Goal: Task Accomplishment & Management: Manage account settings

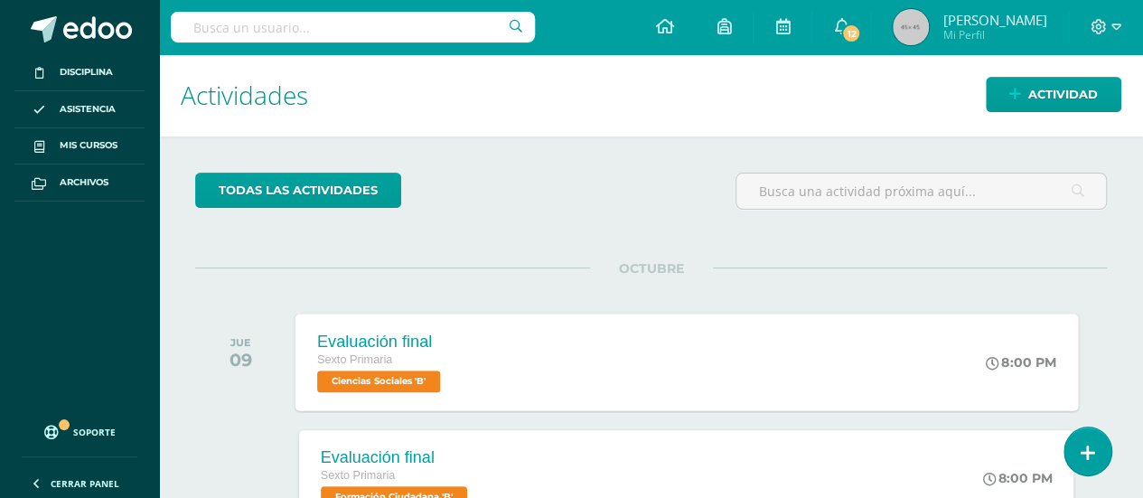
click at [404, 371] on span "Ciencias Sociales 'B'" at bounding box center [378, 382] width 123 height 22
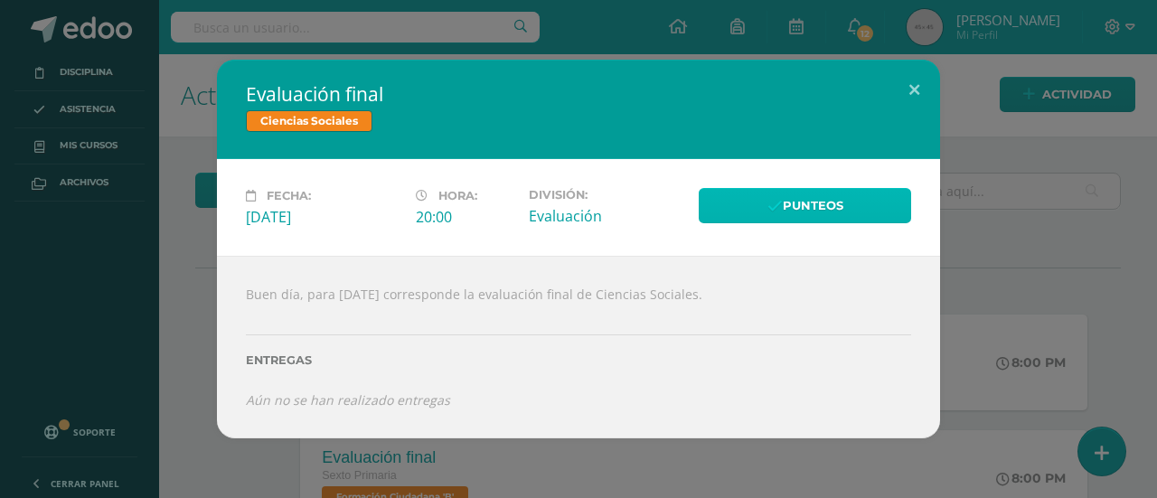
click at [810, 198] on link "Punteos" at bounding box center [805, 205] width 212 height 35
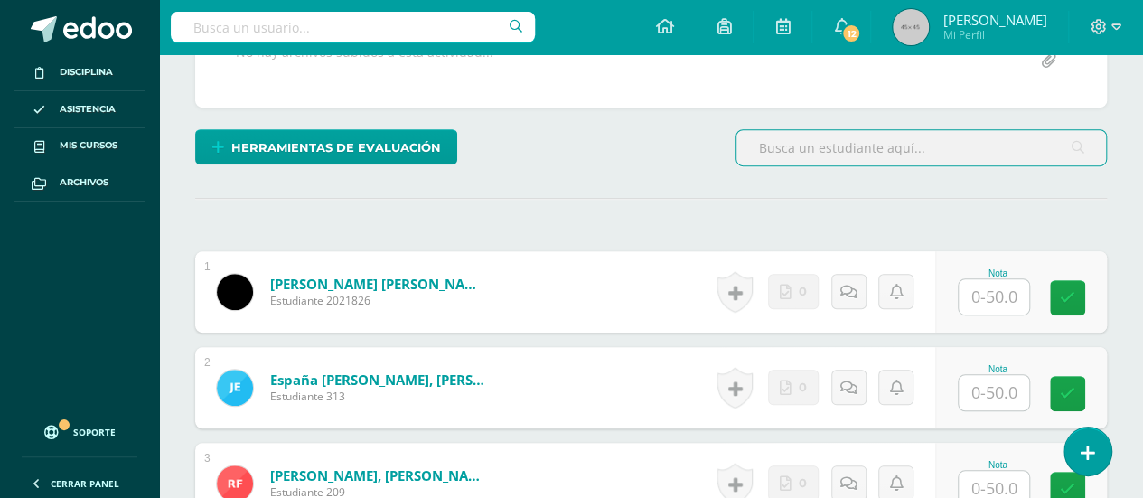
scroll to position [453, 0]
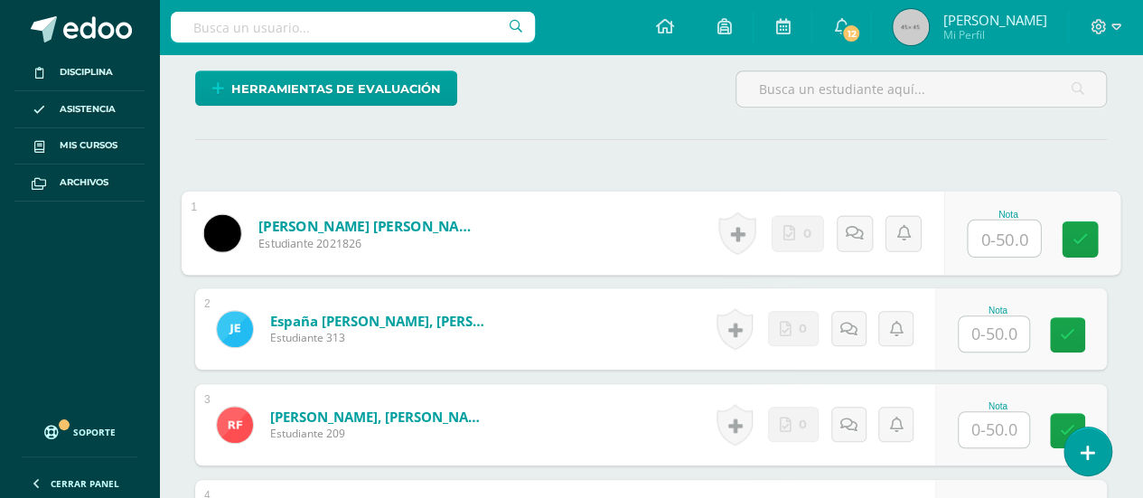
click at [992, 230] on input "text" at bounding box center [1004, 239] width 72 height 36
type input "14"
click at [1077, 231] on icon at bounding box center [1081, 238] width 16 height 15
click at [855, 227] on icon at bounding box center [861, 232] width 18 height 15
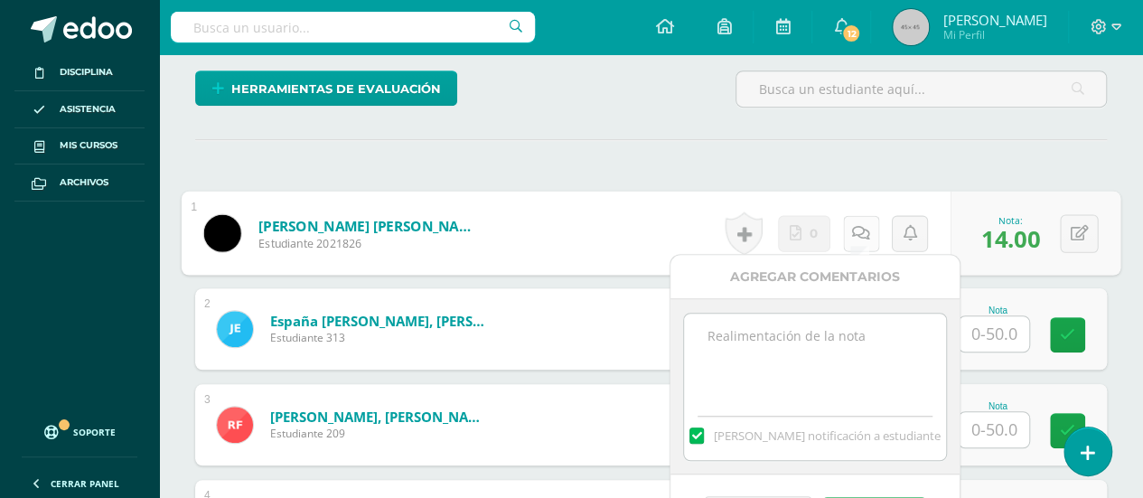
scroll to position [543, 0]
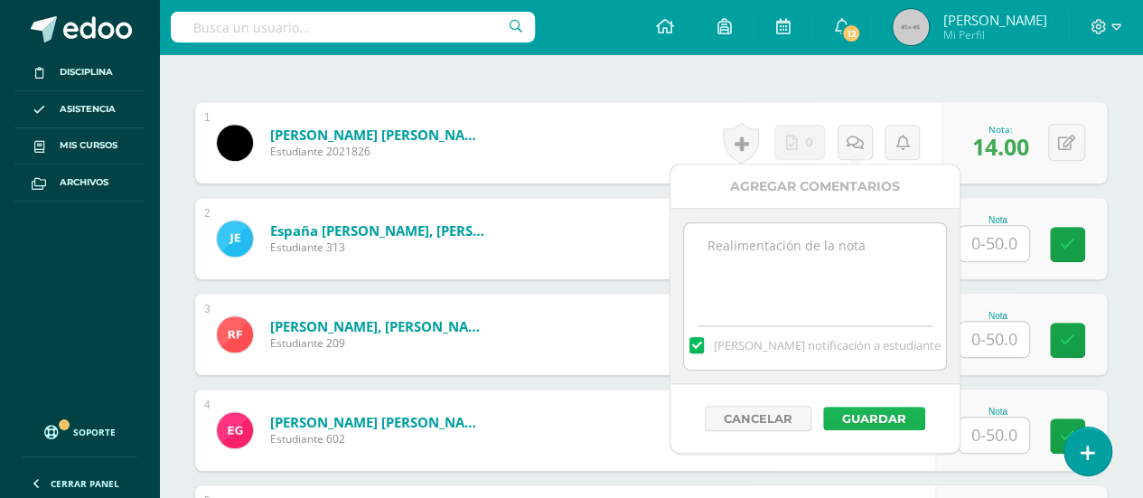
click at [883, 415] on button "Guardar" at bounding box center [874, 418] width 102 height 23
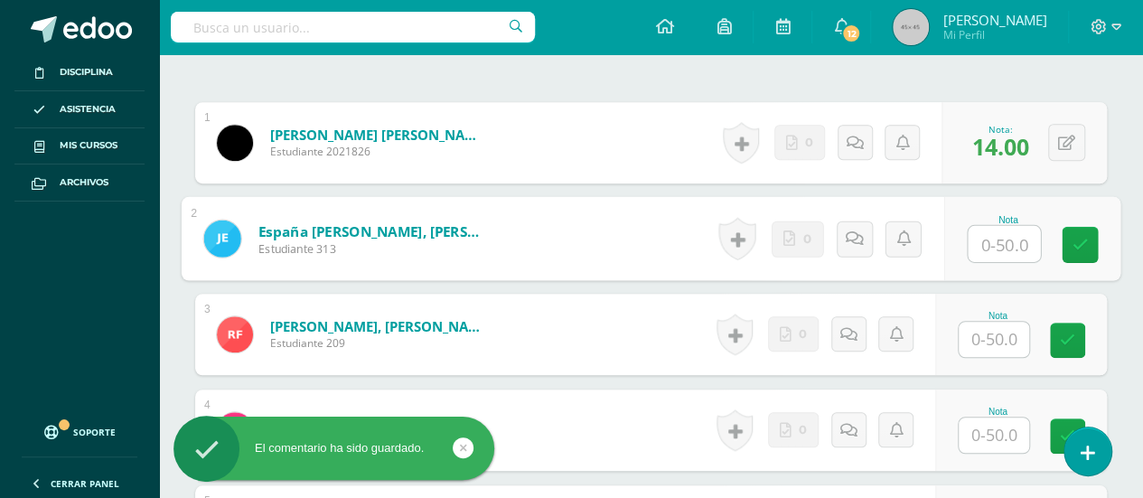
click at [994, 237] on input "text" at bounding box center [1004, 244] width 72 height 36
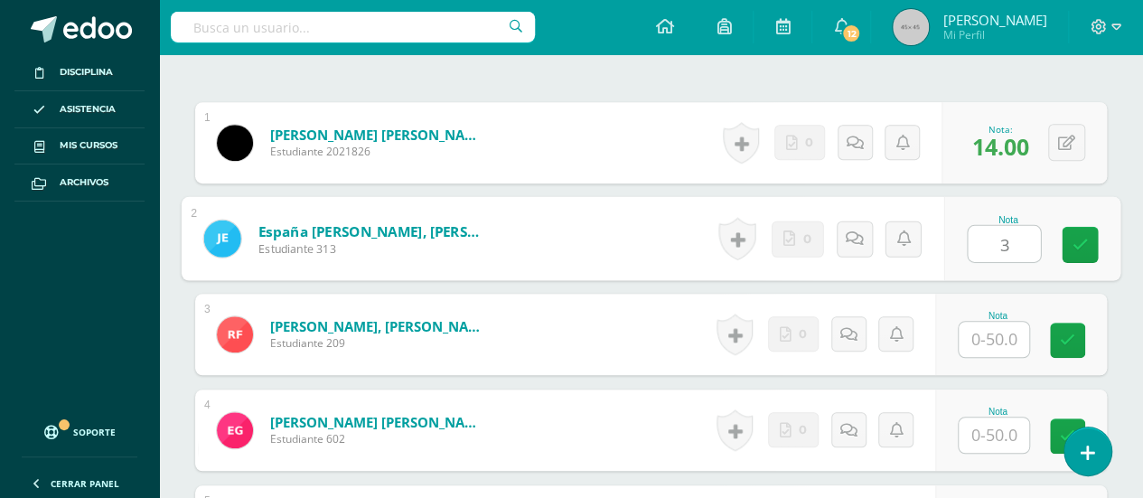
type input "30"
click at [1077, 238] on icon at bounding box center [1081, 244] width 16 height 15
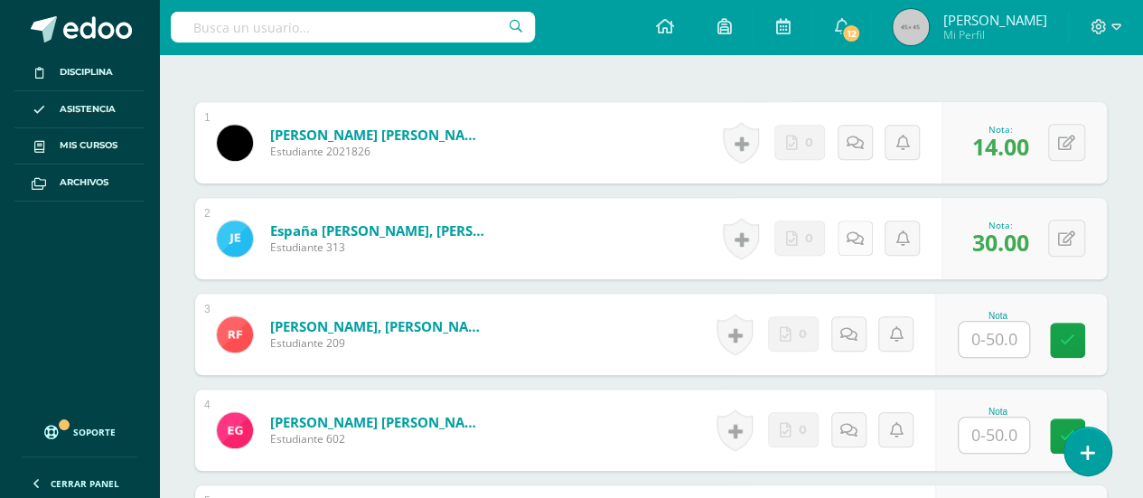
click at [853, 232] on icon at bounding box center [855, 238] width 17 height 15
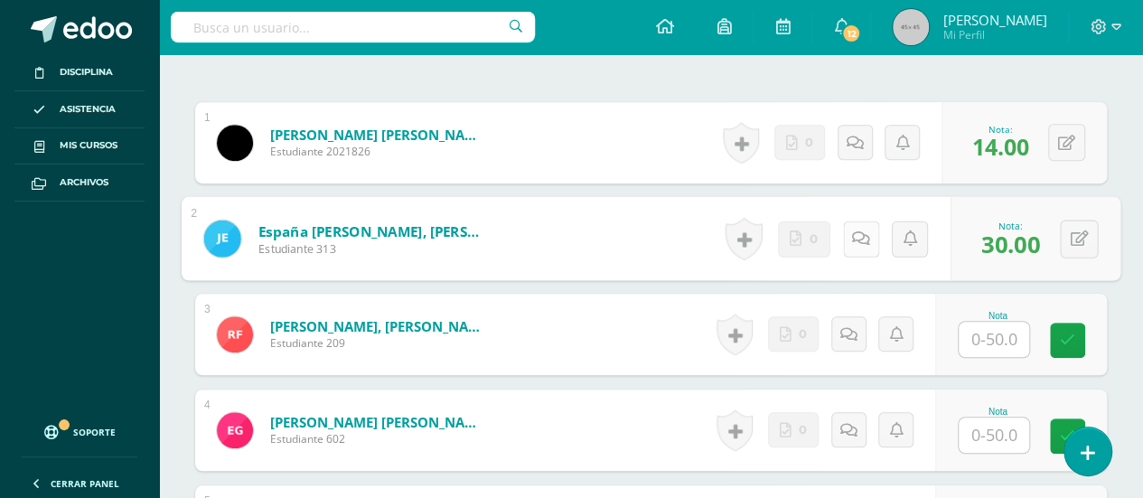
click at [853, 232] on icon at bounding box center [861, 237] width 18 height 15
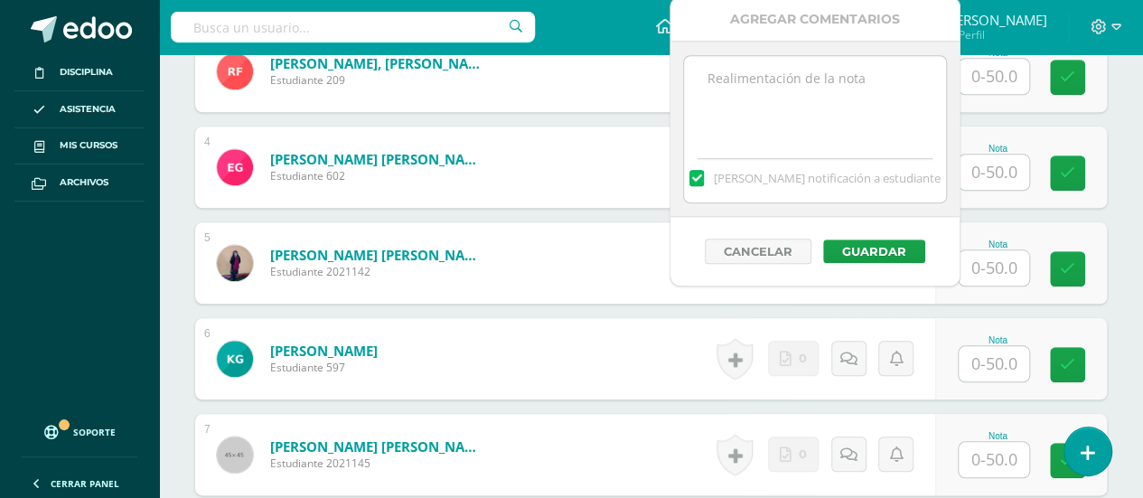
scroll to position [814, 0]
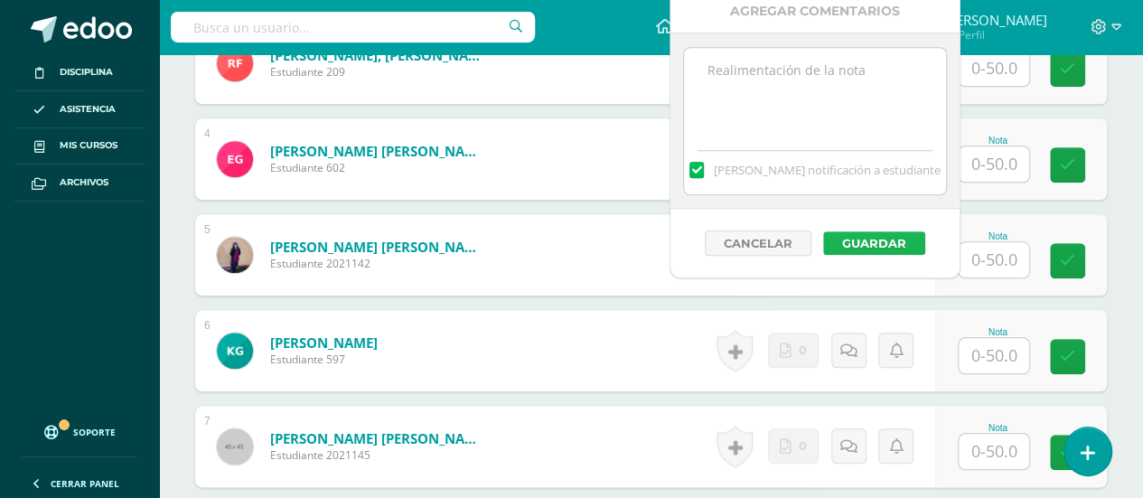
click at [853, 236] on button "Guardar" at bounding box center [874, 242] width 102 height 23
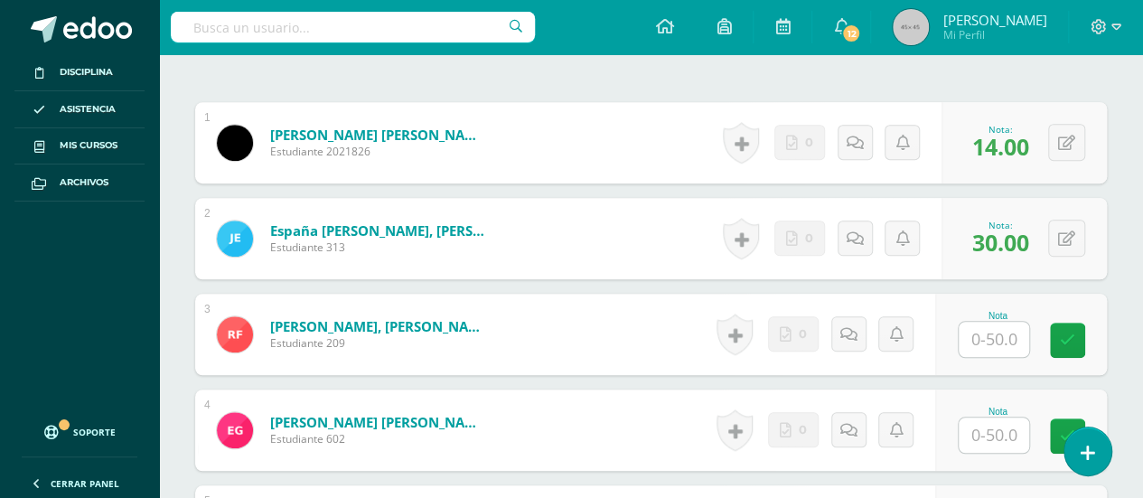
scroll to position [634, 0]
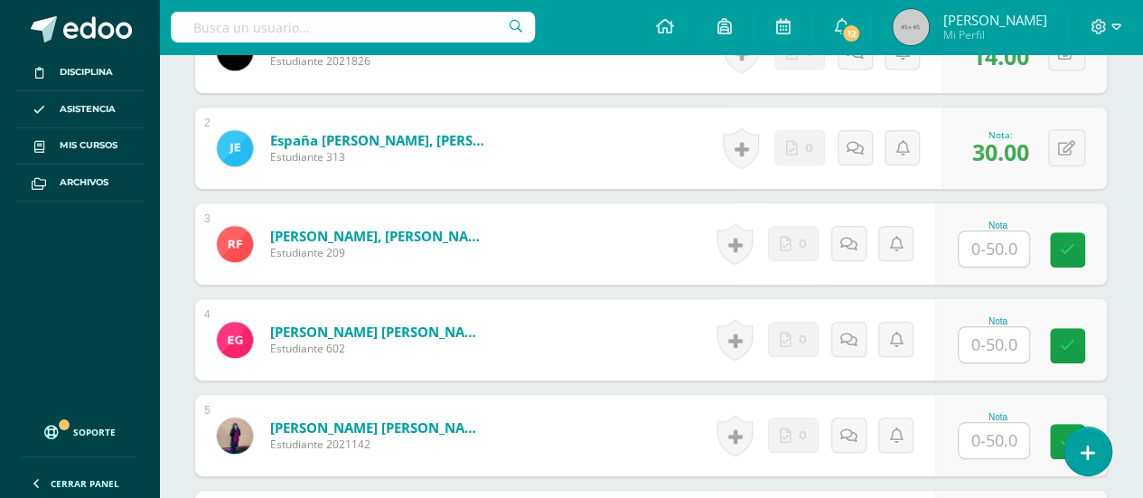
click at [992, 245] on input "text" at bounding box center [994, 248] width 70 height 35
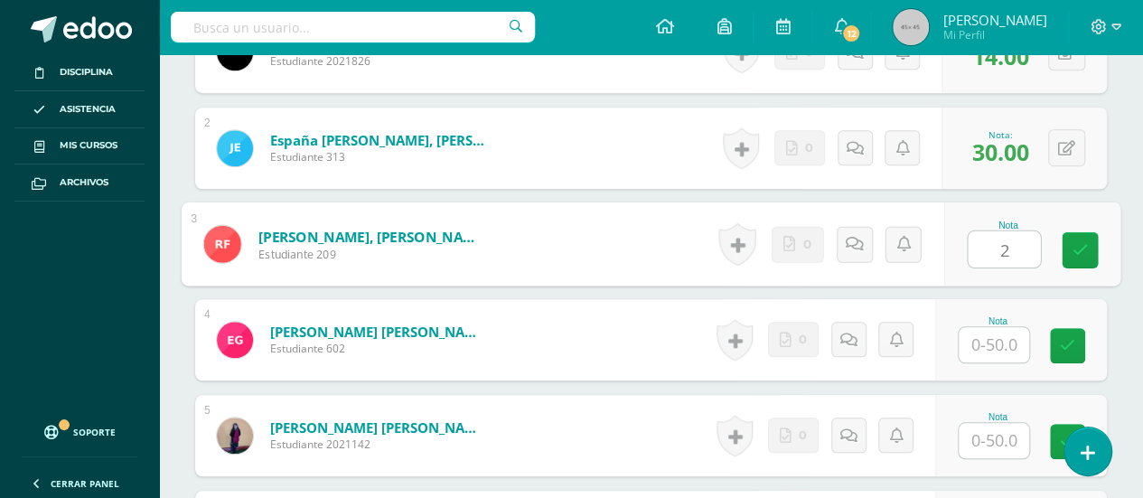
type input "27"
click at [1076, 242] on icon at bounding box center [1081, 249] width 16 height 15
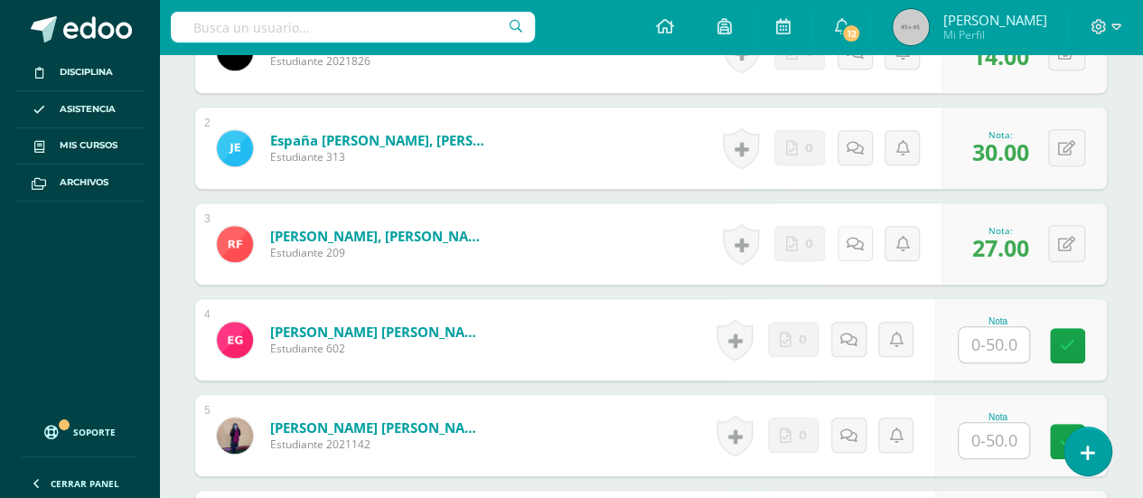
click at [853, 237] on icon at bounding box center [855, 244] width 17 height 15
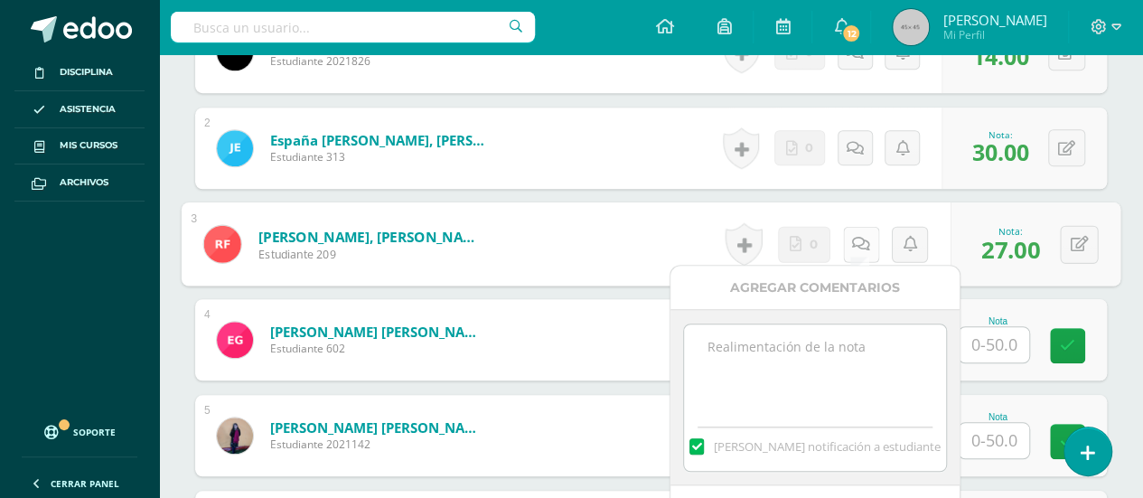
scroll to position [724, 0]
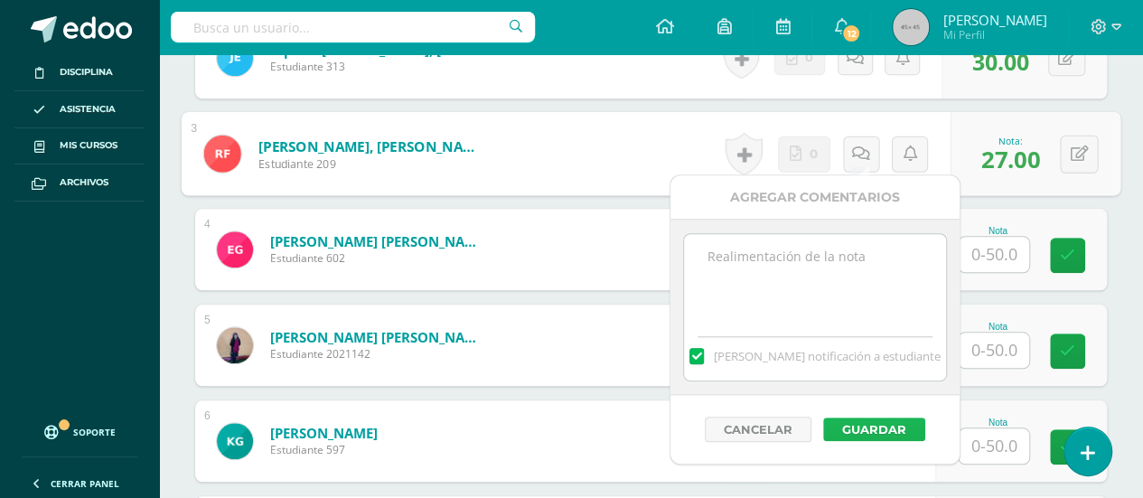
click at [869, 426] on button "Guardar" at bounding box center [874, 429] width 102 height 23
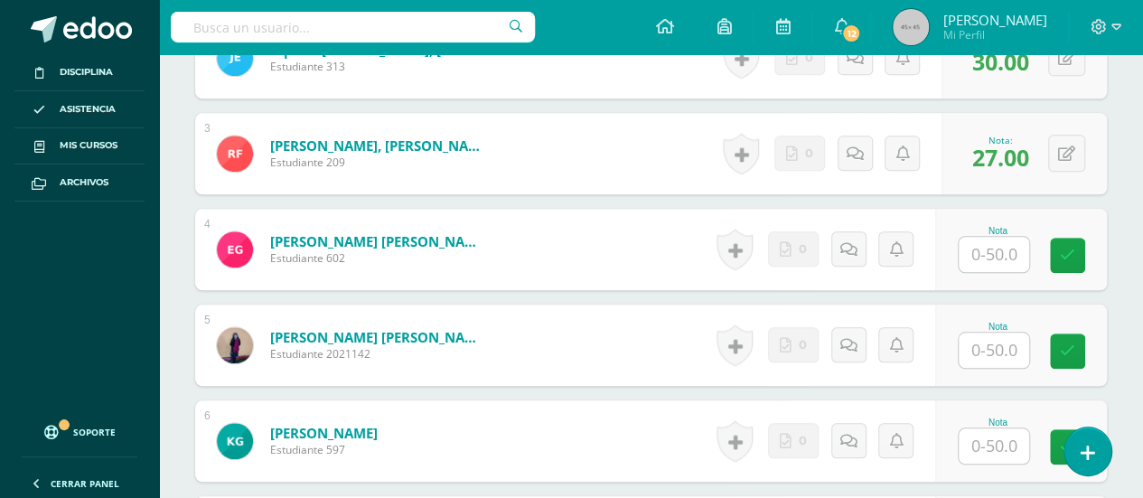
click at [993, 246] on input "text" at bounding box center [994, 254] width 70 height 35
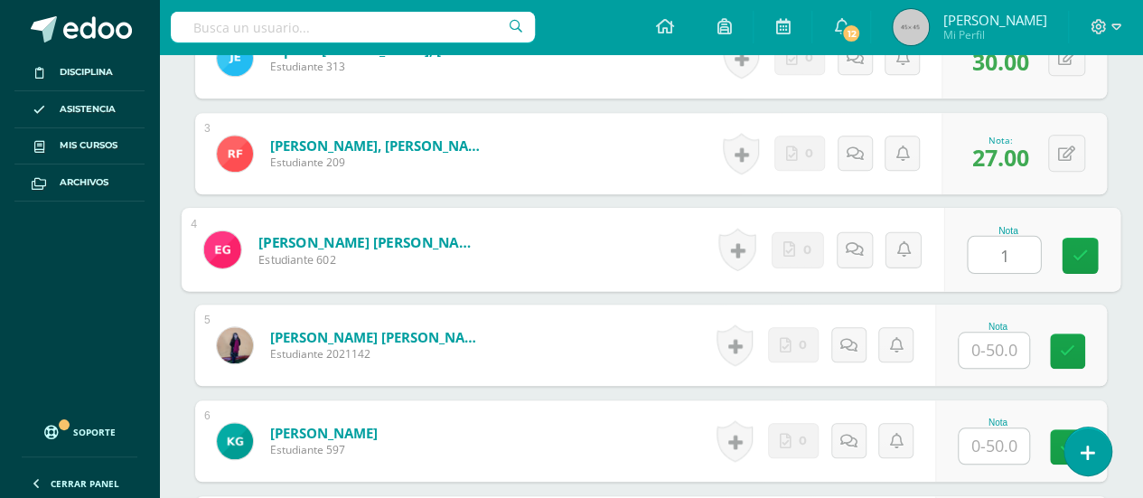
type input "10"
click at [1081, 248] on icon at bounding box center [1081, 255] width 16 height 15
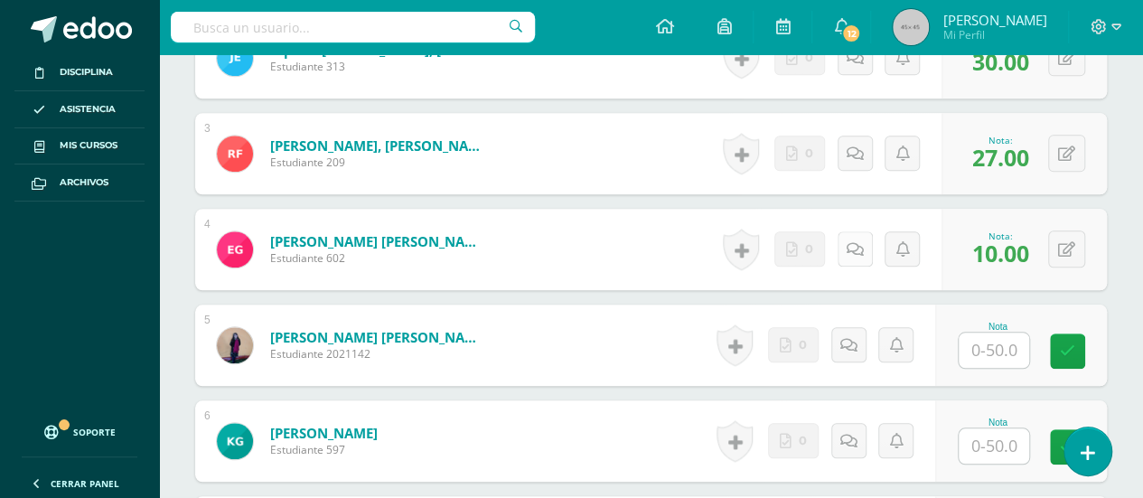
click at [857, 242] on icon at bounding box center [855, 249] width 17 height 15
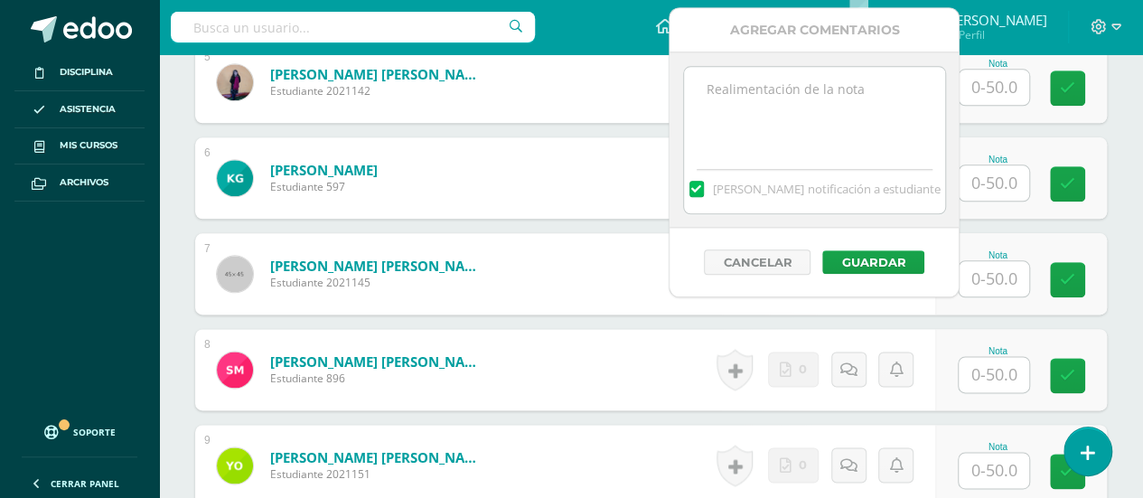
scroll to position [995, 0]
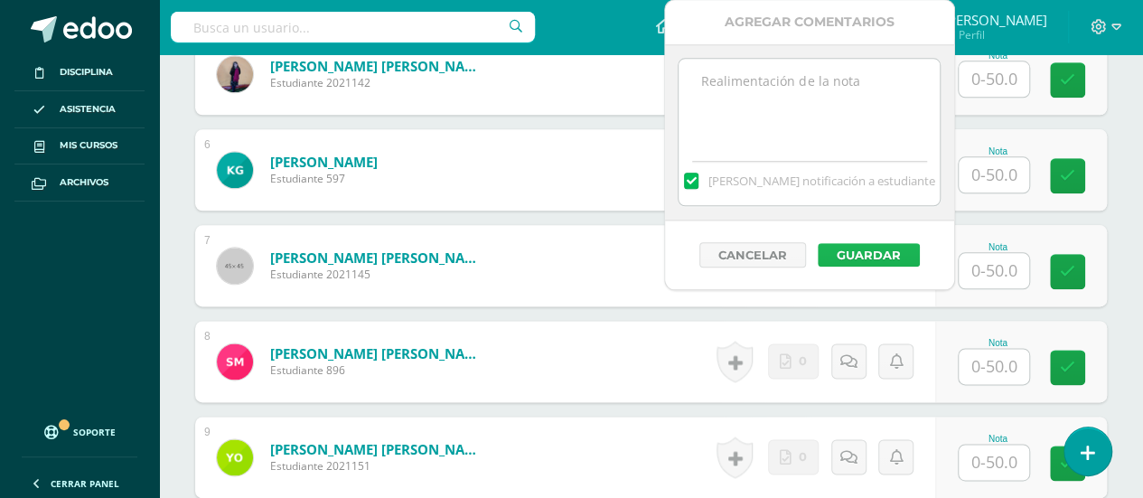
click at [870, 249] on button "Guardar" at bounding box center [869, 254] width 102 height 23
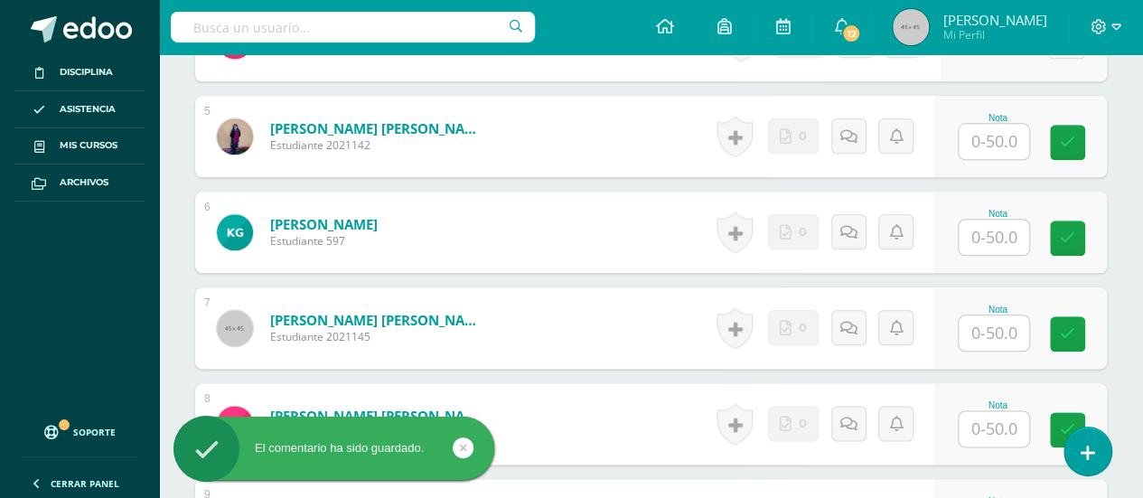
scroll to position [905, 0]
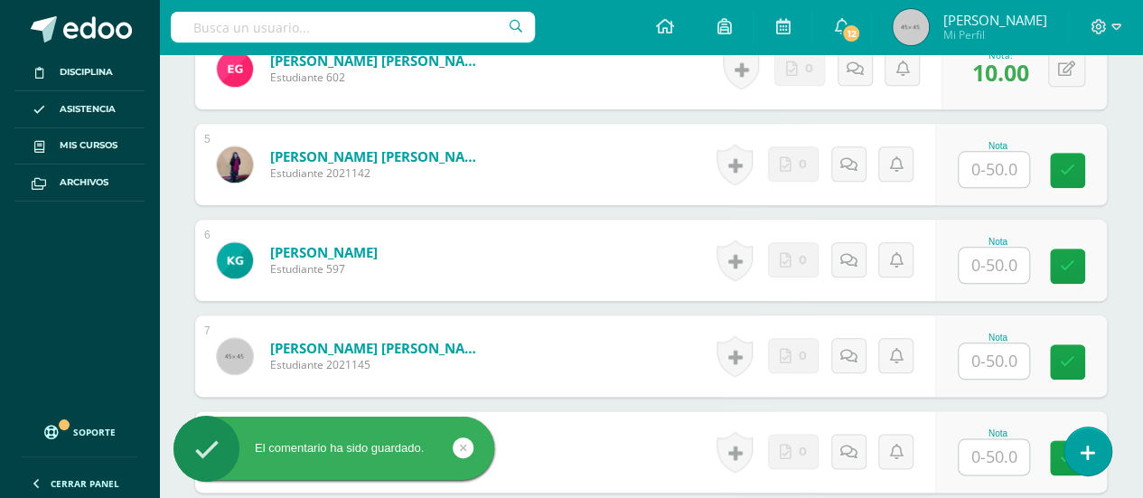
click at [996, 164] on input "text" at bounding box center [994, 169] width 70 height 35
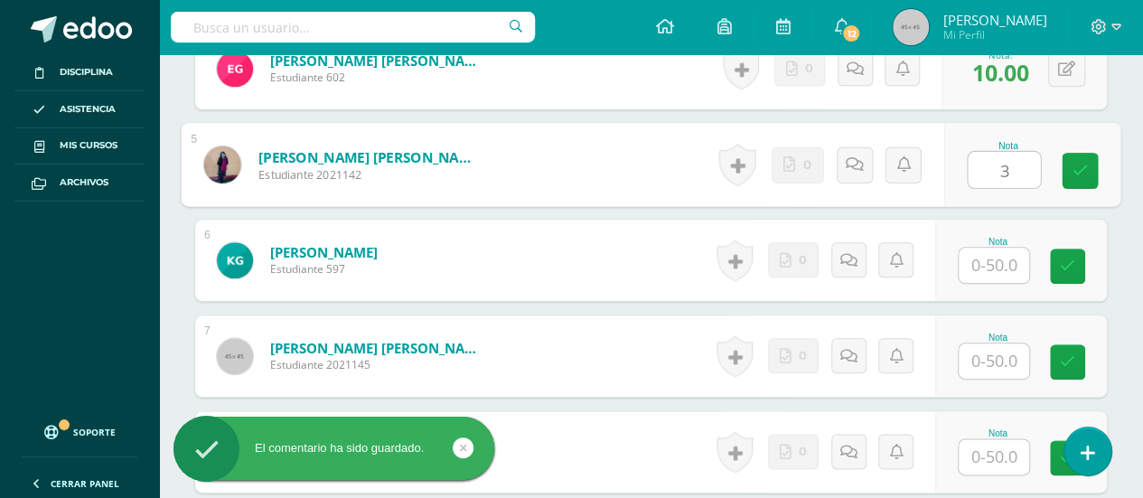
type input "34"
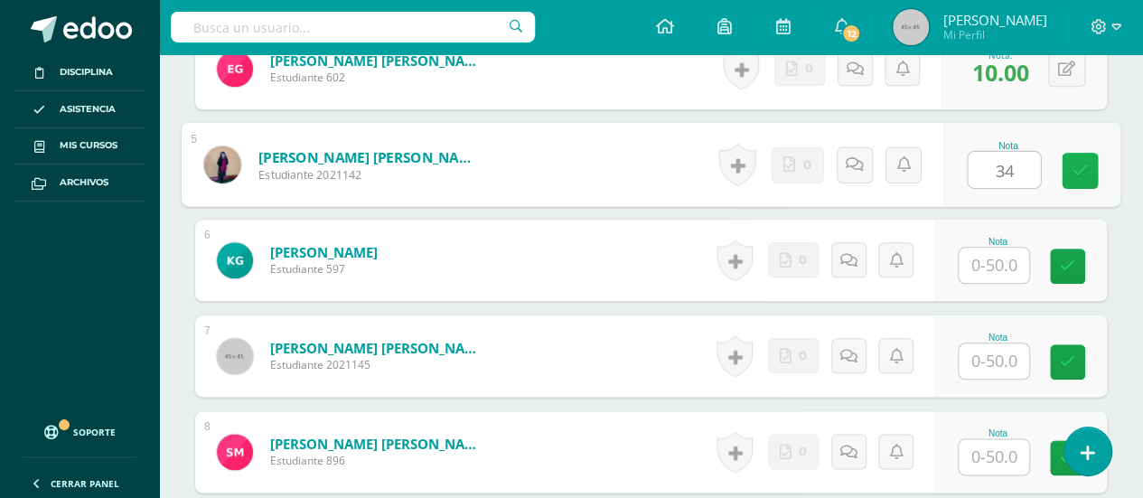
click at [1080, 163] on icon at bounding box center [1081, 170] width 16 height 15
click at [853, 157] on icon at bounding box center [861, 163] width 18 height 15
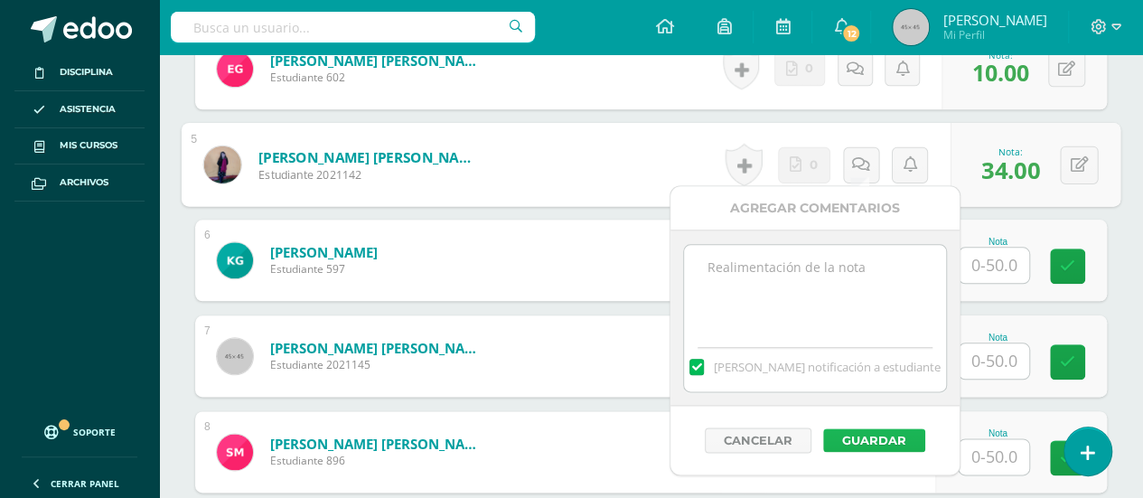
click at [880, 437] on button "Guardar" at bounding box center [874, 439] width 102 height 23
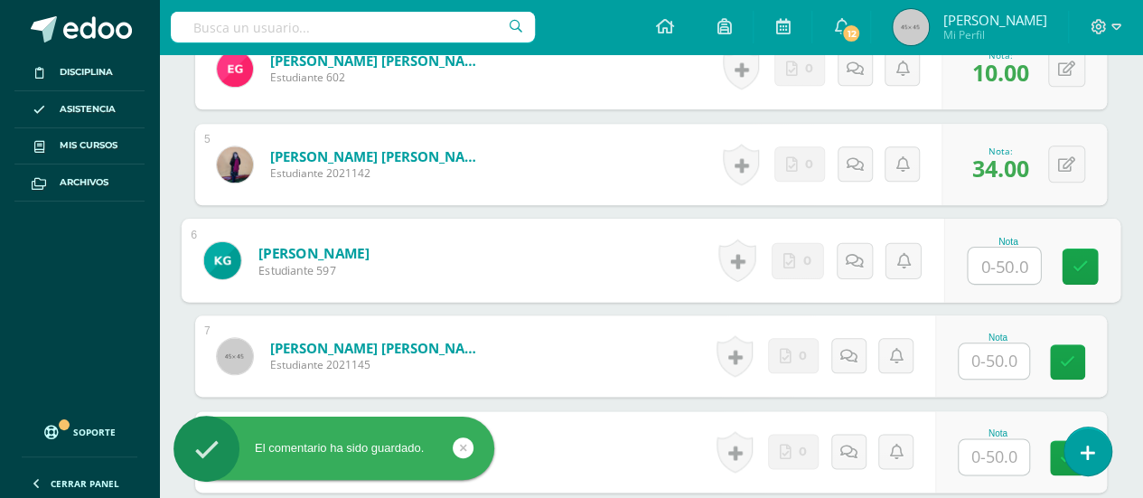
click at [994, 257] on input "text" at bounding box center [1004, 266] width 72 height 36
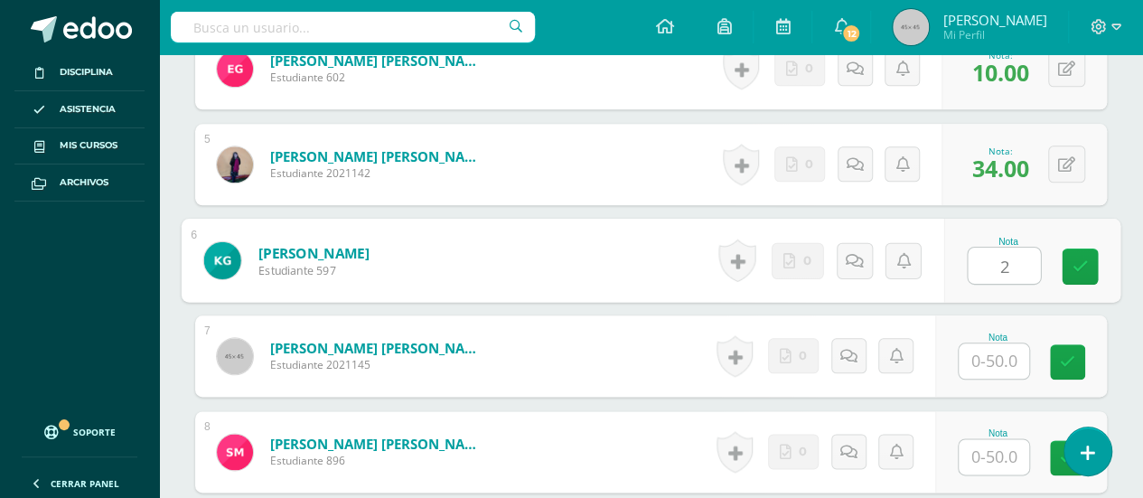
type input "22"
click at [1076, 258] on icon at bounding box center [1081, 265] width 16 height 15
click at [852, 256] on icon at bounding box center [861, 259] width 18 height 15
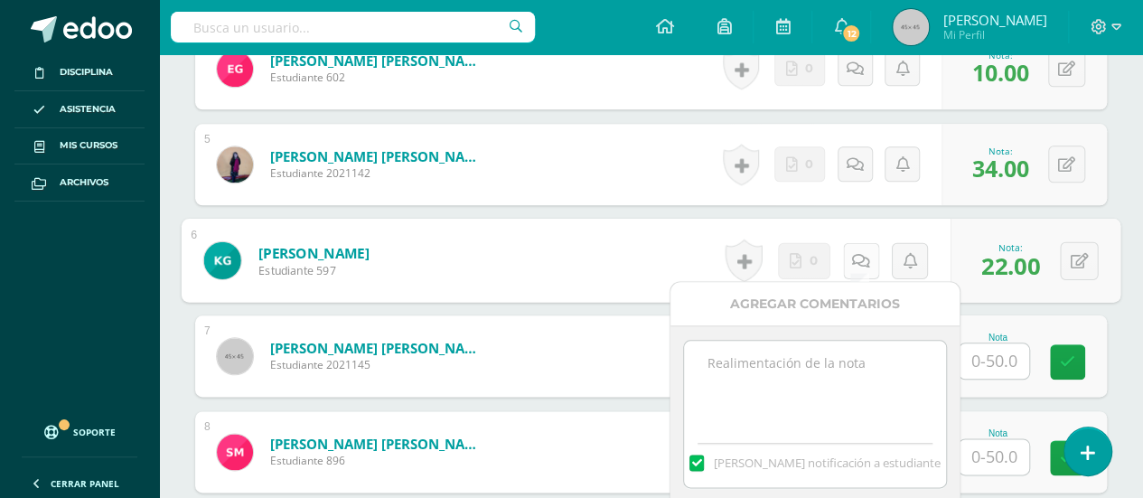
scroll to position [995, 0]
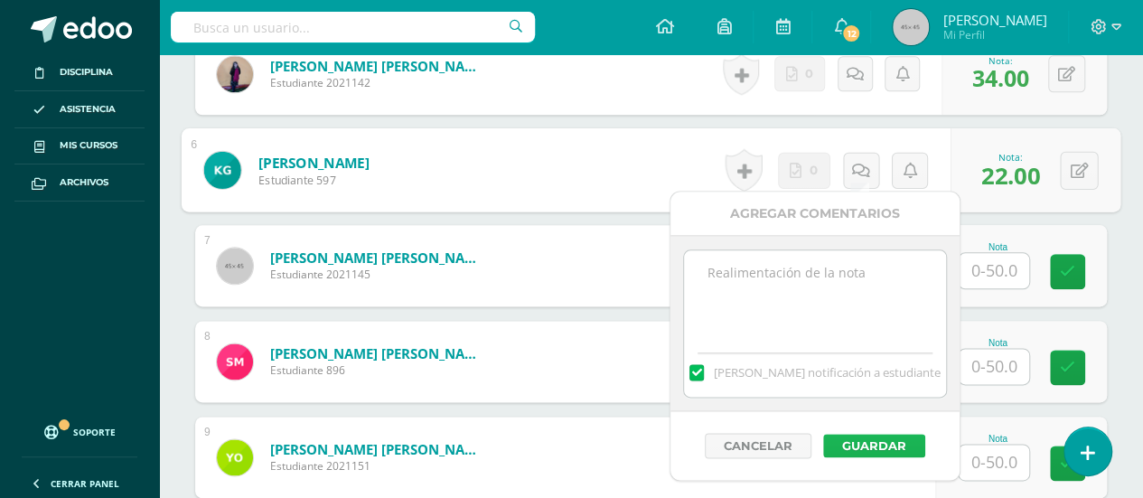
click at [858, 439] on button "Guardar" at bounding box center [874, 445] width 102 height 23
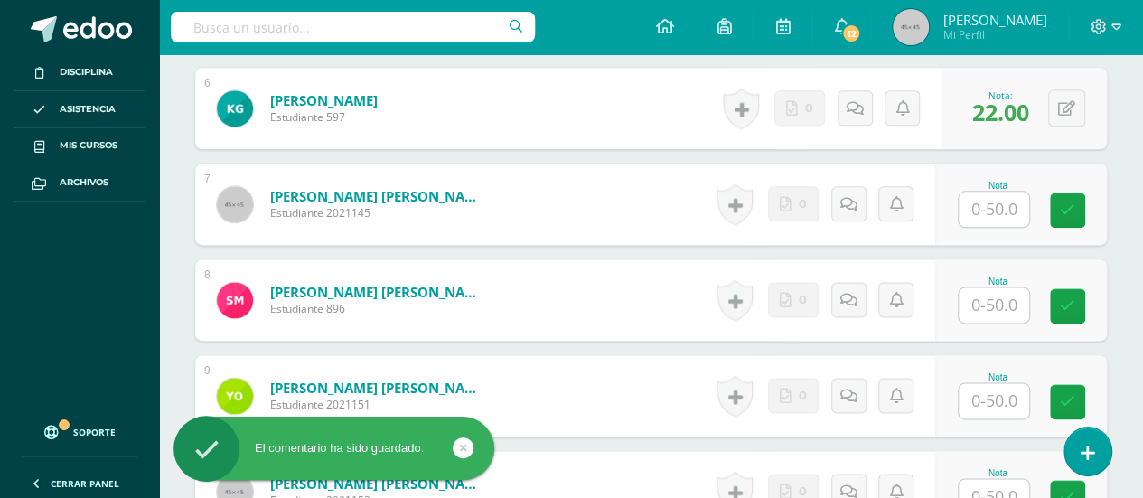
scroll to position [1085, 0]
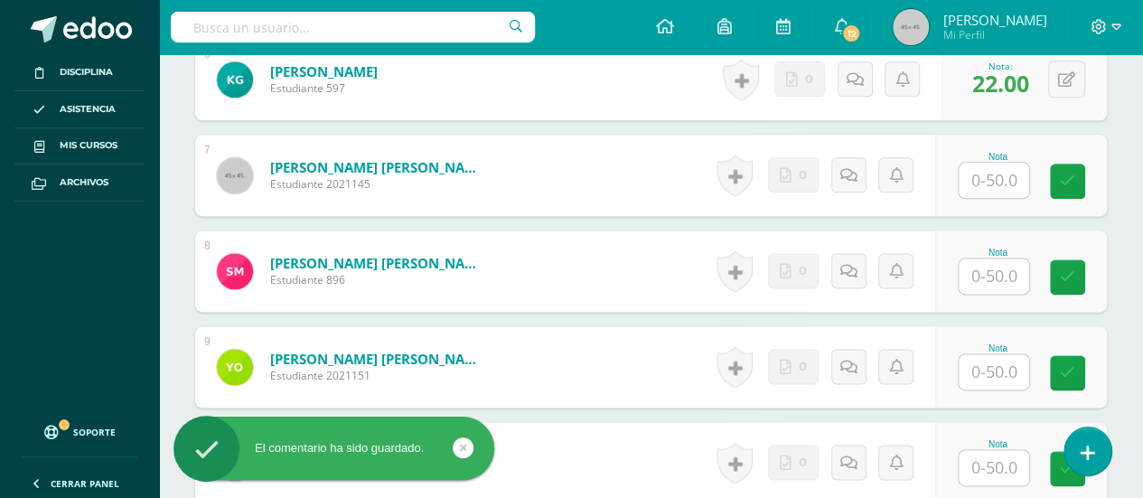
click at [995, 172] on input "text" at bounding box center [994, 180] width 70 height 35
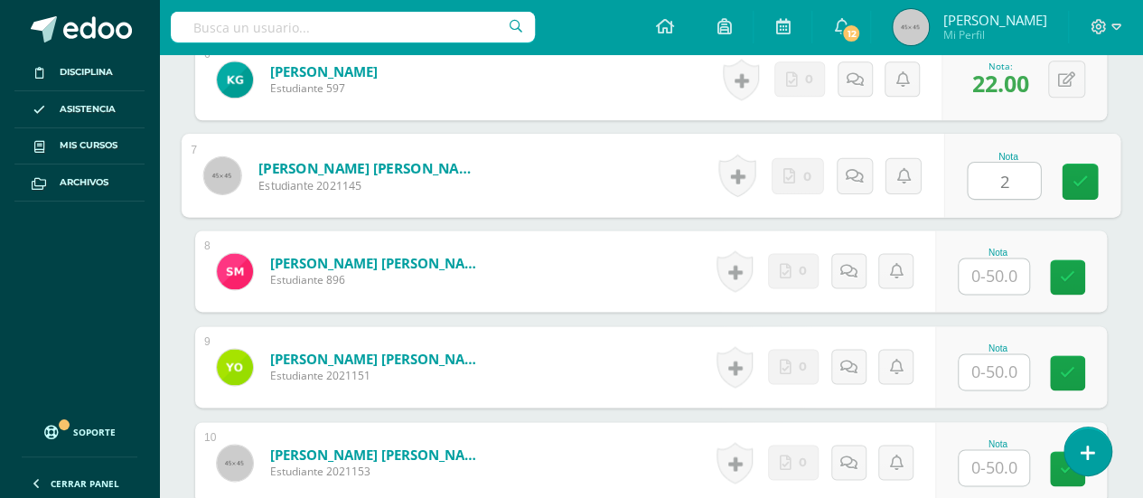
type input "25"
click at [1077, 174] on icon at bounding box center [1081, 181] width 16 height 15
click at [855, 169] on icon at bounding box center [861, 174] width 18 height 15
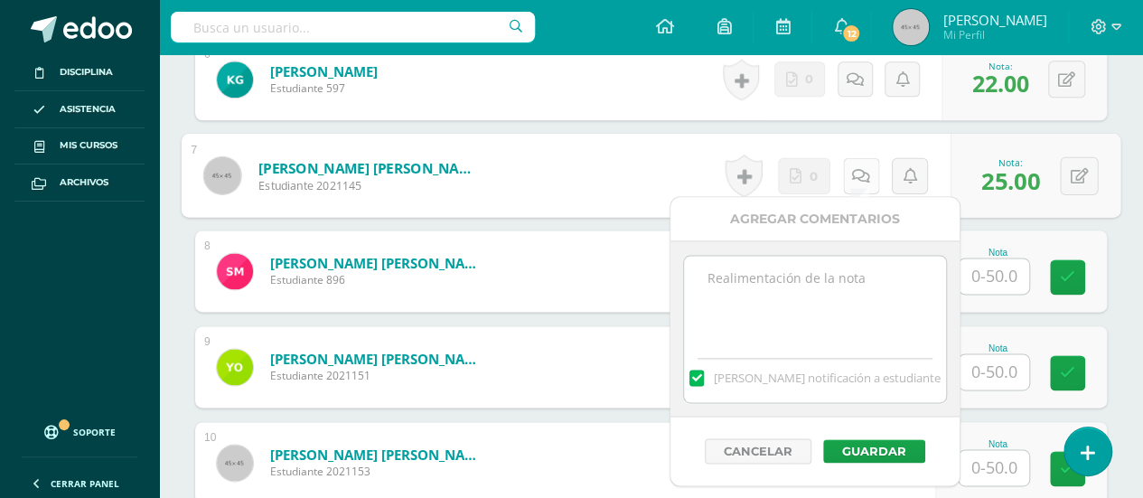
scroll to position [1176, 0]
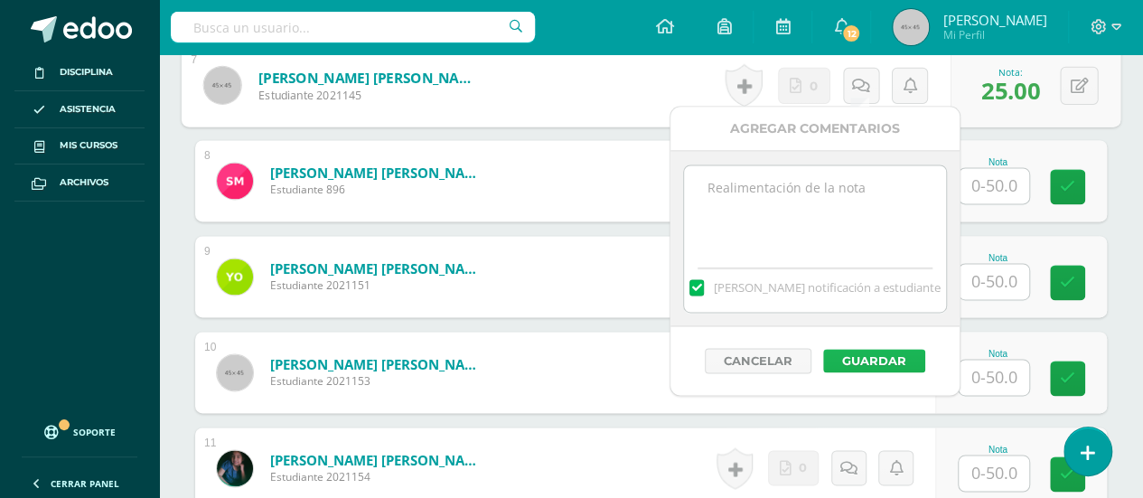
click at [875, 355] on button "Guardar" at bounding box center [874, 360] width 102 height 23
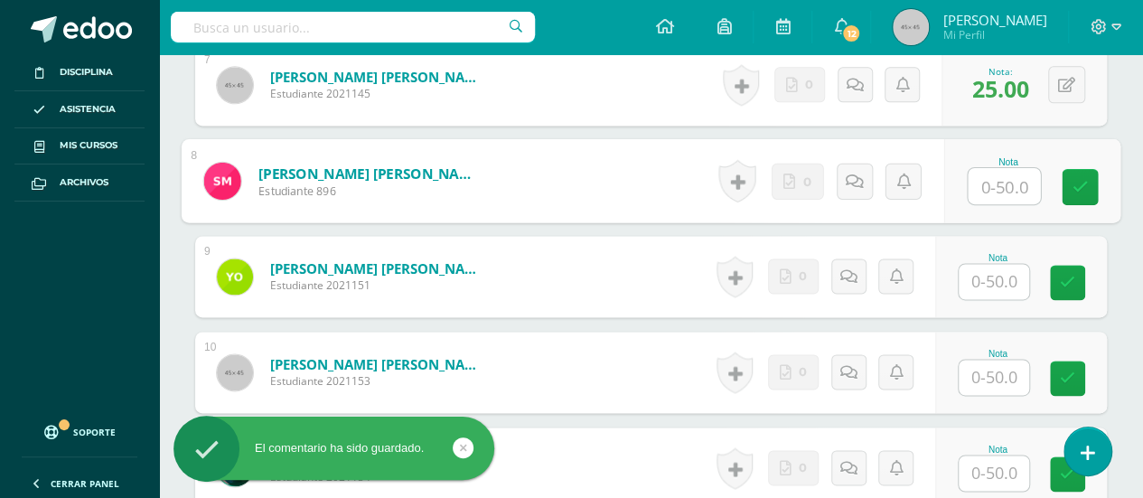
click at [995, 180] on input "text" at bounding box center [1004, 186] width 72 height 36
type input "2"
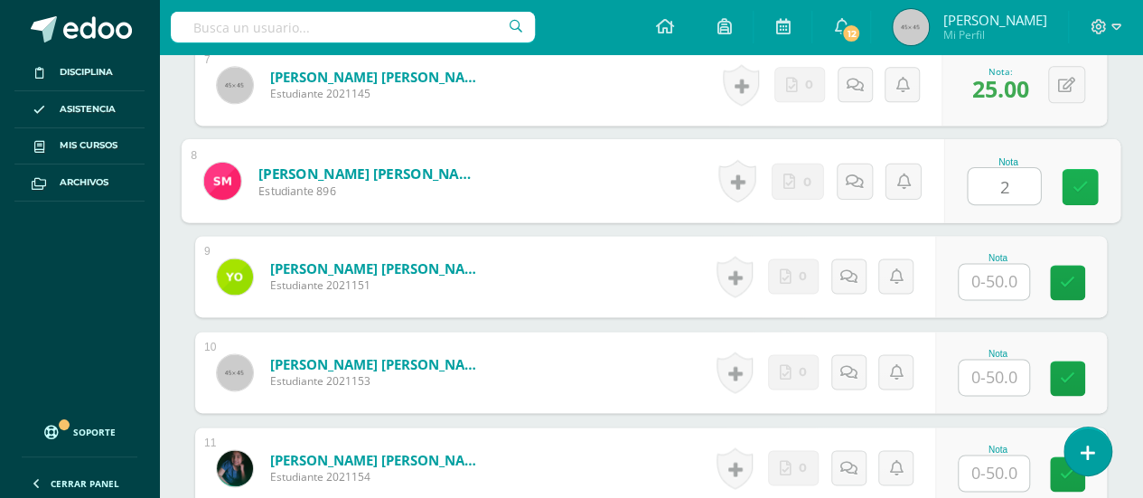
click at [1079, 179] on icon at bounding box center [1081, 186] width 16 height 15
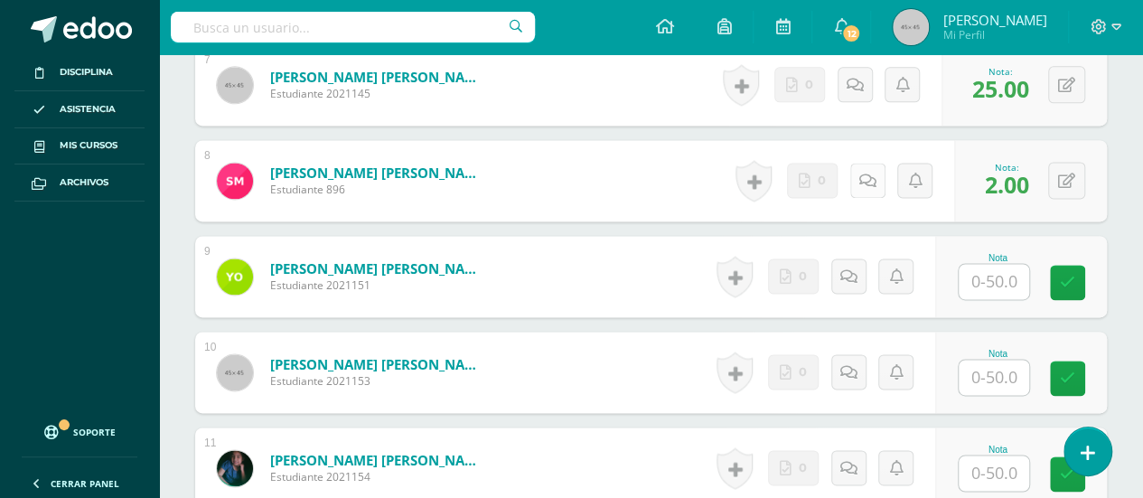
click at [868, 175] on icon at bounding box center [867, 181] width 17 height 15
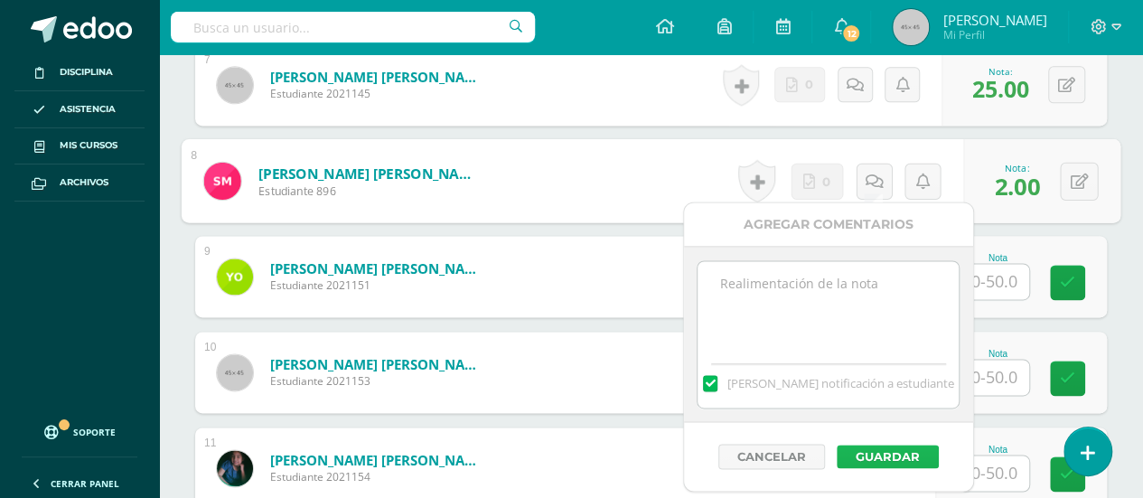
click at [875, 450] on button "Guardar" at bounding box center [888, 456] width 102 height 23
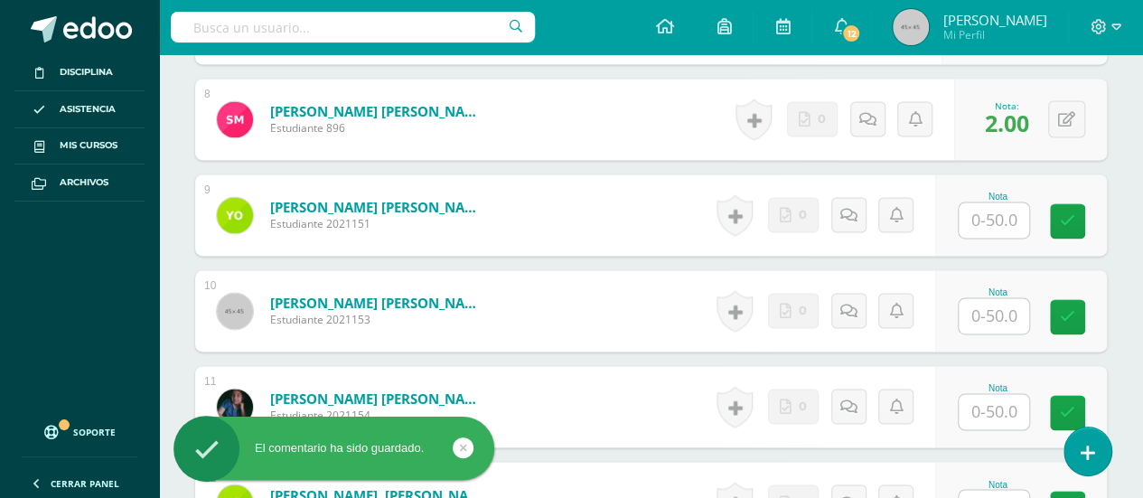
scroll to position [1266, 0]
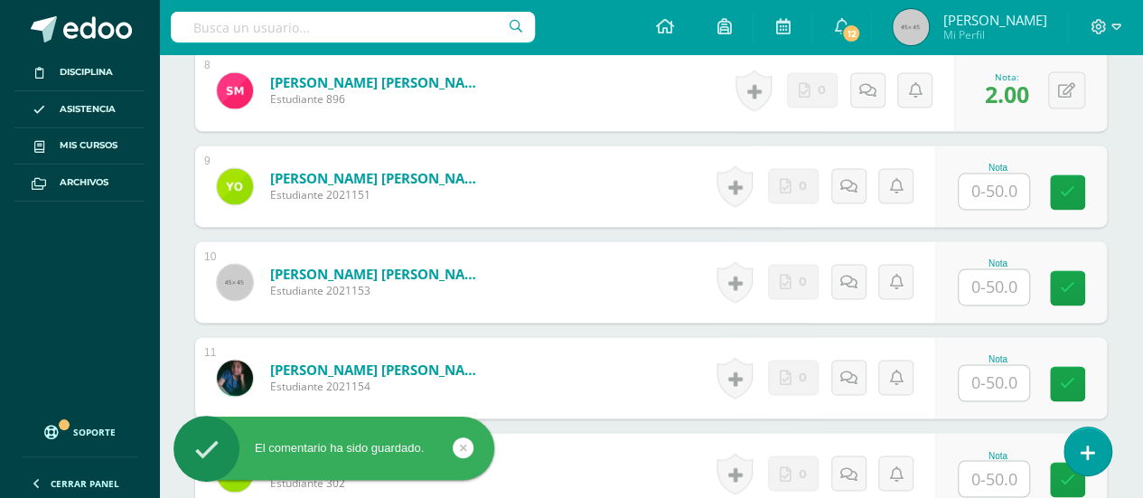
click at [992, 183] on input "text" at bounding box center [994, 191] width 70 height 35
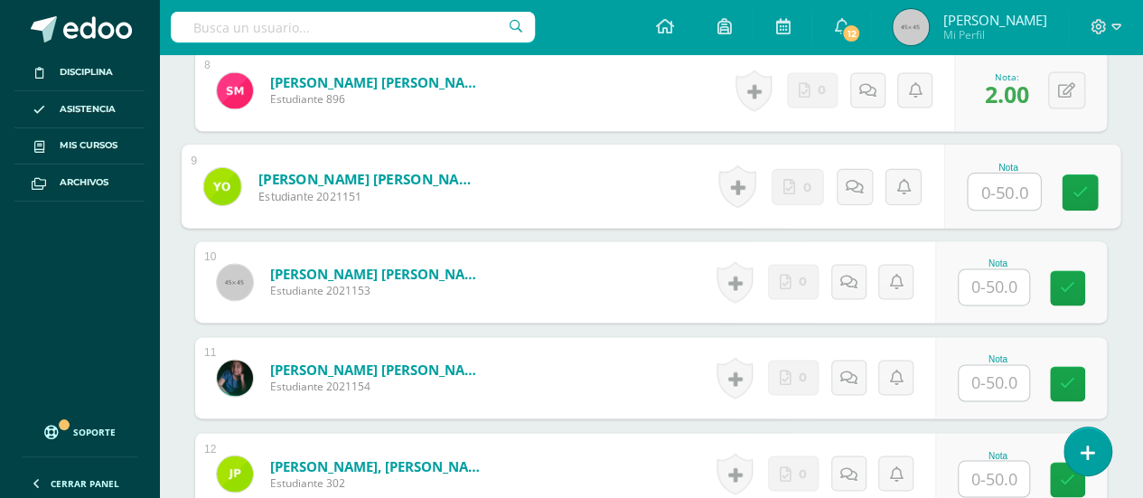
type input "8"
click at [1074, 187] on icon at bounding box center [1081, 191] width 16 height 15
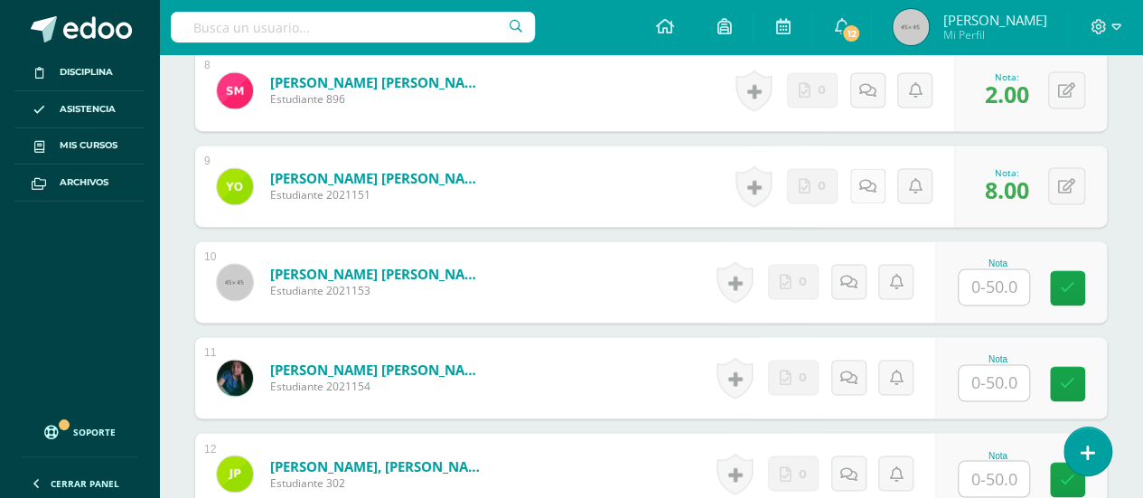
click at [866, 179] on icon at bounding box center [867, 186] width 17 height 15
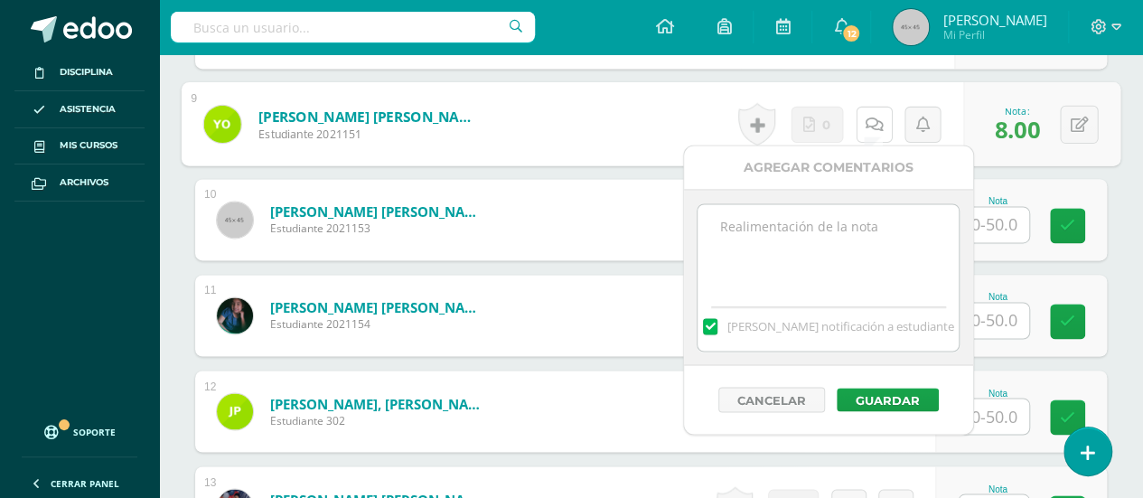
scroll to position [1357, 0]
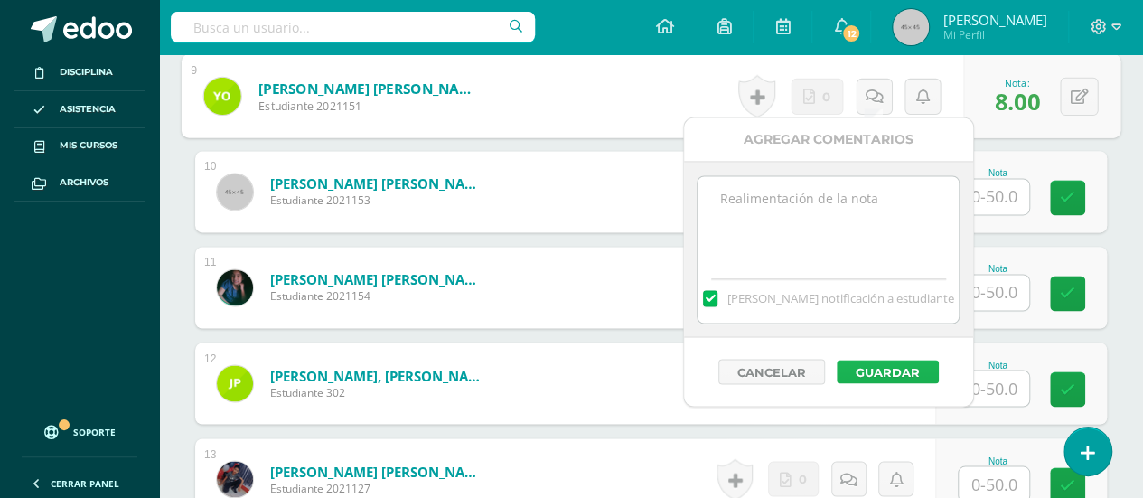
click at [878, 366] on button "Guardar" at bounding box center [888, 371] width 102 height 23
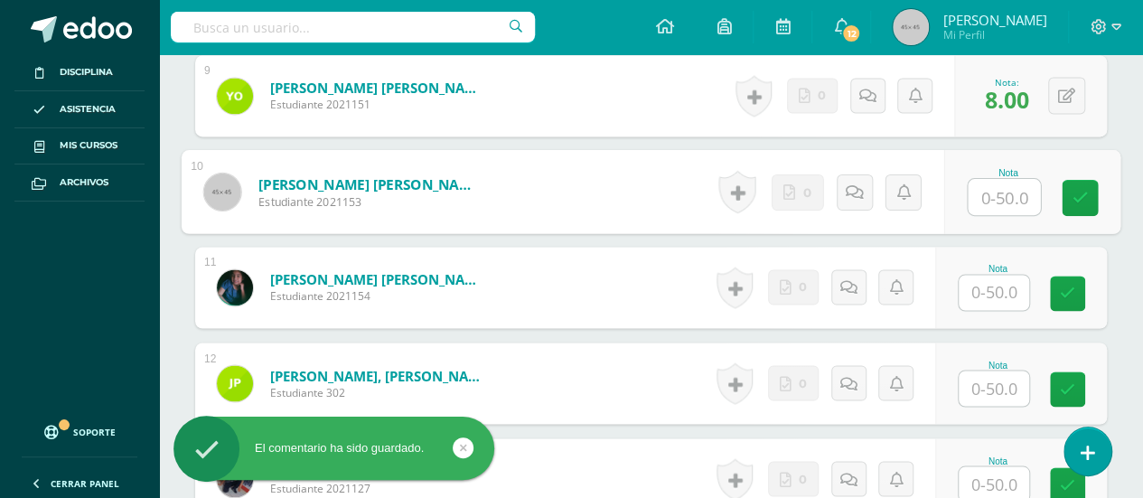
click at [994, 191] on input "text" at bounding box center [1004, 197] width 72 height 36
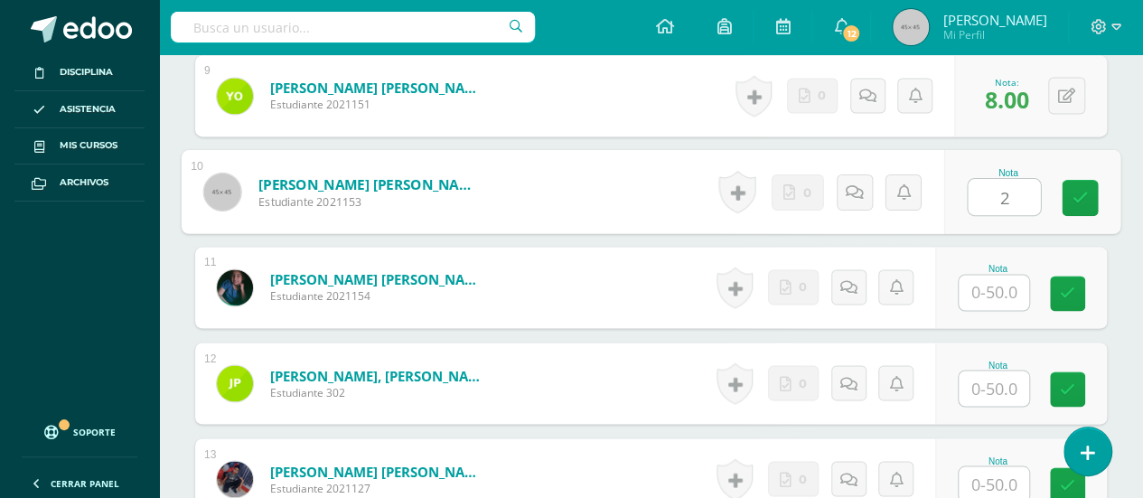
type input "26"
click at [1079, 193] on icon at bounding box center [1081, 197] width 16 height 15
click at [855, 189] on icon at bounding box center [861, 190] width 18 height 15
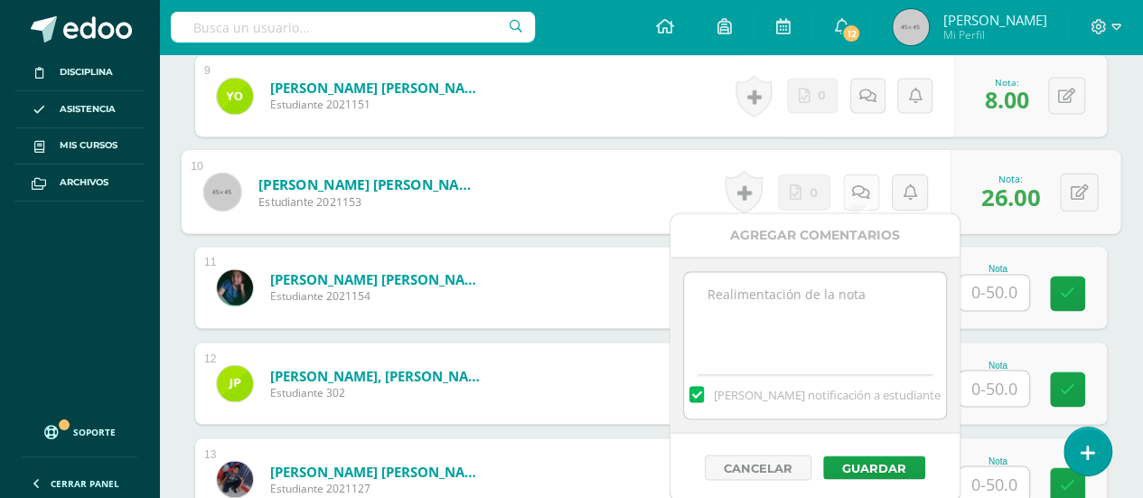
scroll to position [1447, 0]
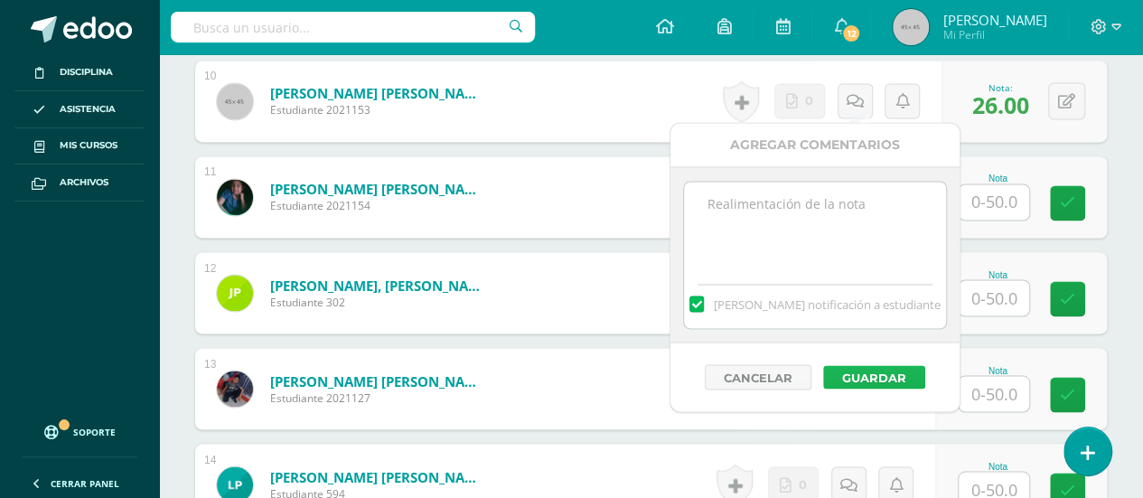
click at [854, 368] on button "Guardar" at bounding box center [874, 376] width 102 height 23
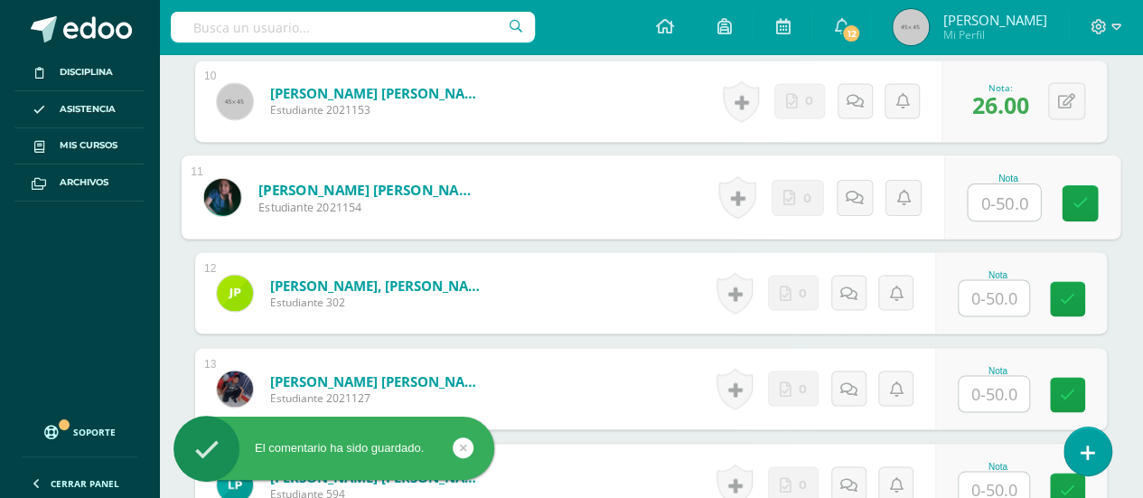
click at [996, 193] on input "text" at bounding box center [1004, 202] width 72 height 36
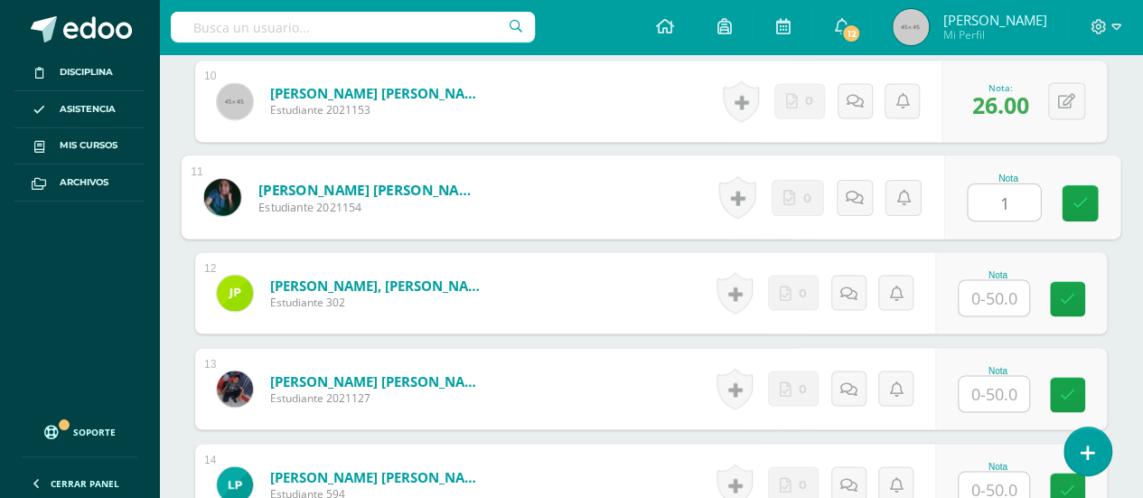
type input "14"
click at [1081, 197] on icon at bounding box center [1081, 202] width 16 height 15
click at [855, 193] on icon at bounding box center [861, 196] width 18 height 15
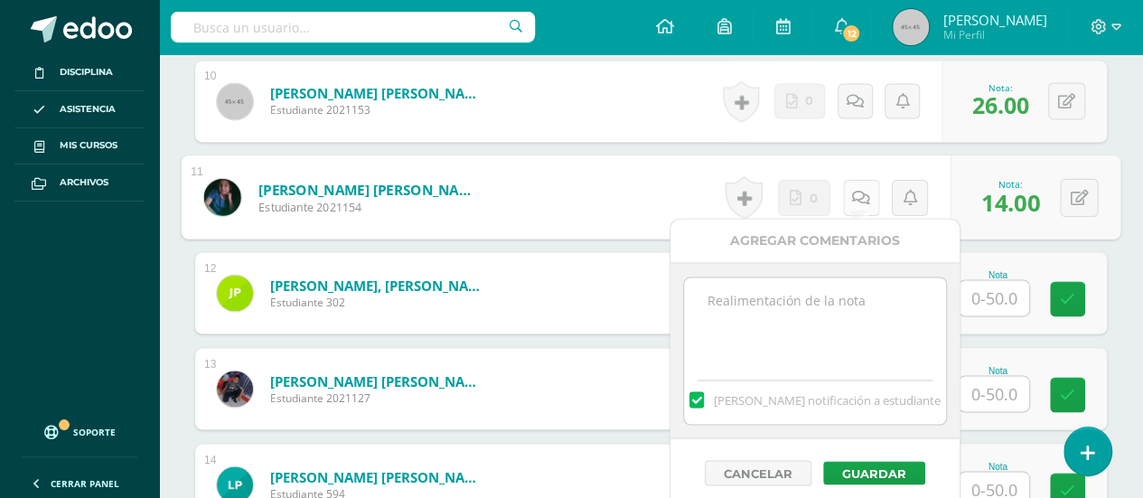
scroll to position [1537, 0]
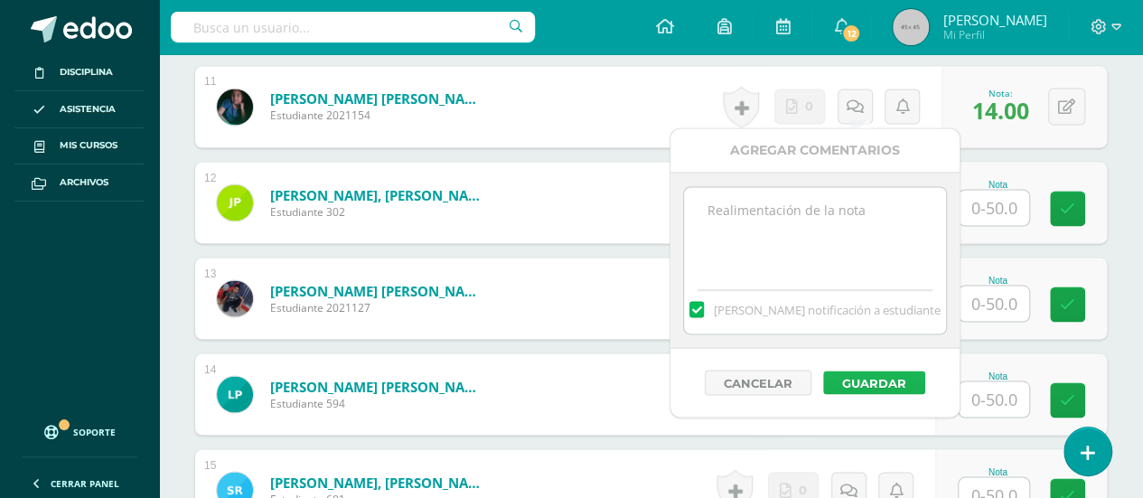
click at [860, 373] on button "Guardar" at bounding box center [874, 382] width 102 height 23
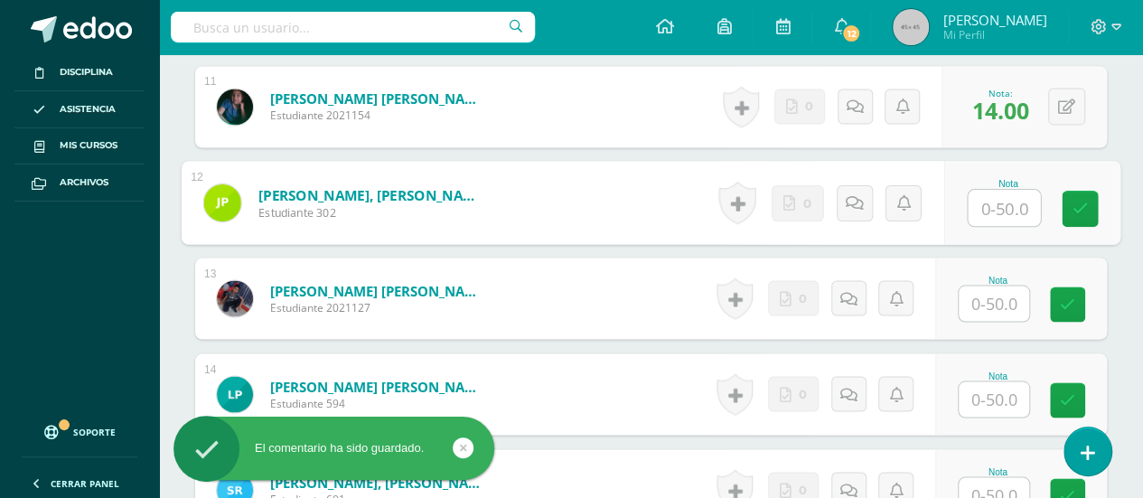
click at [994, 202] on input "text" at bounding box center [1004, 208] width 72 height 36
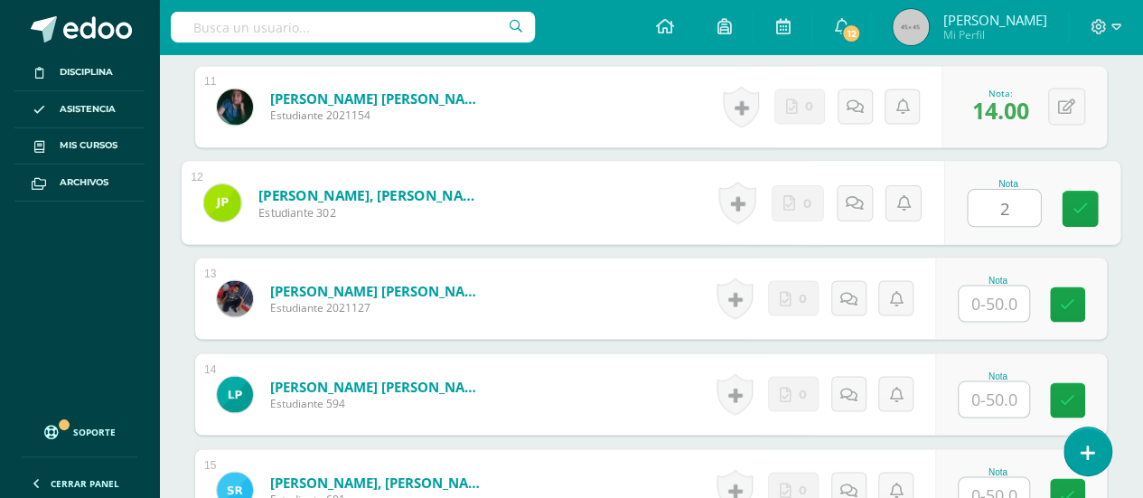
type input "25"
click at [1079, 201] on icon at bounding box center [1081, 208] width 16 height 15
click at [853, 198] on icon at bounding box center [861, 201] width 18 height 15
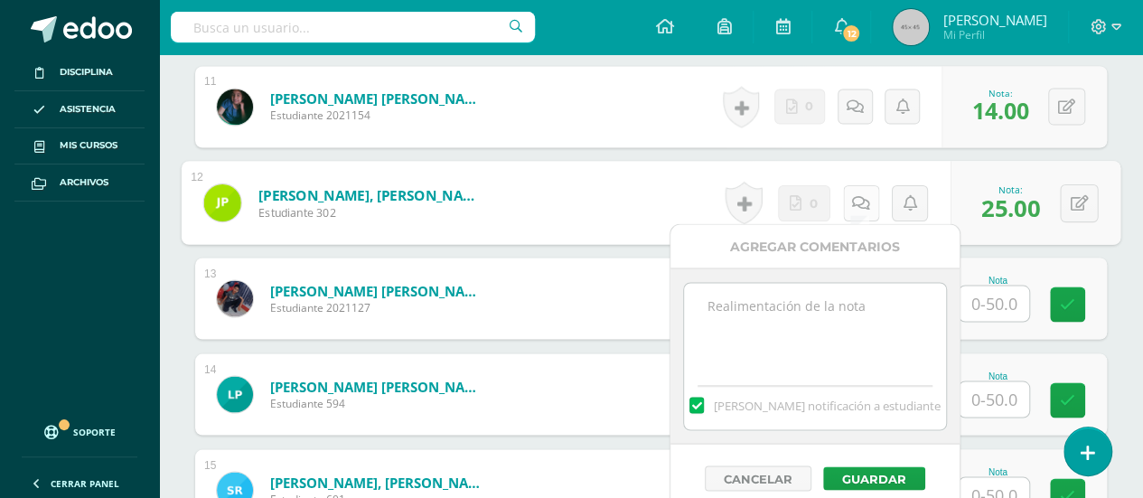
scroll to position [1628, 0]
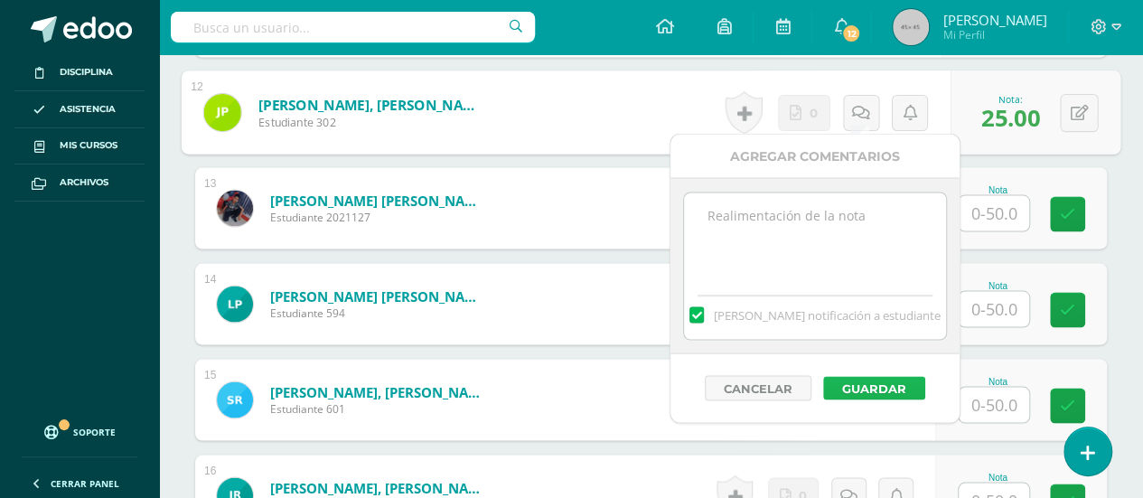
click at [876, 379] on button "Guardar" at bounding box center [874, 387] width 102 height 23
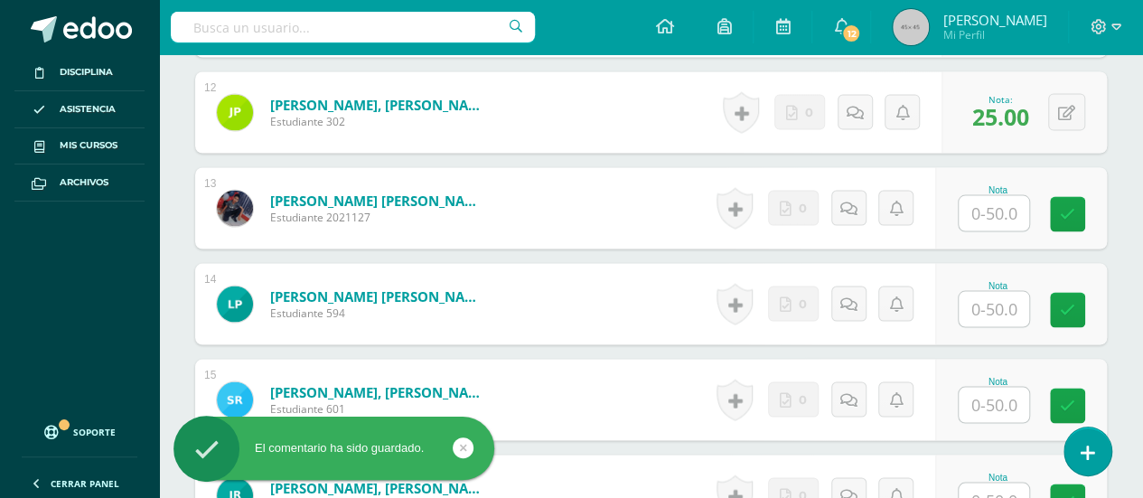
click at [994, 203] on input "text" at bounding box center [994, 212] width 70 height 35
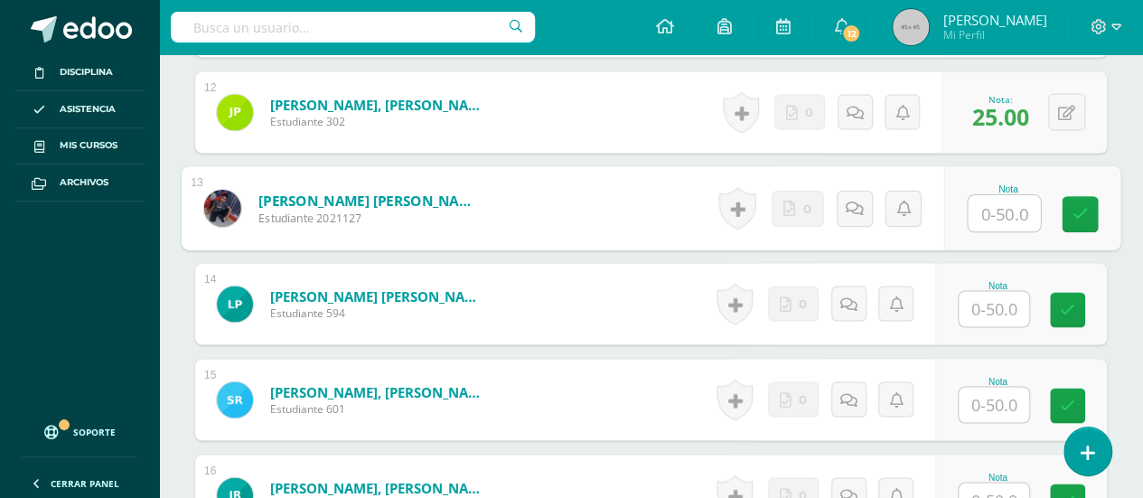
type input "8"
click at [1077, 207] on icon at bounding box center [1081, 213] width 16 height 15
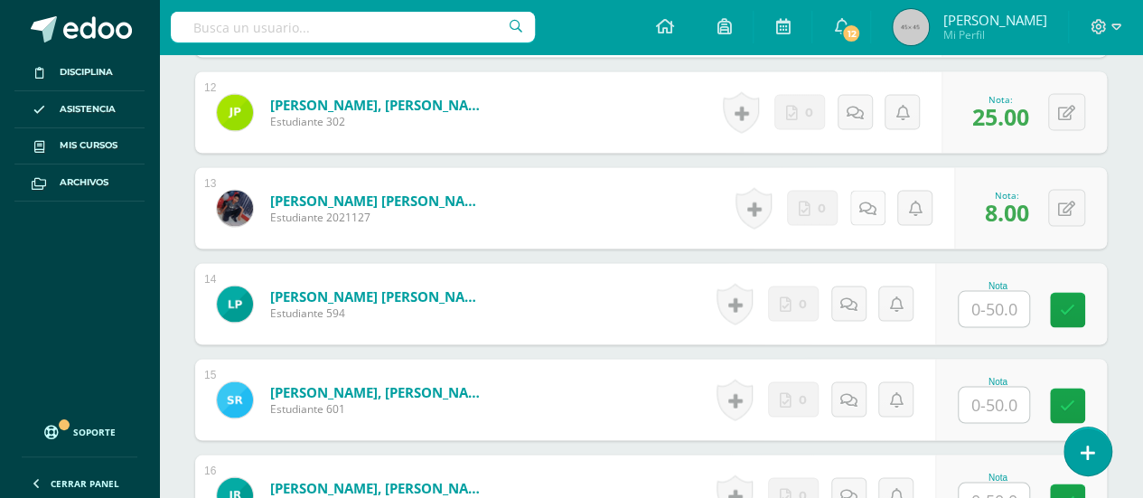
click at [866, 201] on icon at bounding box center [867, 208] width 17 height 15
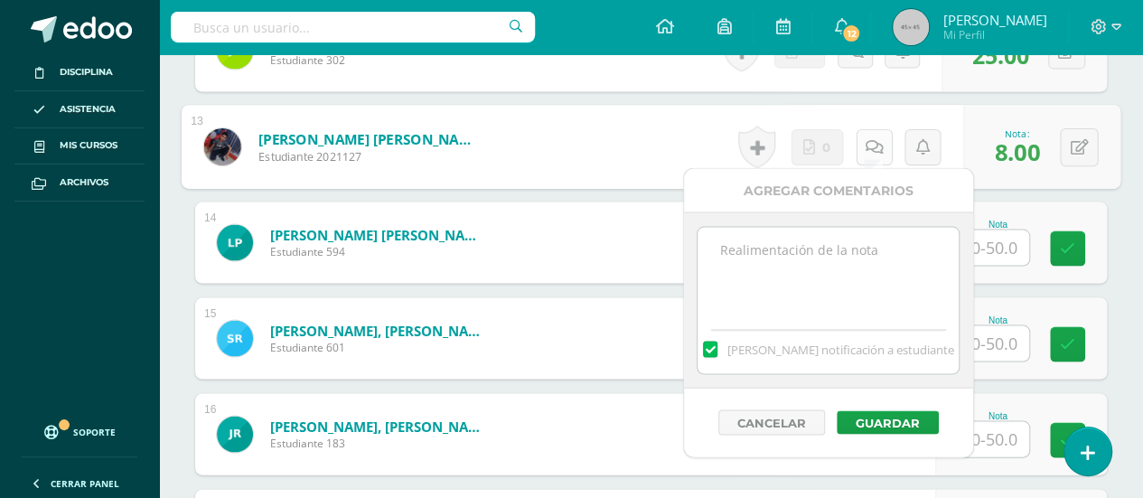
scroll to position [1718, 0]
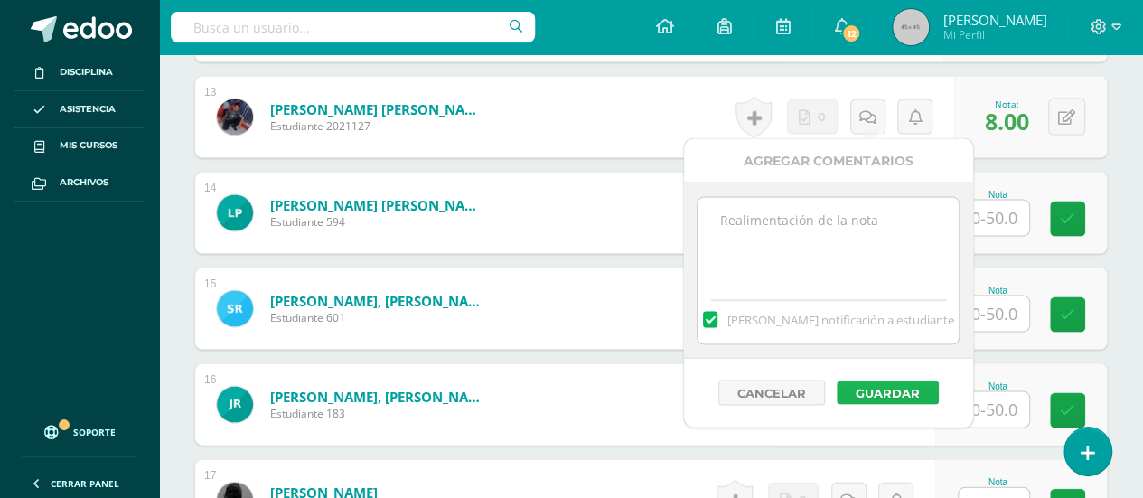
click at [881, 384] on button "Guardar" at bounding box center [888, 392] width 102 height 23
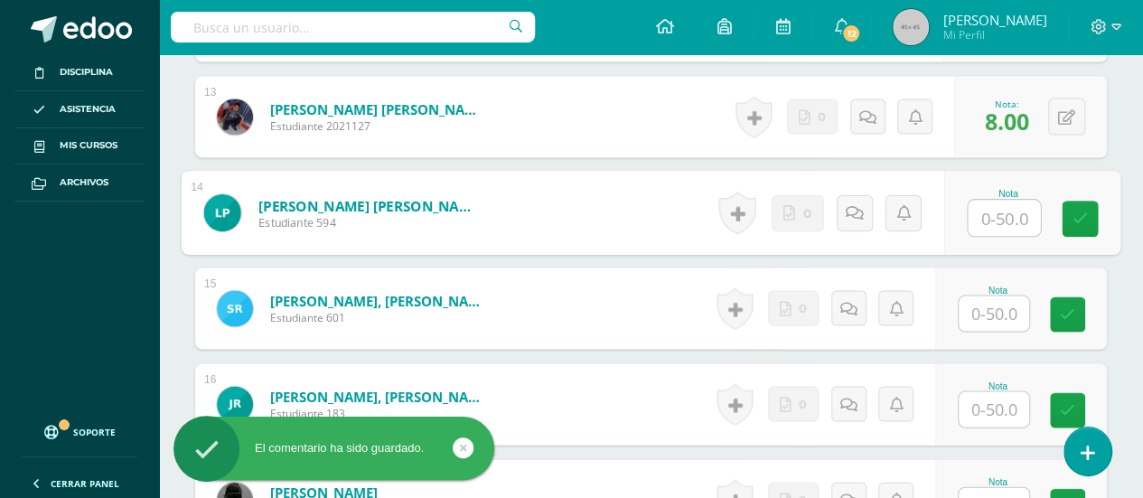
click at [992, 214] on input "text" at bounding box center [1004, 219] width 72 height 36
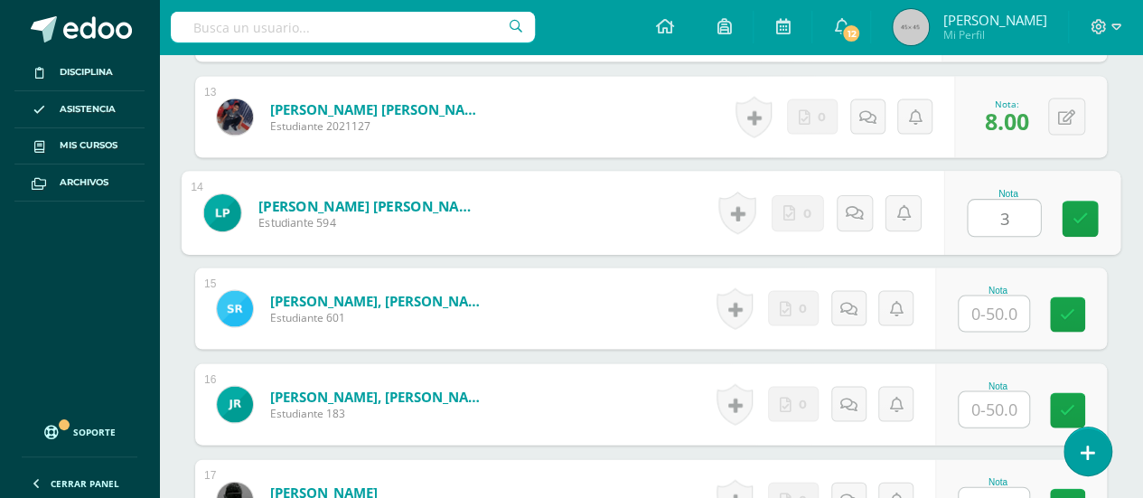
type input "30"
click at [1077, 212] on icon at bounding box center [1081, 218] width 16 height 15
click at [852, 207] on icon at bounding box center [861, 212] width 18 height 15
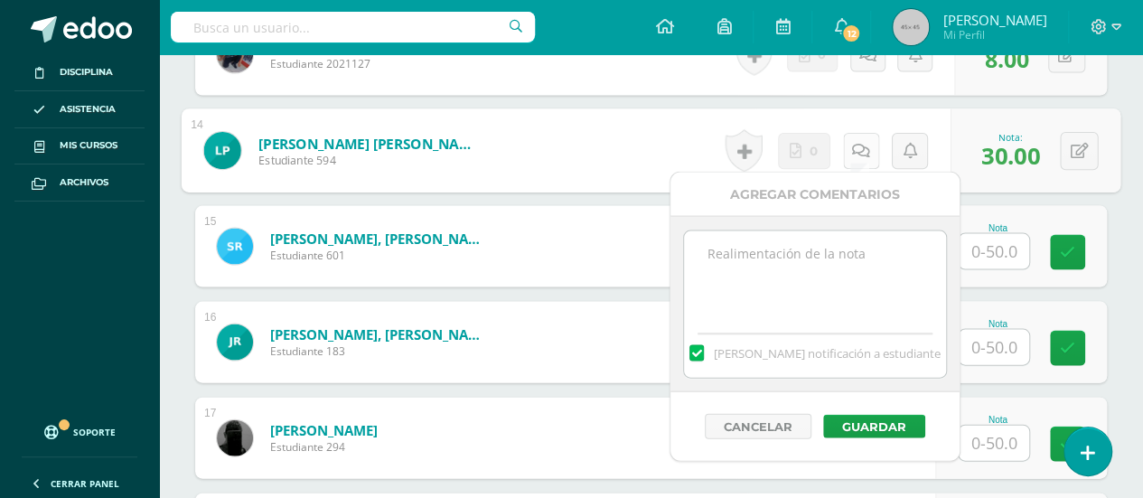
scroll to position [1808, 0]
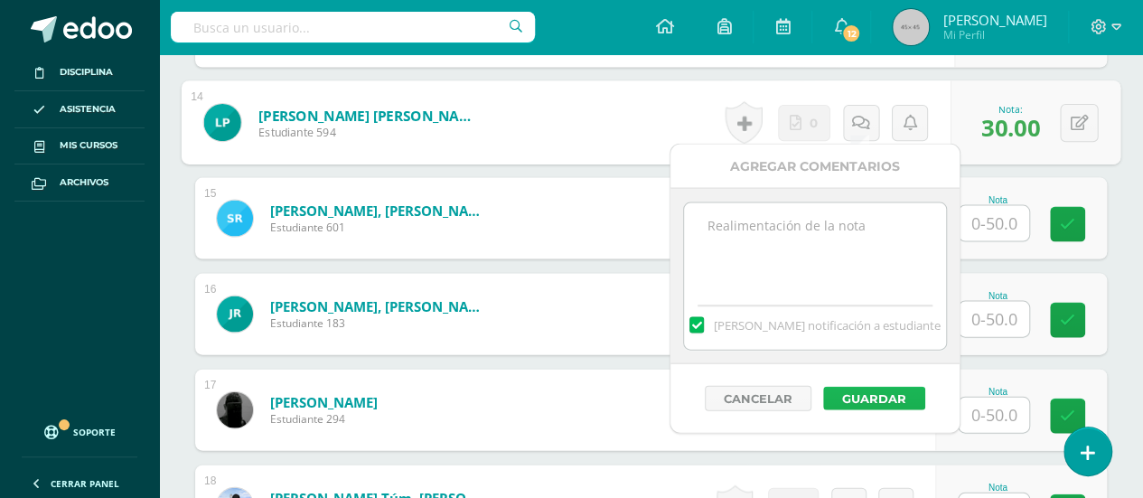
click at [850, 394] on button "Guardar" at bounding box center [874, 398] width 102 height 23
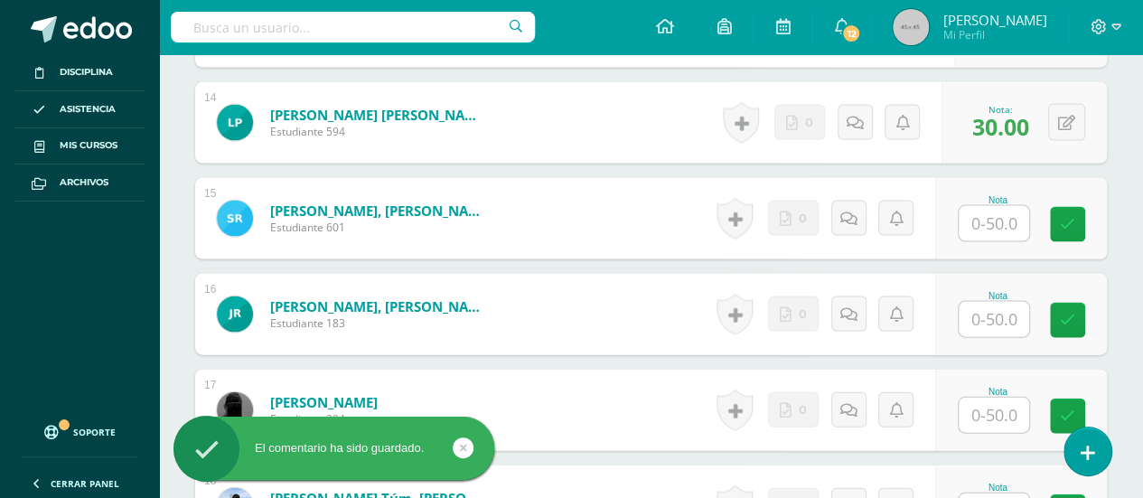
click at [994, 216] on input "text" at bounding box center [994, 223] width 70 height 35
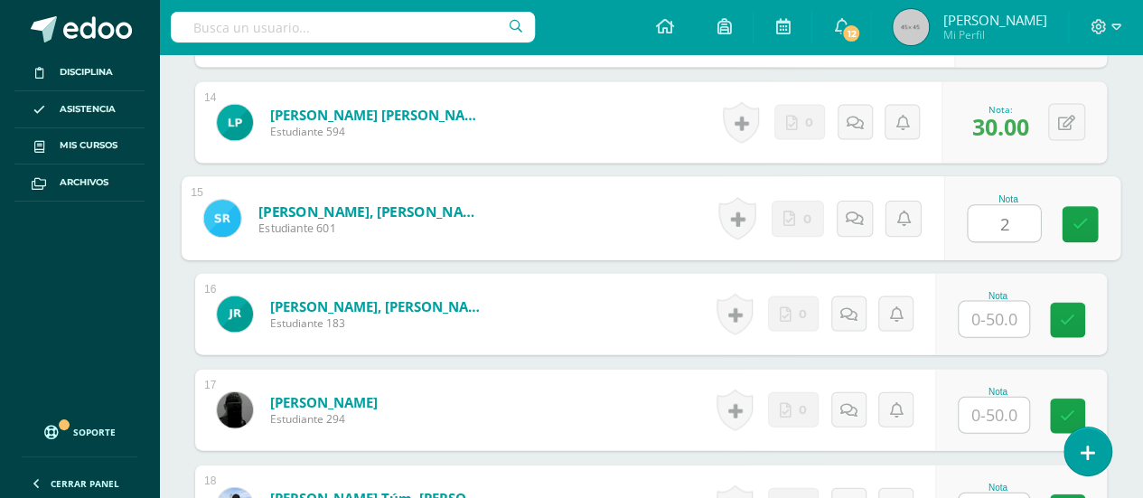
type input "22"
click at [1079, 220] on icon at bounding box center [1081, 224] width 16 height 15
click at [852, 213] on icon at bounding box center [861, 218] width 18 height 15
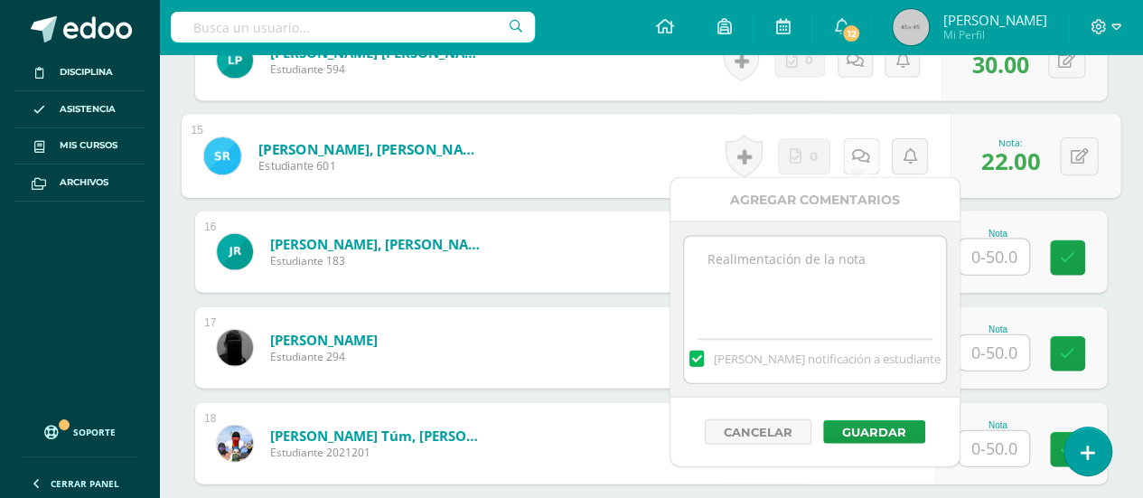
scroll to position [1899, 0]
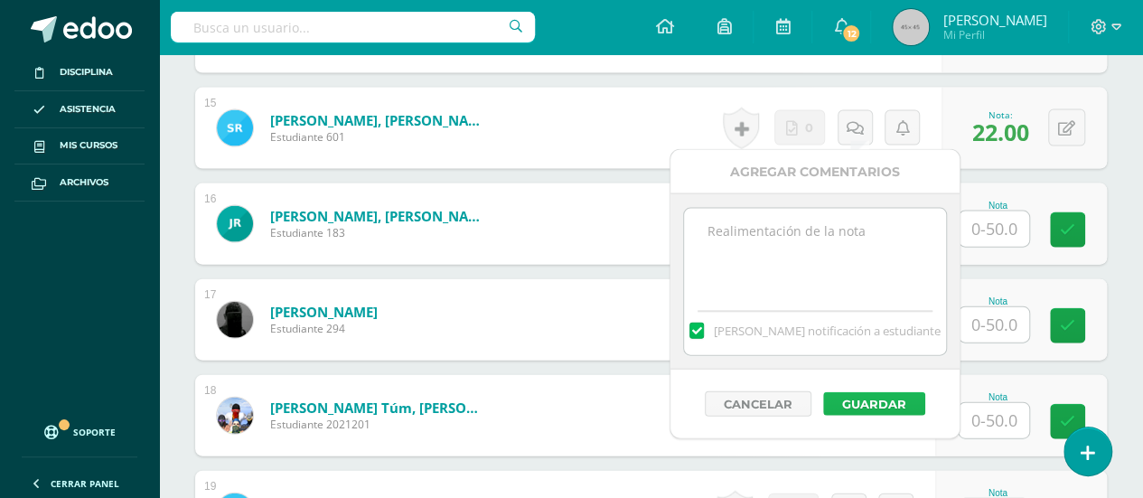
click at [869, 397] on button "Guardar" at bounding box center [874, 403] width 102 height 23
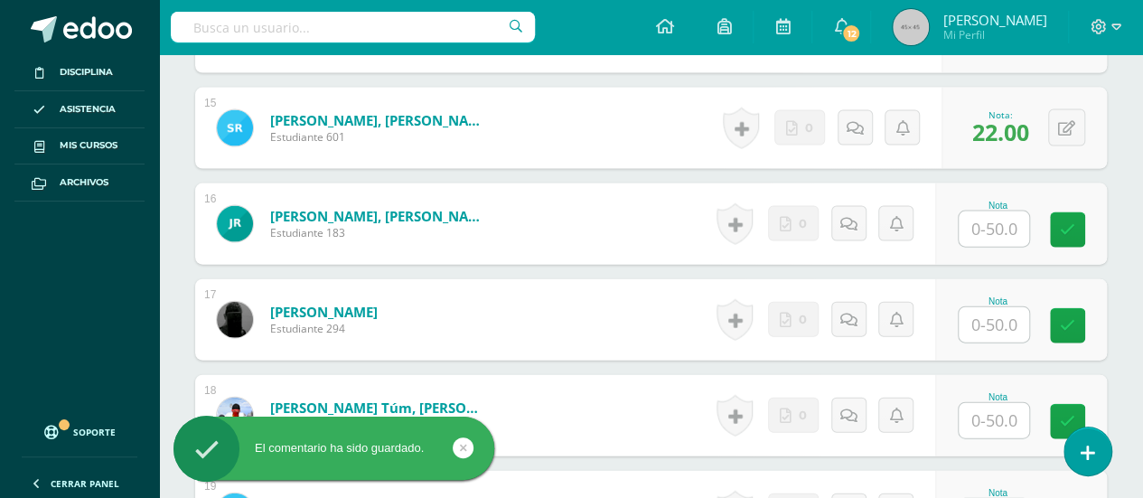
click at [993, 224] on input "text" at bounding box center [994, 228] width 70 height 35
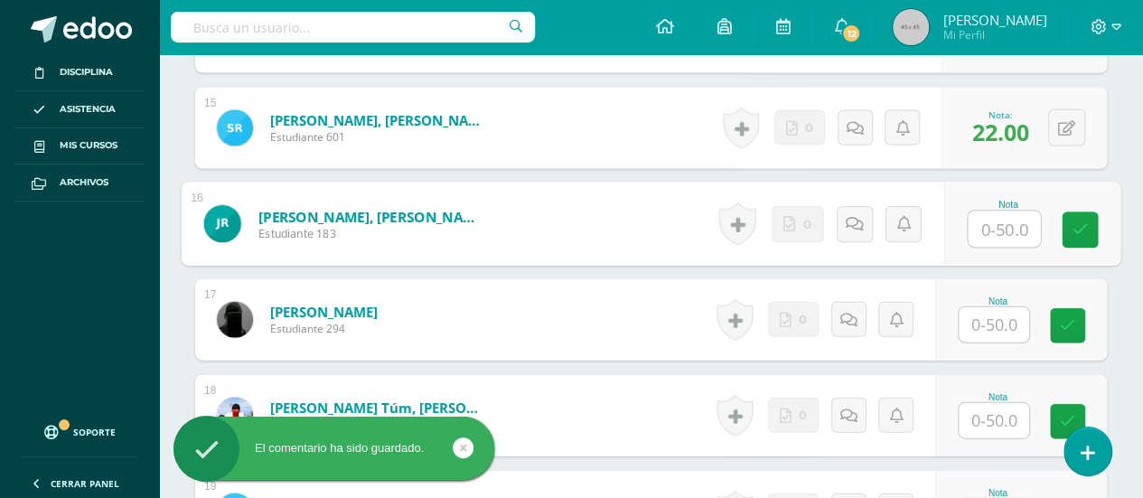
click at [993, 224] on input "text" at bounding box center [1004, 229] width 72 height 36
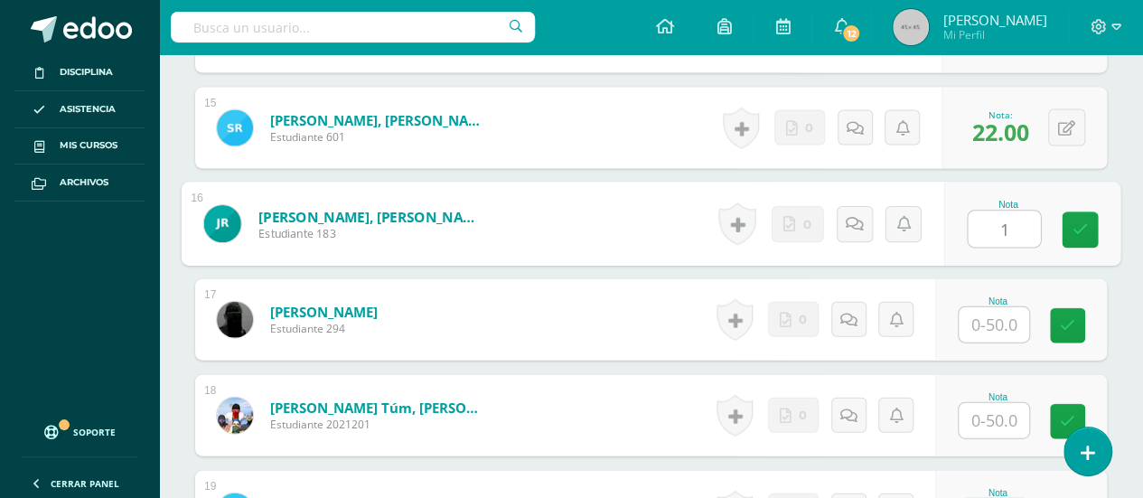
type input "14"
click at [1079, 223] on icon at bounding box center [1081, 229] width 16 height 15
click at [854, 221] on icon at bounding box center [861, 223] width 18 height 15
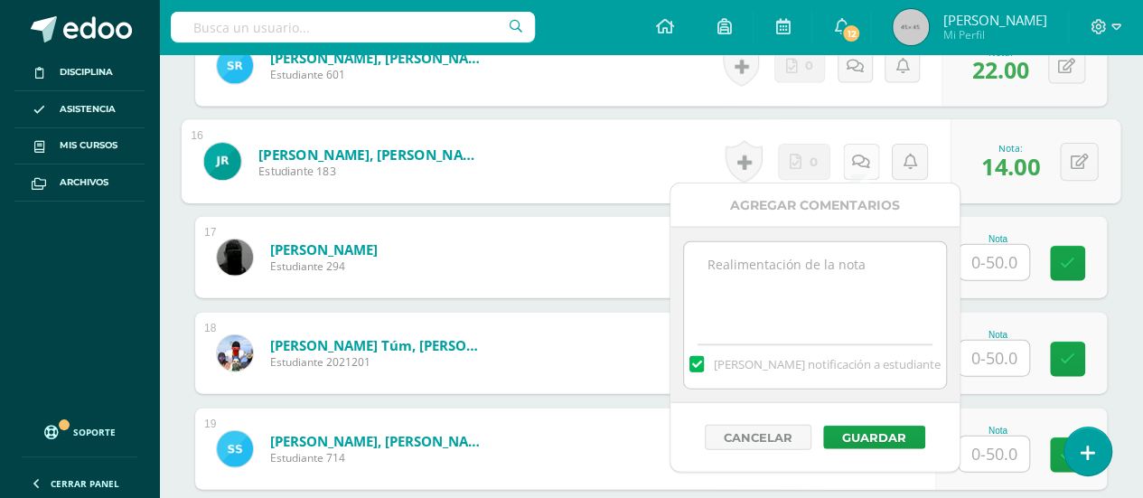
scroll to position [1989, 0]
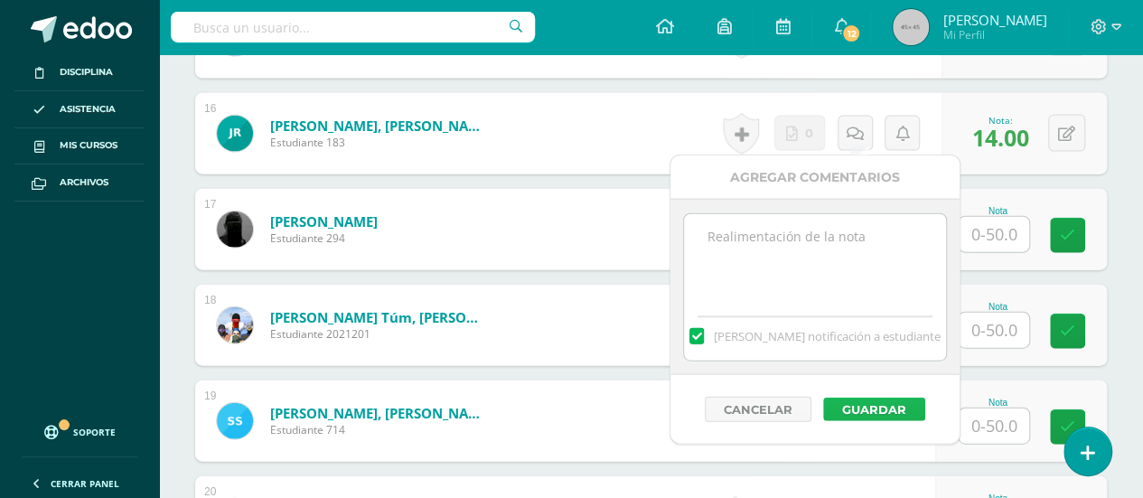
click at [864, 399] on button "Guardar" at bounding box center [874, 409] width 102 height 23
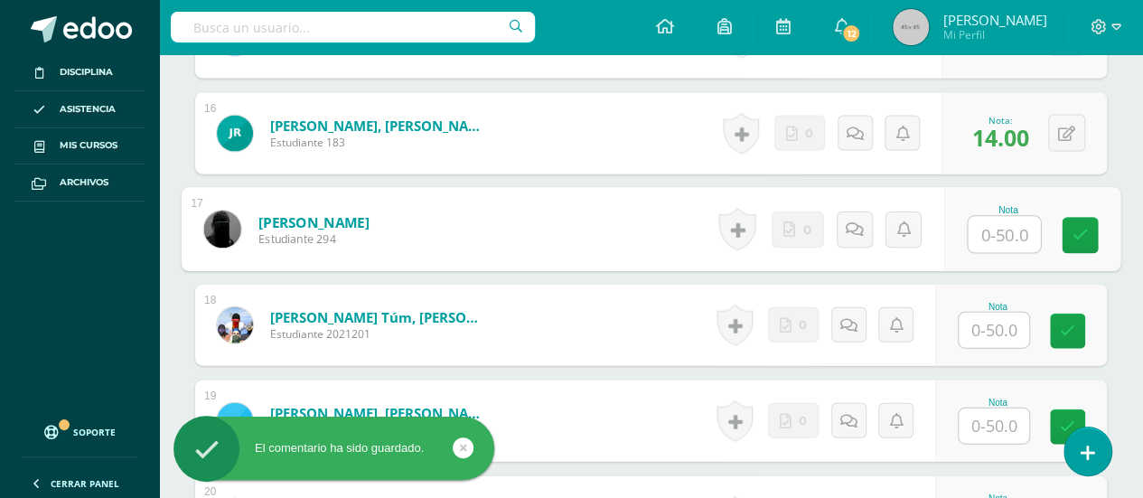
click at [994, 230] on input "text" at bounding box center [1004, 235] width 72 height 36
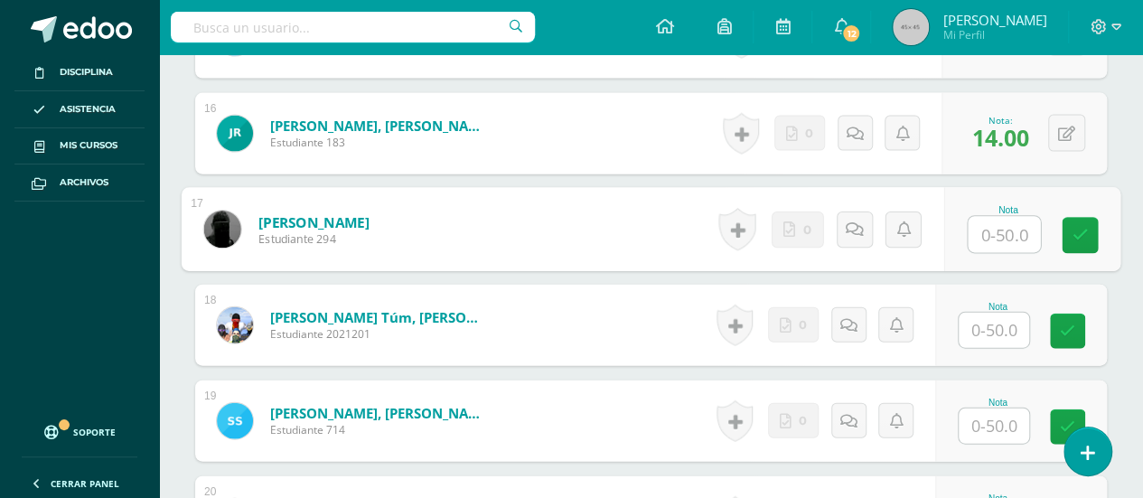
type input "3"
click at [1079, 230] on icon at bounding box center [1081, 235] width 16 height 15
click at [865, 223] on icon at bounding box center [874, 228] width 18 height 15
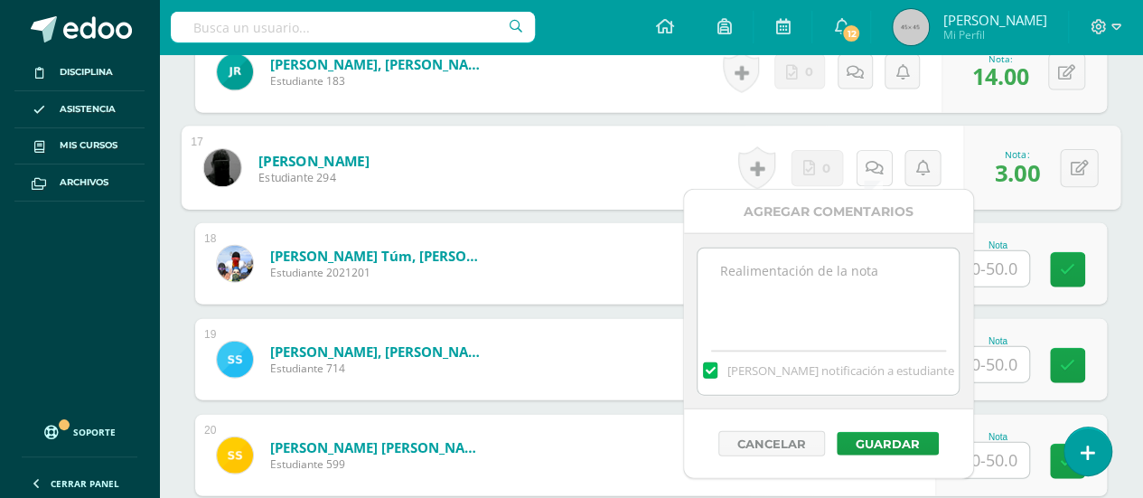
scroll to position [2080, 0]
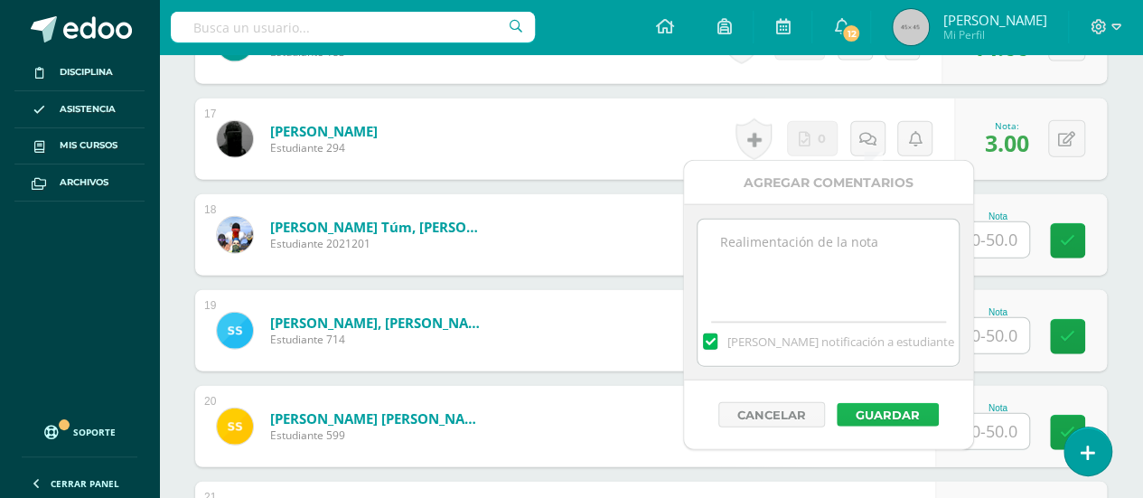
click at [882, 408] on button "Guardar" at bounding box center [888, 414] width 102 height 23
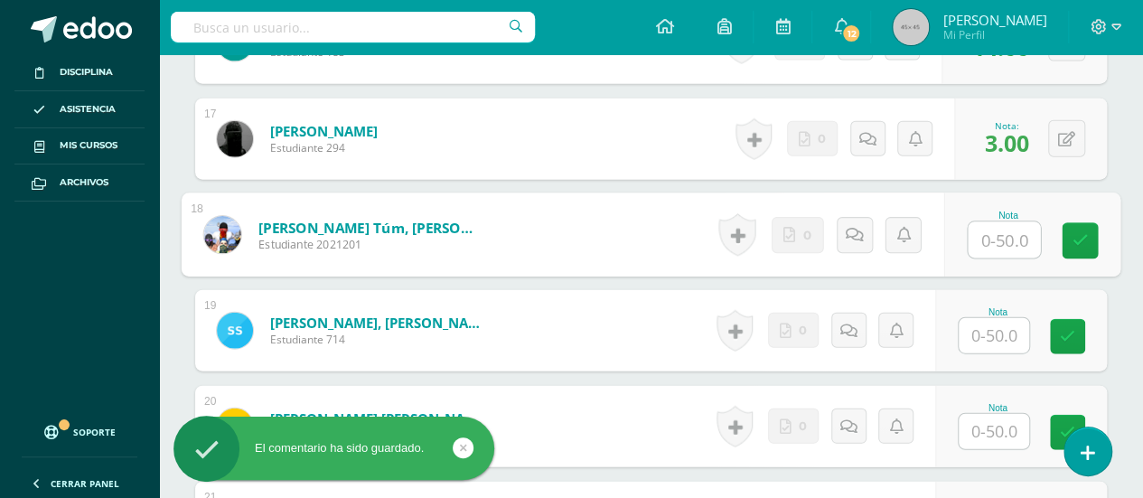
click at [992, 236] on input "text" at bounding box center [1004, 240] width 72 height 36
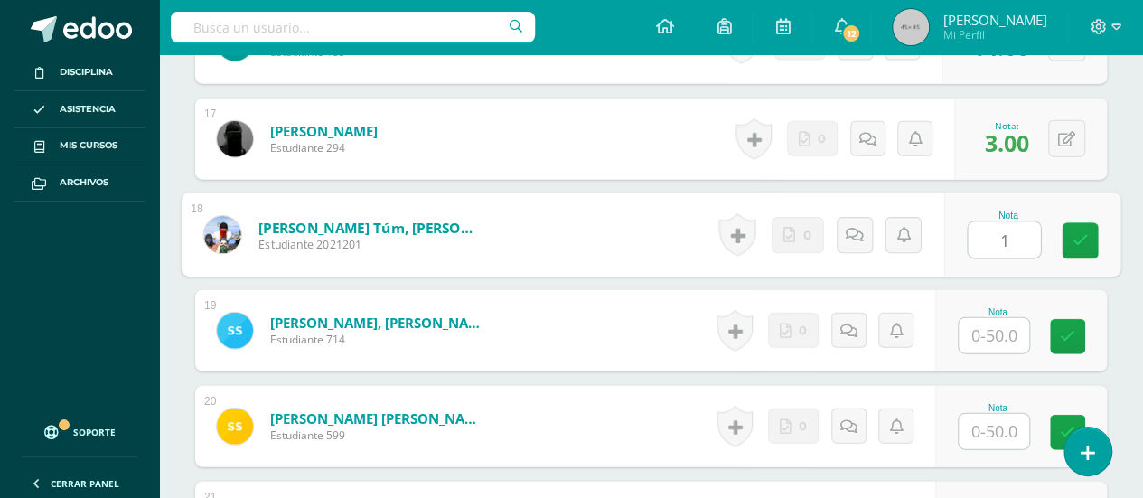
type input "10"
click at [1075, 236] on icon at bounding box center [1081, 240] width 16 height 15
click at [852, 230] on icon at bounding box center [861, 234] width 18 height 15
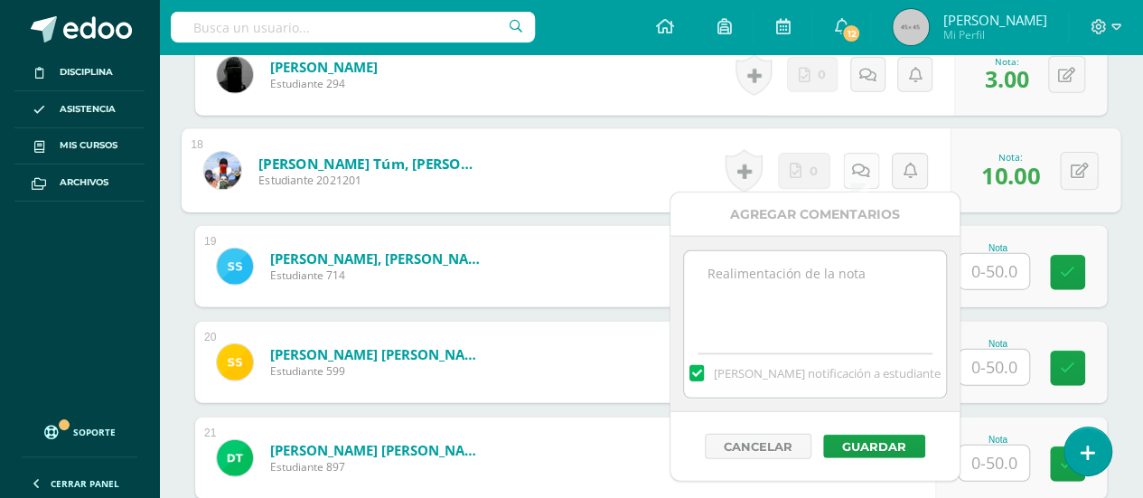
scroll to position [2170, 0]
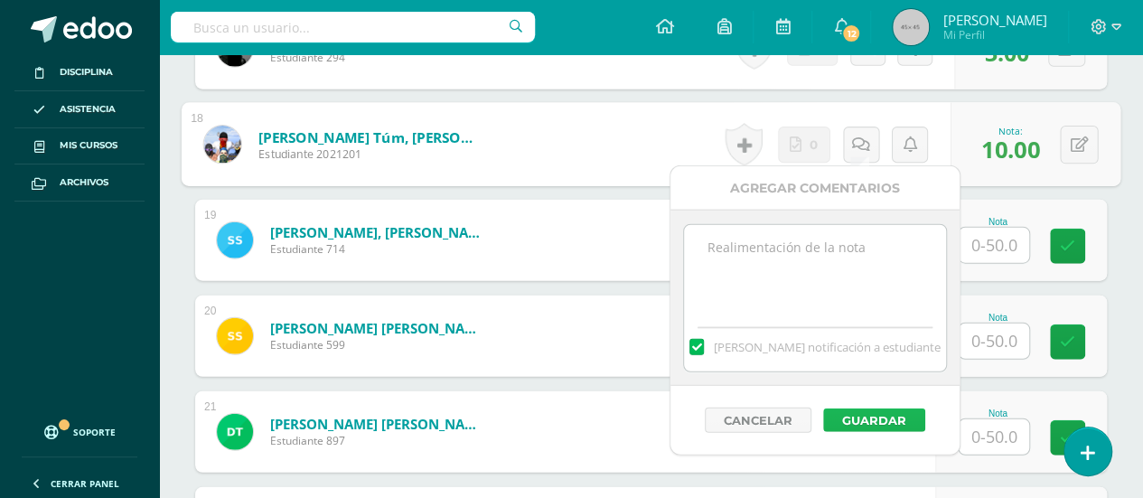
click at [851, 418] on button "Guardar" at bounding box center [874, 420] width 102 height 23
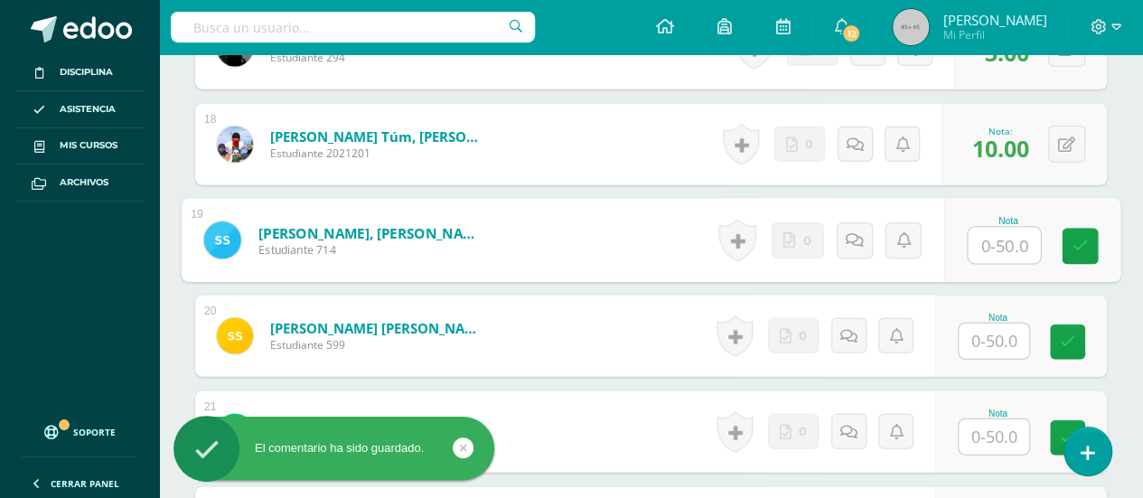
click at [994, 240] on input "text" at bounding box center [1004, 246] width 72 height 36
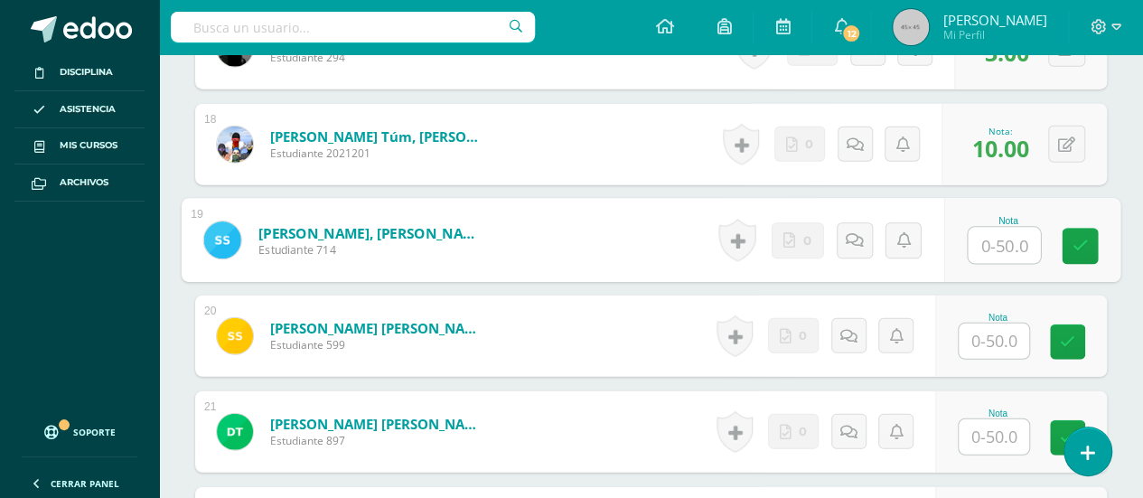
type input "6"
click at [1074, 240] on icon at bounding box center [1081, 246] width 16 height 15
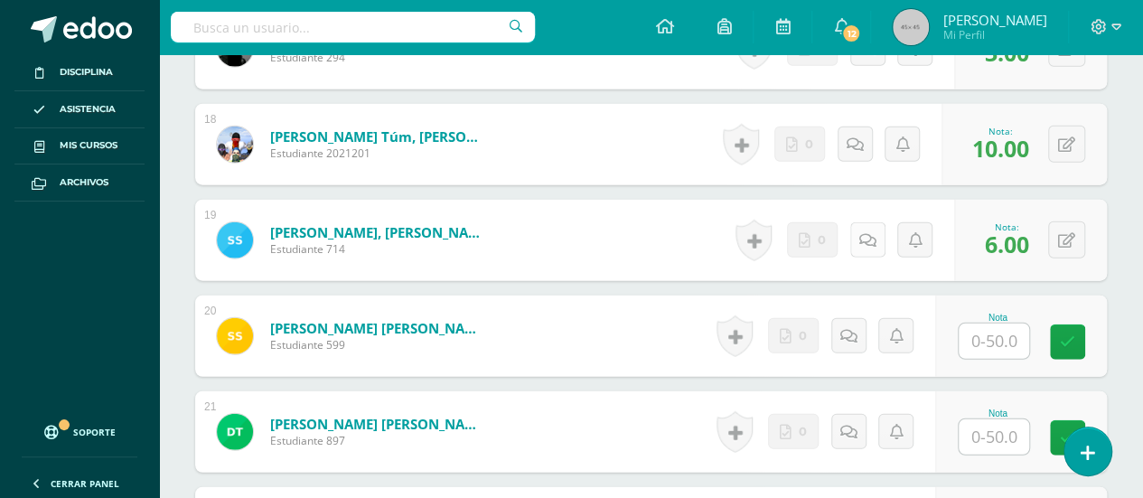
click at [867, 236] on icon at bounding box center [867, 240] width 17 height 15
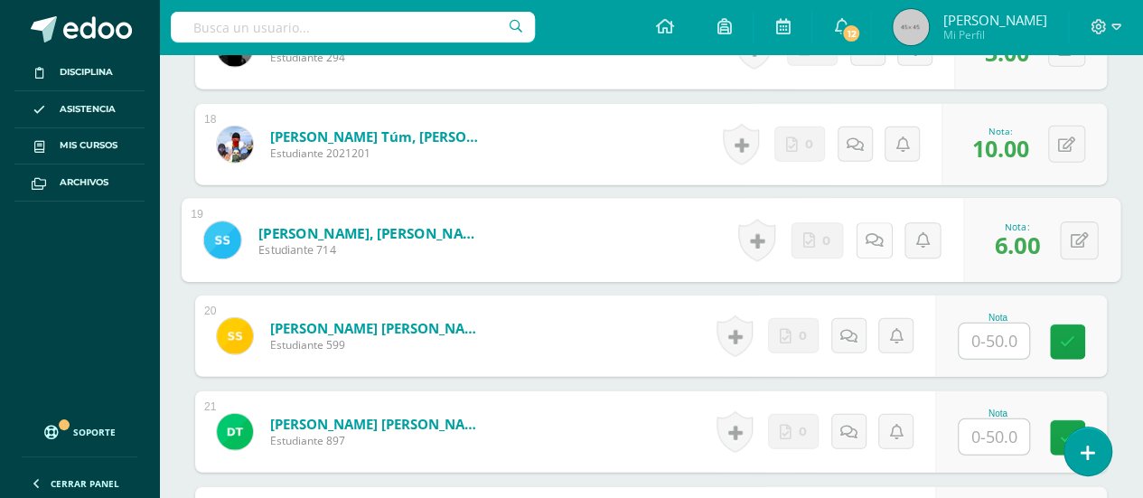
click at [867, 236] on icon at bounding box center [874, 239] width 18 height 15
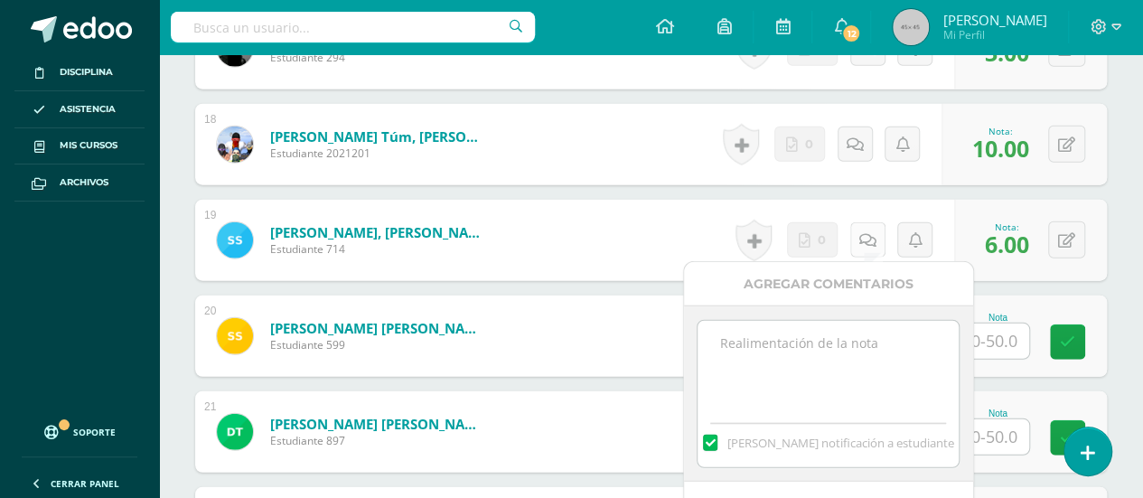
scroll to position [2351, 0]
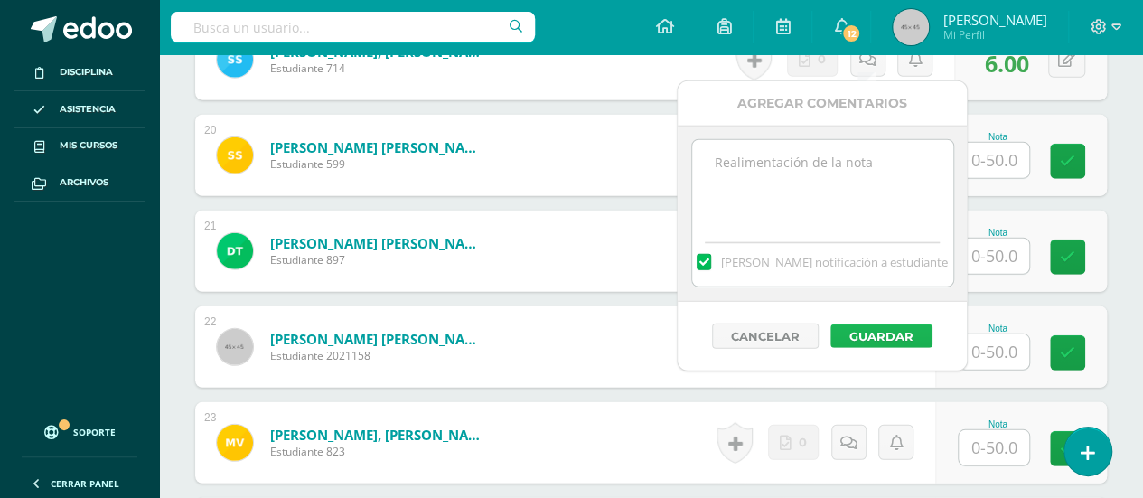
click at [865, 333] on button "Guardar" at bounding box center [882, 335] width 102 height 23
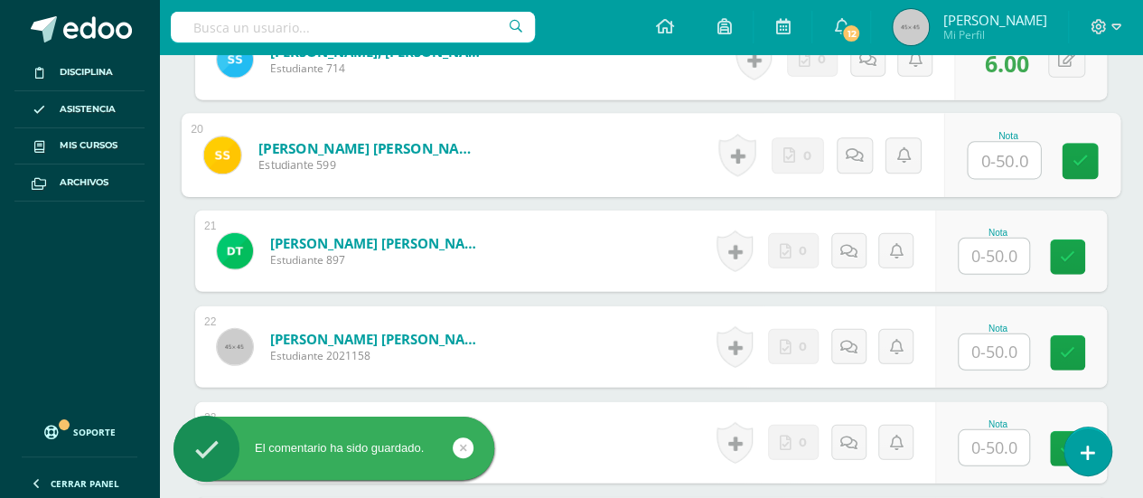
click at [992, 153] on input "text" at bounding box center [1004, 161] width 72 height 36
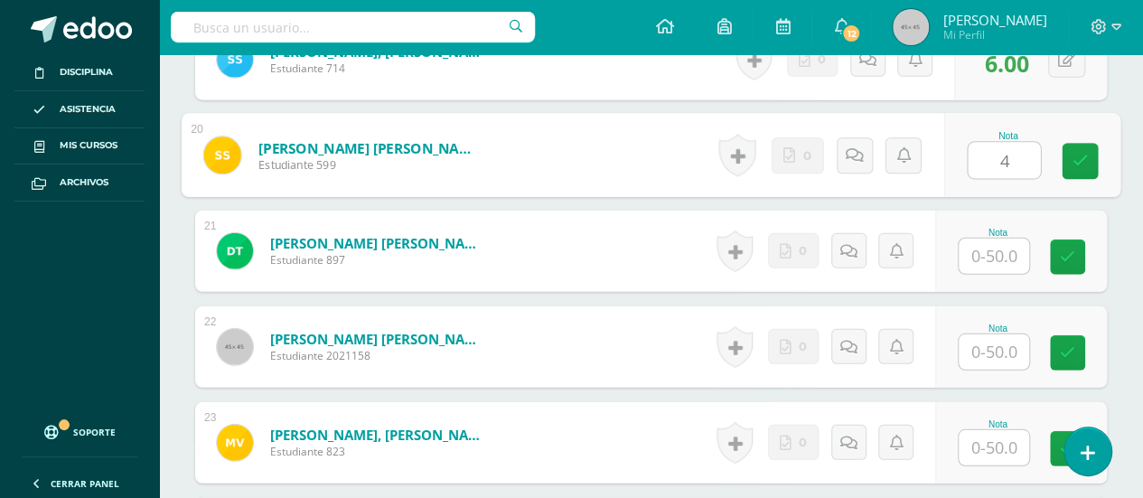
type input "40"
click at [1078, 154] on icon at bounding box center [1081, 161] width 16 height 15
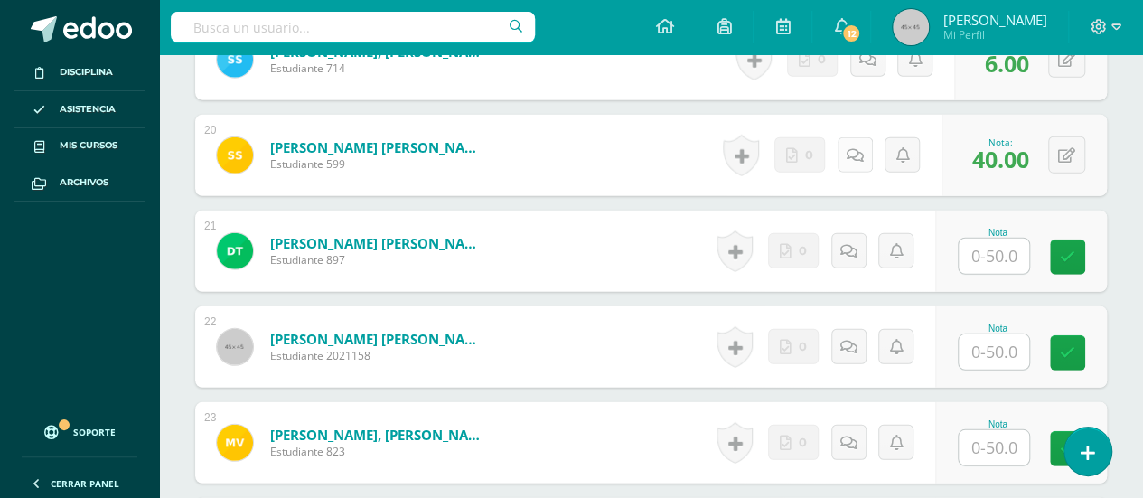
click at [855, 152] on icon at bounding box center [855, 155] width 17 height 15
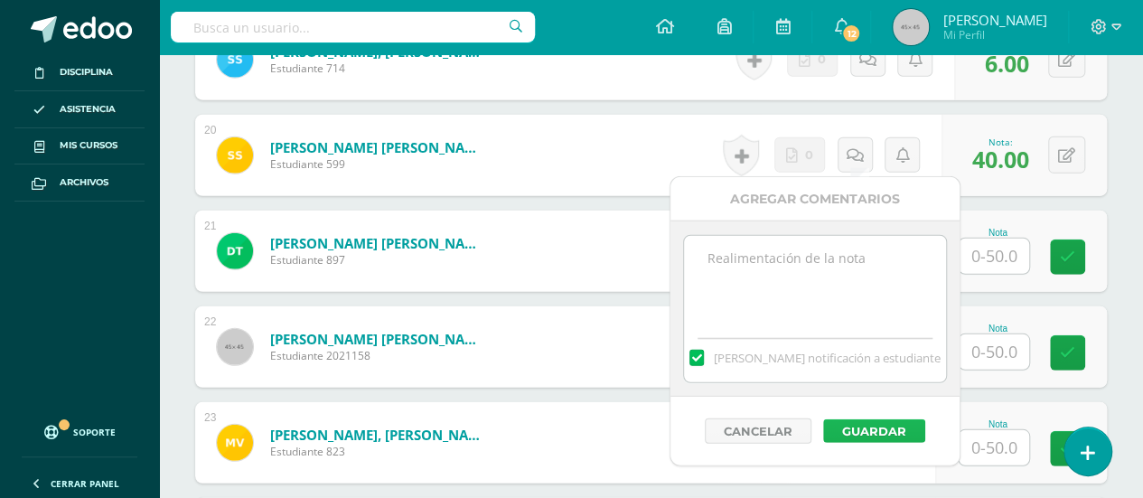
click at [861, 427] on button "Guardar" at bounding box center [874, 430] width 102 height 23
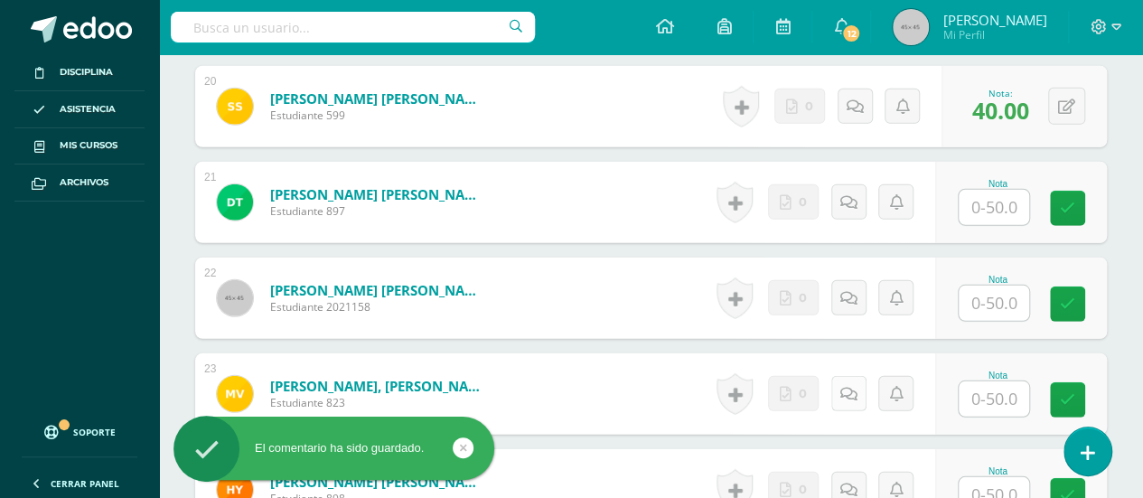
scroll to position [2441, 0]
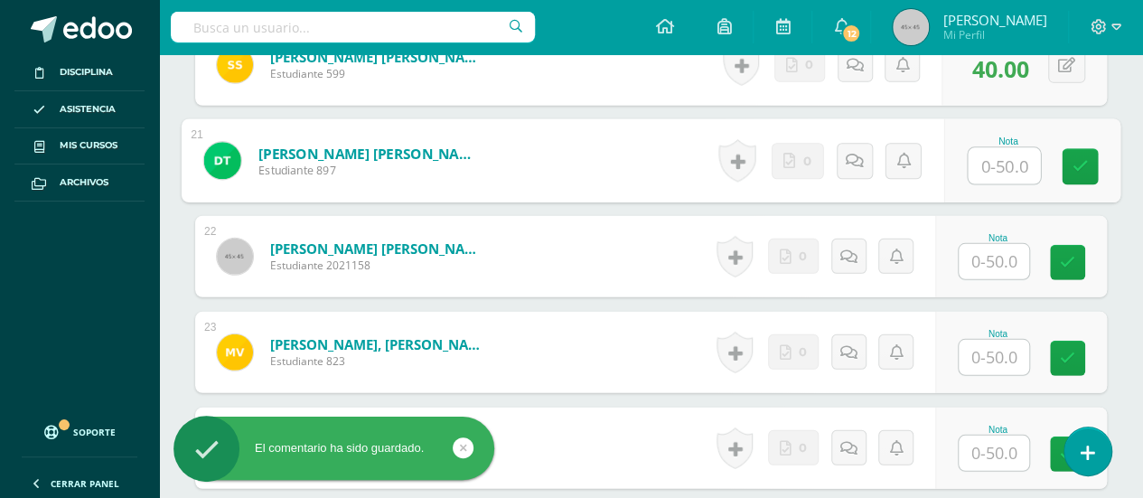
click at [994, 159] on input "text" at bounding box center [1004, 166] width 72 height 36
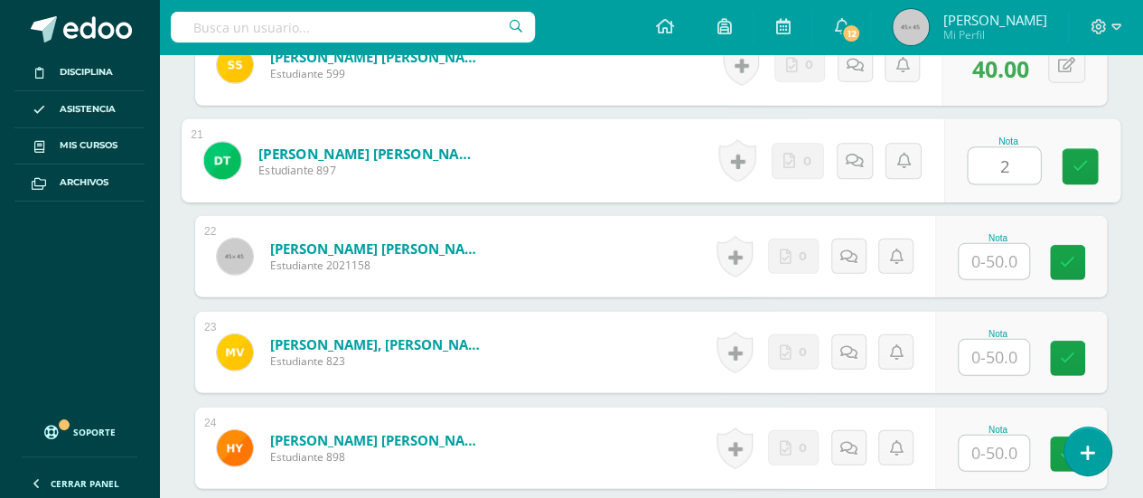
type input "26"
click at [1075, 160] on icon at bounding box center [1081, 166] width 16 height 15
click at [853, 155] on icon at bounding box center [861, 160] width 18 height 15
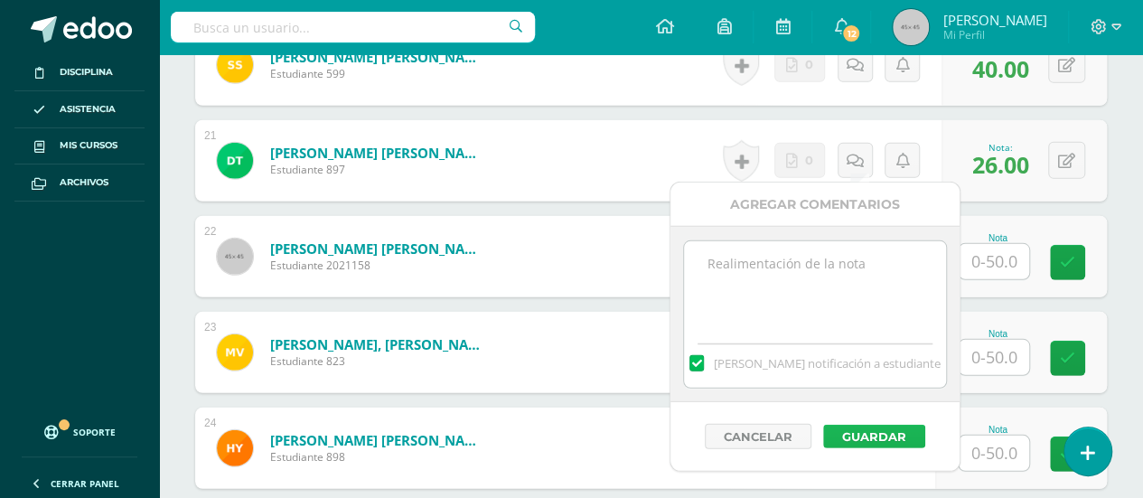
click at [878, 431] on button "Guardar" at bounding box center [874, 436] width 102 height 23
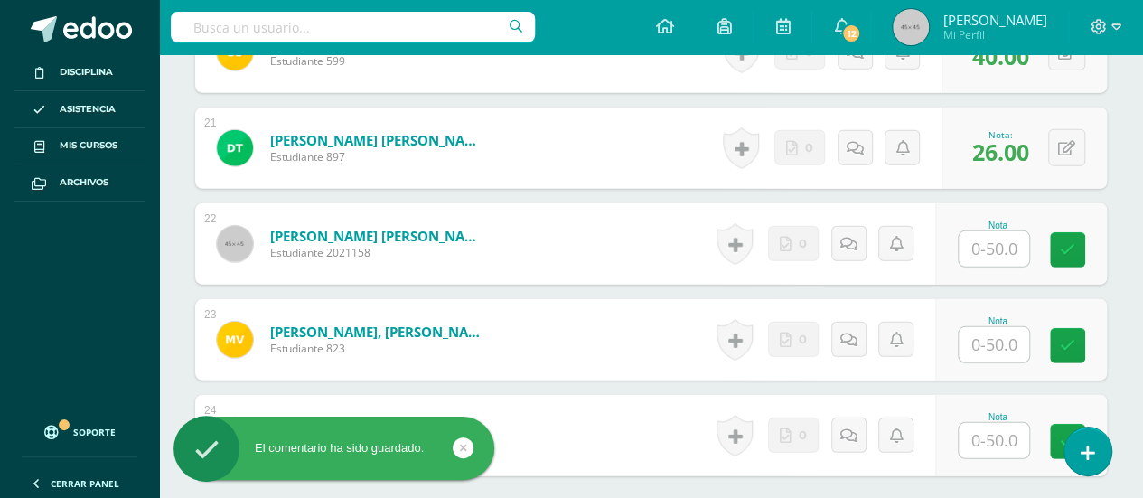
scroll to position [2531, 0]
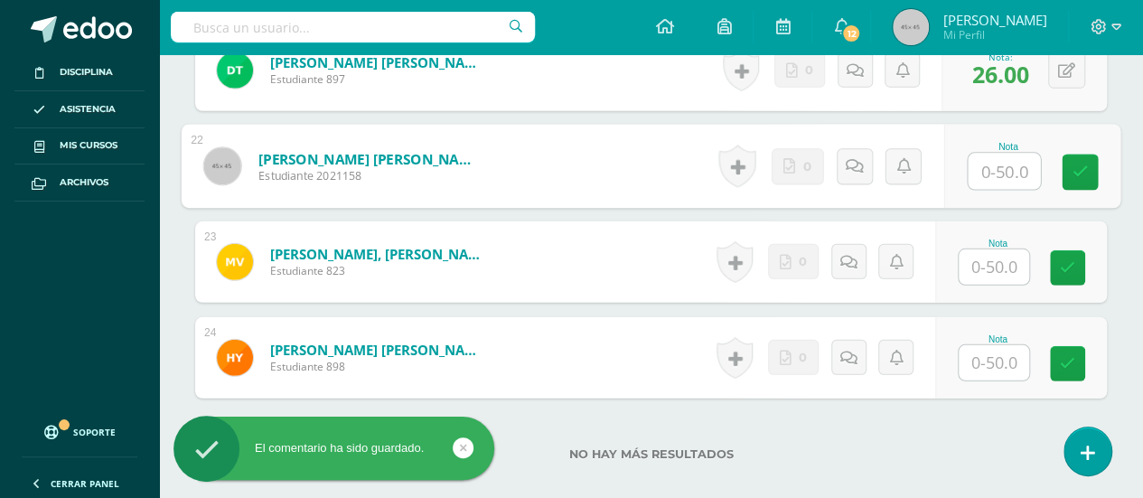
click at [996, 165] on input "text" at bounding box center [1004, 172] width 72 height 36
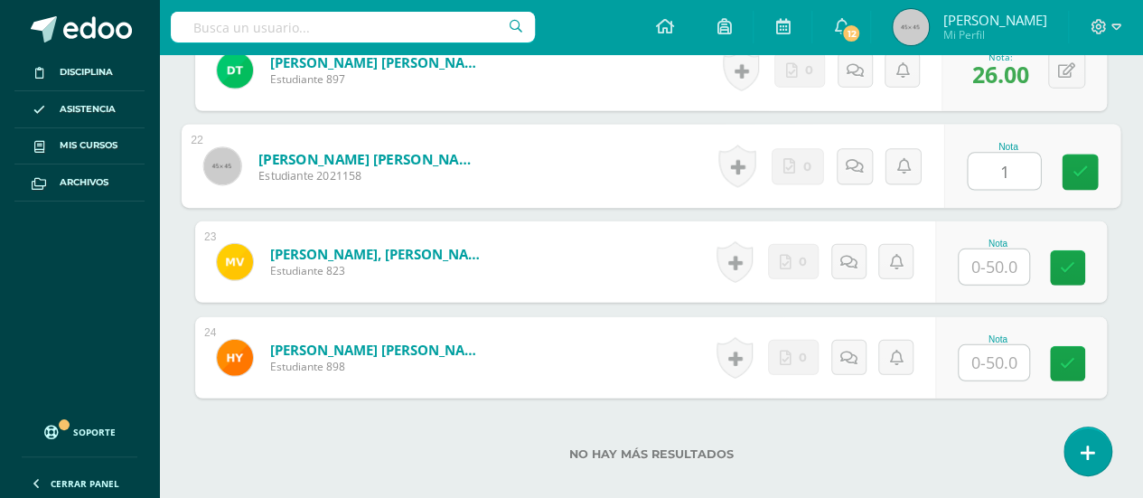
type input "13"
click at [1077, 164] on icon at bounding box center [1081, 171] width 16 height 15
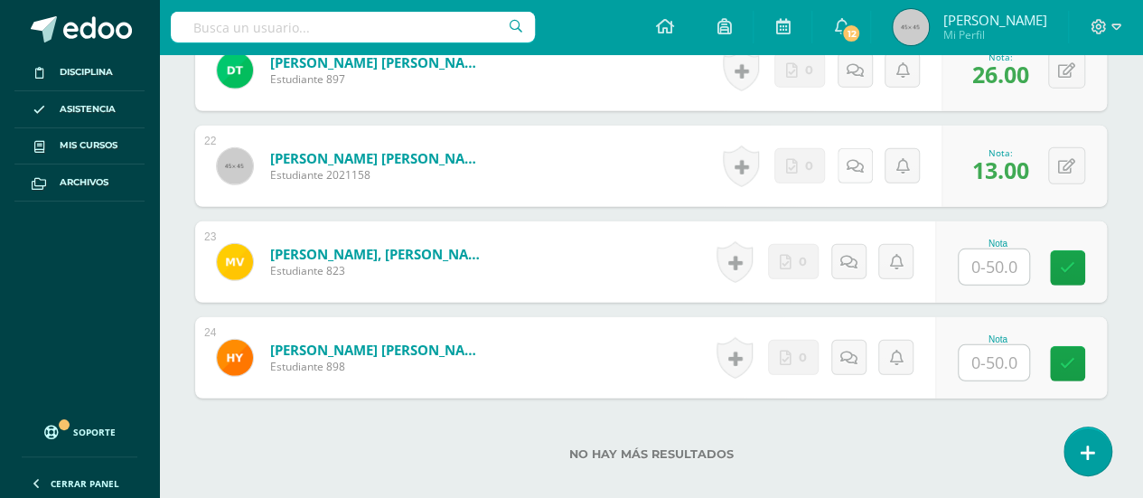
click at [851, 162] on icon at bounding box center [855, 166] width 17 height 15
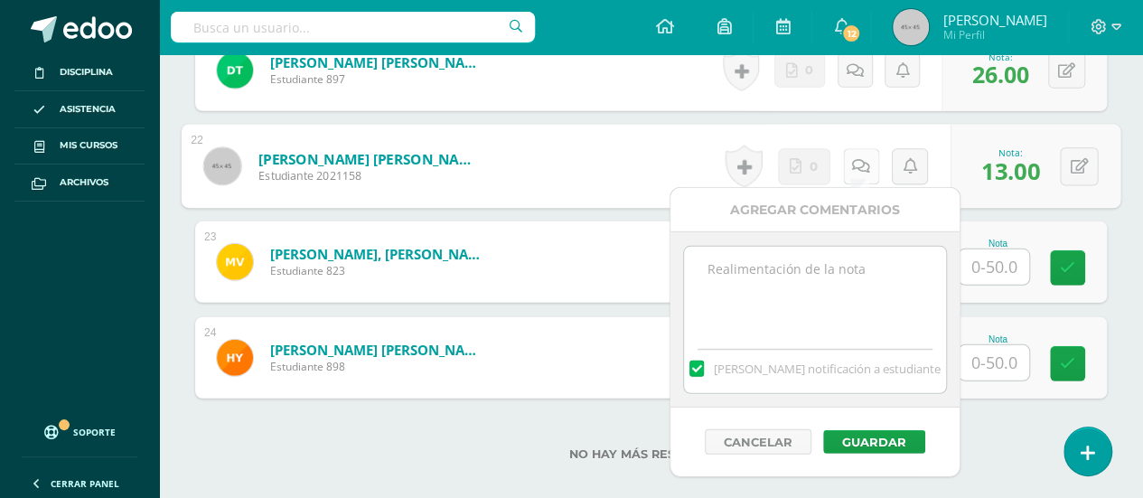
scroll to position [2622, 0]
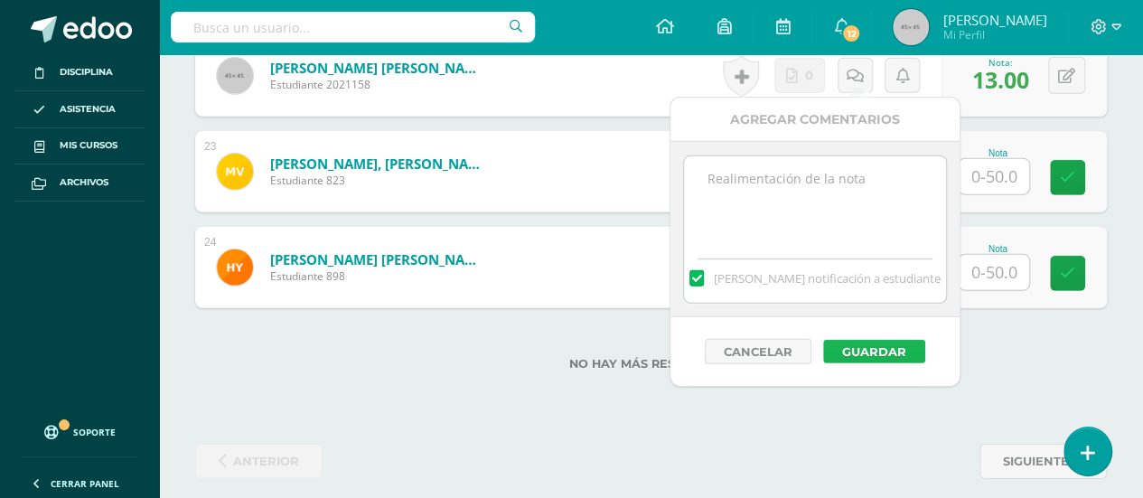
click at [868, 347] on button "Guardar" at bounding box center [874, 351] width 102 height 23
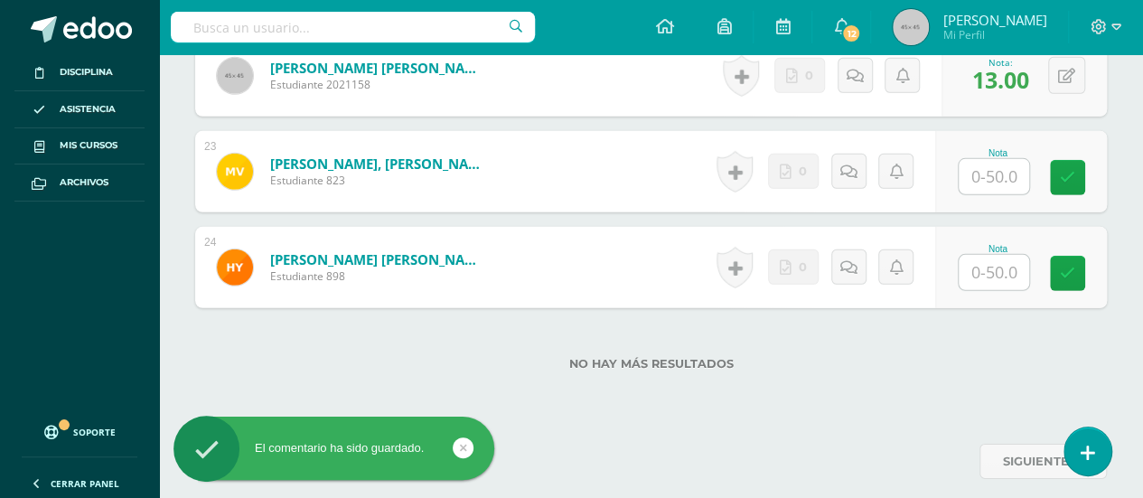
click at [992, 169] on input "text" at bounding box center [994, 176] width 70 height 35
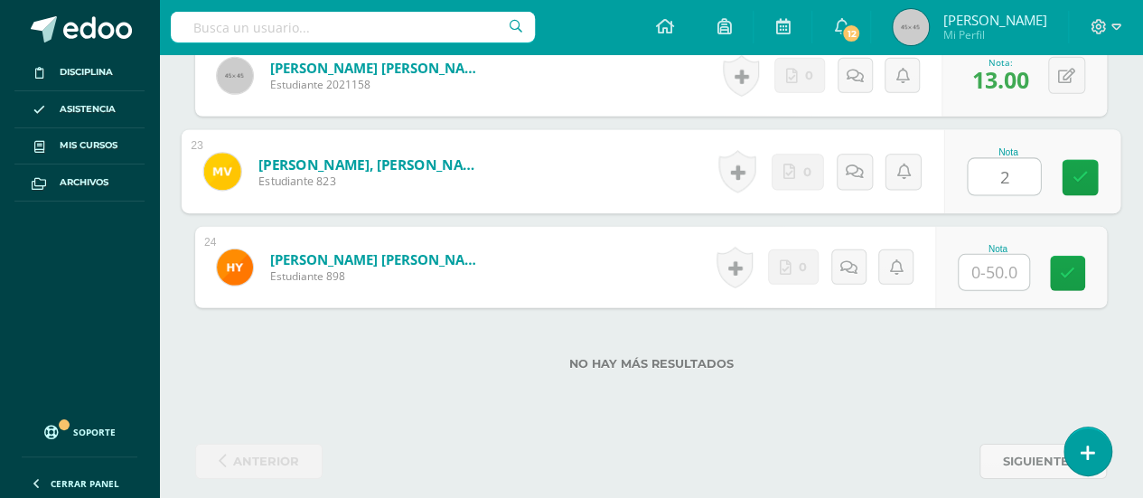
type input "24"
click at [1079, 174] on icon at bounding box center [1081, 177] width 16 height 15
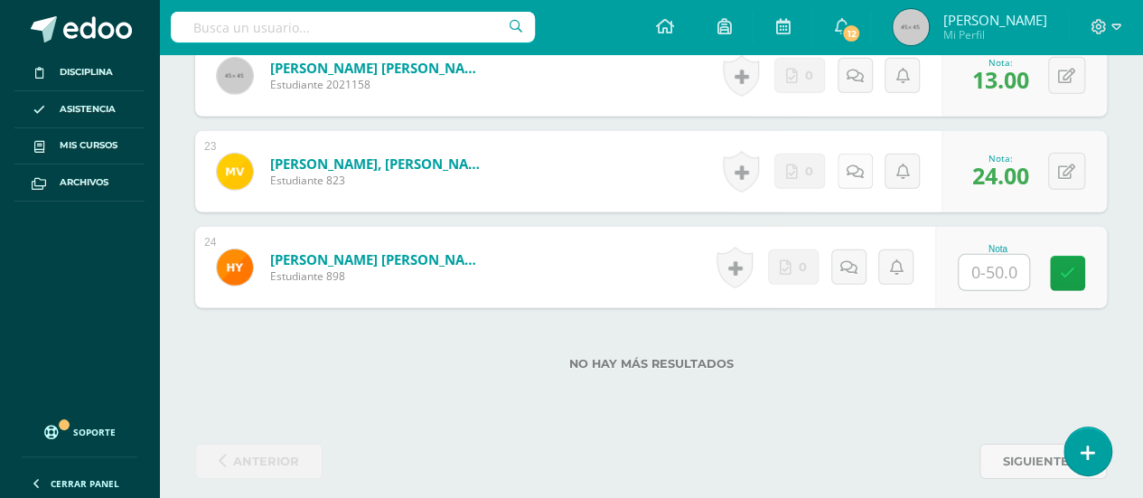
click at [855, 165] on icon at bounding box center [855, 171] width 17 height 15
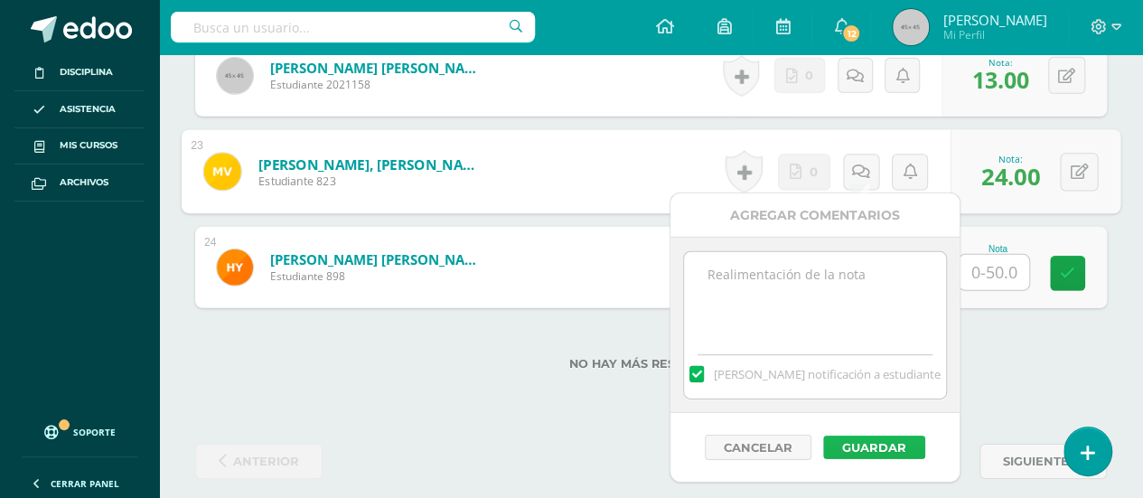
click at [880, 440] on button "Guardar" at bounding box center [874, 447] width 102 height 23
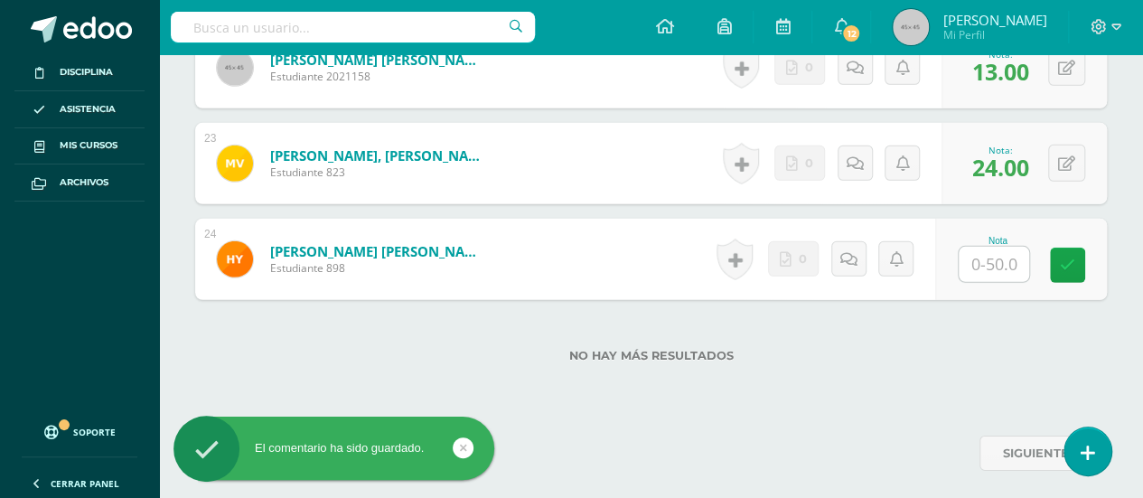
scroll to position [2633, 0]
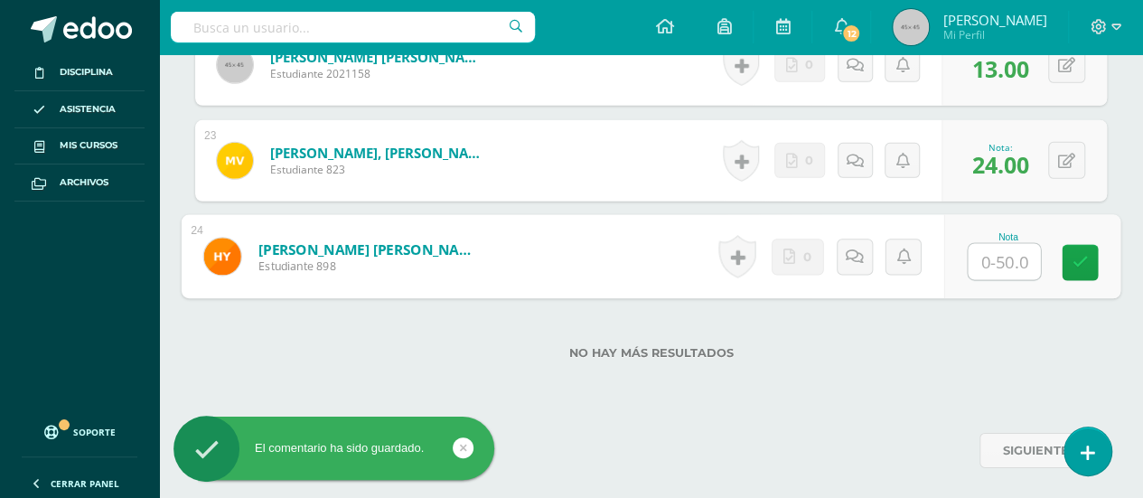
click at [992, 255] on input "text" at bounding box center [1004, 262] width 72 height 36
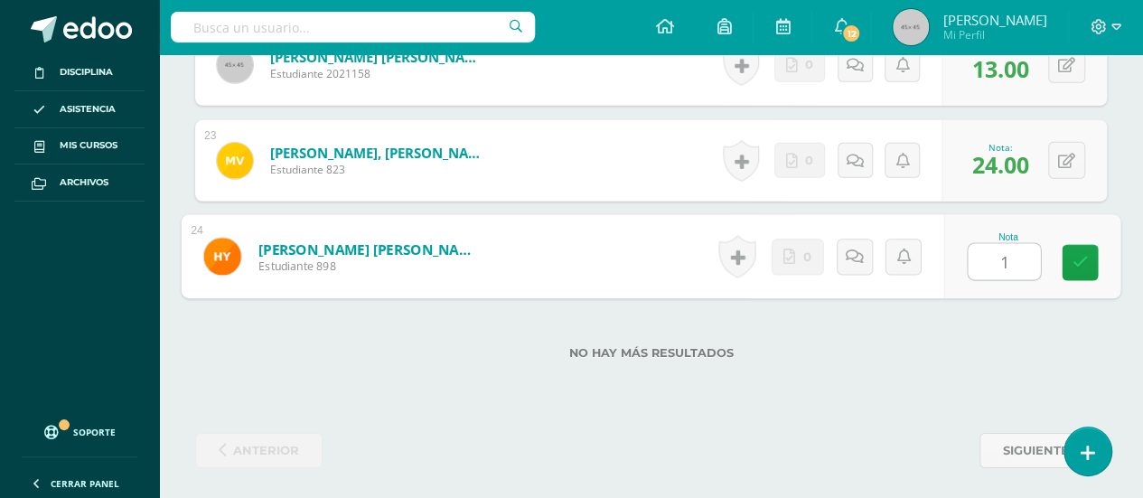
type input "10"
click at [1076, 255] on icon at bounding box center [1081, 262] width 16 height 15
click at [853, 254] on icon at bounding box center [861, 256] width 18 height 15
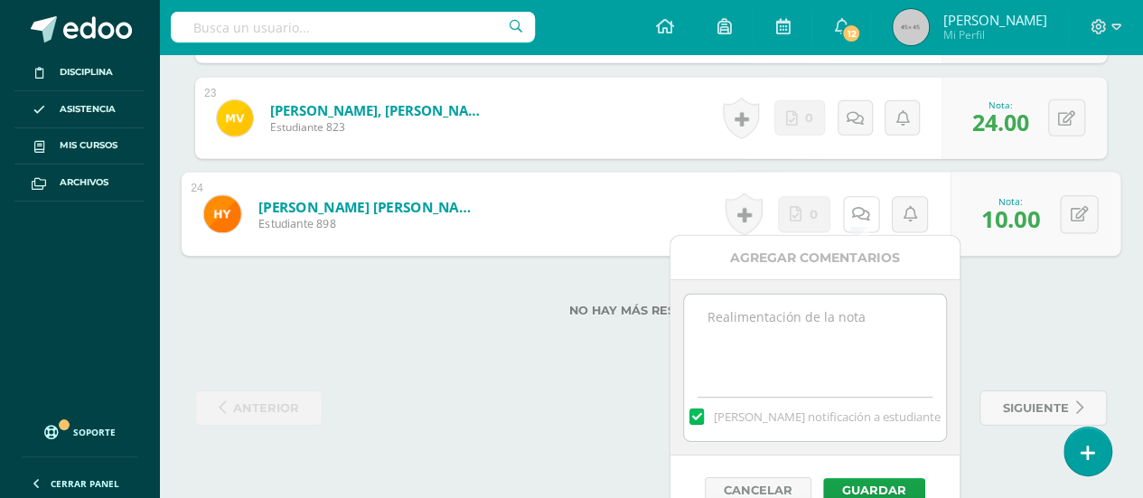
scroll to position [2699, 0]
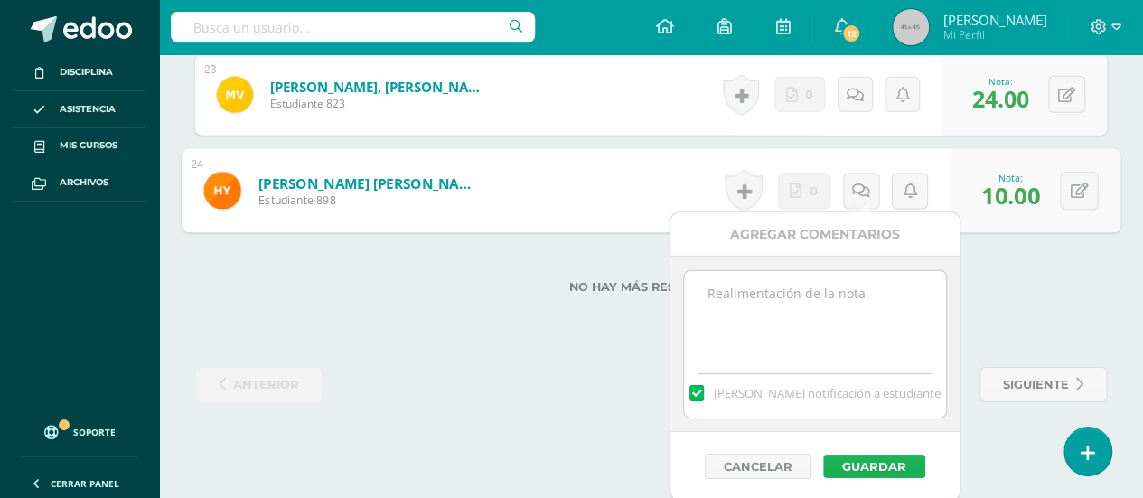
click at [851, 457] on button "Guardar" at bounding box center [874, 466] width 102 height 23
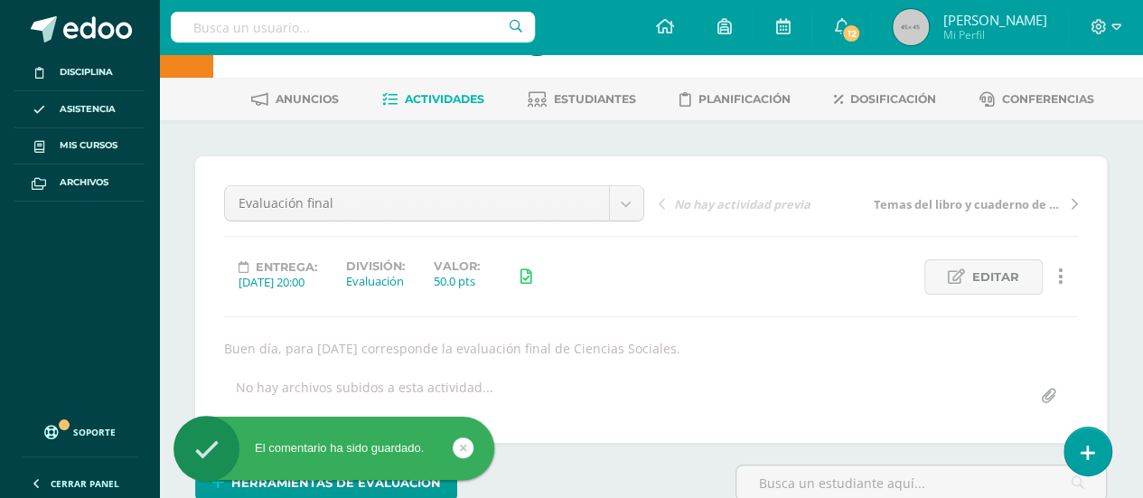
scroll to position [0, 0]
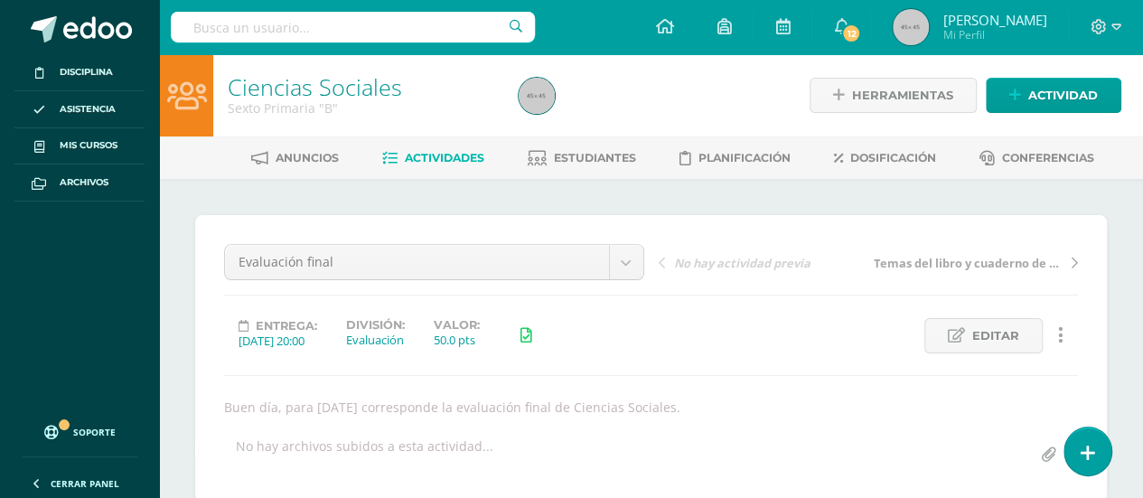
click at [425, 157] on span "Actividades" at bounding box center [445, 158] width 80 height 14
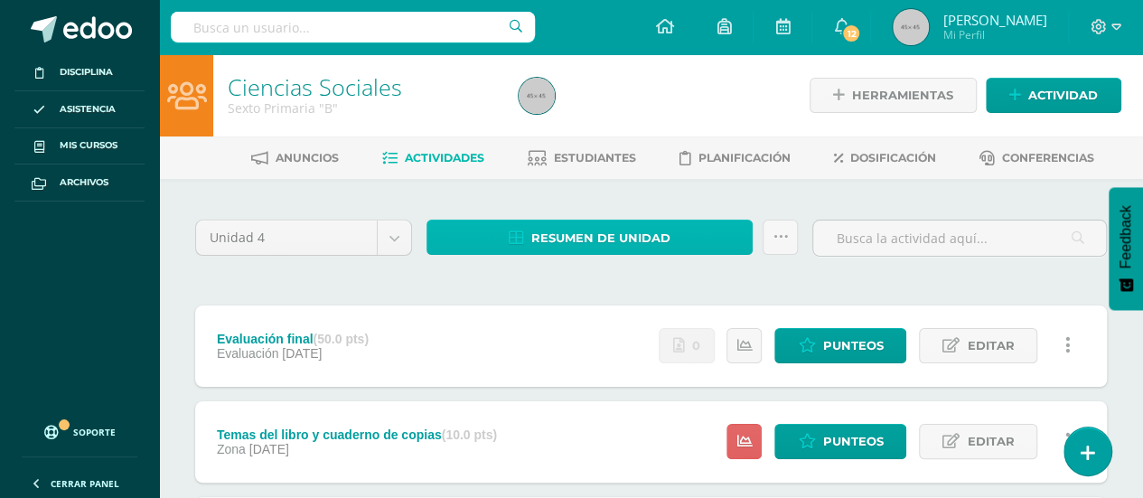
click at [584, 235] on span "Resumen de unidad" at bounding box center [600, 237] width 139 height 33
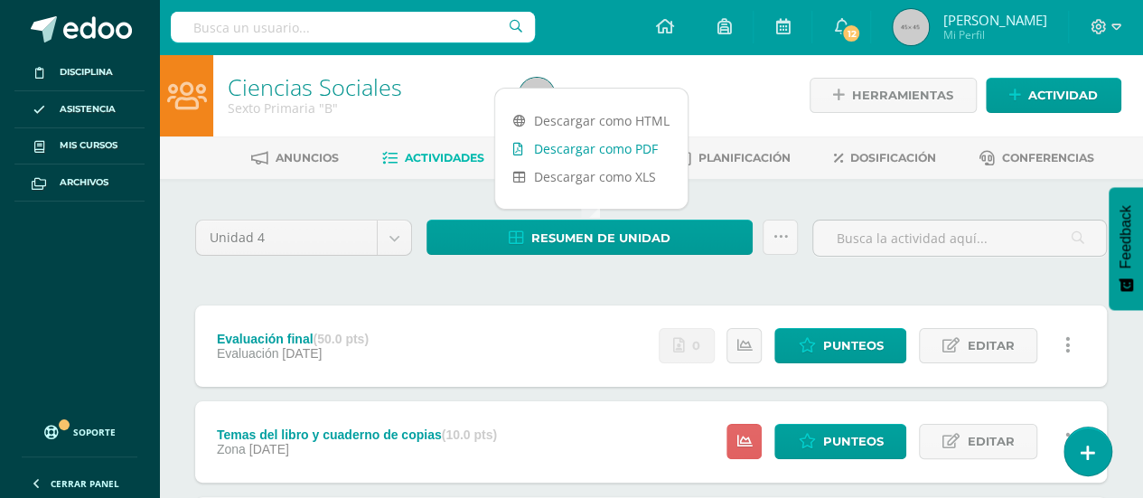
click at [586, 146] on link "Descargar como PDF" at bounding box center [591, 149] width 193 height 28
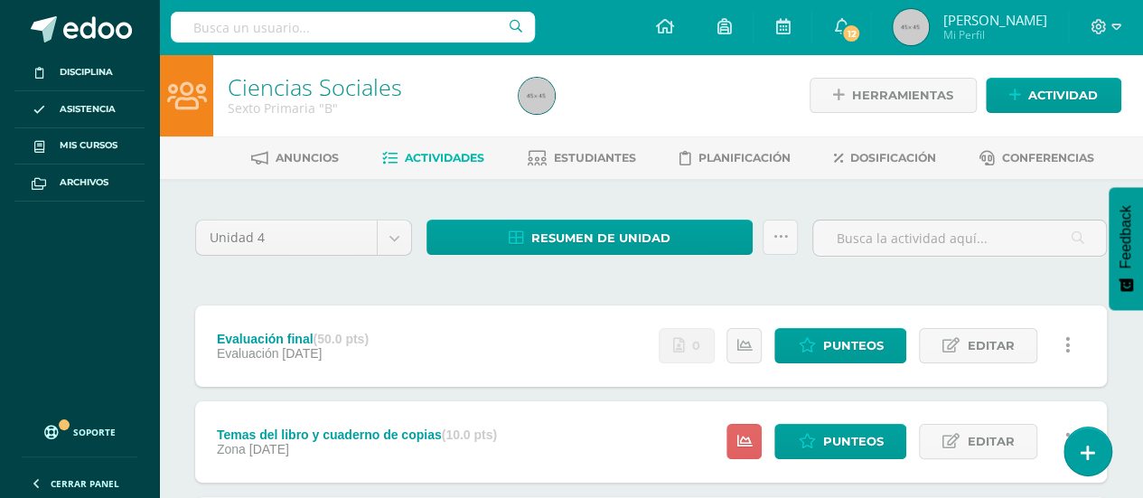
click at [907, 26] on img at bounding box center [911, 27] width 36 height 36
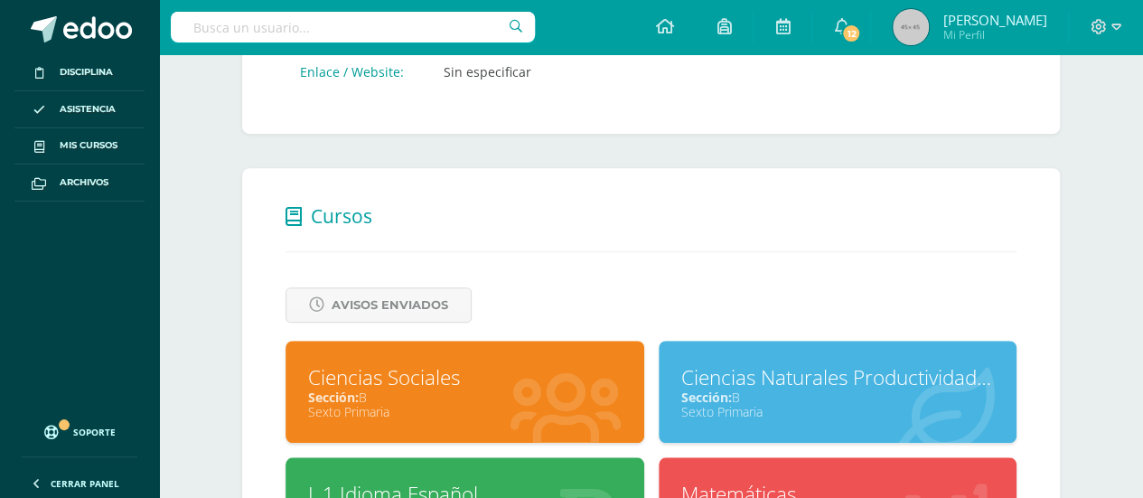
scroll to position [792, 0]
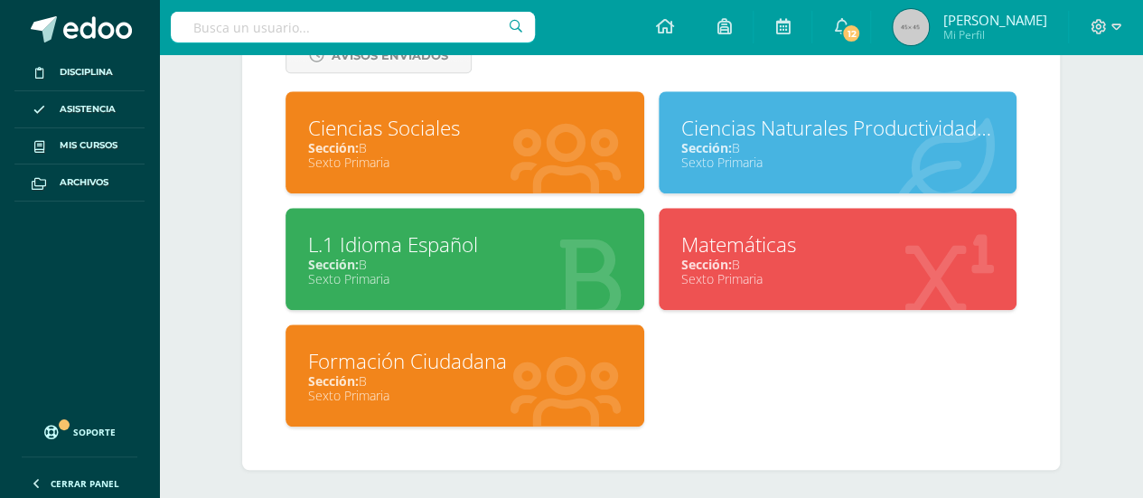
click at [742, 243] on div "Matemáticas" at bounding box center [838, 244] width 314 height 28
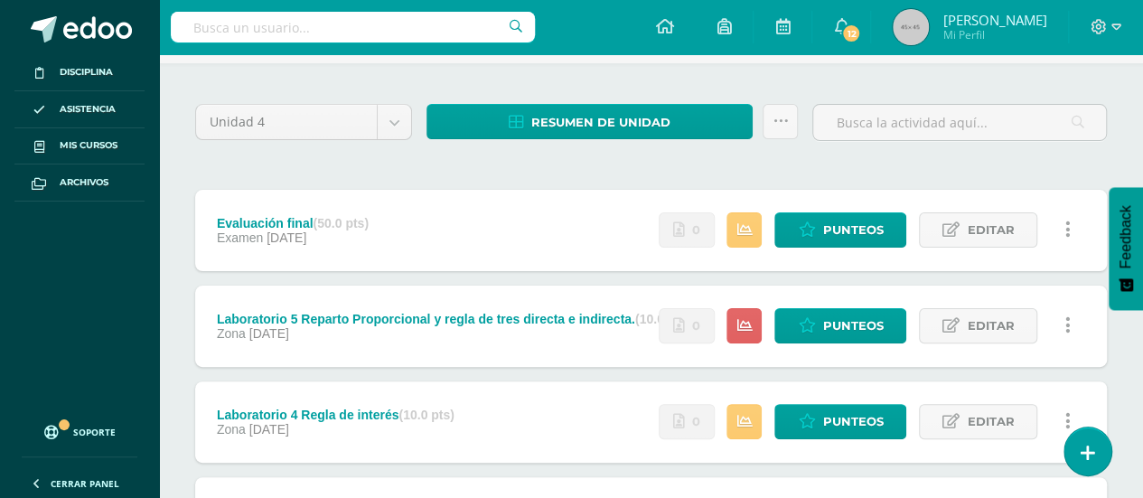
scroll to position [181, 0]
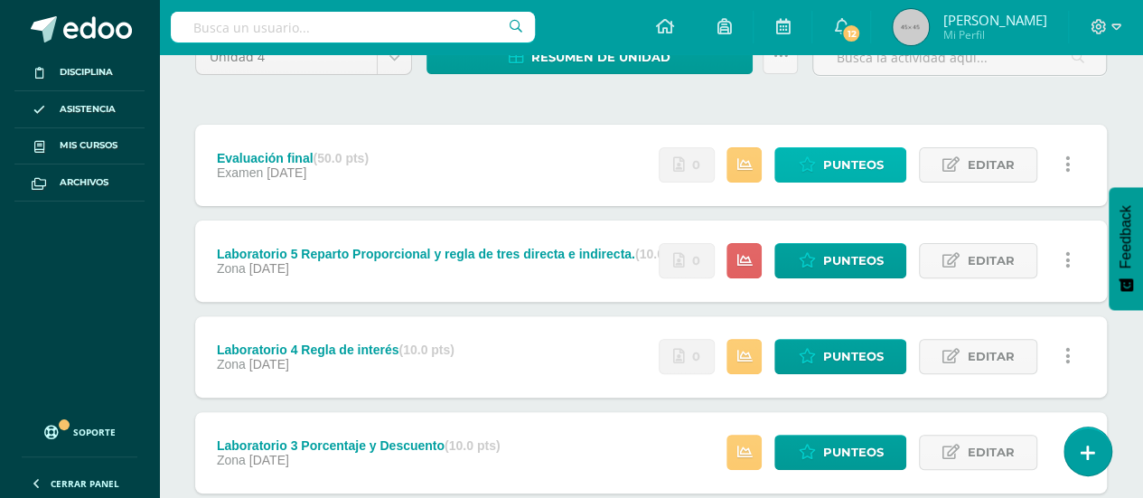
click at [840, 163] on span "Punteos" at bounding box center [852, 164] width 61 height 33
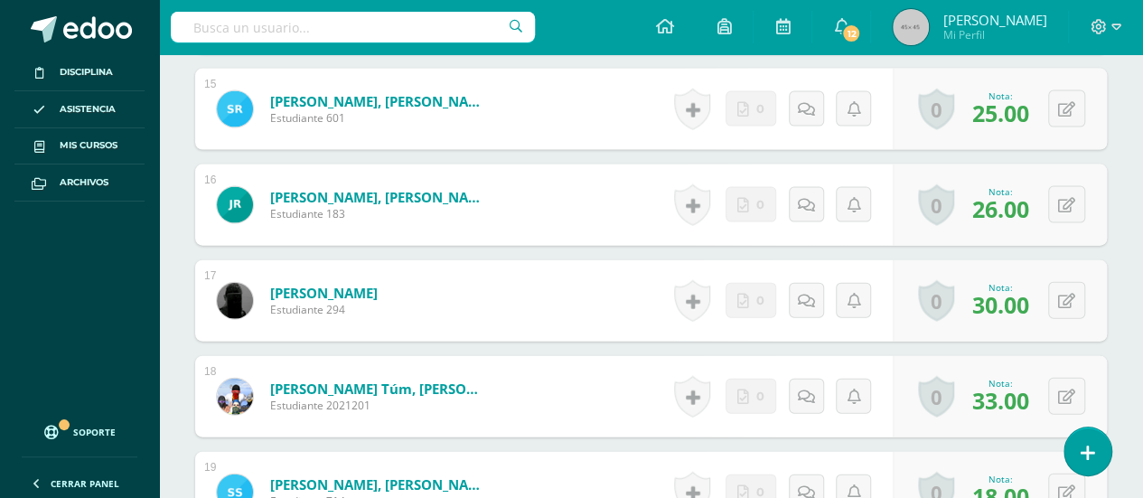
scroll to position [1919, 0]
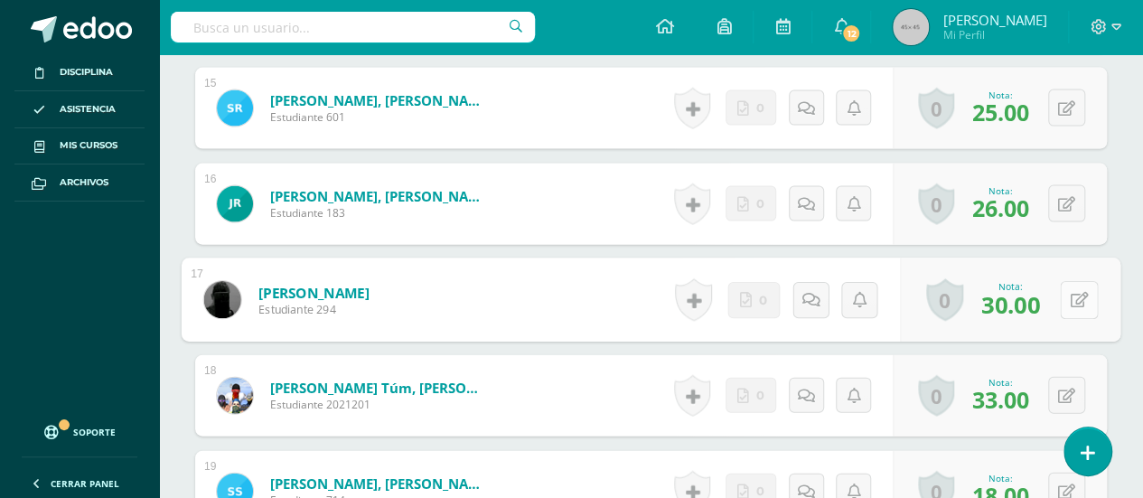
click at [1066, 294] on button at bounding box center [1079, 300] width 38 height 38
type input "40"
click at [1028, 298] on icon at bounding box center [1031, 305] width 16 height 15
click at [800, 296] on link at bounding box center [811, 300] width 36 height 36
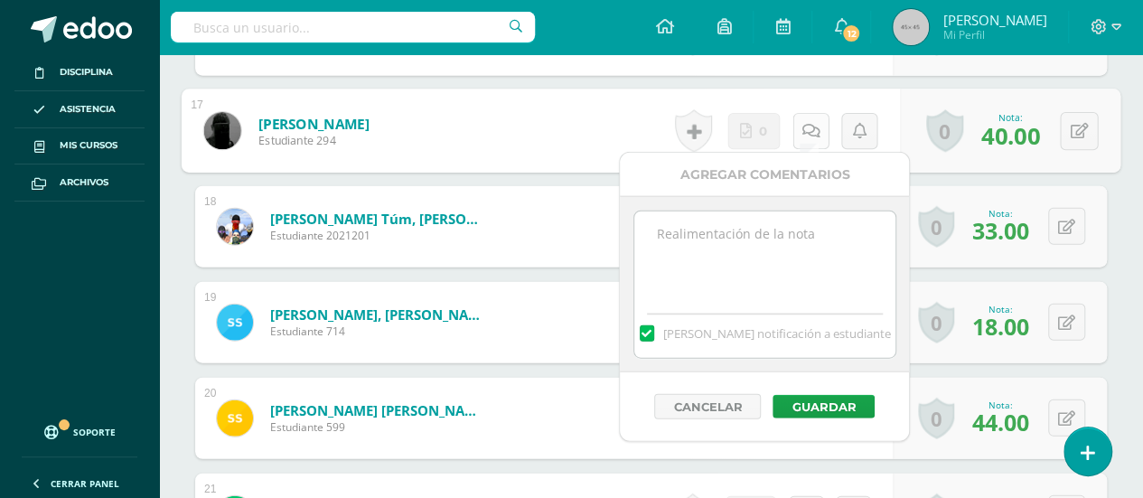
scroll to position [2099, 0]
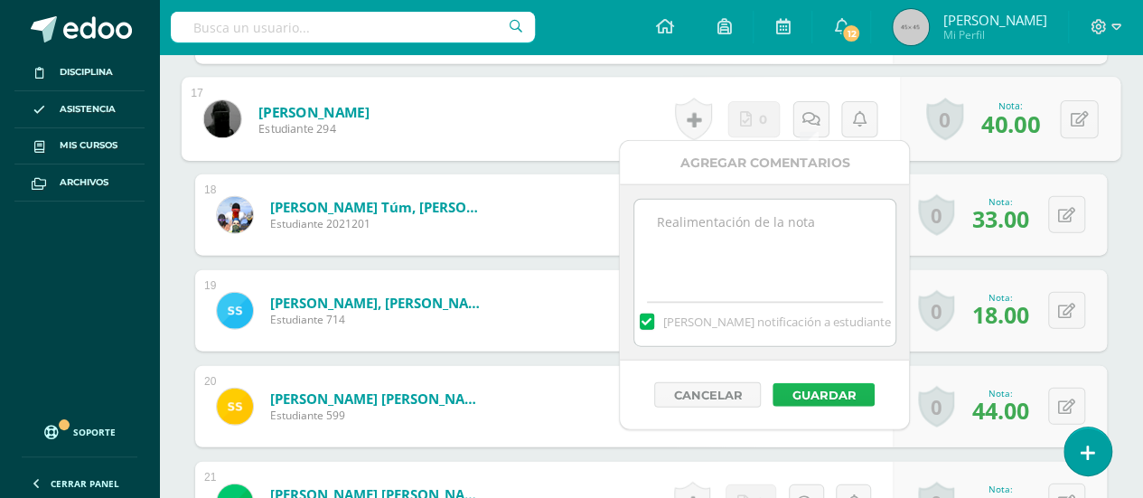
click at [817, 391] on button "Guardar" at bounding box center [824, 394] width 102 height 23
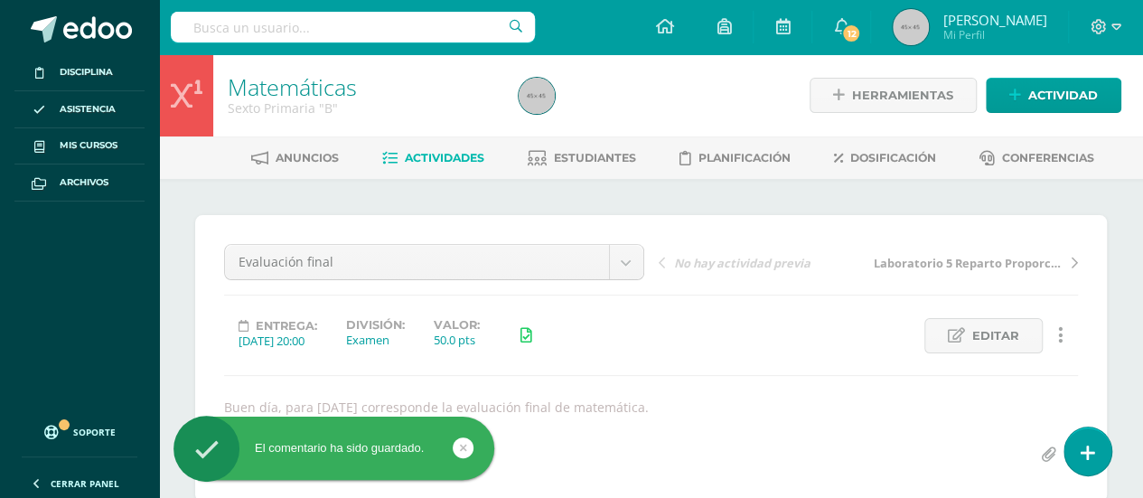
scroll to position [0, 0]
click at [437, 155] on span "Actividades" at bounding box center [445, 158] width 80 height 14
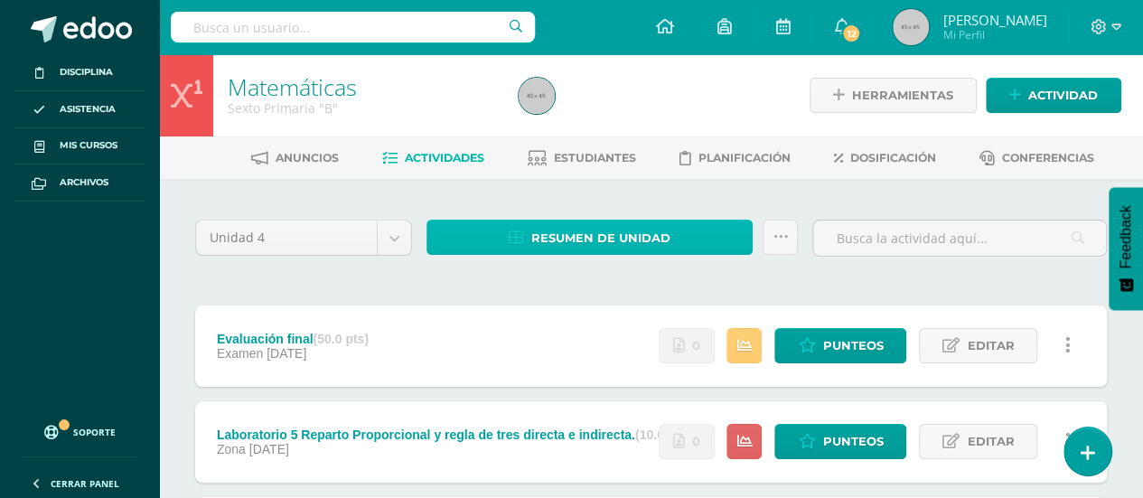
click at [555, 236] on span "Resumen de unidad" at bounding box center [600, 237] width 139 height 33
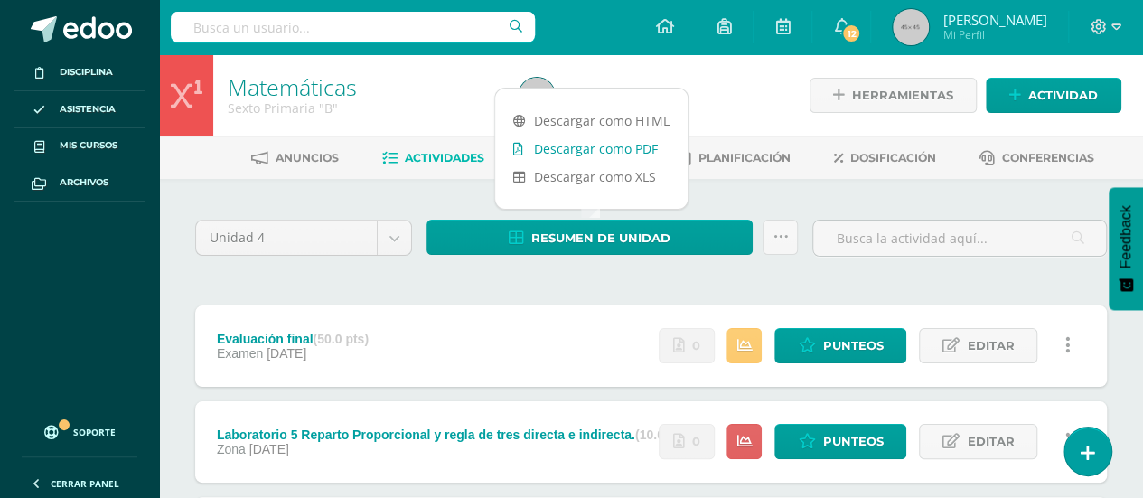
click at [566, 147] on link "Descargar como PDF" at bounding box center [591, 149] width 193 height 28
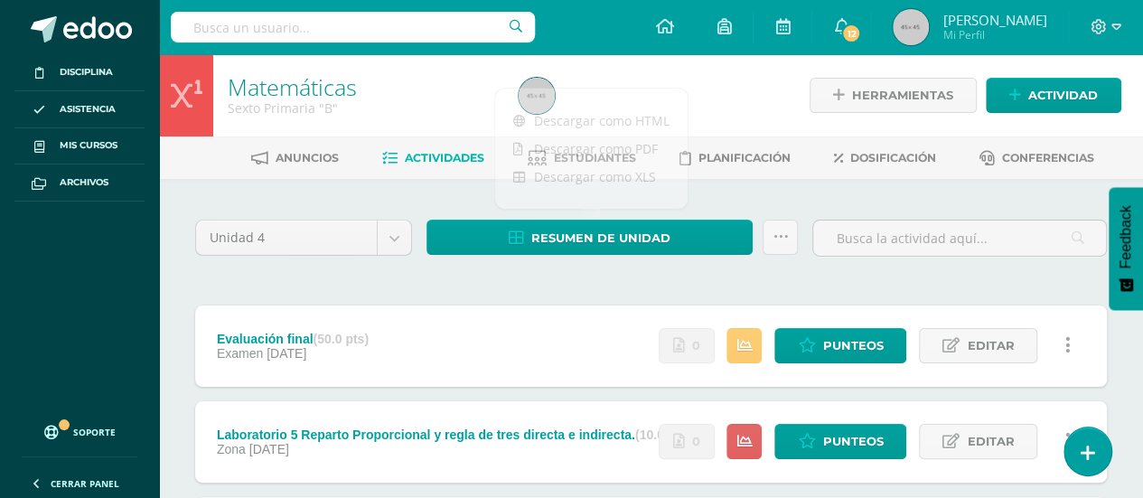
click at [909, 23] on img at bounding box center [911, 27] width 36 height 36
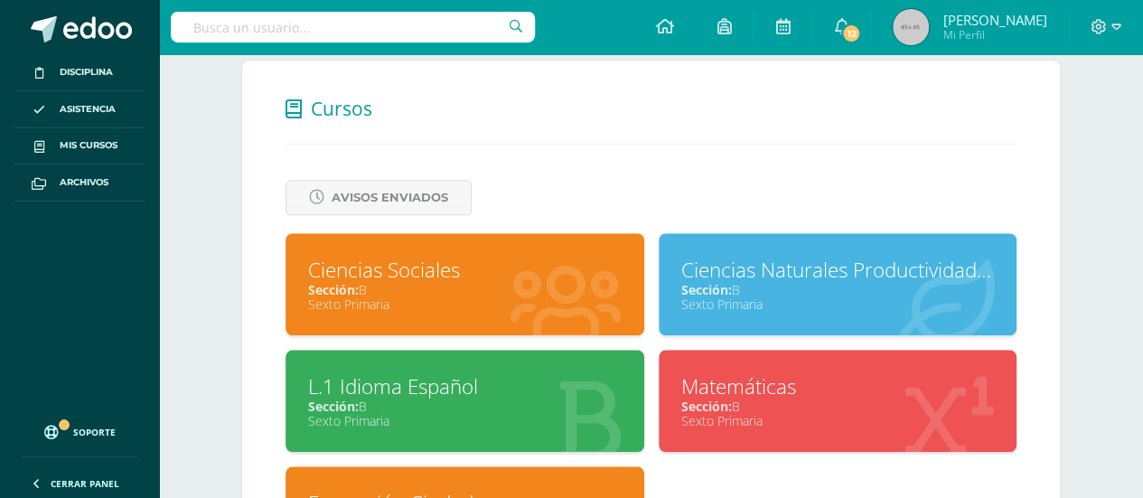
scroll to position [792, 0]
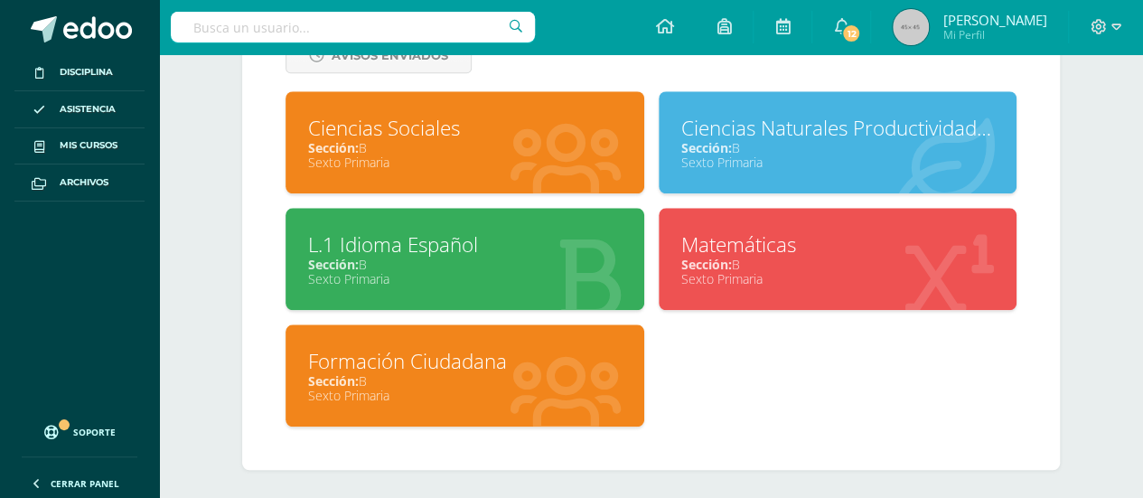
click at [427, 372] on div "Sección: B" at bounding box center [465, 380] width 314 height 17
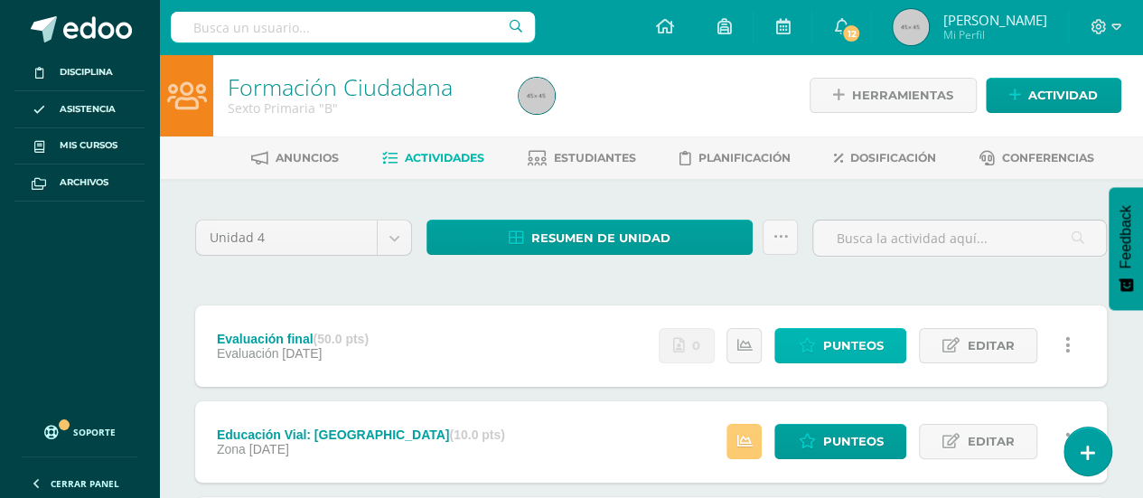
click at [820, 339] on link "Punteos" at bounding box center [841, 345] width 132 height 35
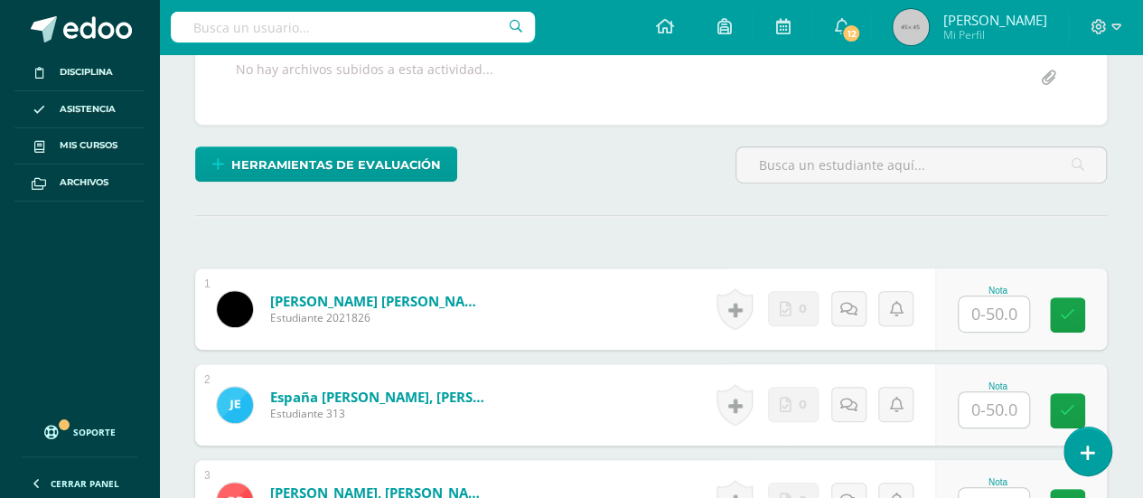
scroll to position [378, 0]
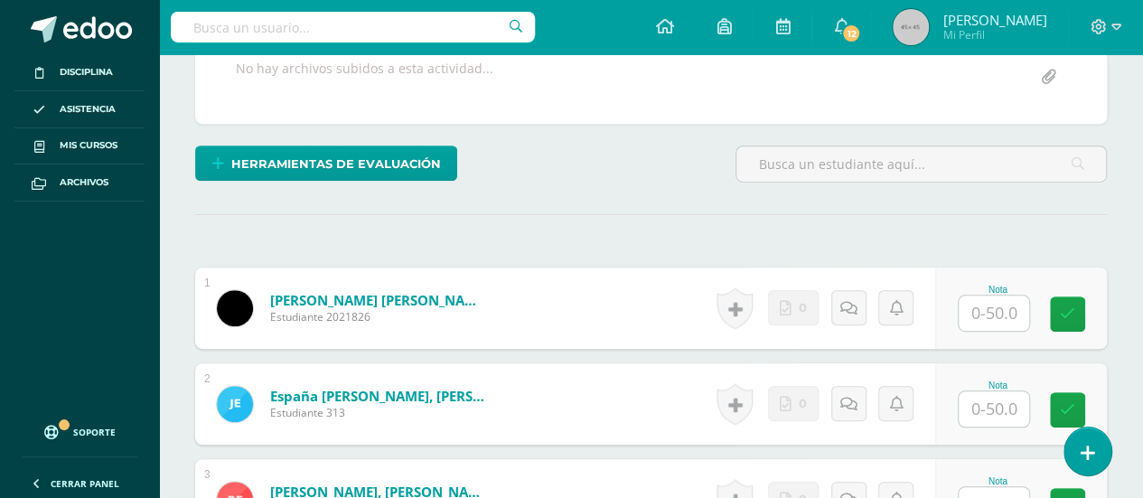
click at [992, 307] on input "text" at bounding box center [994, 313] width 70 height 35
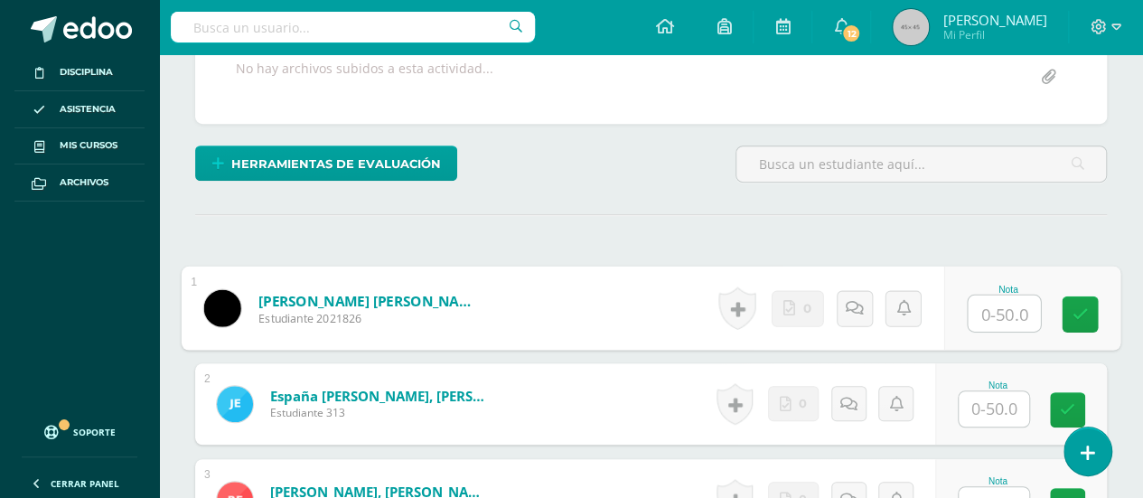
type input "8"
click at [1078, 309] on icon at bounding box center [1081, 313] width 16 height 15
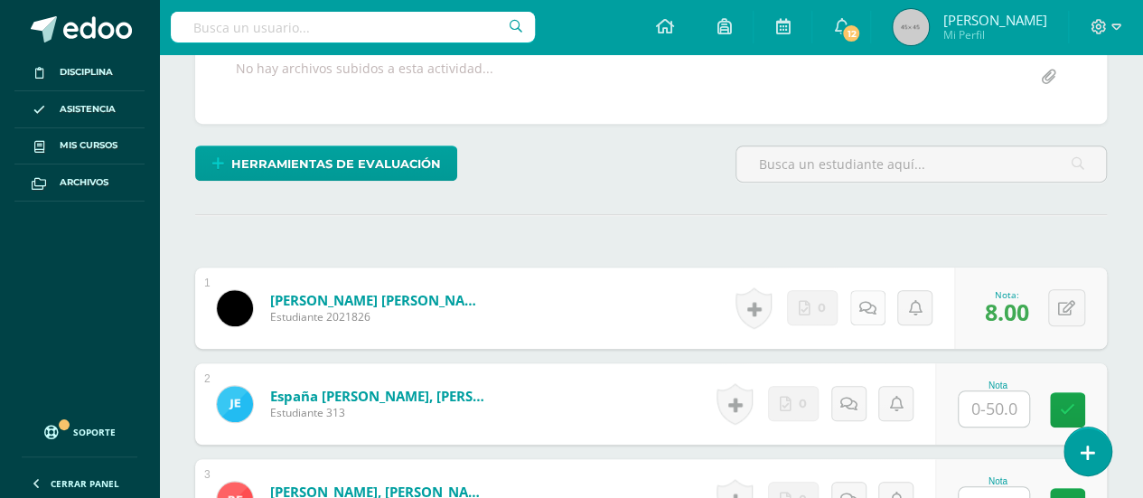
click at [866, 301] on icon at bounding box center [867, 308] width 17 height 15
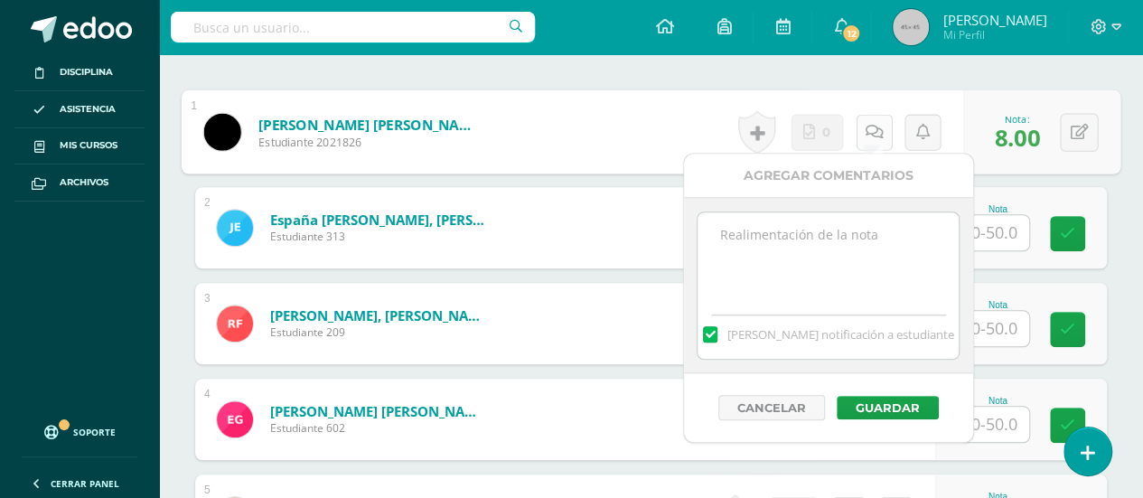
scroll to position [559, 0]
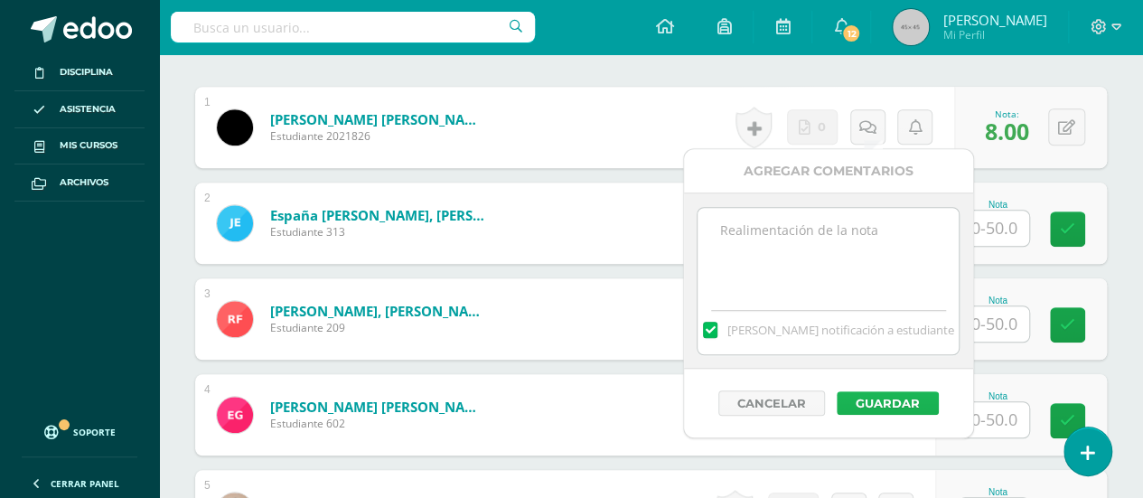
click at [874, 393] on button "Guardar" at bounding box center [888, 402] width 102 height 23
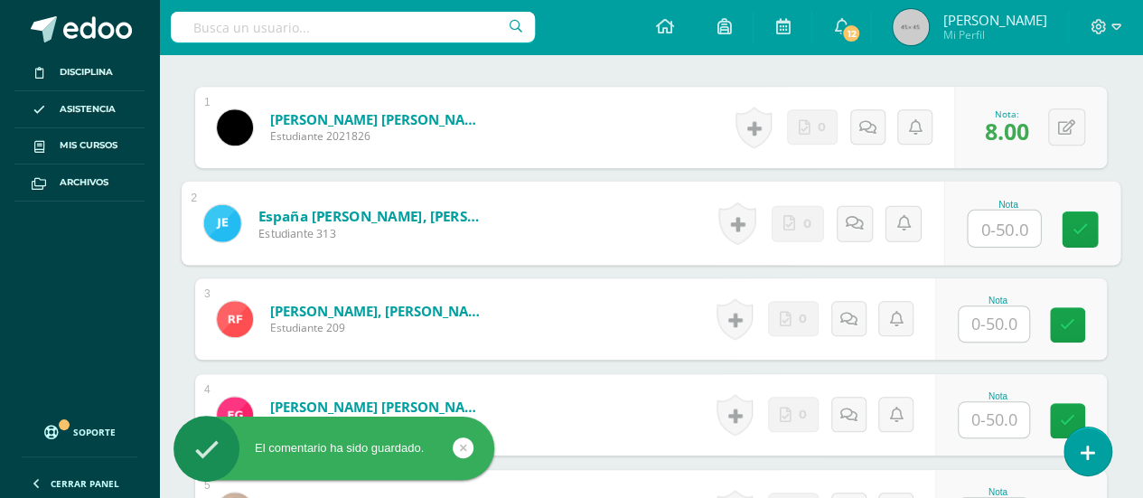
click at [994, 222] on input "text" at bounding box center [1004, 229] width 72 height 36
type input "19"
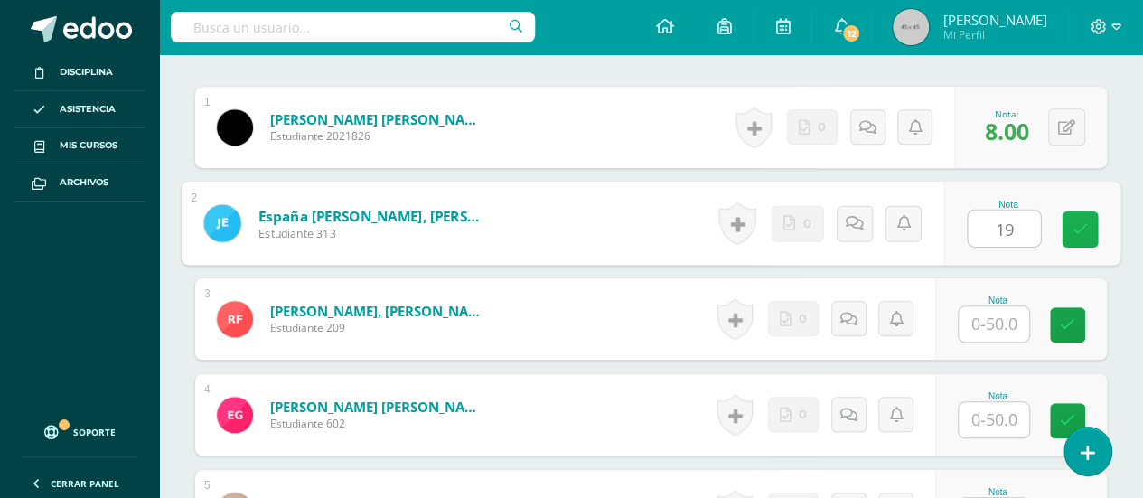
click at [1075, 225] on icon at bounding box center [1081, 228] width 16 height 15
click at [852, 220] on icon at bounding box center [861, 222] width 18 height 15
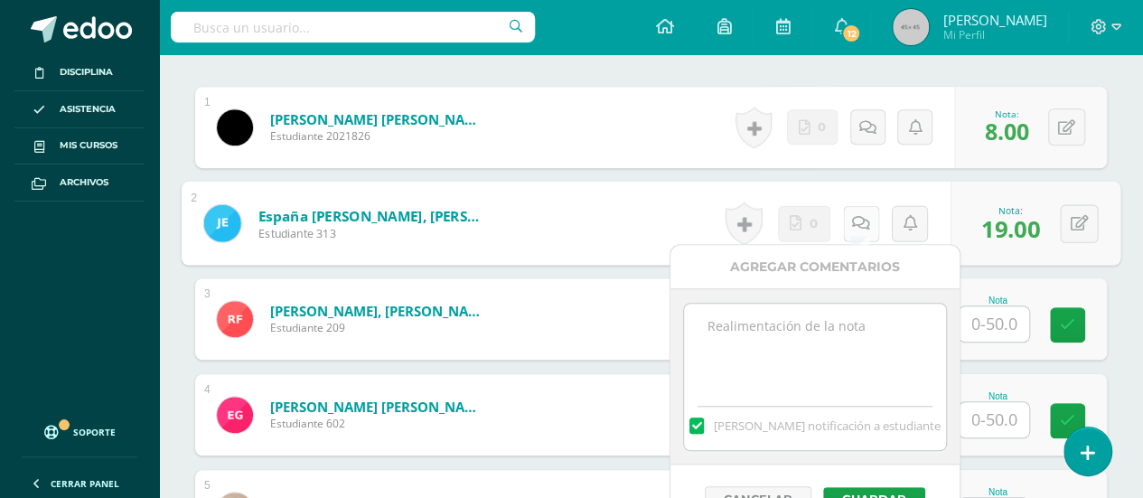
scroll to position [649, 0]
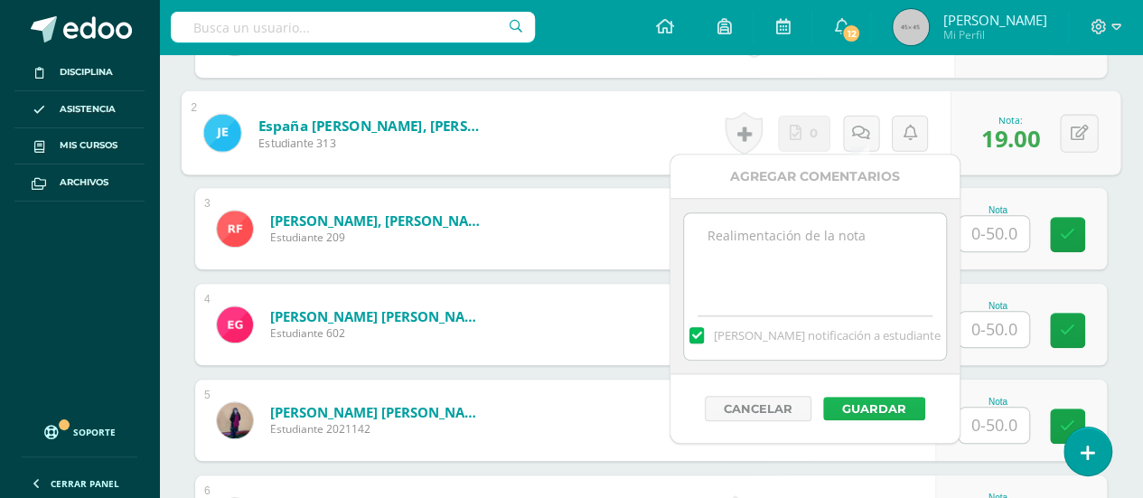
click at [864, 402] on button "Guardar" at bounding box center [874, 408] width 102 height 23
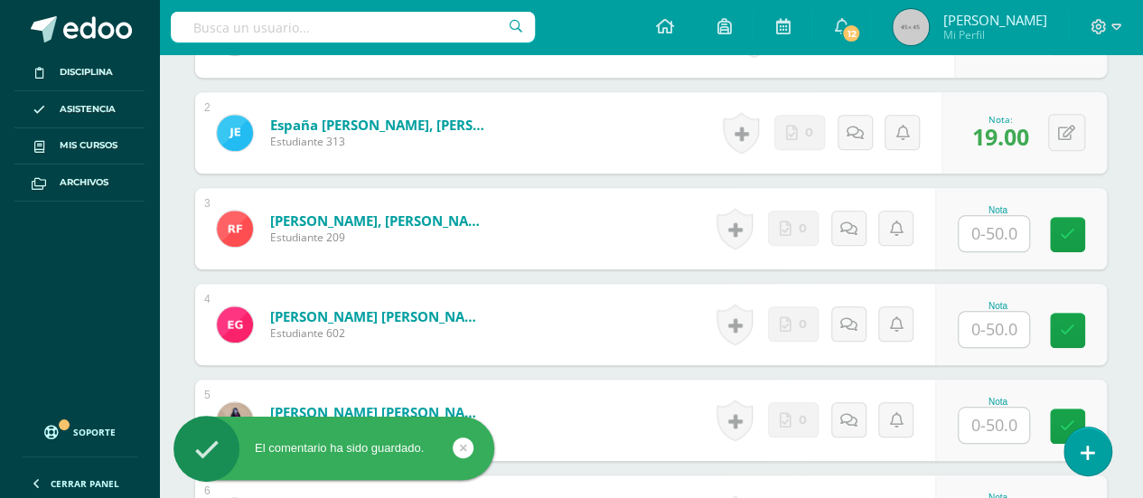
click at [996, 223] on input "text" at bounding box center [994, 233] width 70 height 35
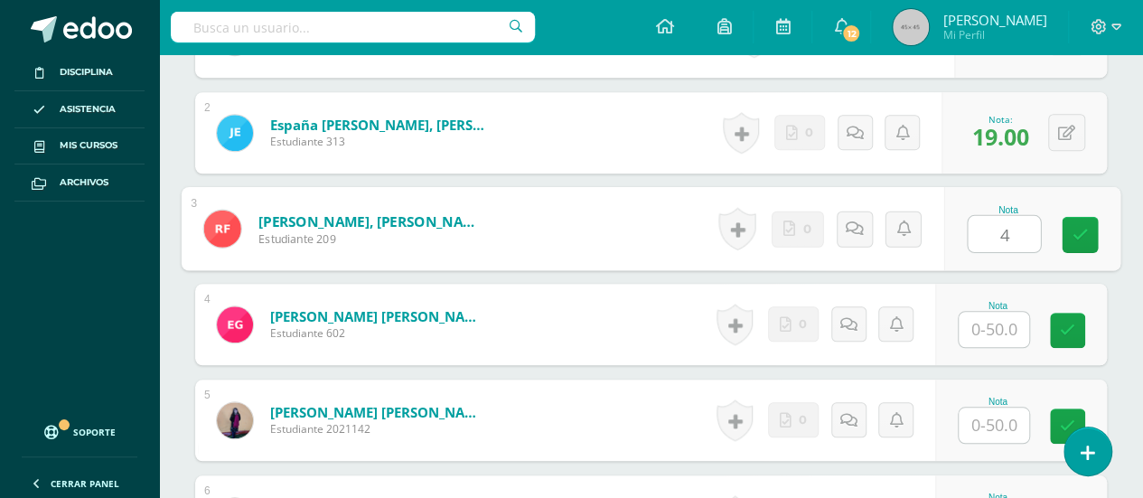
type input "40"
click at [1077, 229] on icon at bounding box center [1081, 234] width 16 height 15
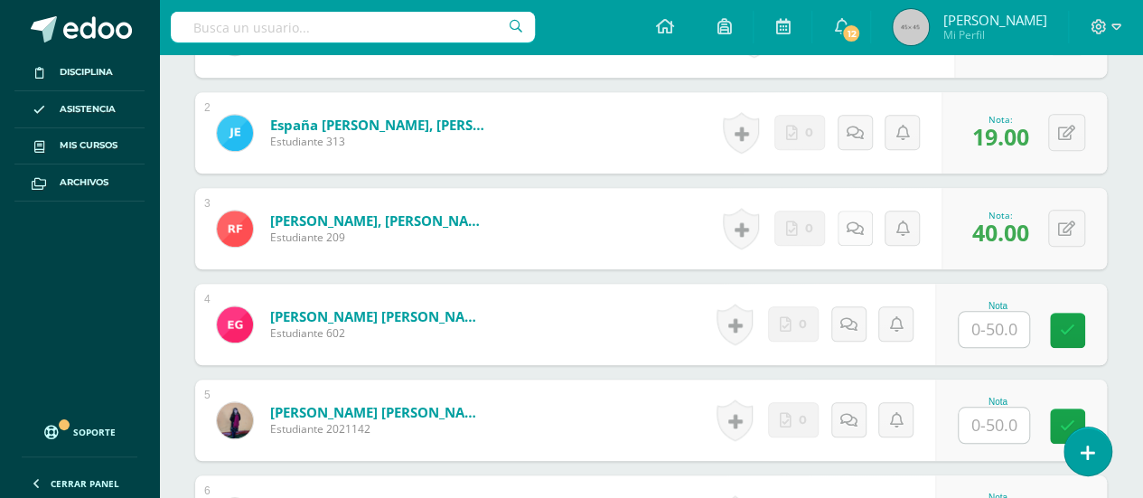
click at [853, 221] on icon at bounding box center [855, 228] width 17 height 15
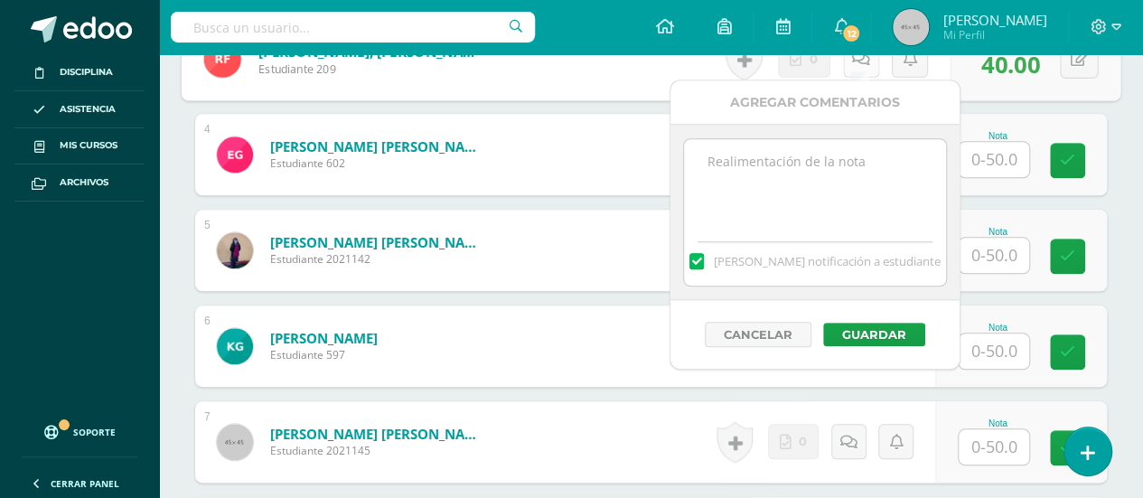
scroll to position [830, 0]
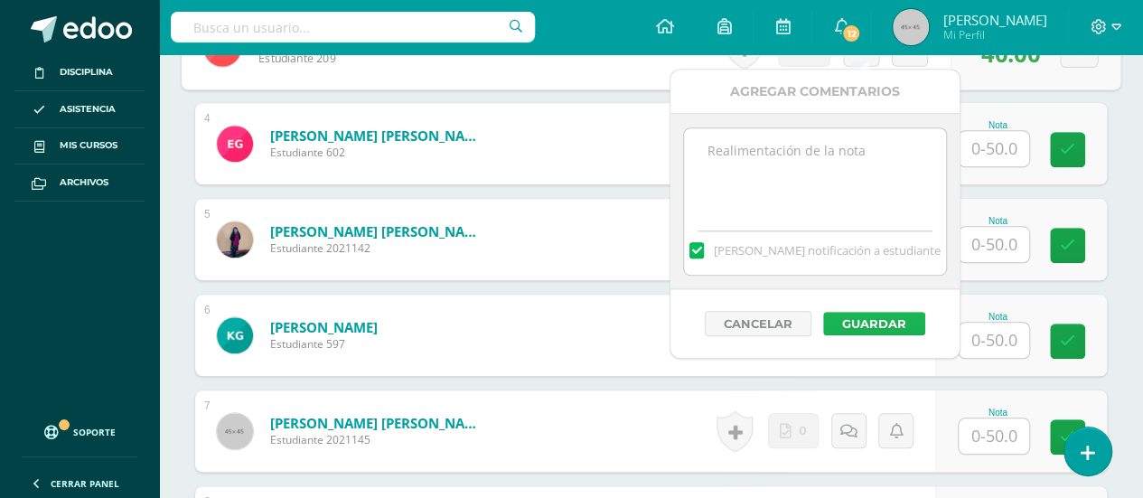
click at [868, 315] on button "Guardar" at bounding box center [874, 323] width 102 height 23
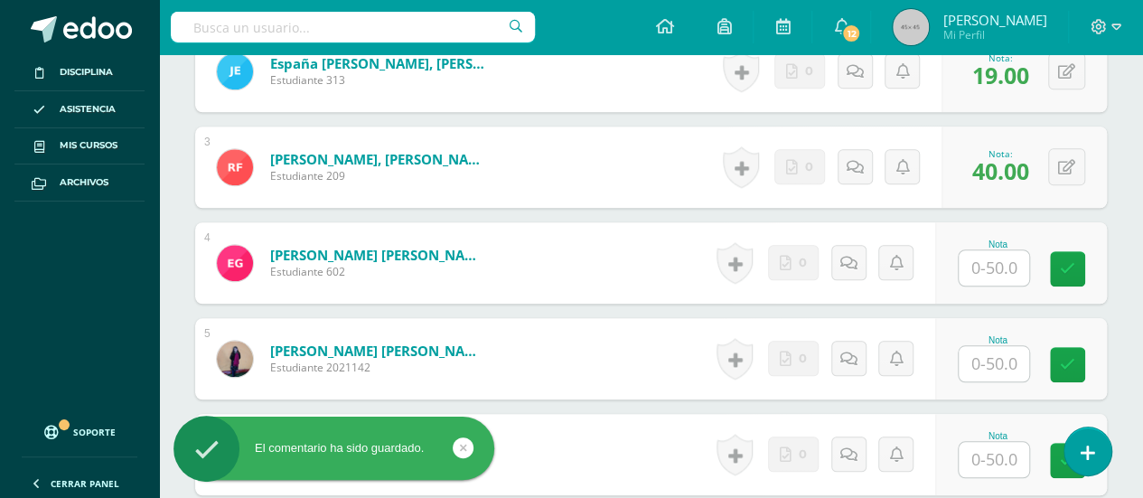
scroll to position [739, 0]
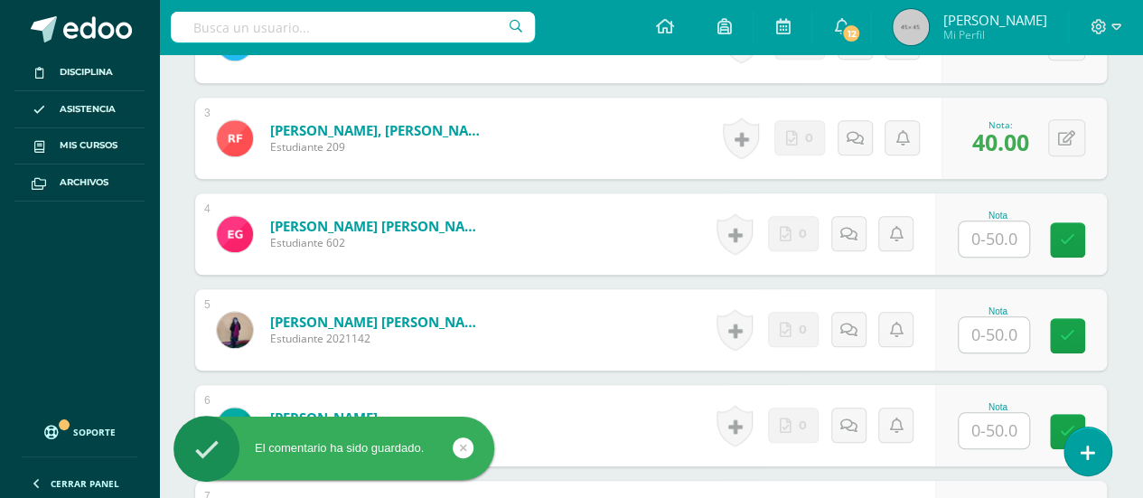
click at [992, 232] on input "text" at bounding box center [994, 238] width 70 height 35
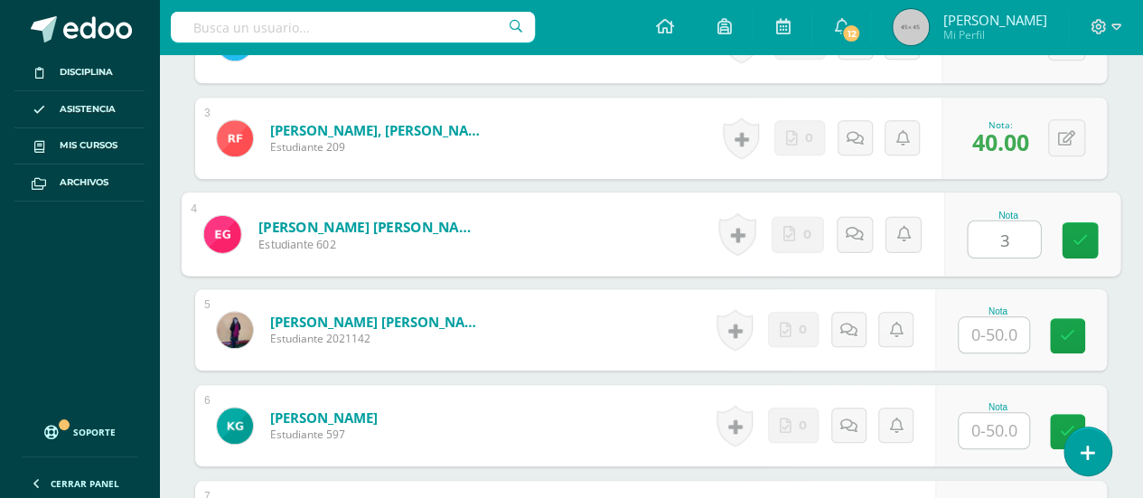
type input "38"
click at [1081, 232] on icon at bounding box center [1081, 239] width 16 height 15
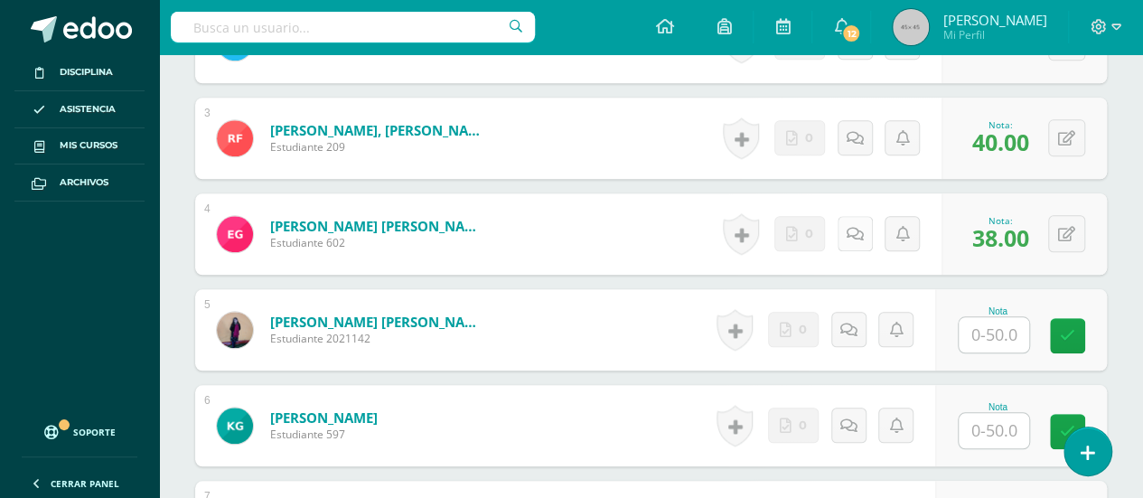
click at [854, 227] on icon at bounding box center [855, 234] width 17 height 15
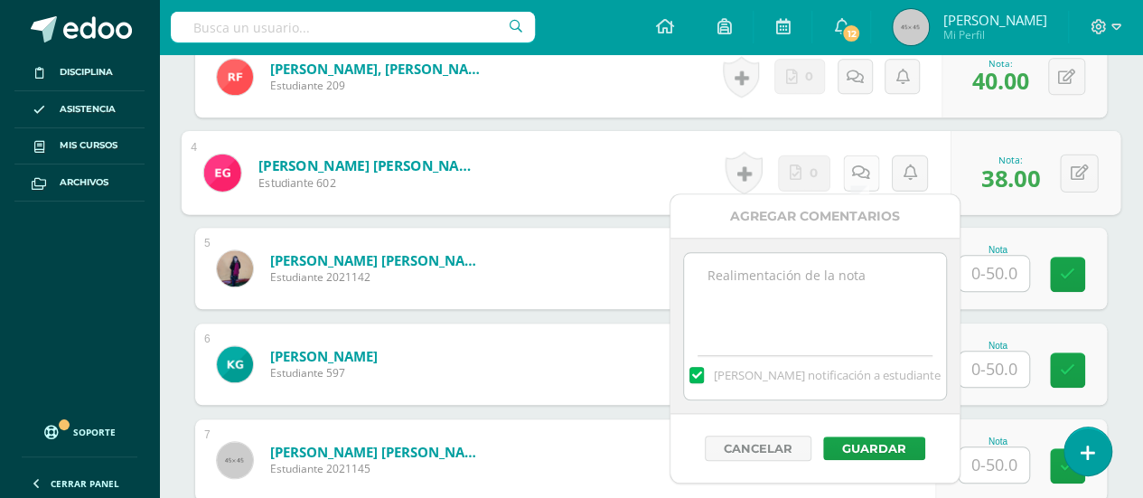
scroll to position [830, 0]
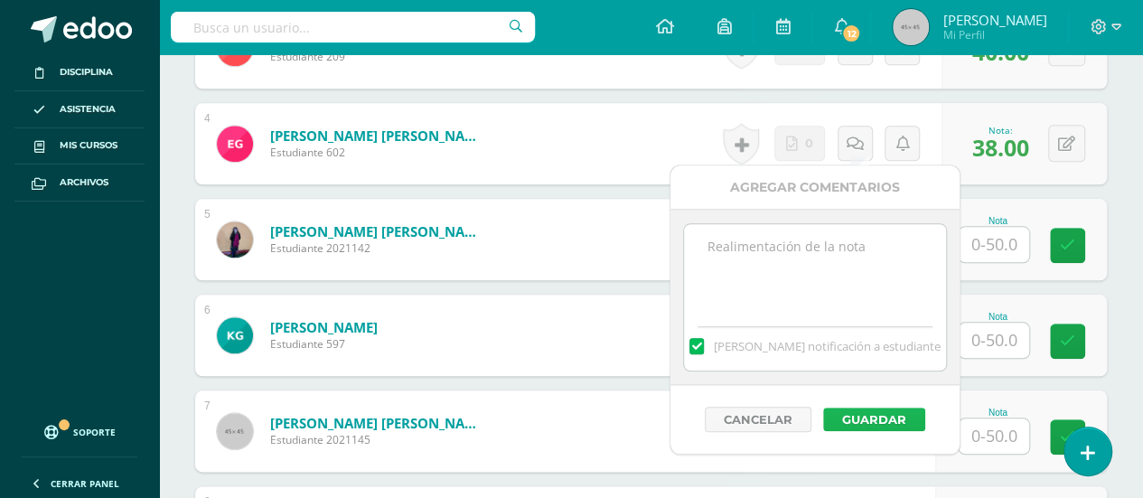
click at [862, 409] on button "Guardar" at bounding box center [874, 419] width 102 height 23
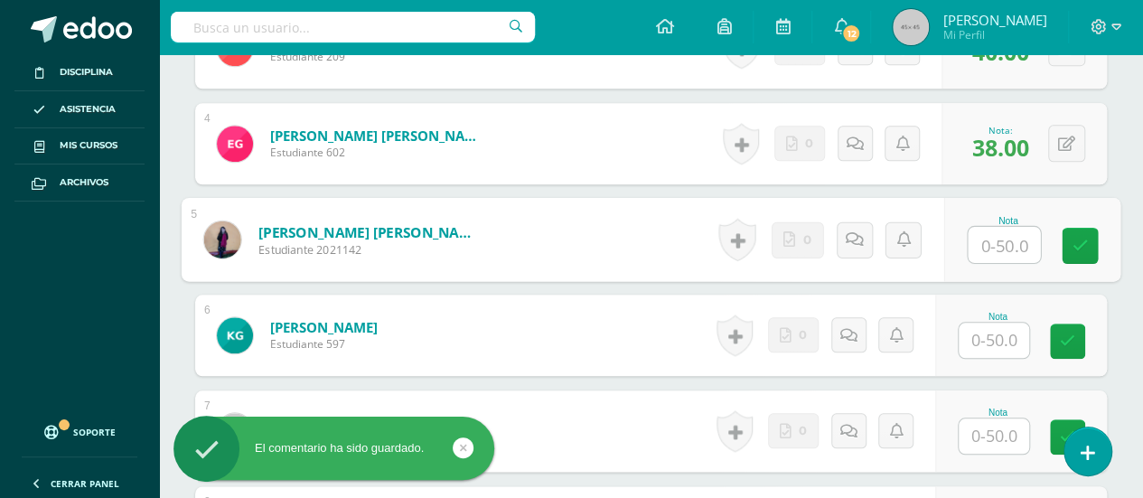
click at [992, 239] on input "text" at bounding box center [1004, 245] width 72 height 36
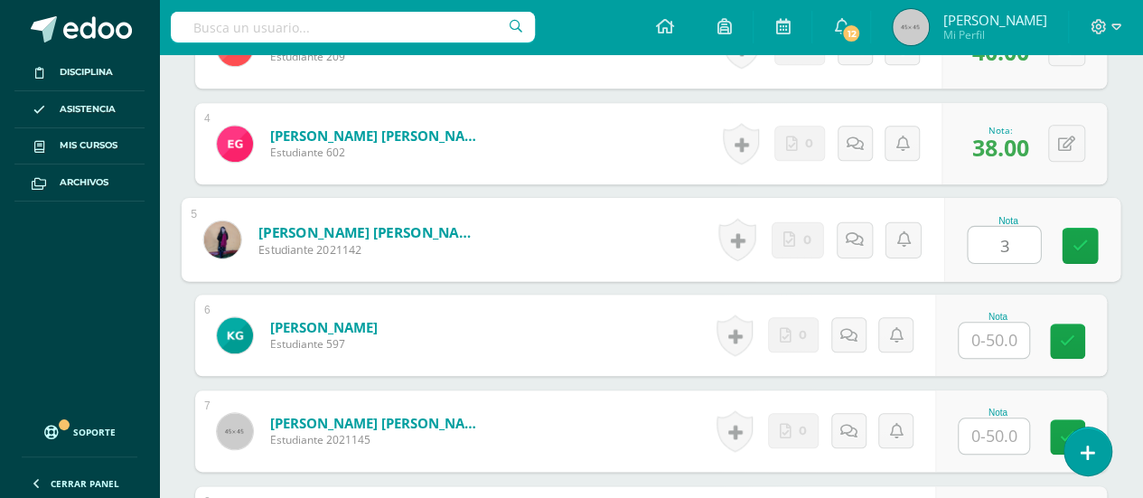
type input "34"
click at [1080, 239] on icon at bounding box center [1081, 245] width 16 height 15
click at [850, 233] on link at bounding box center [861, 239] width 36 height 36
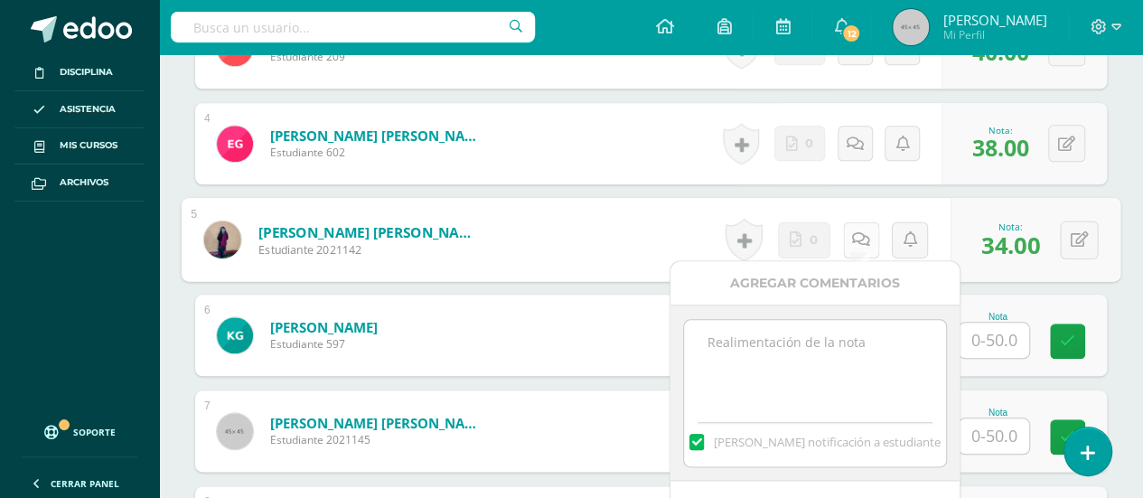
scroll to position [920, 0]
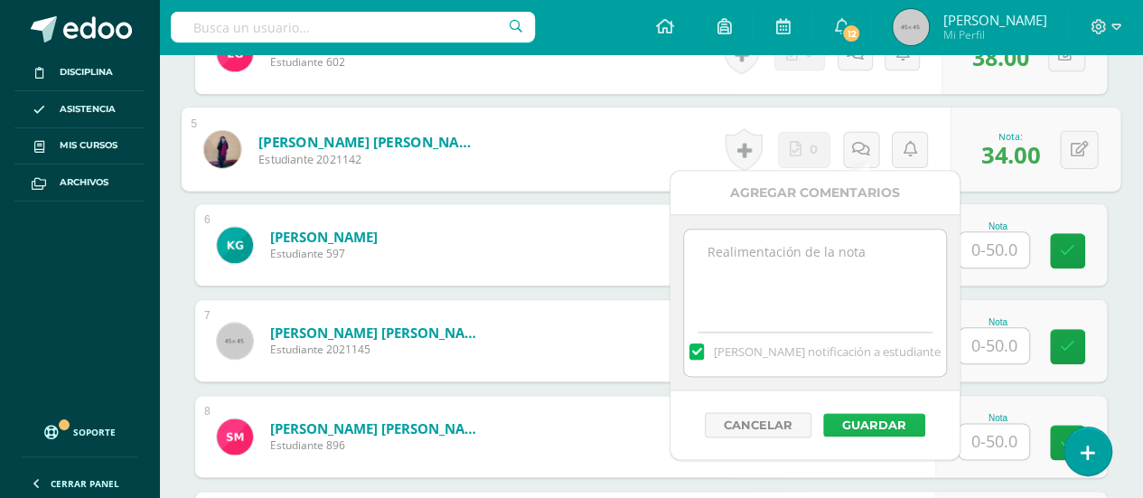
click at [868, 420] on button "Guardar" at bounding box center [874, 424] width 102 height 23
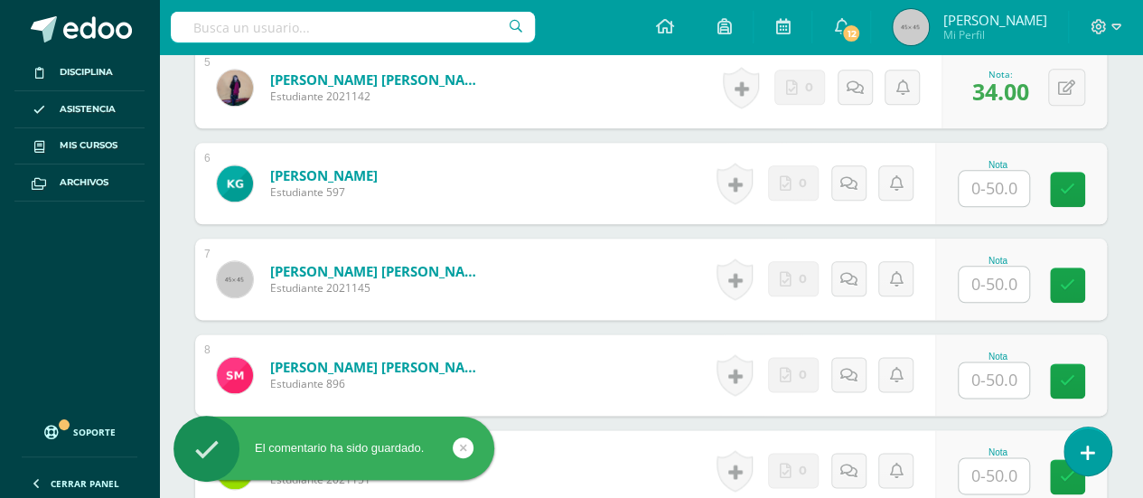
scroll to position [1010, 0]
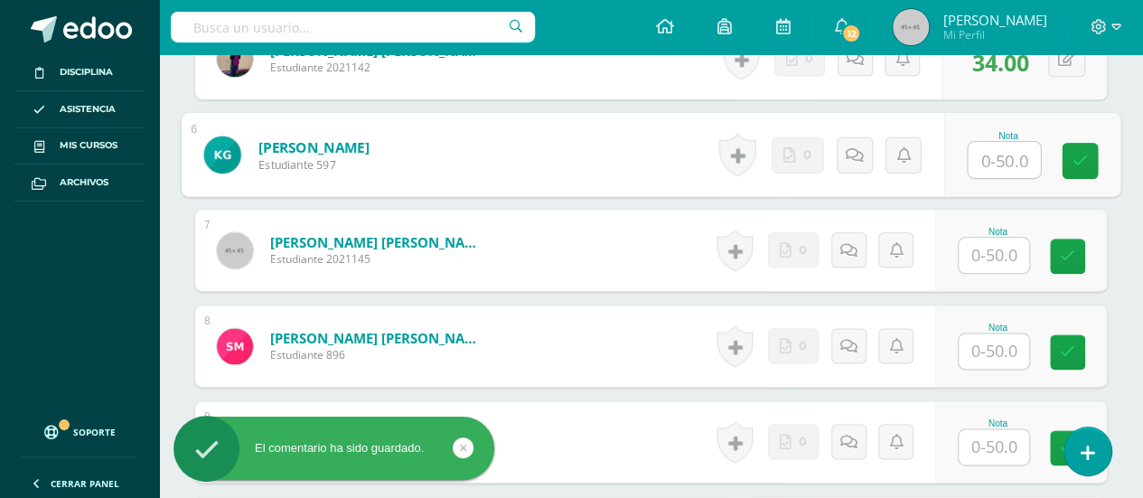
click at [992, 155] on input "text" at bounding box center [1004, 160] width 72 height 36
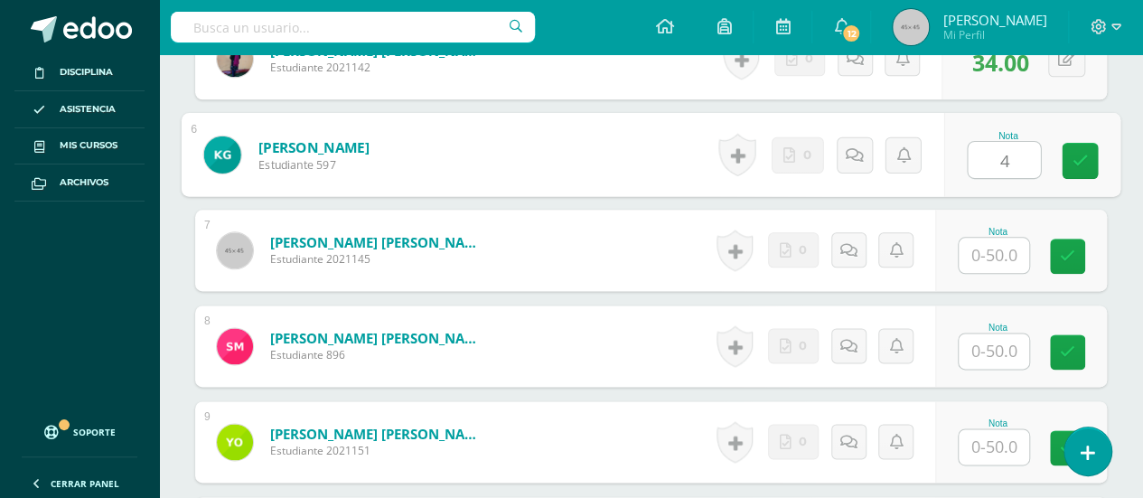
type input "40"
click at [1075, 153] on icon at bounding box center [1081, 160] width 16 height 15
click at [852, 150] on icon at bounding box center [861, 153] width 18 height 15
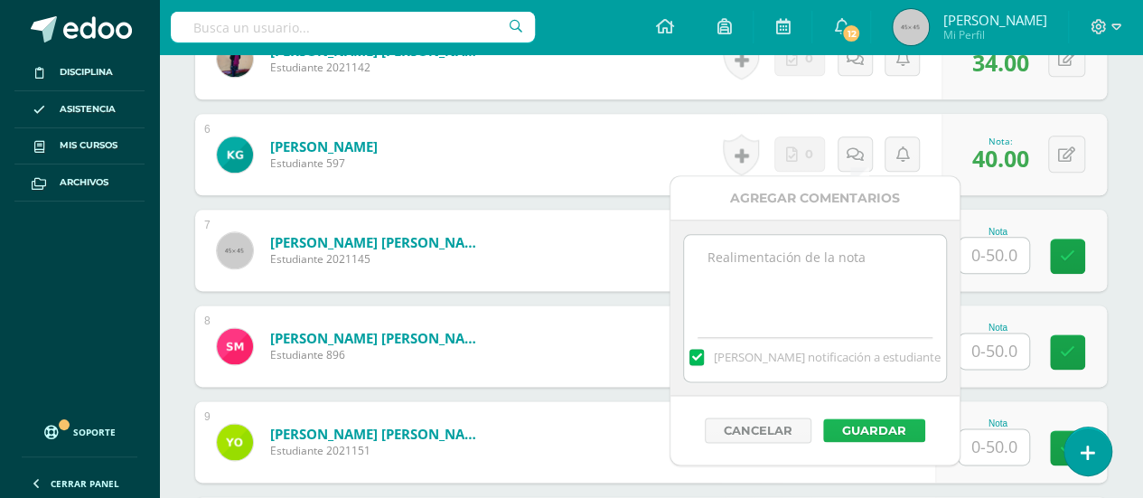
click at [862, 424] on button "Guardar" at bounding box center [874, 429] width 102 height 23
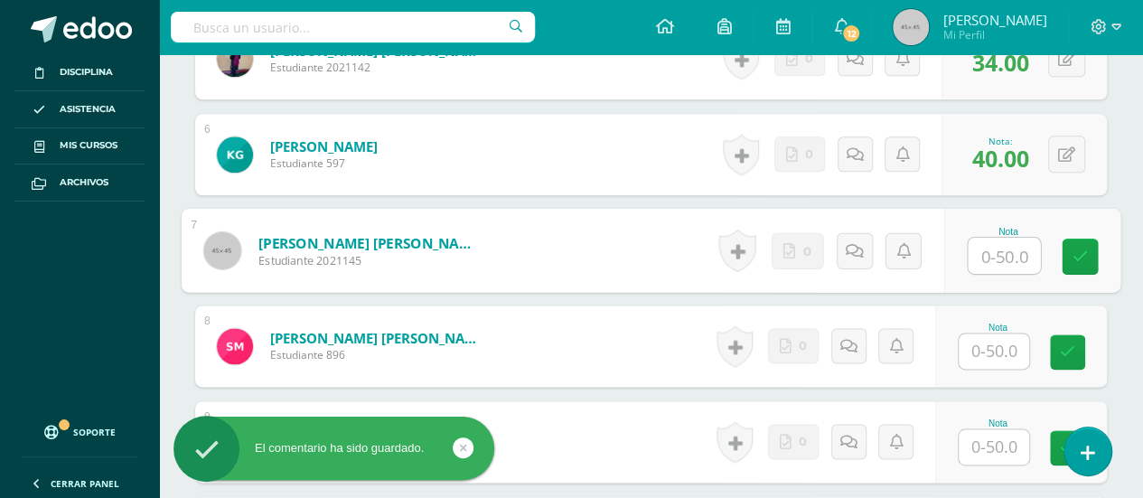
click at [992, 249] on input "text" at bounding box center [1004, 256] width 72 height 36
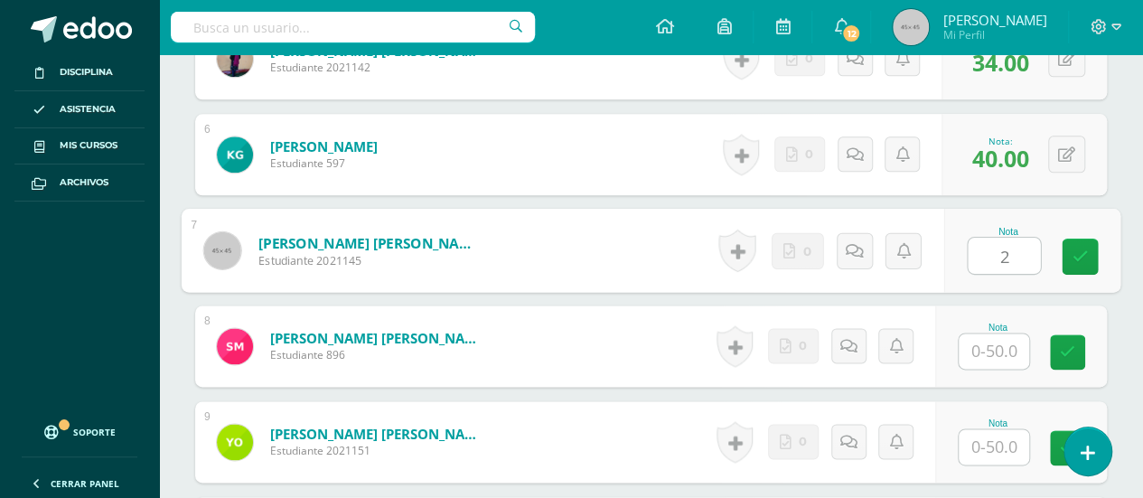
type input "26"
click at [1075, 249] on icon at bounding box center [1081, 256] width 16 height 15
click at [852, 242] on icon at bounding box center [861, 249] width 18 height 15
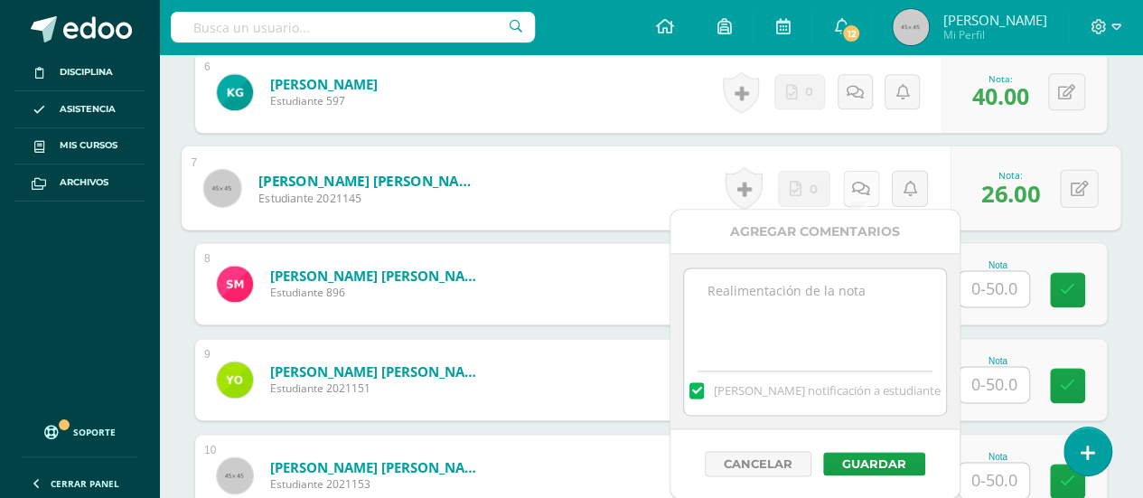
scroll to position [1101, 0]
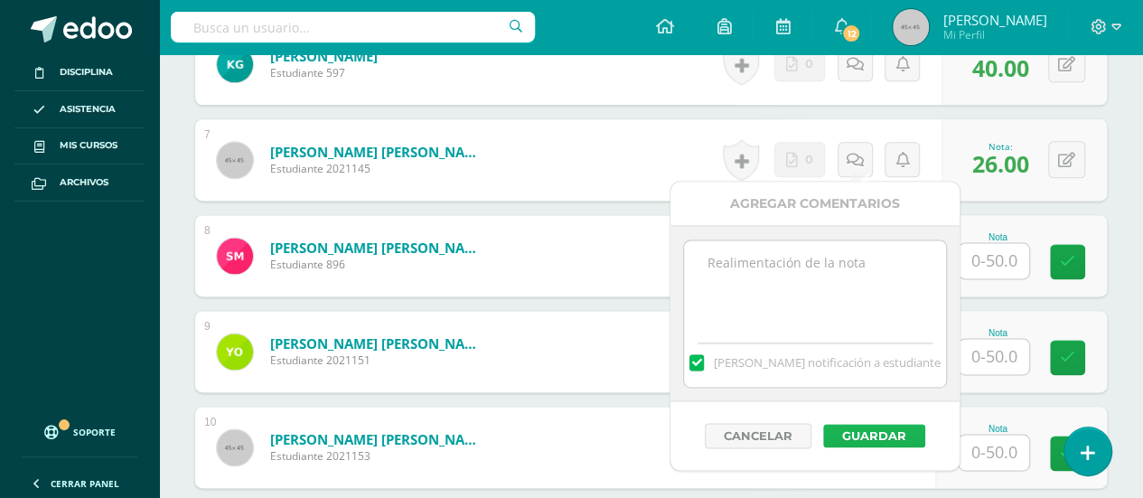
click at [876, 427] on button "Guardar" at bounding box center [874, 435] width 102 height 23
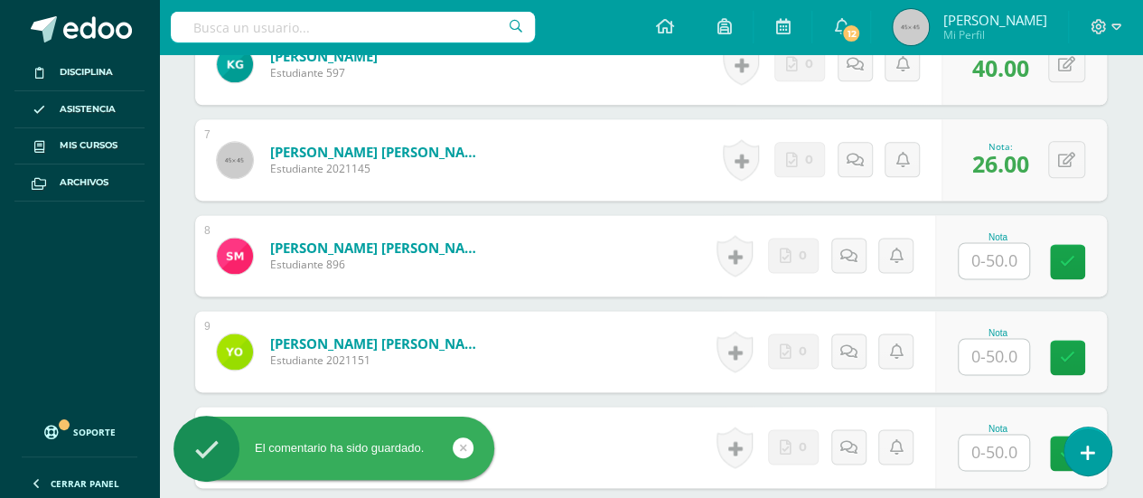
click at [994, 254] on input "text" at bounding box center [994, 260] width 70 height 35
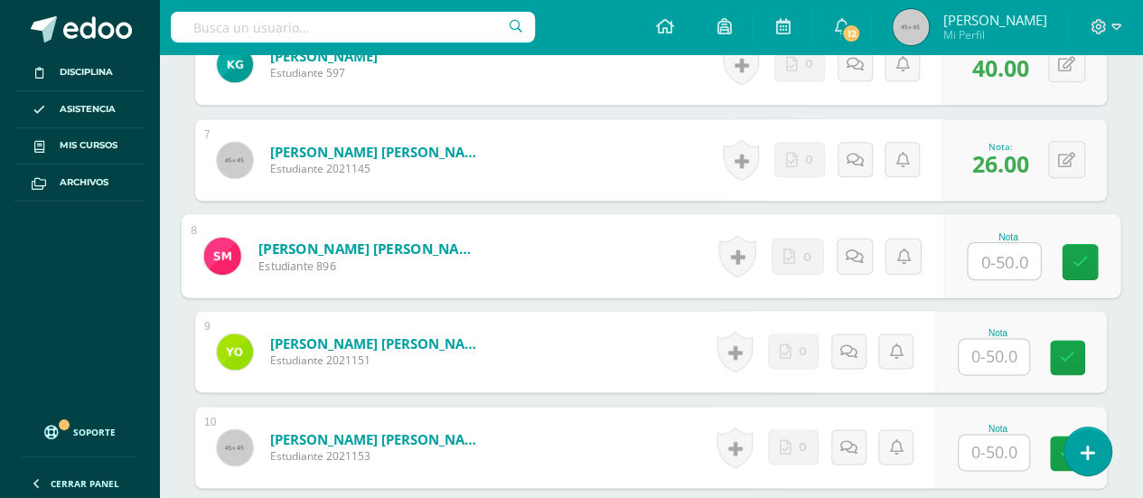
type input "2"
click at [1081, 255] on icon at bounding box center [1081, 261] width 16 height 15
click at [864, 250] on link at bounding box center [874, 256] width 36 height 36
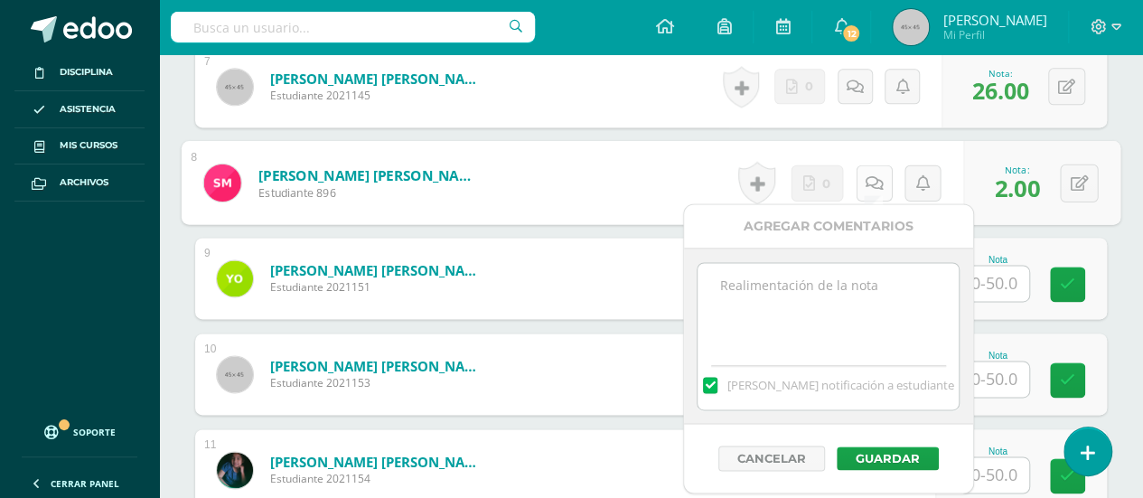
scroll to position [1191, 0]
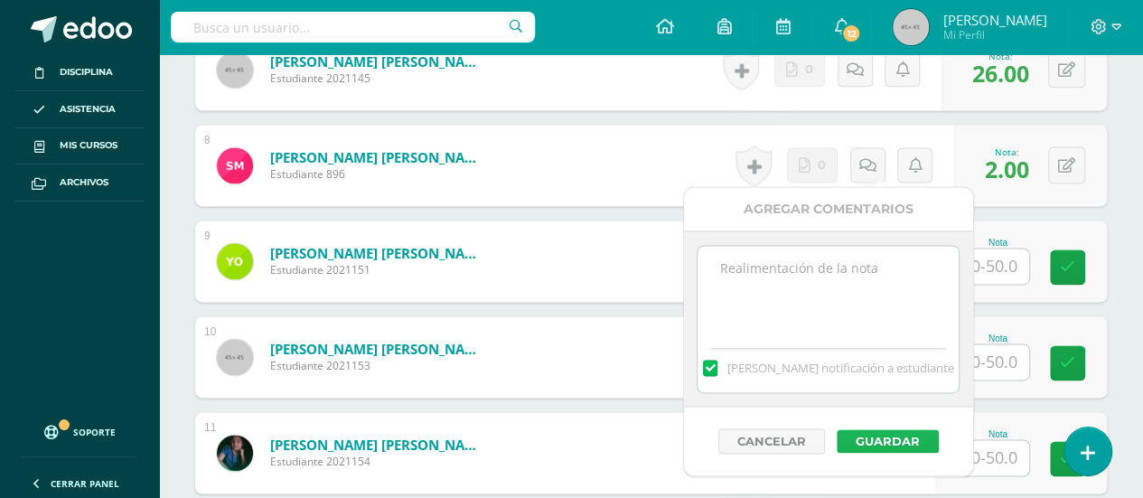
click at [865, 437] on button "Guardar" at bounding box center [888, 440] width 102 height 23
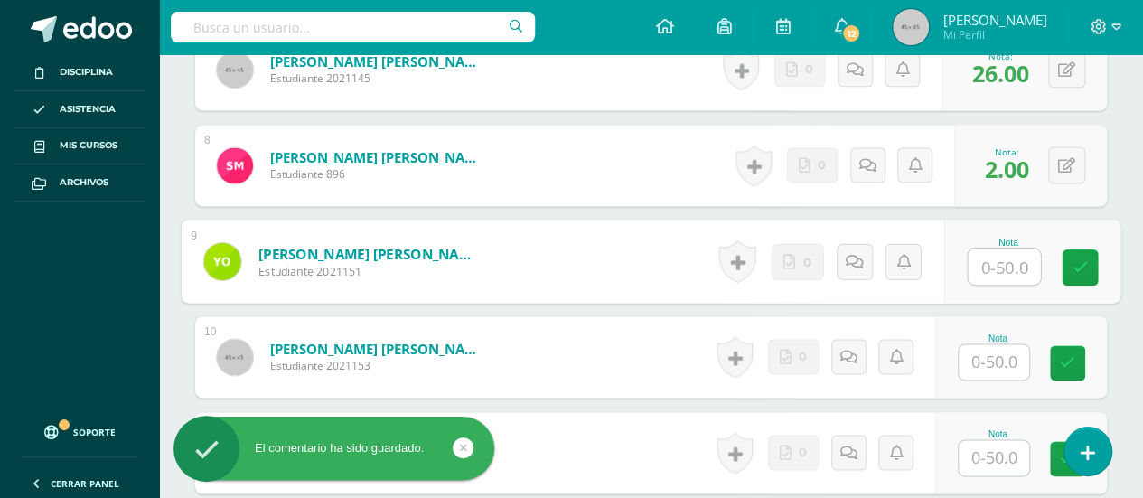
click at [994, 255] on input "text" at bounding box center [1004, 267] width 72 height 36
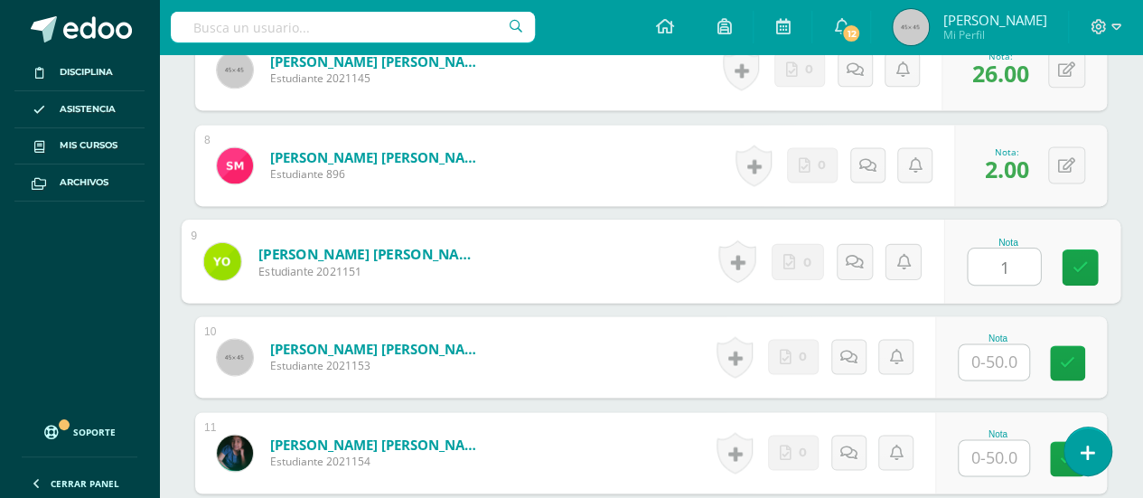
type input "19"
click at [1075, 259] on icon at bounding box center [1081, 266] width 16 height 15
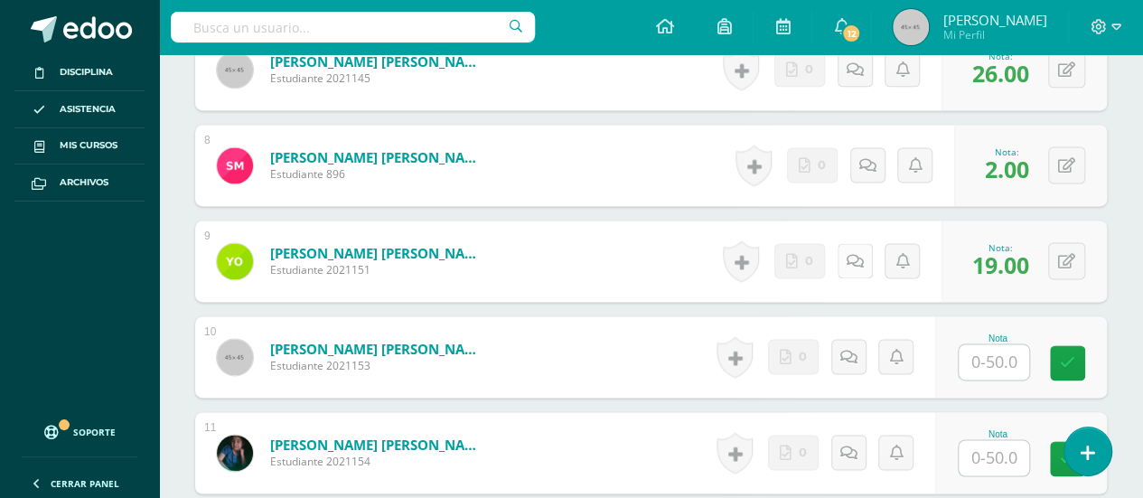
click at [850, 254] on link at bounding box center [855, 260] width 35 height 35
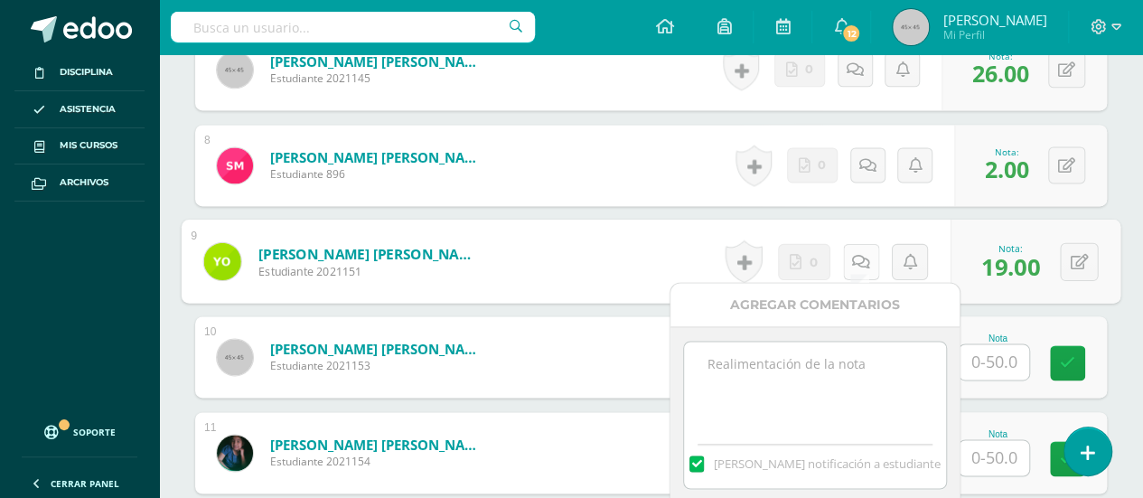
scroll to position [1282, 0]
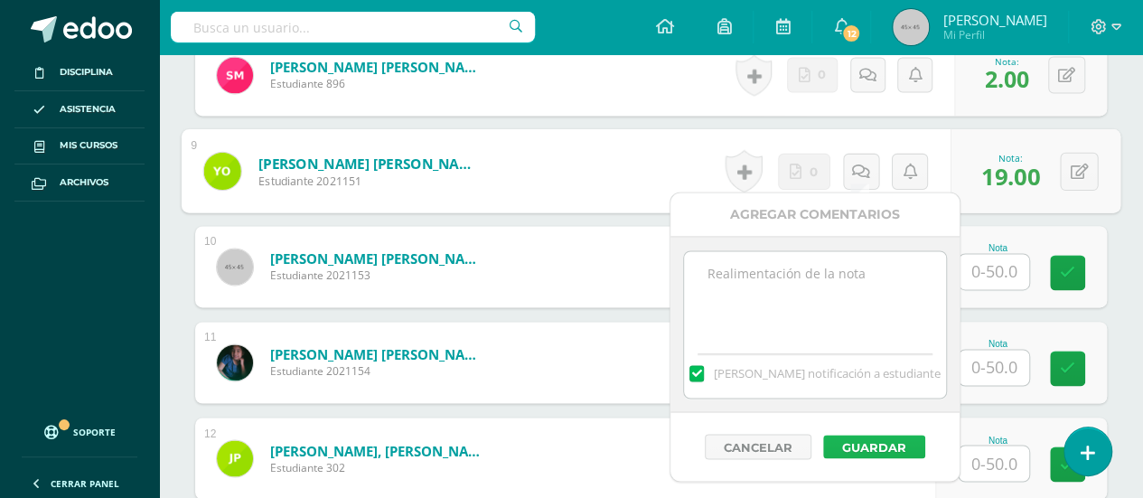
click at [852, 437] on button "Guardar" at bounding box center [874, 446] width 102 height 23
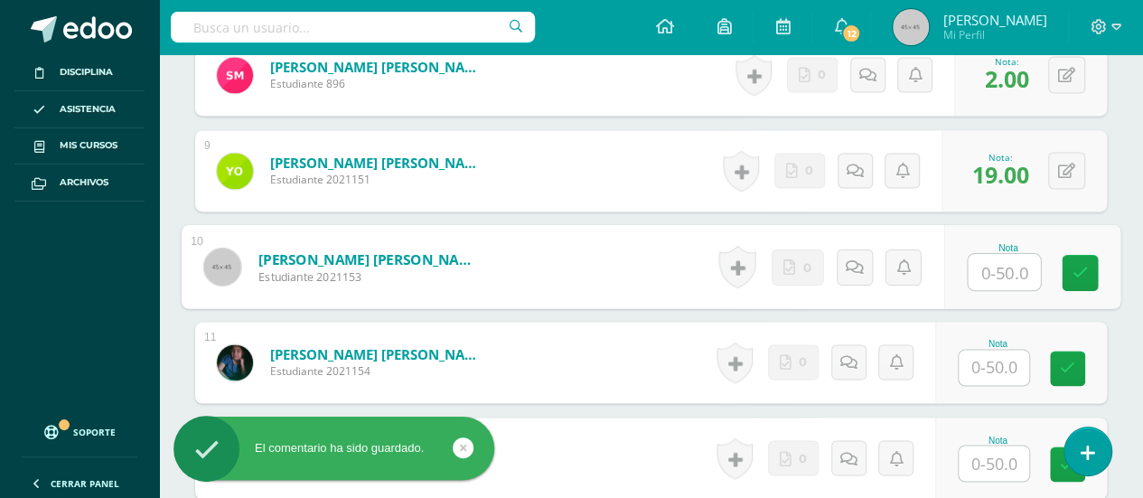
click at [992, 264] on input "text" at bounding box center [1004, 272] width 72 height 36
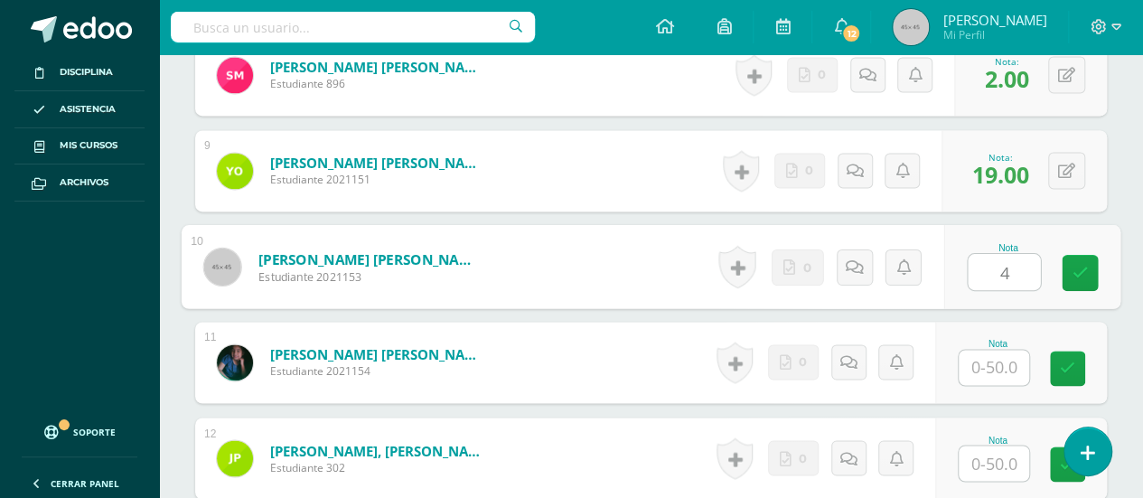
type input "40"
click at [1079, 265] on icon at bounding box center [1081, 272] width 16 height 15
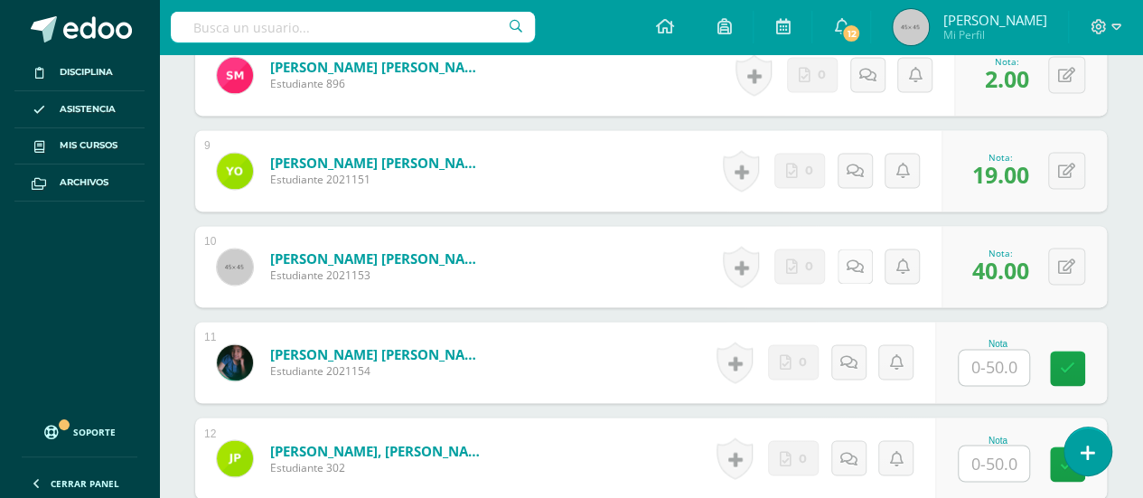
click at [852, 260] on icon at bounding box center [855, 266] width 17 height 15
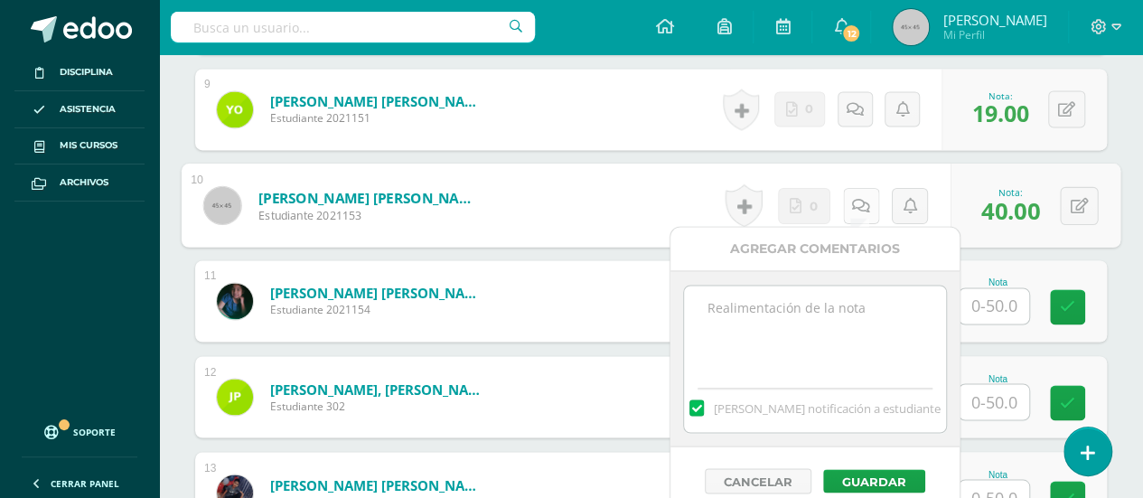
scroll to position [1372, 0]
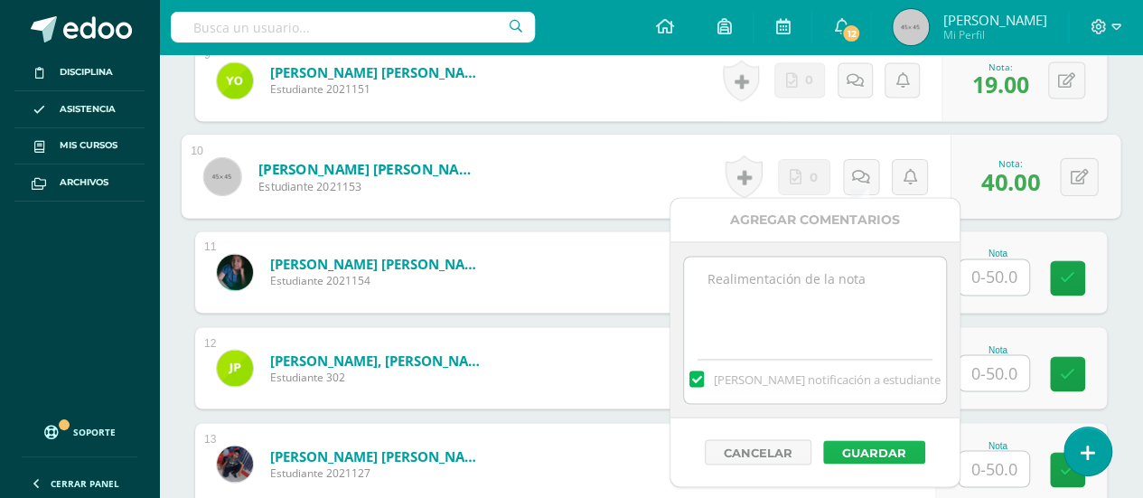
click at [844, 442] on button "Guardar" at bounding box center [874, 451] width 102 height 23
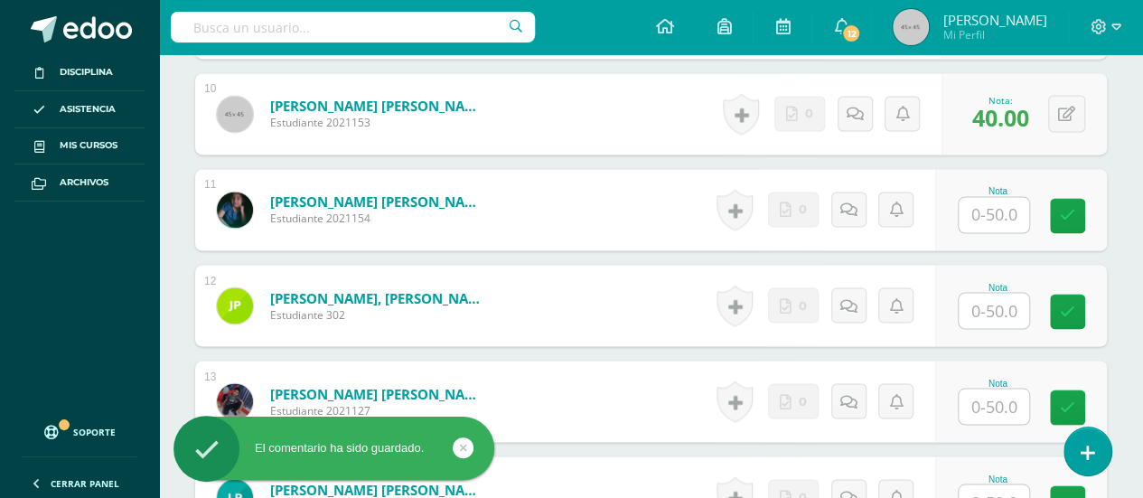
scroll to position [1462, 0]
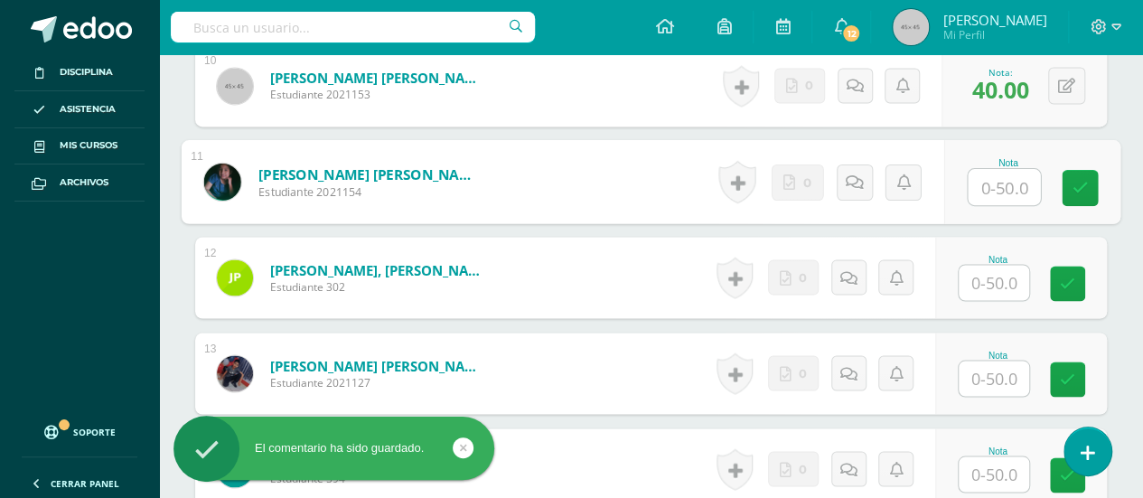
click at [995, 180] on input "text" at bounding box center [1004, 187] width 72 height 36
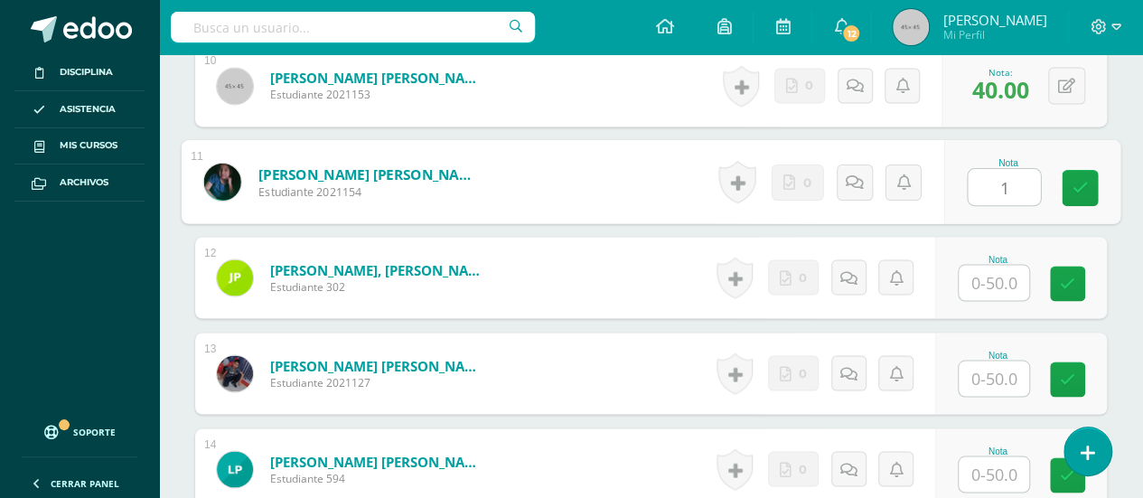
type input "18"
click at [1078, 180] on icon at bounding box center [1081, 187] width 16 height 15
click at [854, 175] on icon at bounding box center [861, 181] width 18 height 15
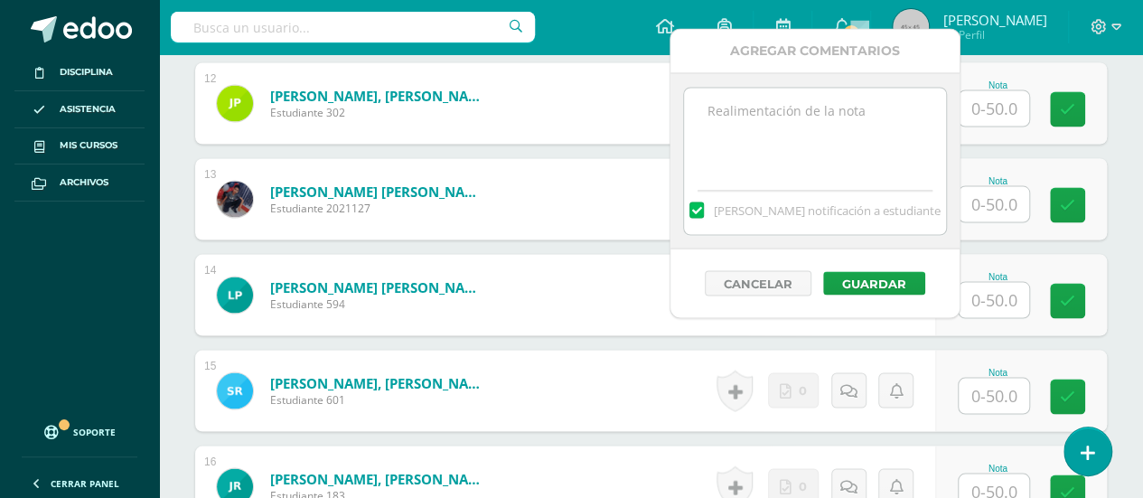
scroll to position [1643, 0]
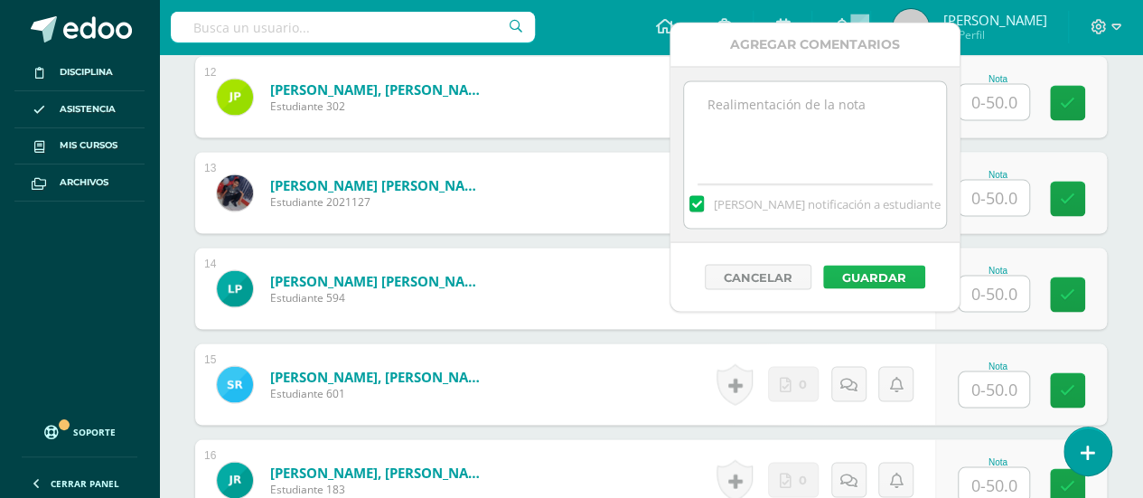
click at [850, 268] on button "Guardar" at bounding box center [874, 276] width 102 height 23
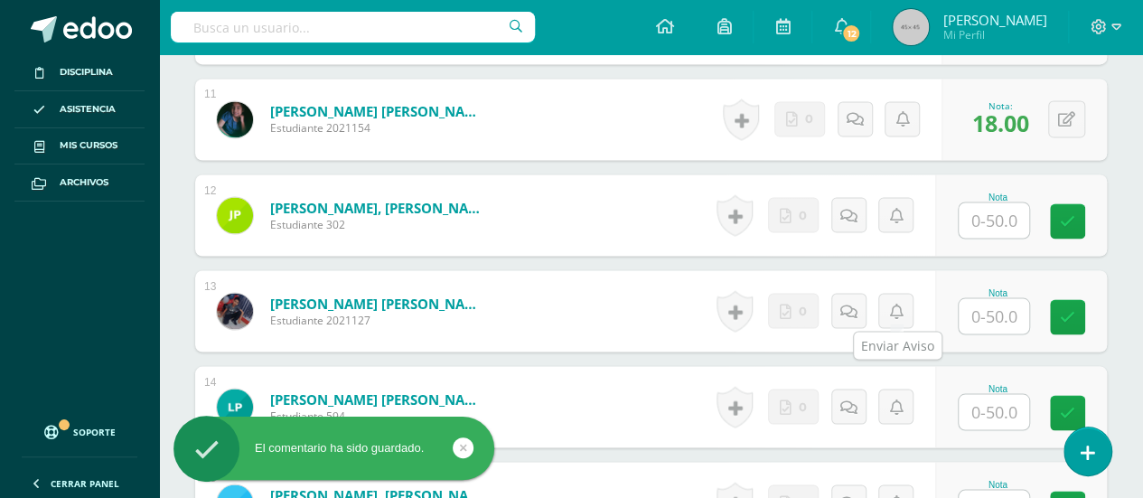
scroll to position [1553, 0]
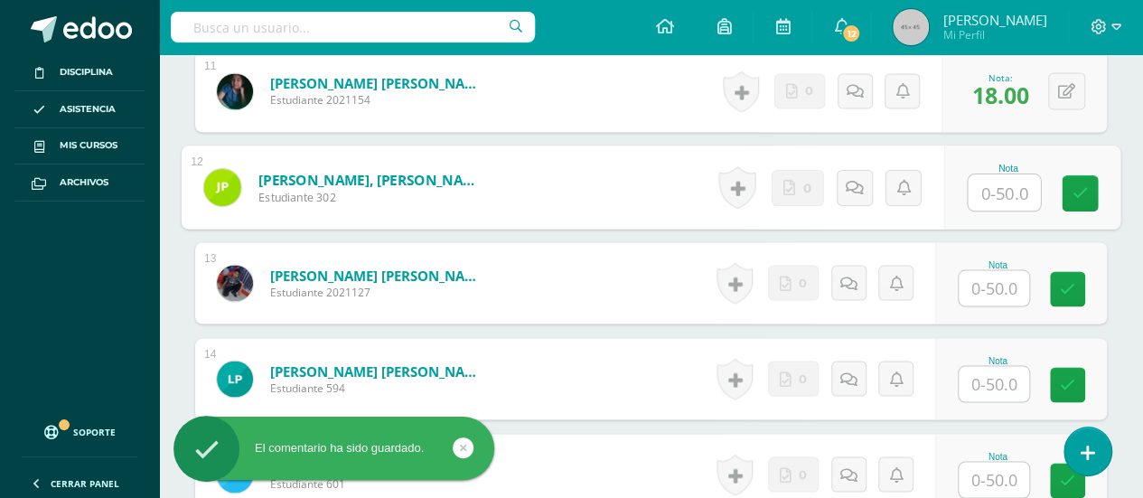
click at [991, 185] on input "text" at bounding box center [1004, 192] width 72 height 36
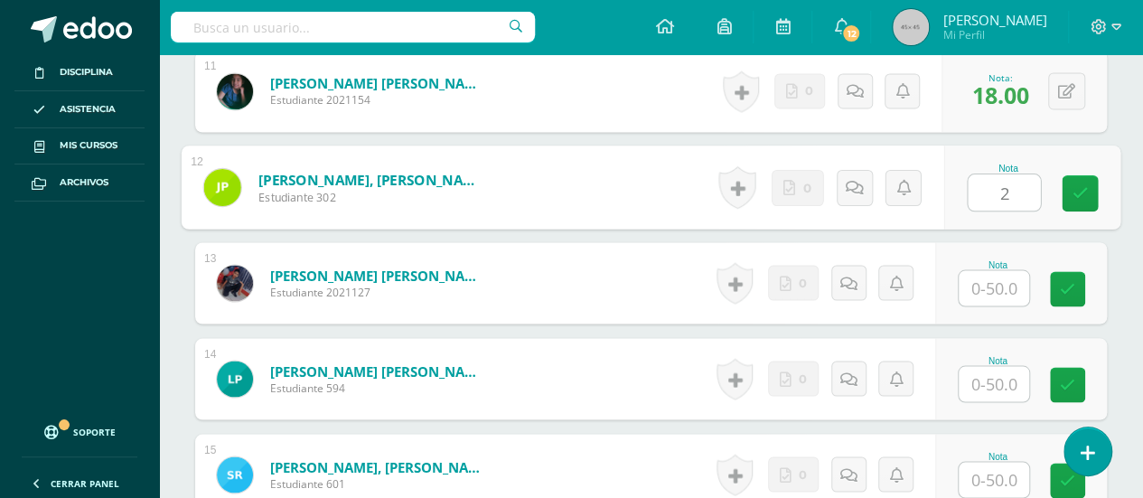
type input "25"
click at [1079, 187] on icon at bounding box center [1081, 192] width 16 height 15
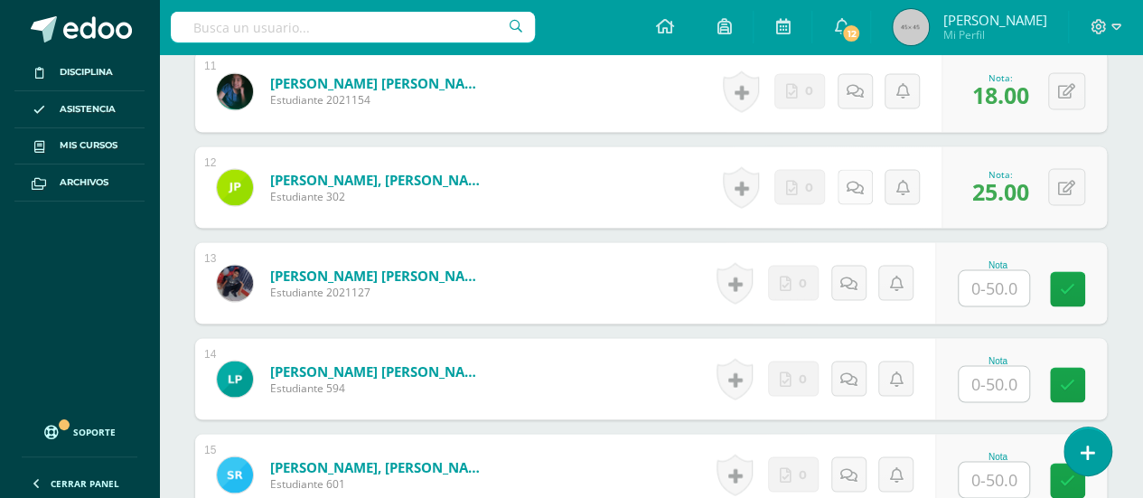
click at [853, 182] on icon at bounding box center [855, 187] width 17 height 15
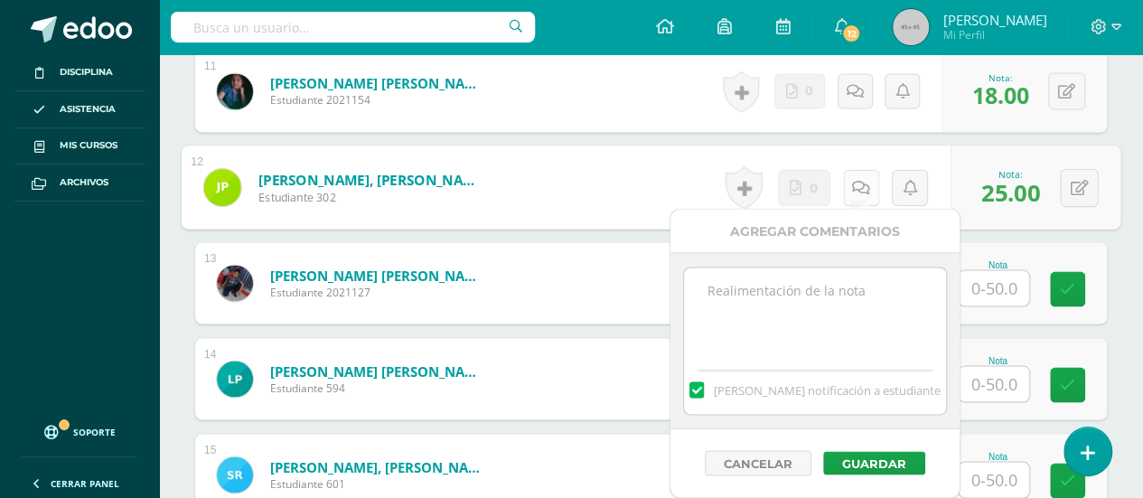
scroll to position [1643, 0]
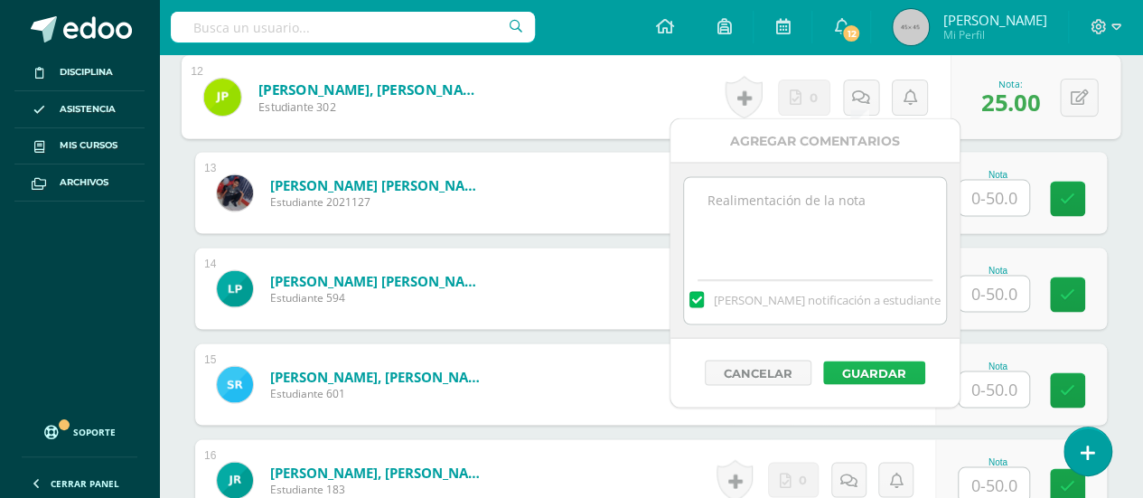
click at [859, 366] on button "Guardar" at bounding box center [874, 372] width 102 height 23
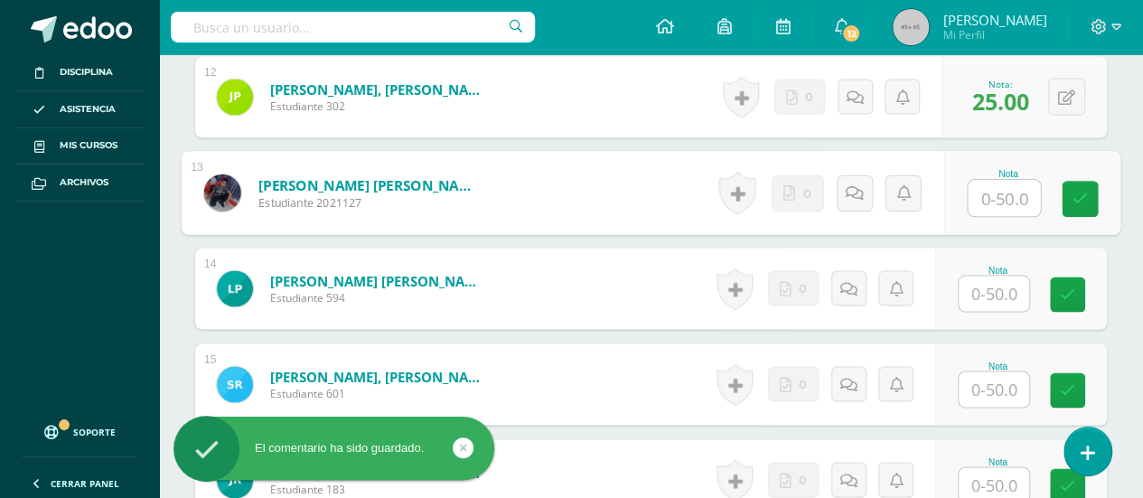
click at [995, 193] on input "text" at bounding box center [1004, 198] width 72 height 36
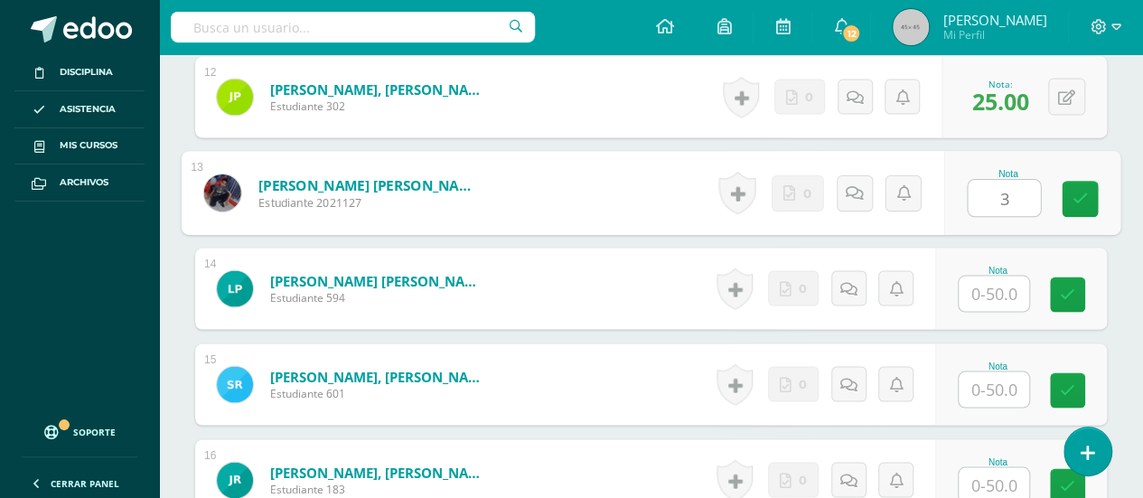
type input "31"
click at [1079, 193] on icon at bounding box center [1081, 198] width 16 height 15
click at [855, 185] on icon at bounding box center [861, 191] width 18 height 15
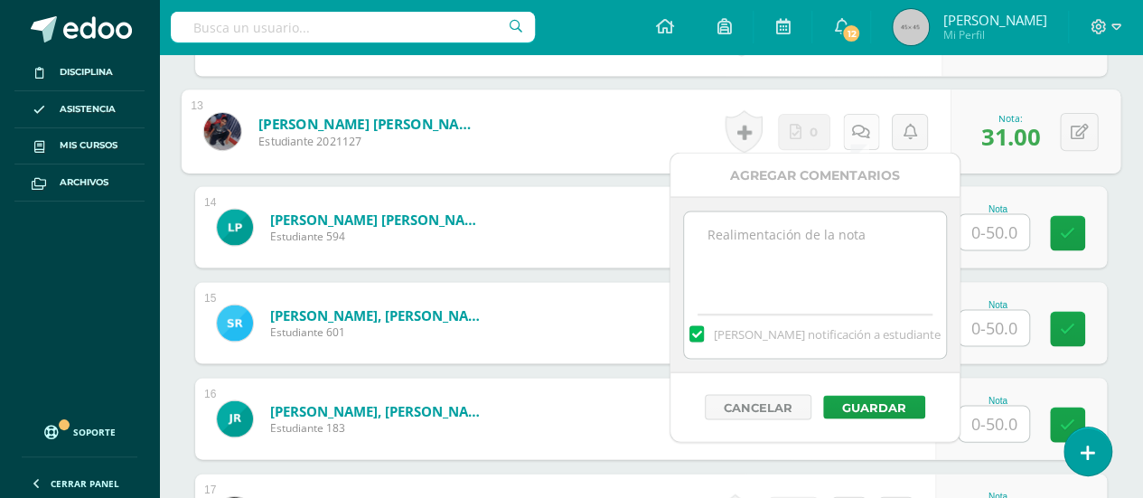
scroll to position [1733, 0]
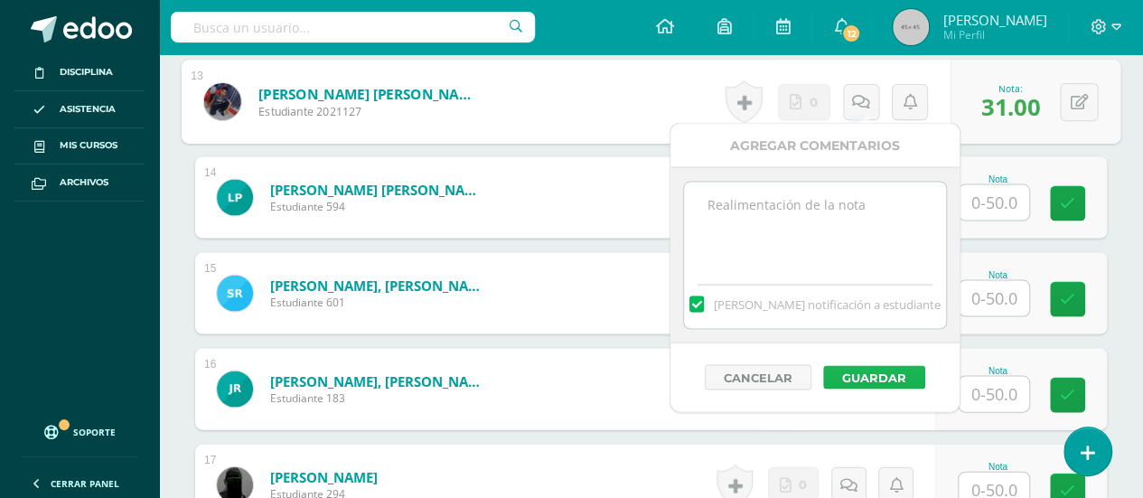
click at [862, 371] on button "Guardar" at bounding box center [874, 377] width 102 height 23
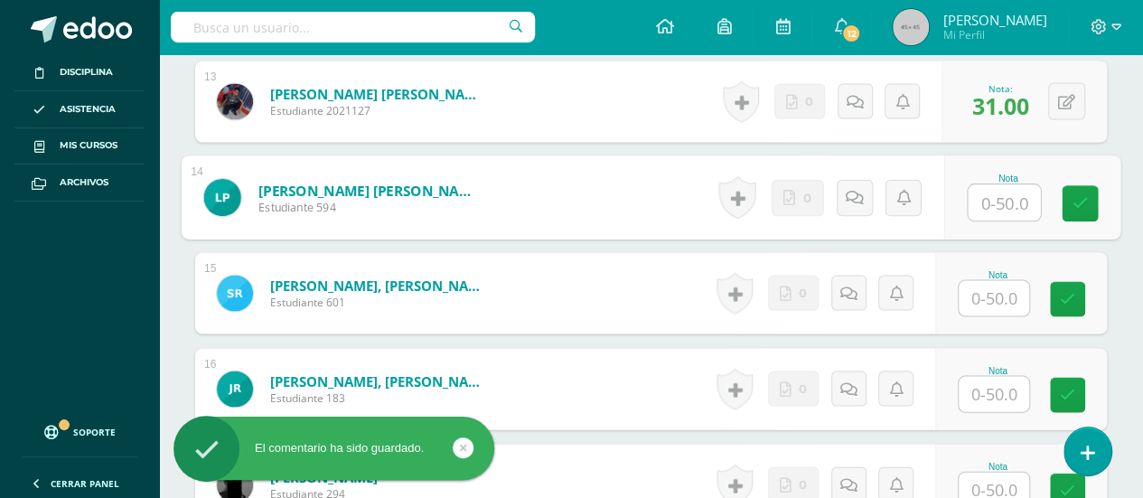
click at [993, 194] on input "text" at bounding box center [1004, 203] width 72 height 36
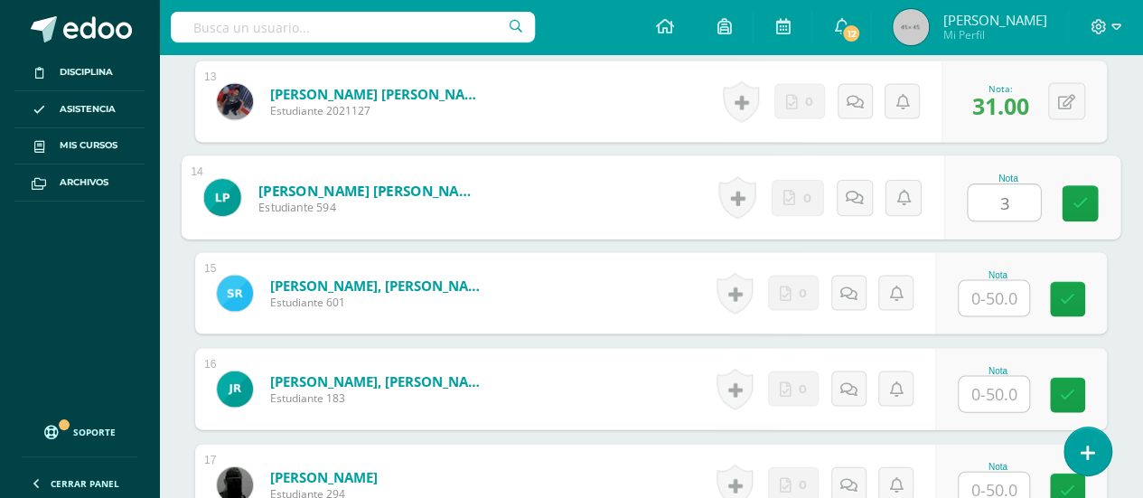
type input "32"
click at [1075, 196] on icon at bounding box center [1081, 203] width 16 height 15
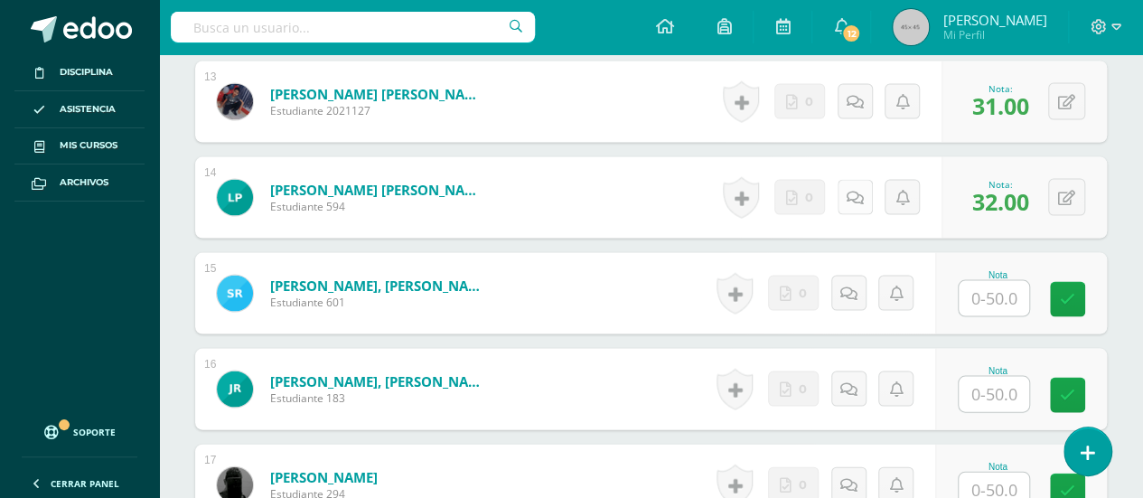
click at [851, 191] on icon at bounding box center [855, 198] width 17 height 15
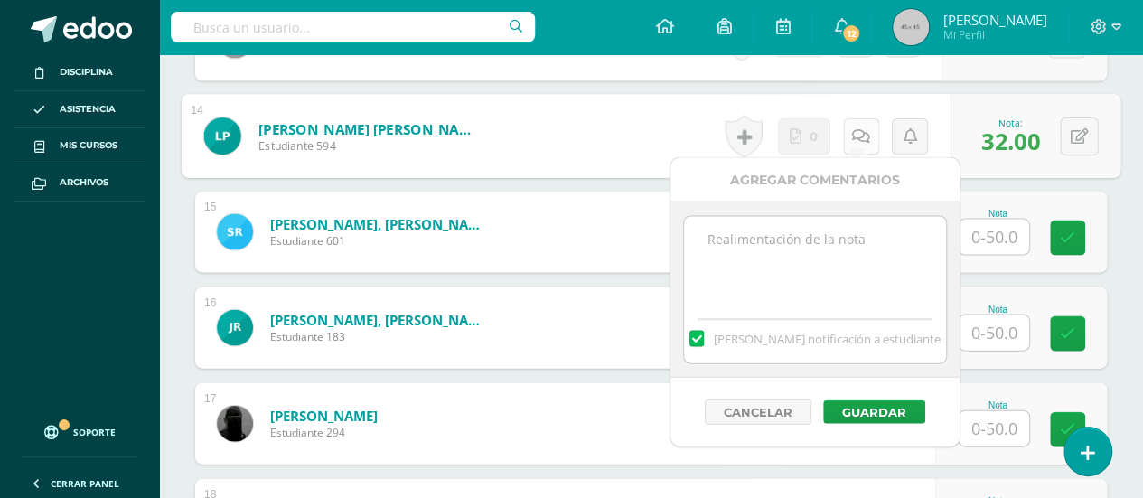
scroll to position [1824, 0]
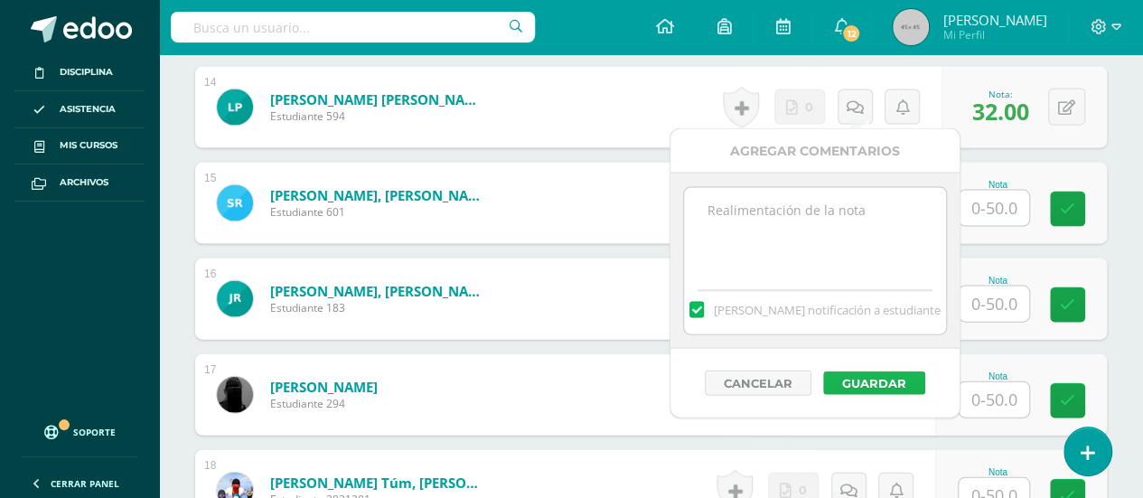
click at [873, 377] on button "Guardar" at bounding box center [874, 382] width 102 height 23
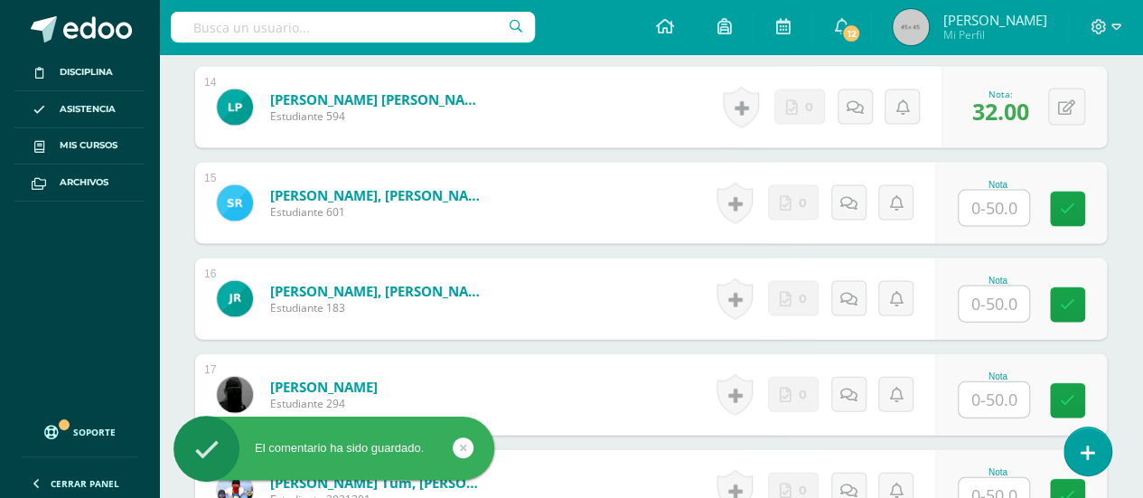
click at [994, 203] on input "text" at bounding box center [994, 208] width 70 height 35
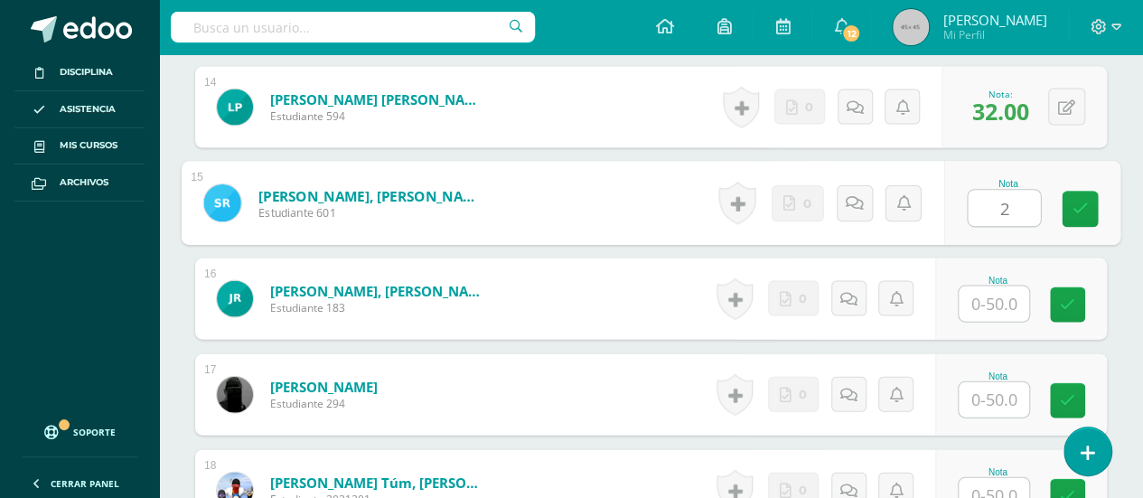
type input "28"
click at [1079, 202] on icon at bounding box center [1081, 209] width 16 height 15
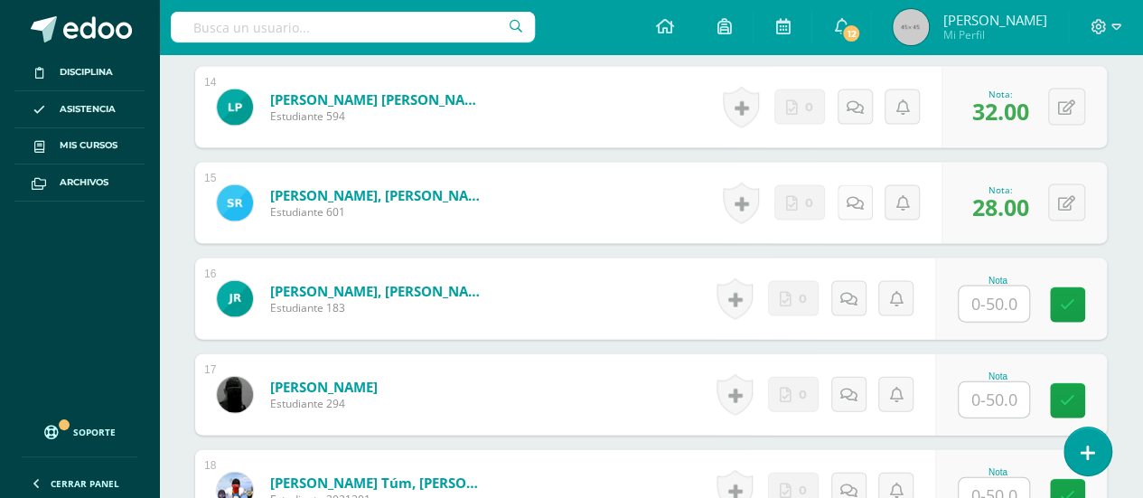
click at [850, 196] on link at bounding box center [855, 202] width 35 height 35
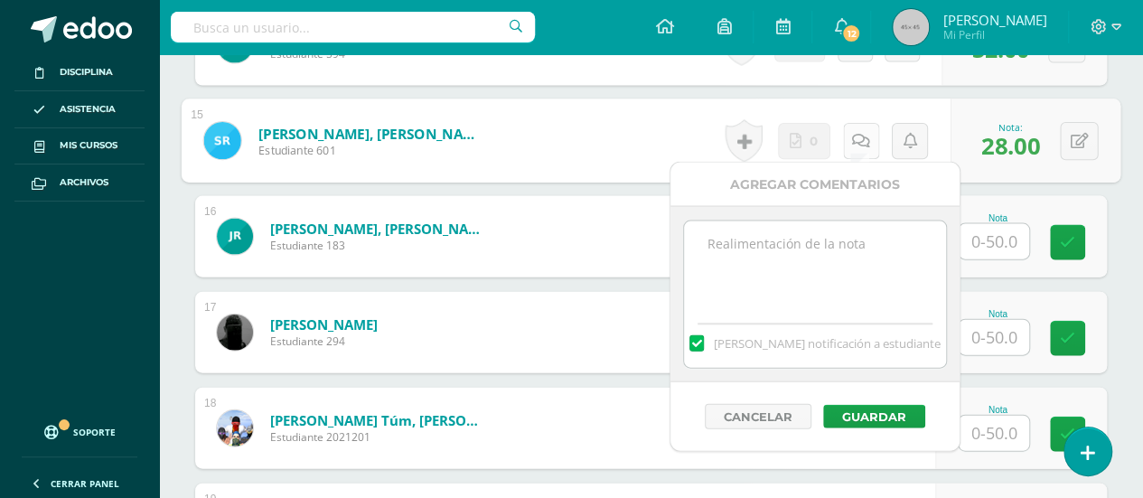
scroll to position [1914, 0]
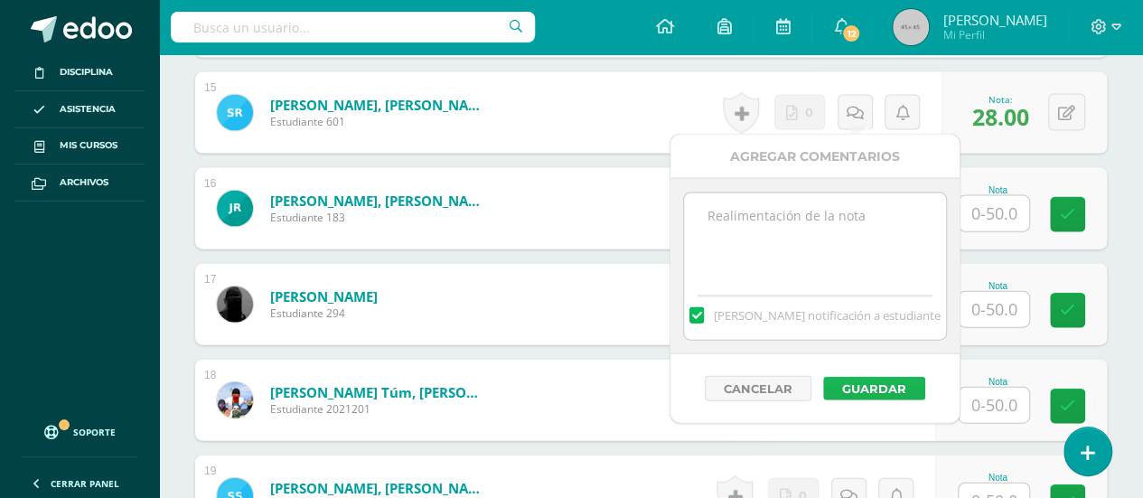
click at [851, 381] on button "Guardar" at bounding box center [874, 388] width 102 height 23
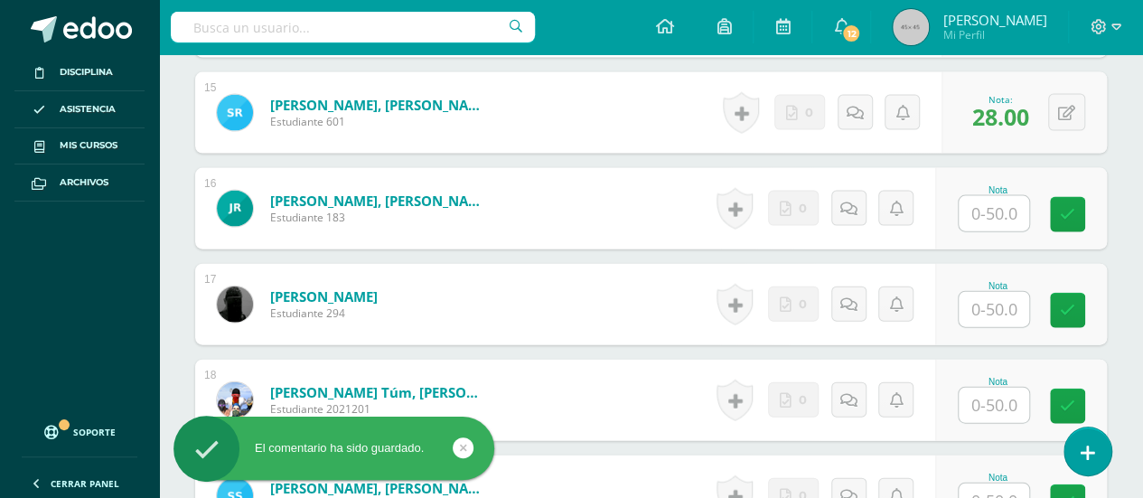
click at [990, 208] on input "text" at bounding box center [994, 213] width 70 height 35
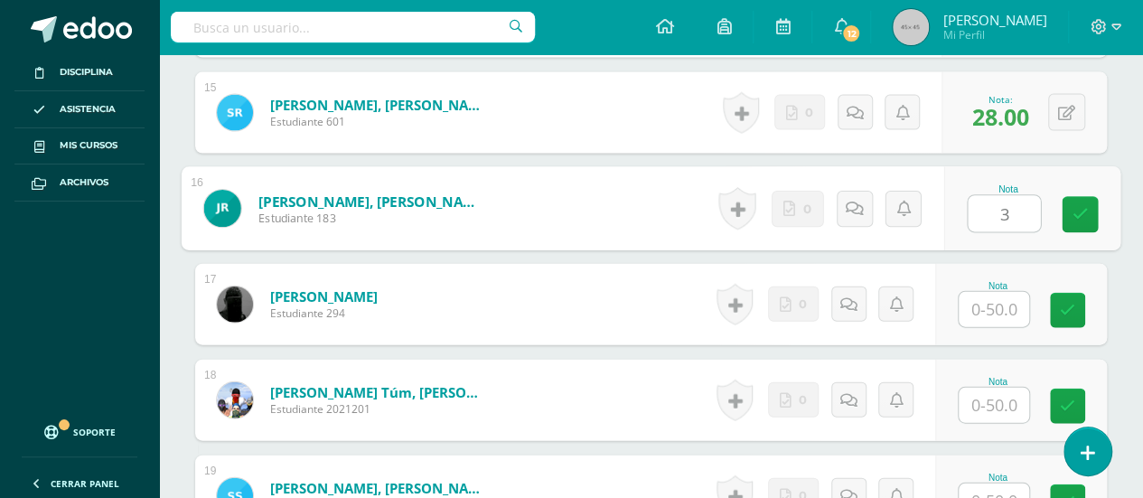
type input "38"
click at [1080, 209] on icon at bounding box center [1081, 214] width 16 height 15
click at [852, 201] on icon at bounding box center [861, 208] width 18 height 15
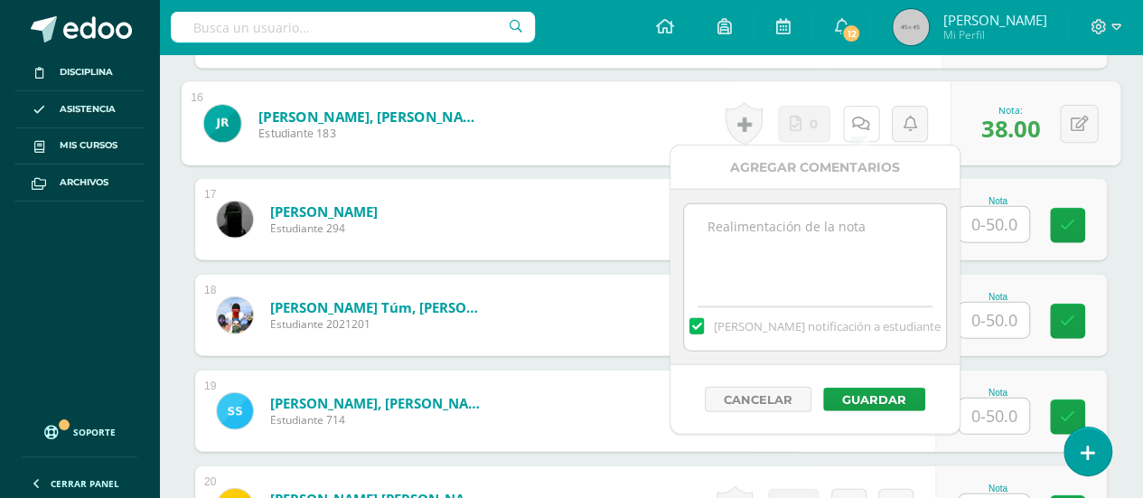
scroll to position [2095, 0]
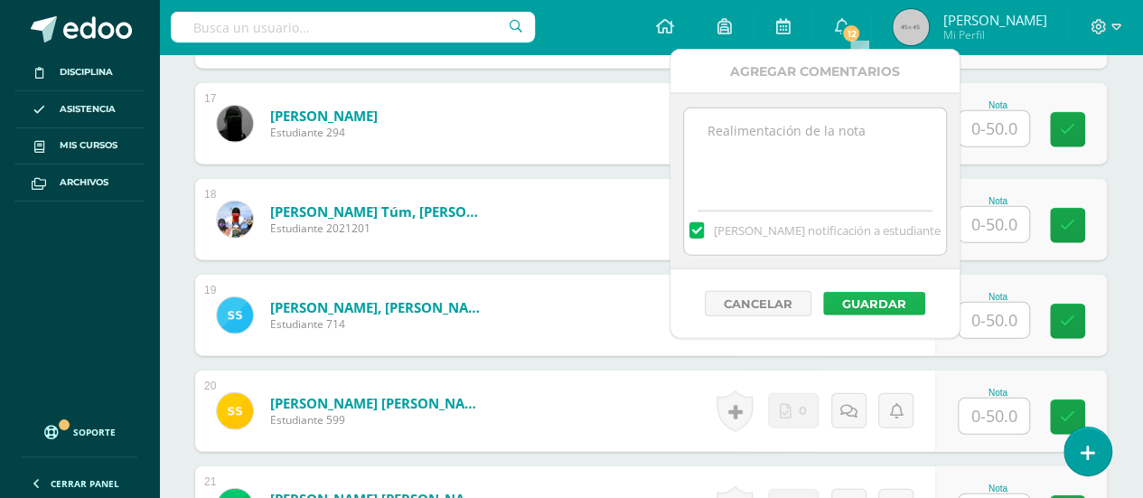
click at [853, 301] on button "Guardar" at bounding box center [874, 303] width 102 height 23
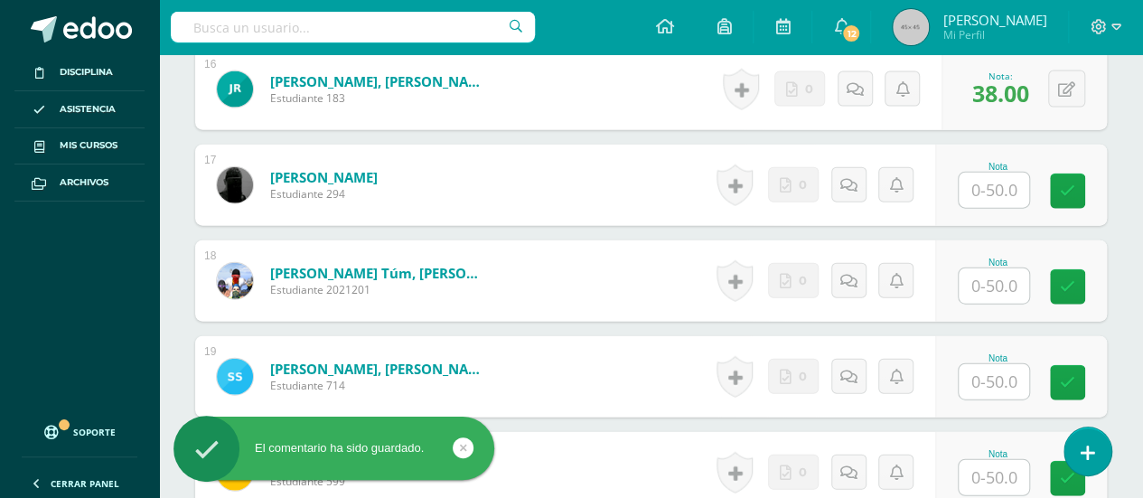
scroll to position [2005, 0]
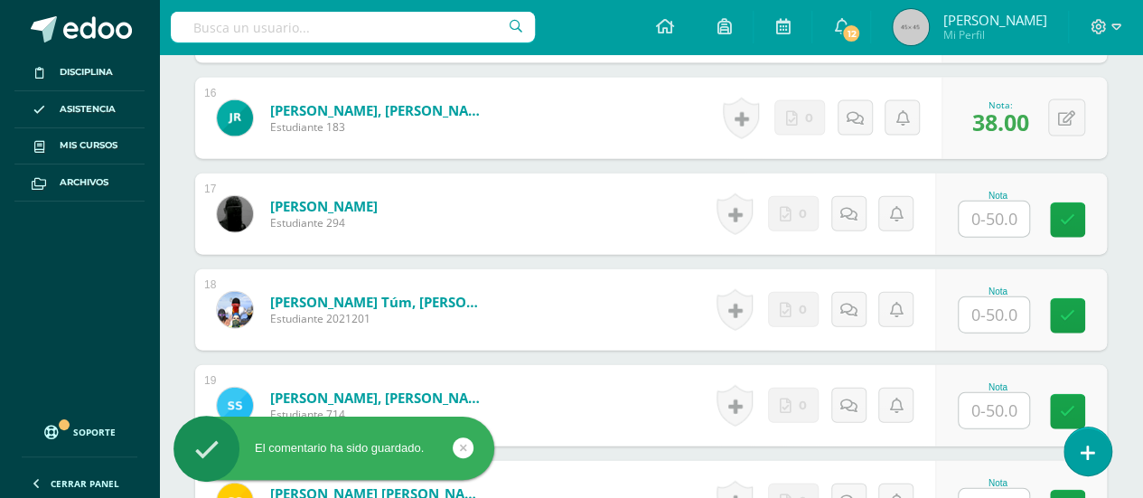
click at [991, 216] on input "text" at bounding box center [994, 219] width 70 height 35
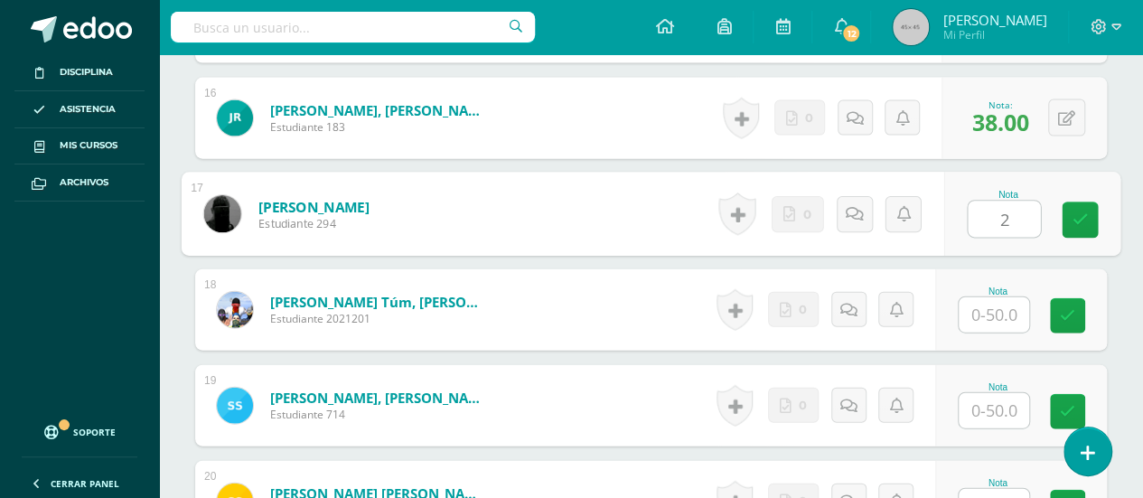
type input "26"
click at [1077, 212] on icon at bounding box center [1081, 219] width 16 height 15
click at [850, 205] on link at bounding box center [861, 214] width 36 height 36
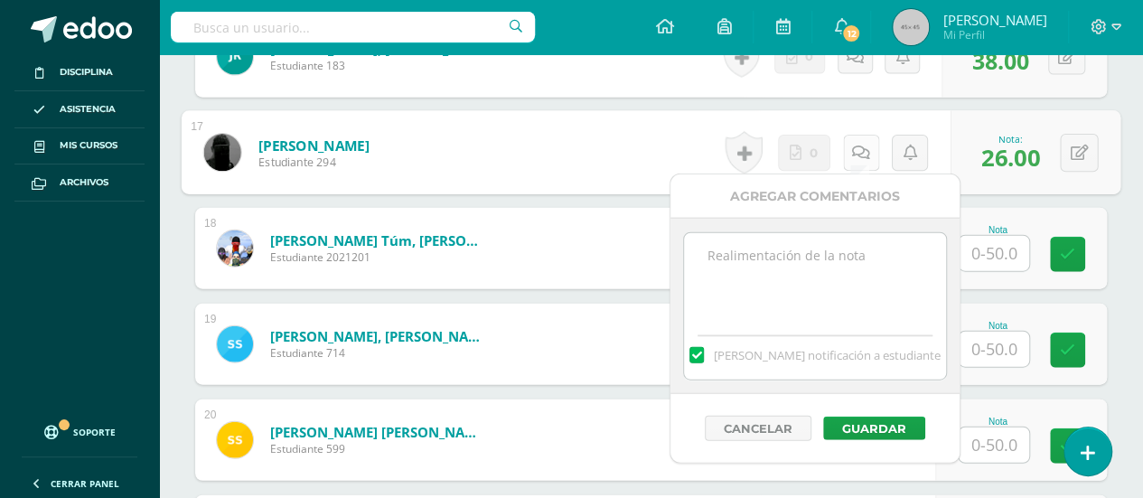
scroll to position [2095, 0]
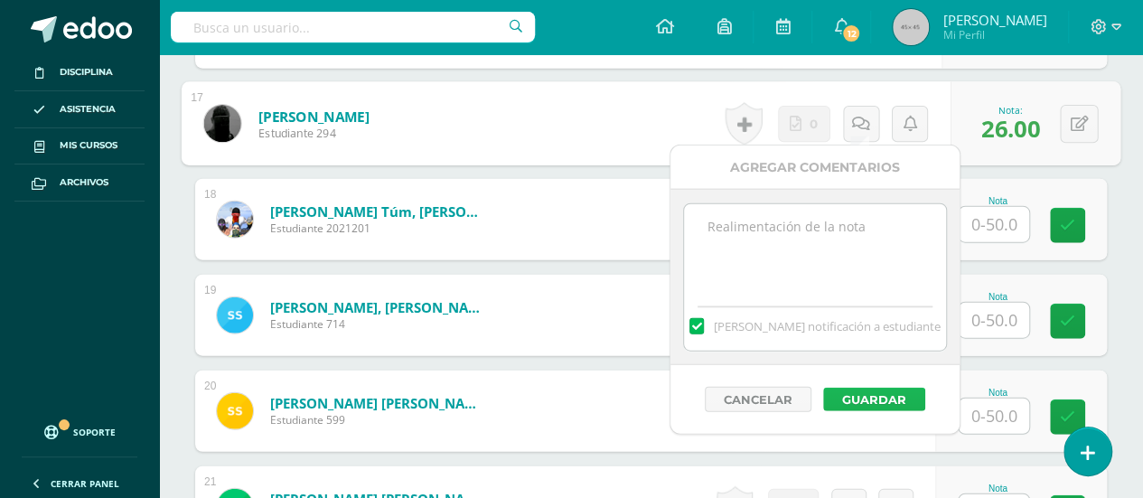
click at [864, 395] on button "Guardar" at bounding box center [874, 399] width 102 height 23
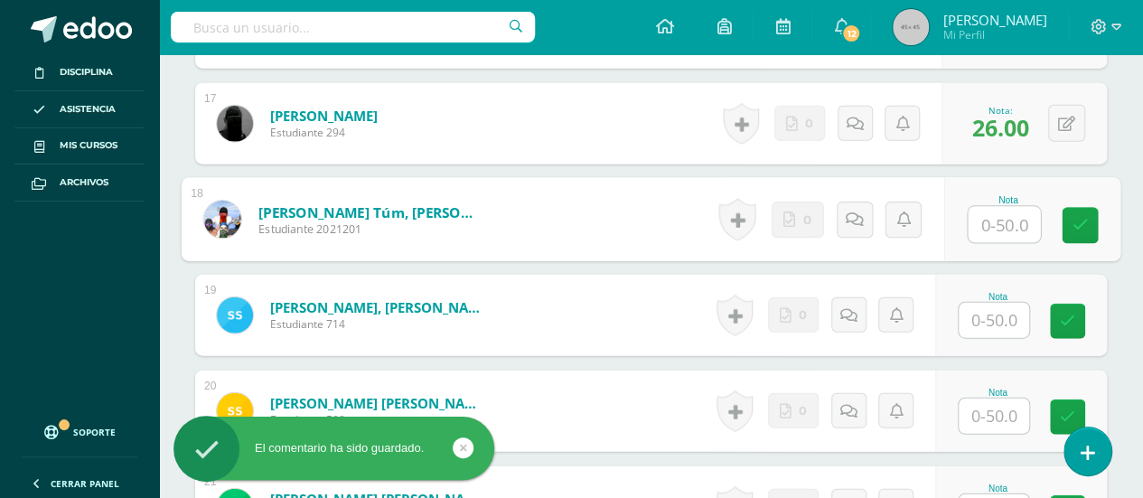
click at [991, 216] on input "text" at bounding box center [1004, 225] width 72 height 36
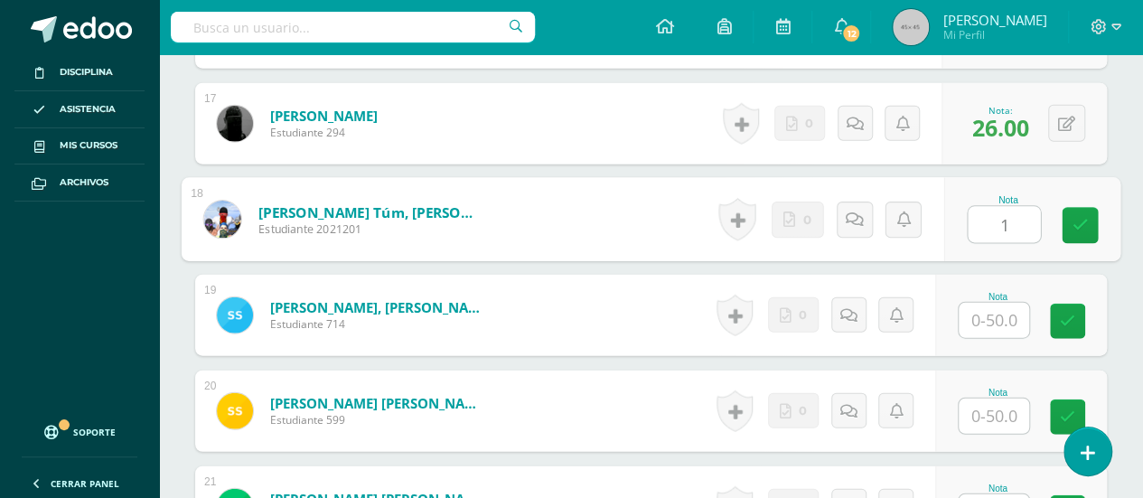
type input "18"
click at [1079, 218] on icon at bounding box center [1081, 225] width 16 height 15
click at [852, 212] on icon at bounding box center [861, 218] width 18 height 15
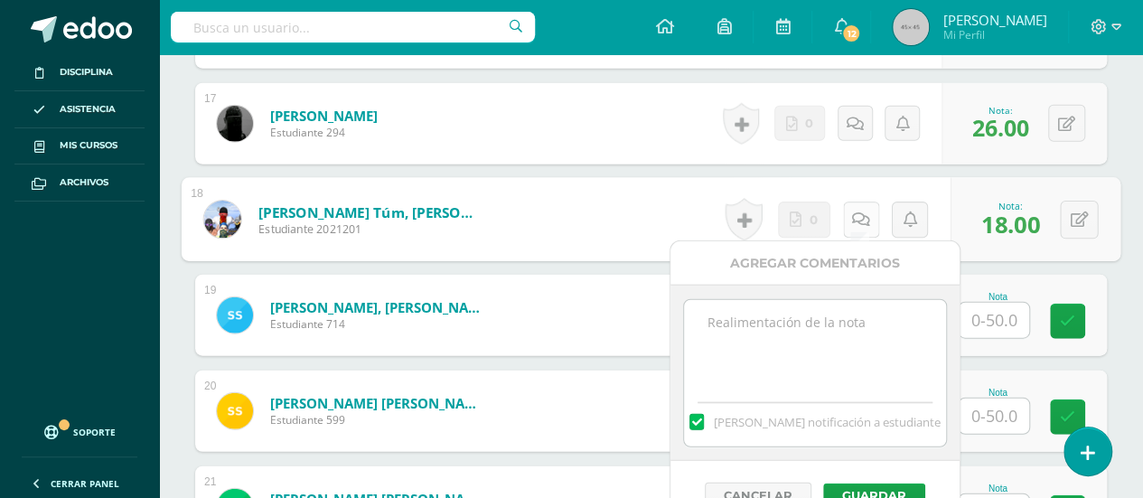
scroll to position [2185, 0]
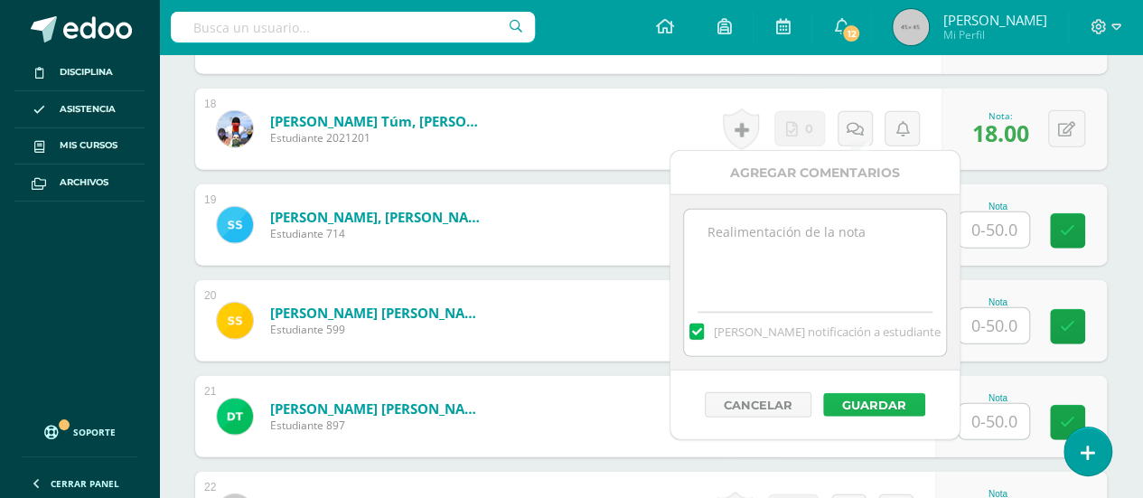
click at [845, 398] on button "Guardar" at bounding box center [874, 404] width 102 height 23
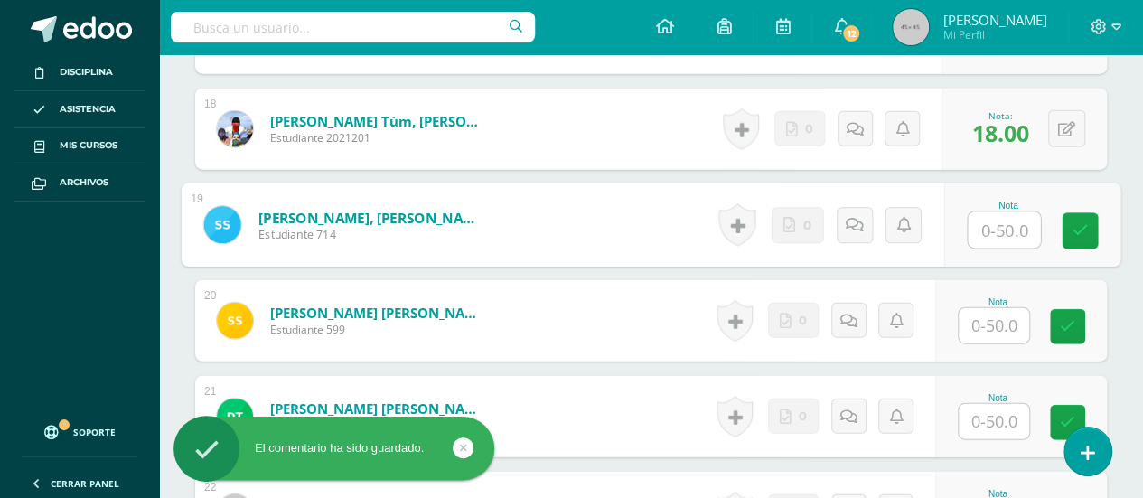
click at [994, 223] on input "text" at bounding box center [1004, 230] width 72 height 36
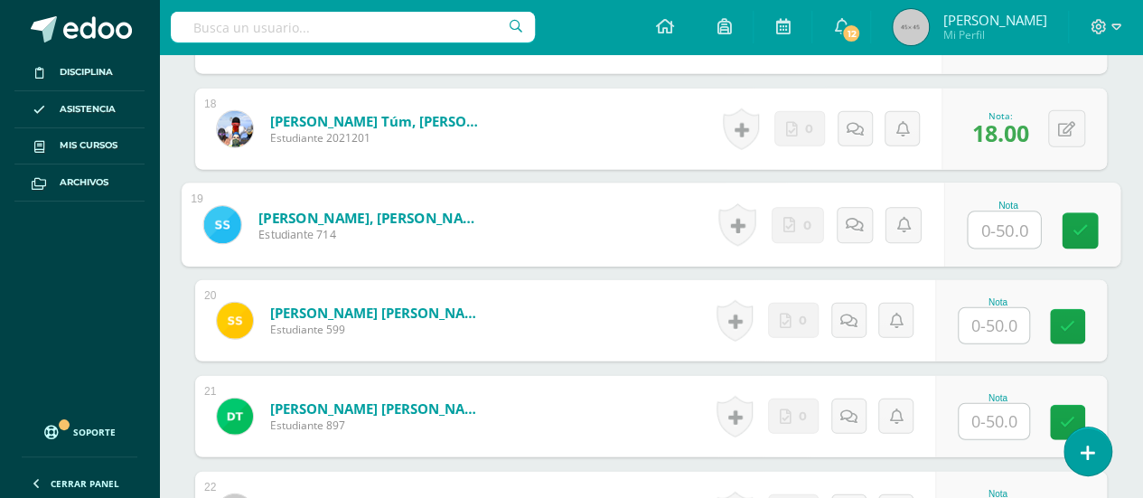
type input "7"
click at [1077, 223] on icon at bounding box center [1081, 230] width 16 height 15
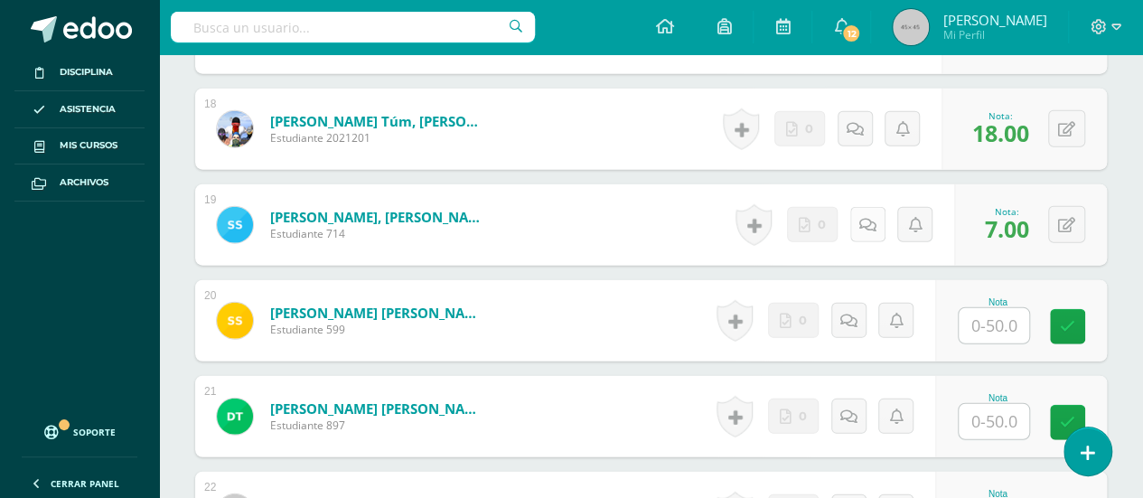
click at [866, 218] on icon at bounding box center [867, 225] width 17 height 15
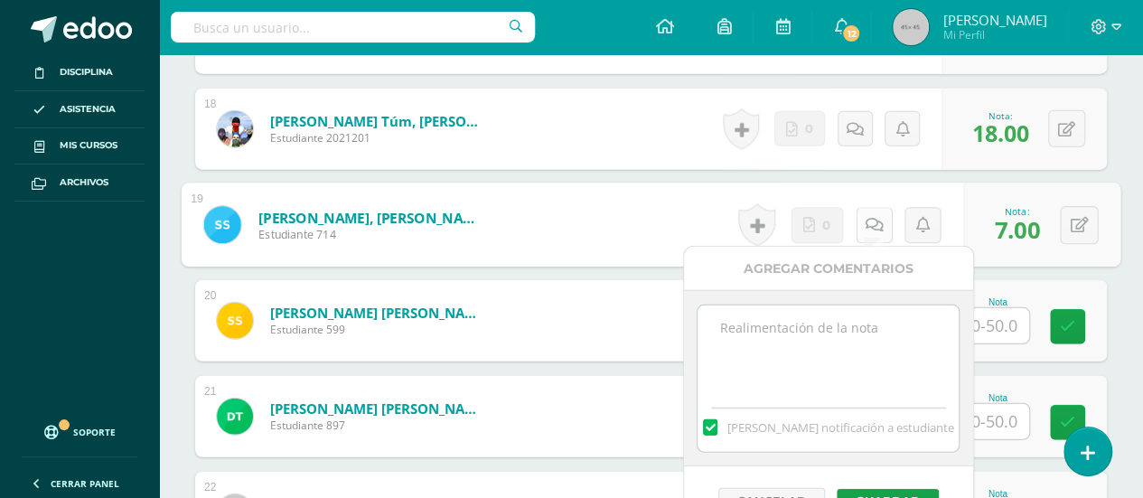
scroll to position [2276, 0]
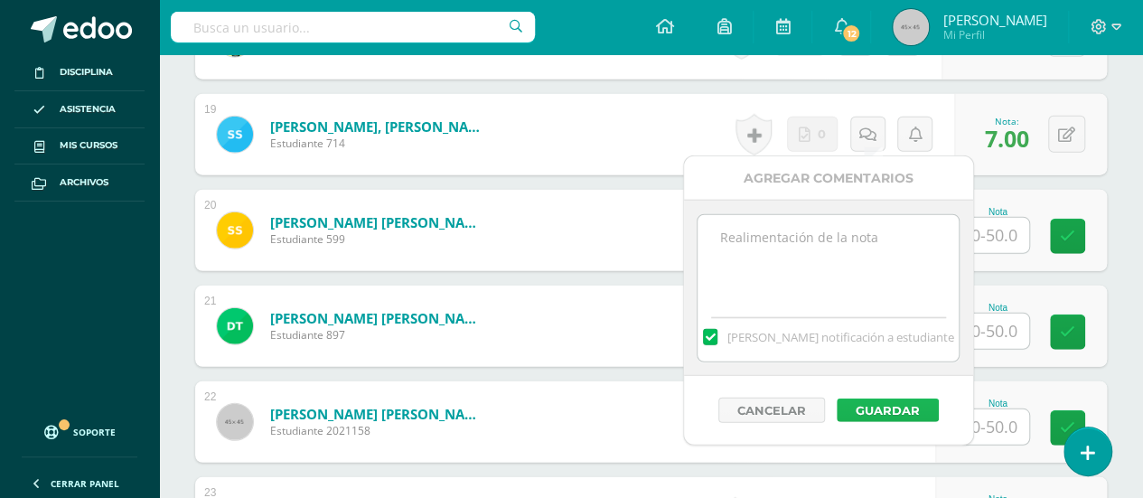
click at [877, 404] on button "Guardar" at bounding box center [888, 410] width 102 height 23
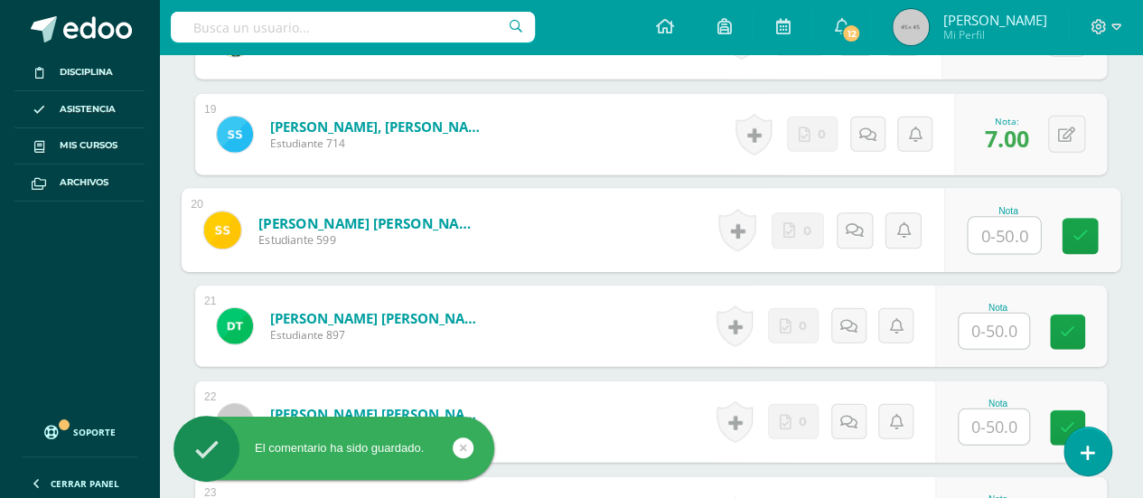
click at [991, 230] on input "text" at bounding box center [1004, 236] width 72 height 36
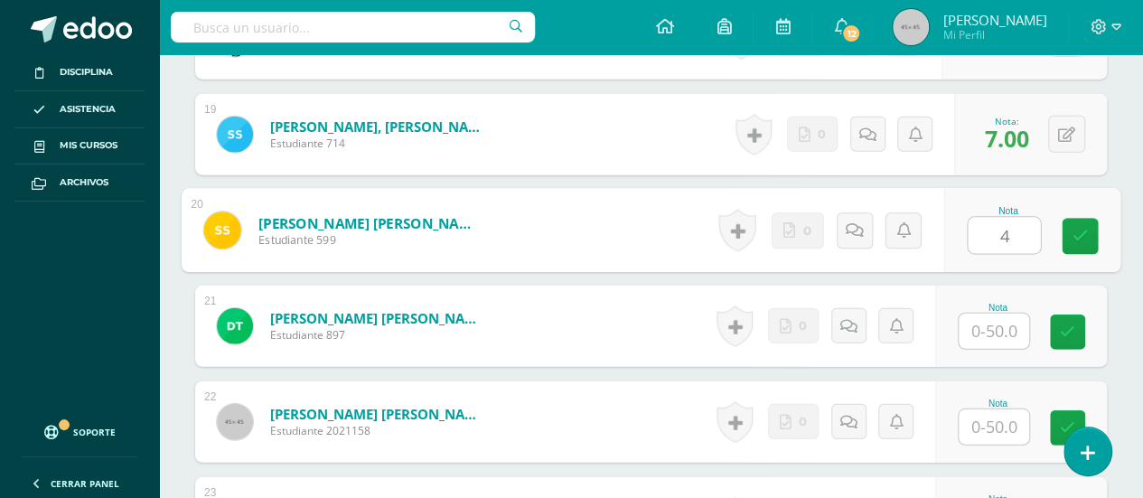
type input "41"
click at [1080, 229] on icon at bounding box center [1081, 236] width 16 height 15
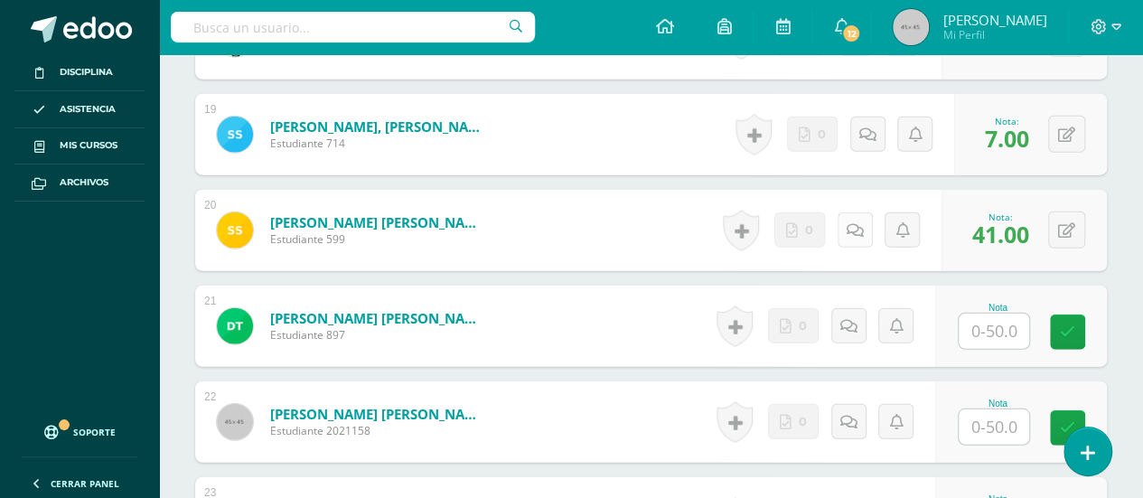
click at [853, 225] on icon at bounding box center [855, 230] width 17 height 15
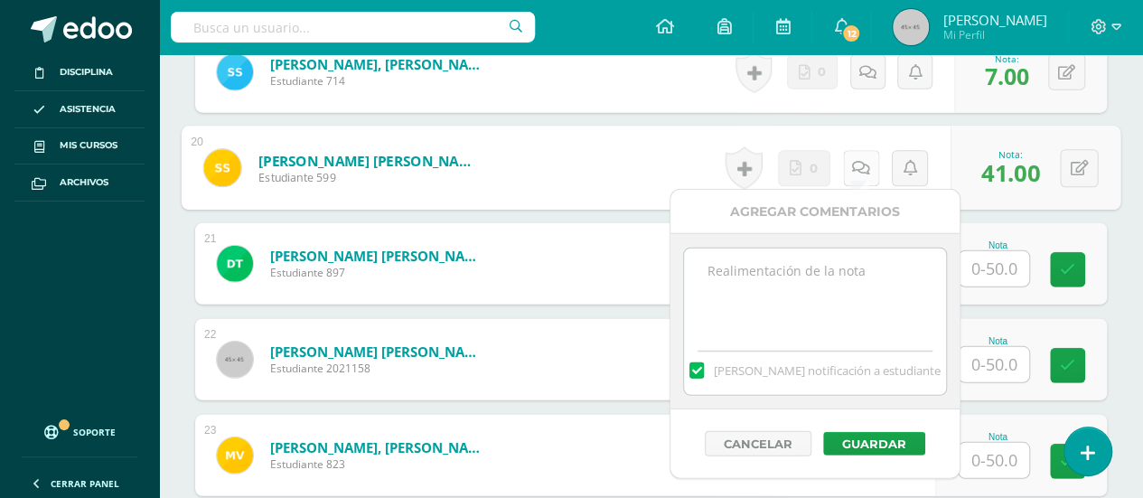
scroll to position [2366, 0]
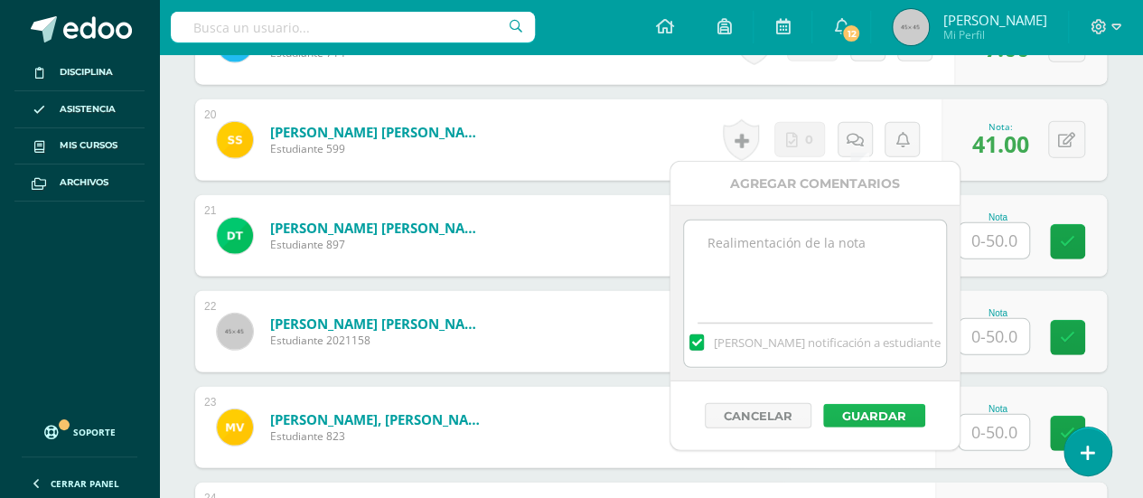
click at [861, 411] on button "Guardar" at bounding box center [874, 415] width 102 height 23
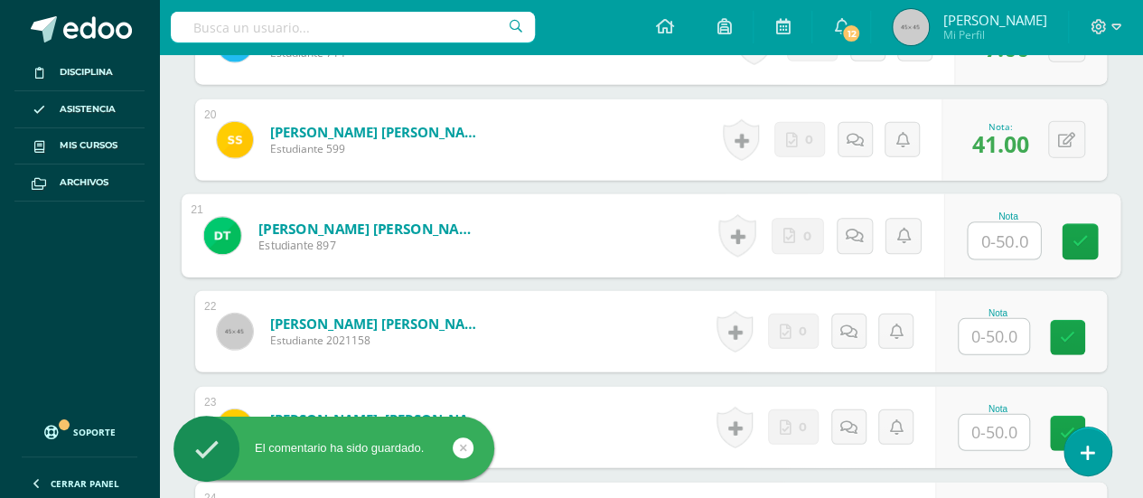
click at [992, 237] on input "text" at bounding box center [1004, 241] width 72 height 36
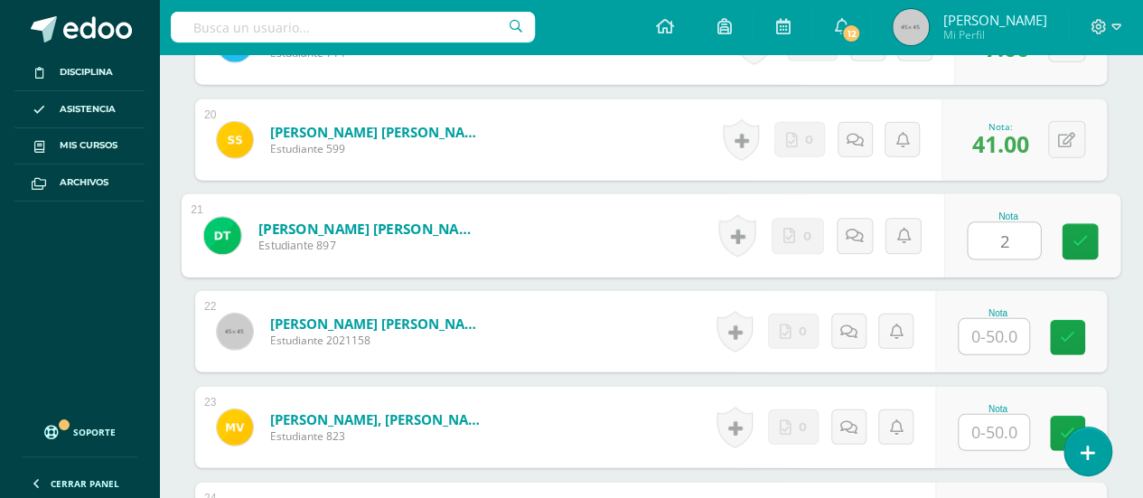
type input "28"
click at [1077, 237] on icon at bounding box center [1081, 241] width 16 height 15
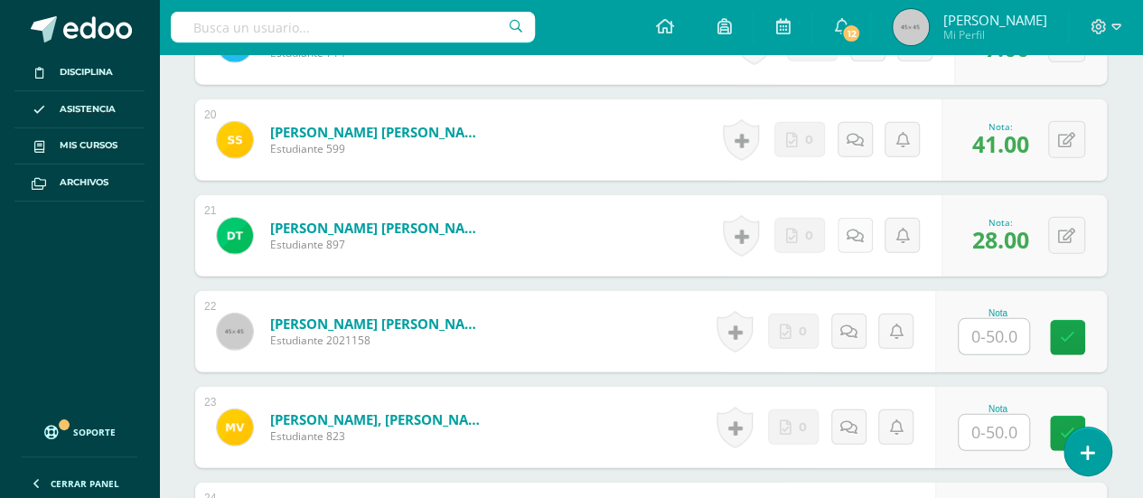
click at [855, 229] on icon at bounding box center [855, 236] width 17 height 15
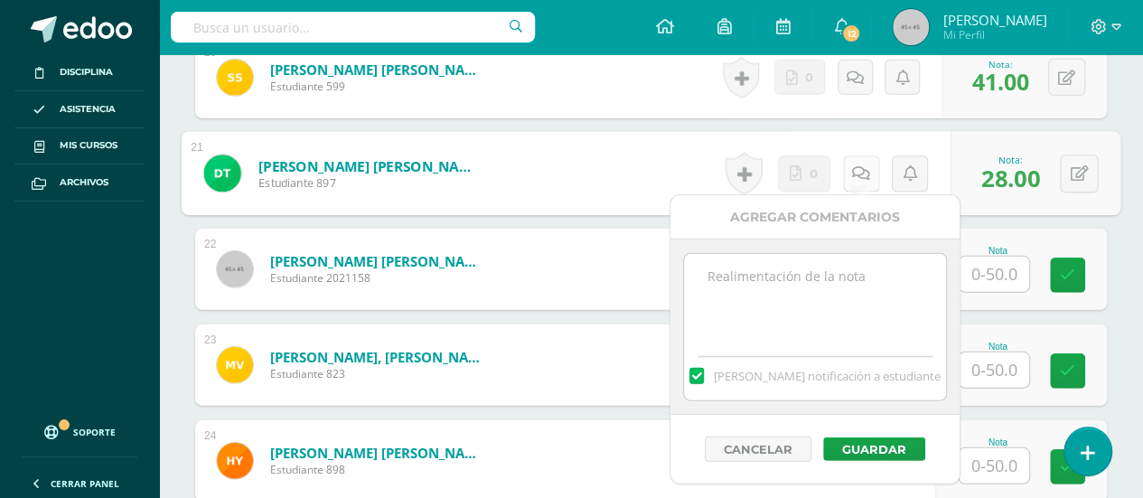
scroll to position [2456, 0]
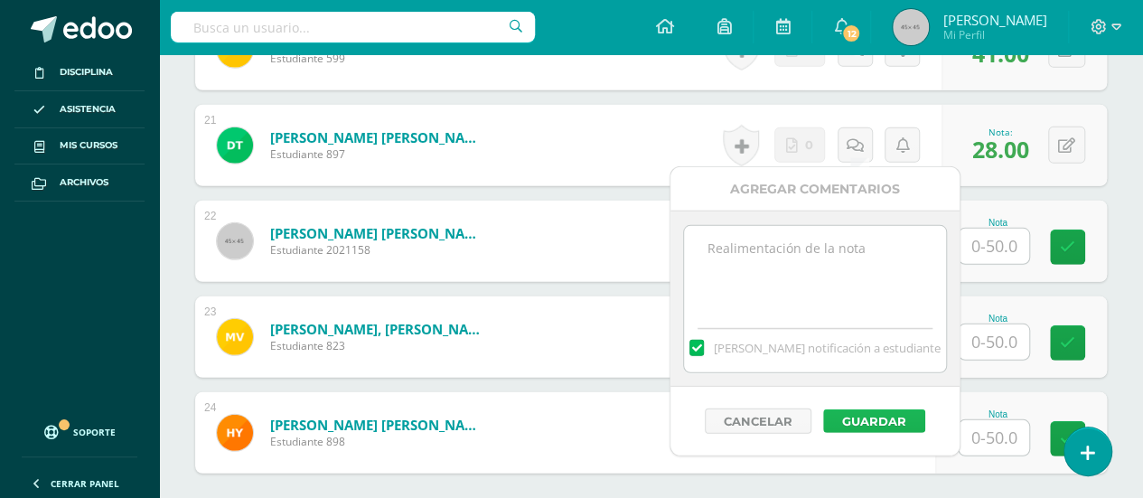
click at [866, 415] on button "Guardar" at bounding box center [874, 420] width 102 height 23
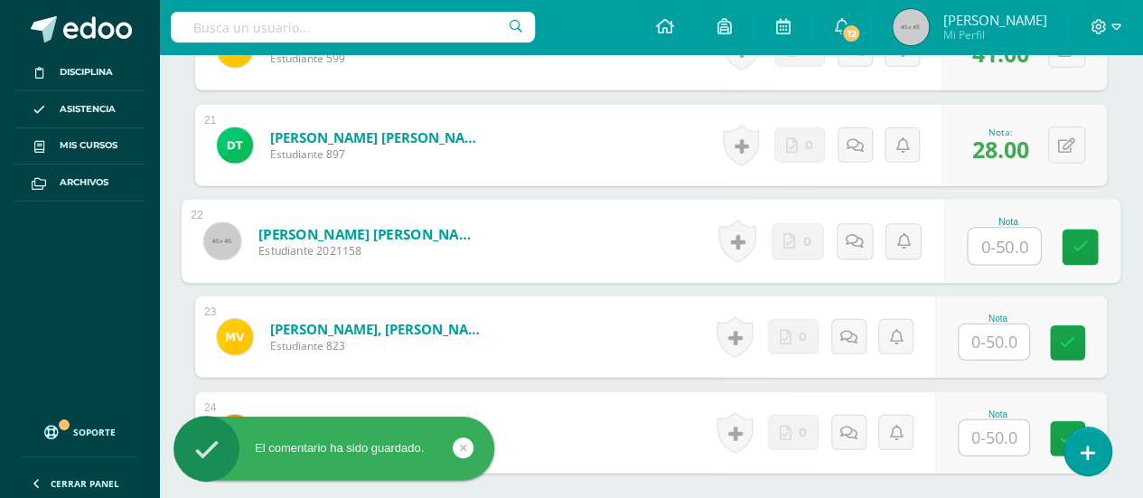
click at [995, 238] on input "text" at bounding box center [1004, 247] width 72 height 36
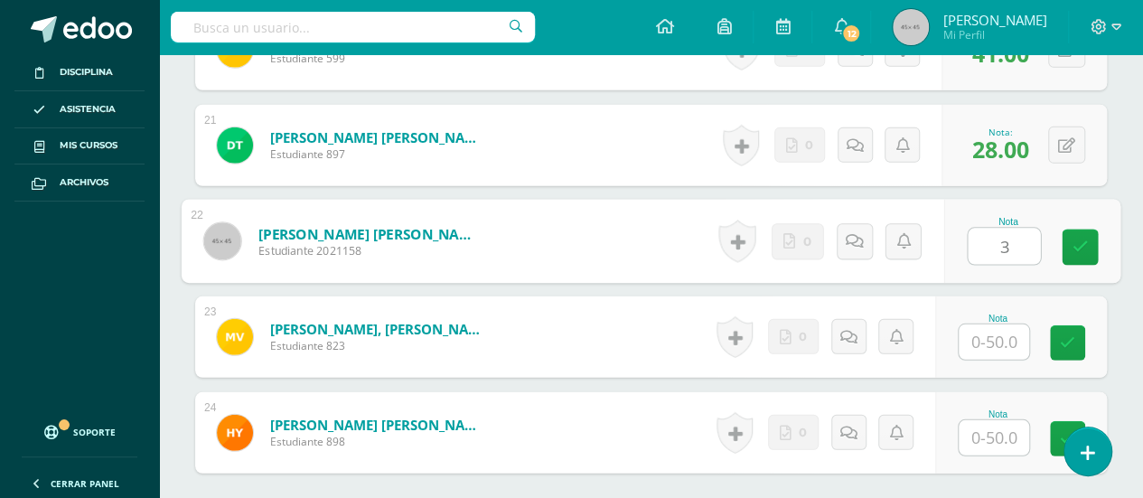
type input "31"
click at [1077, 240] on icon at bounding box center [1081, 247] width 16 height 15
click at [855, 233] on icon at bounding box center [861, 240] width 18 height 15
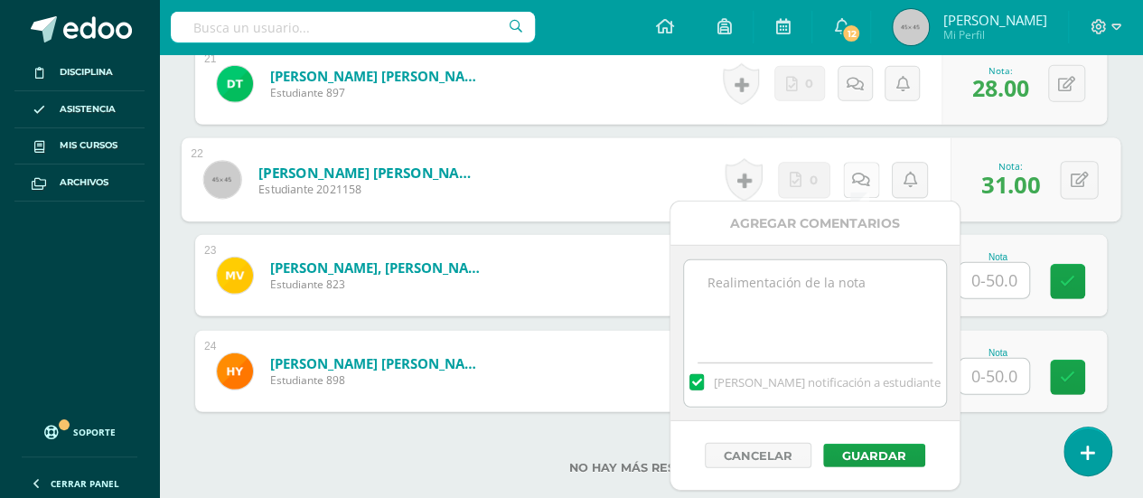
scroll to position [2547, 0]
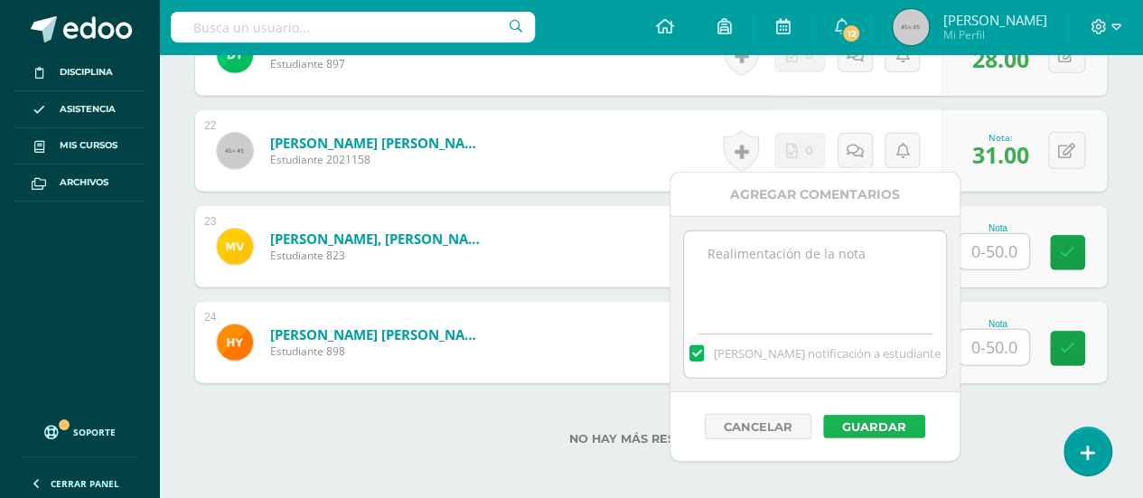
click at [855, 420] on button "Guardar" at bounding box center [874, 426] width 102 height 23
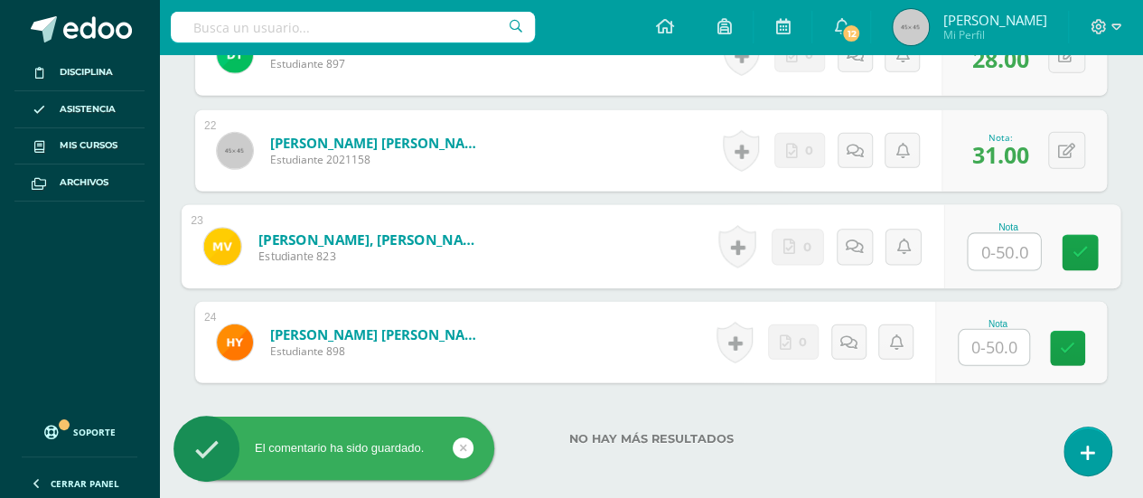
click at [991, 249] on input "text" at bounding box center [1004, 252] width 72 height 36
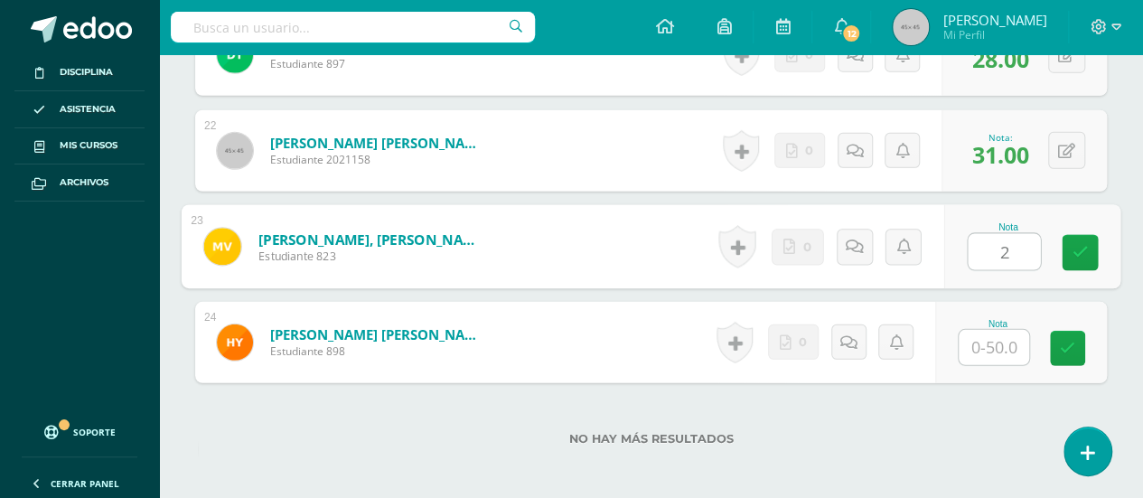
type input "20"
click at [1079, 245] on icon at bounding box center [1081, 252] width 16 height 15
click at [852, 240] on icon at bounding box center [861, 246] width 18 height 15
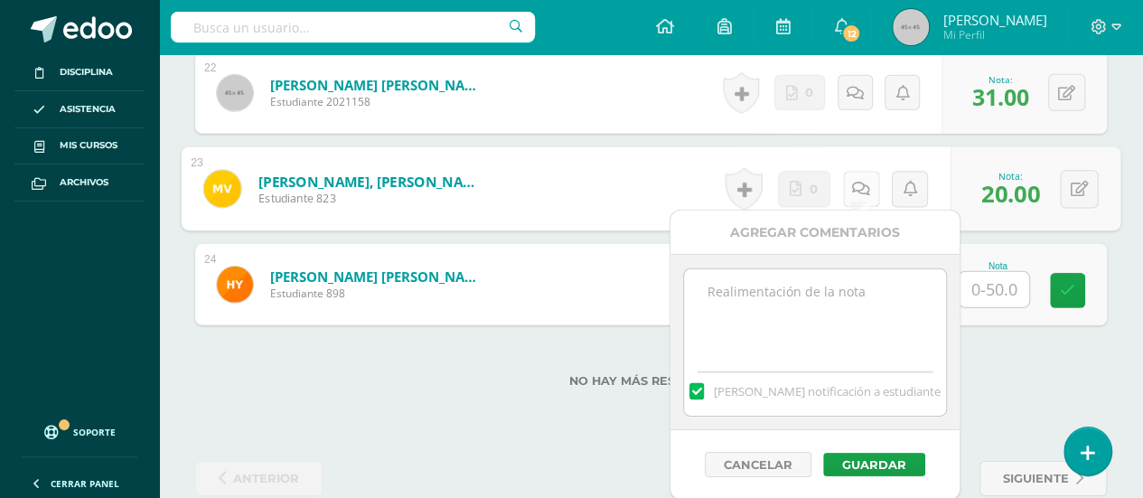
scroll to position [2633, 0]
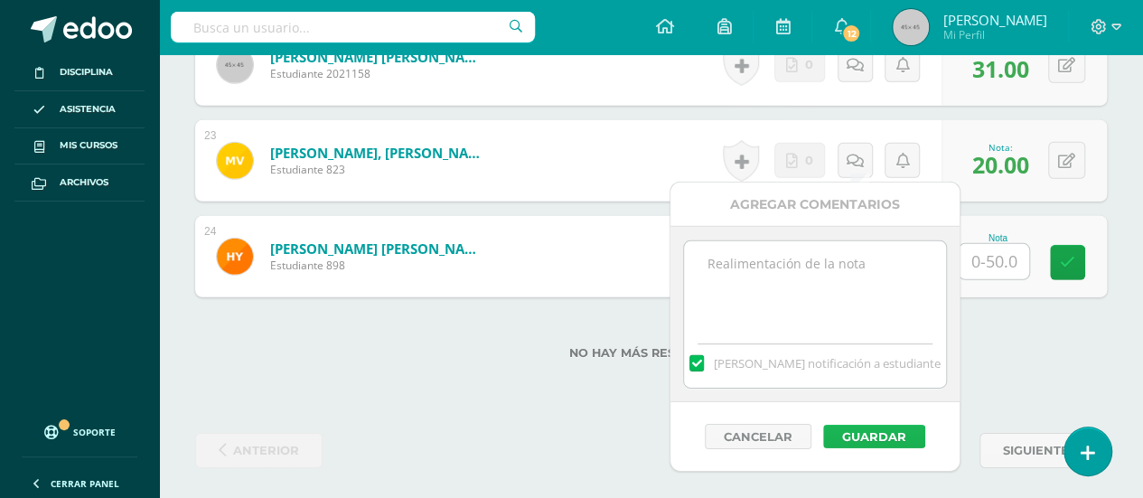
click at [857, 432] on button "Guardar" at bounding box center [874, 436] width 102 height 23
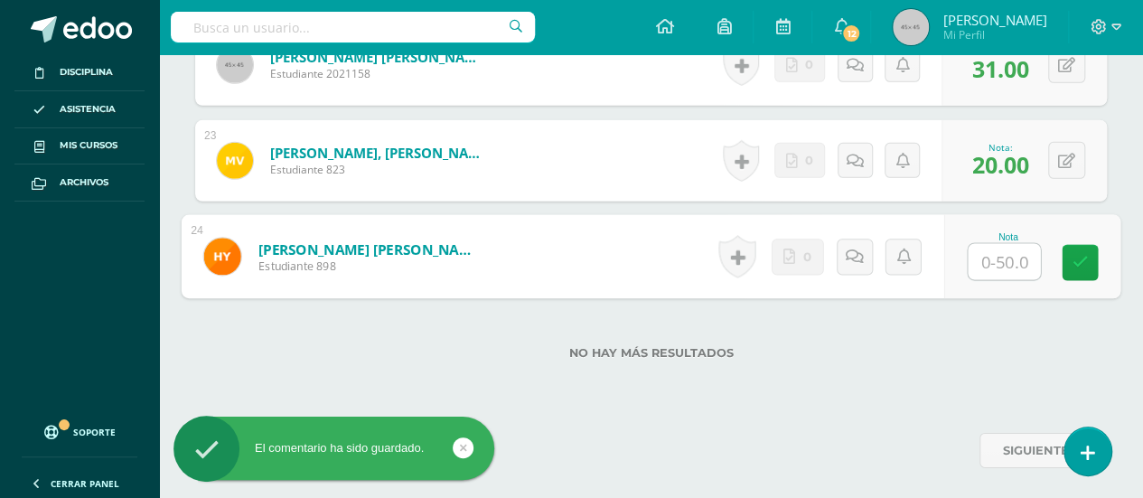
click at [991, 258] on input "text" at bounding box center [1004, 262] width 72 height 36
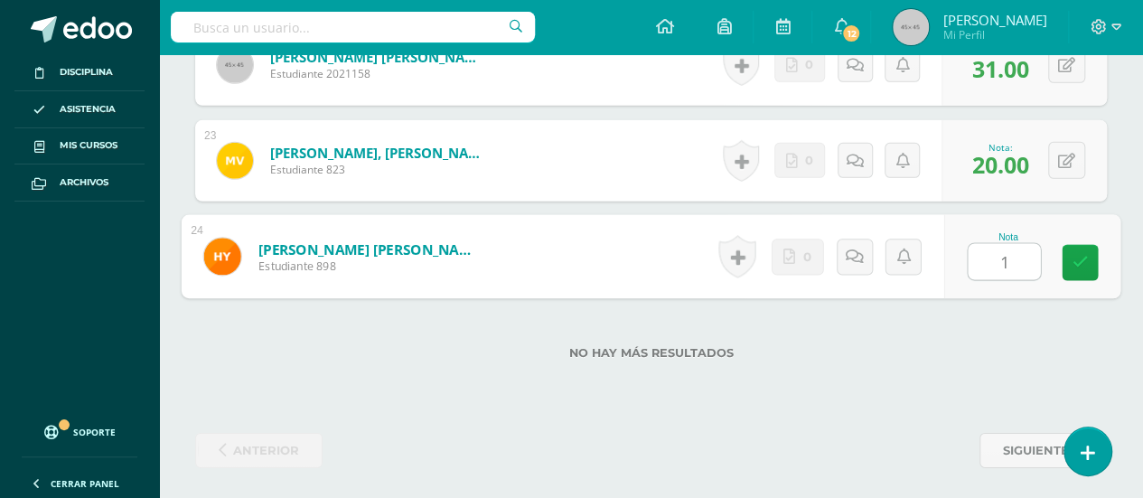
type input "15"
click at [1079, 259] on icon at bounding box center [1081, 262] width 16 height 15
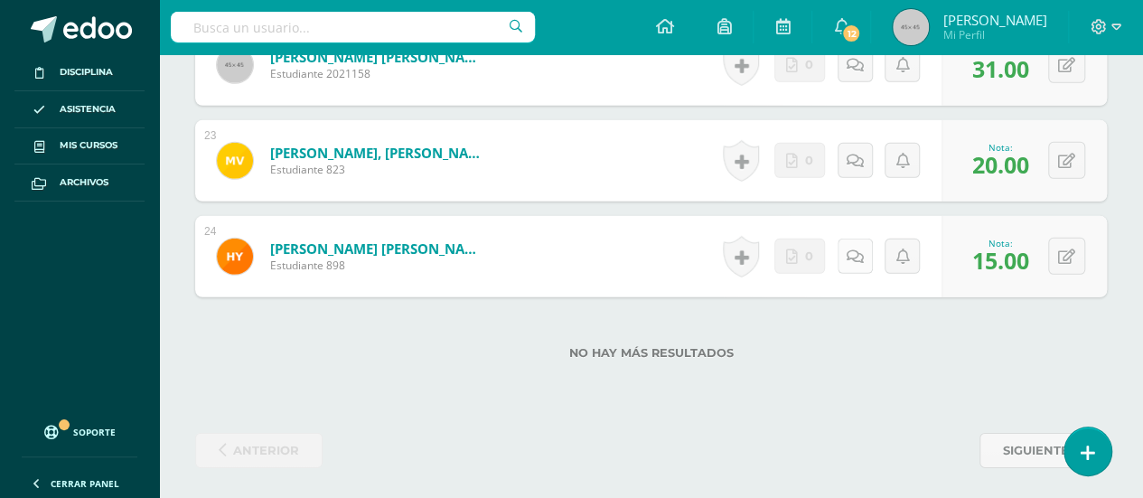
click at [855, 251] on icon at bounding box center [855, 256] width 17 height 15
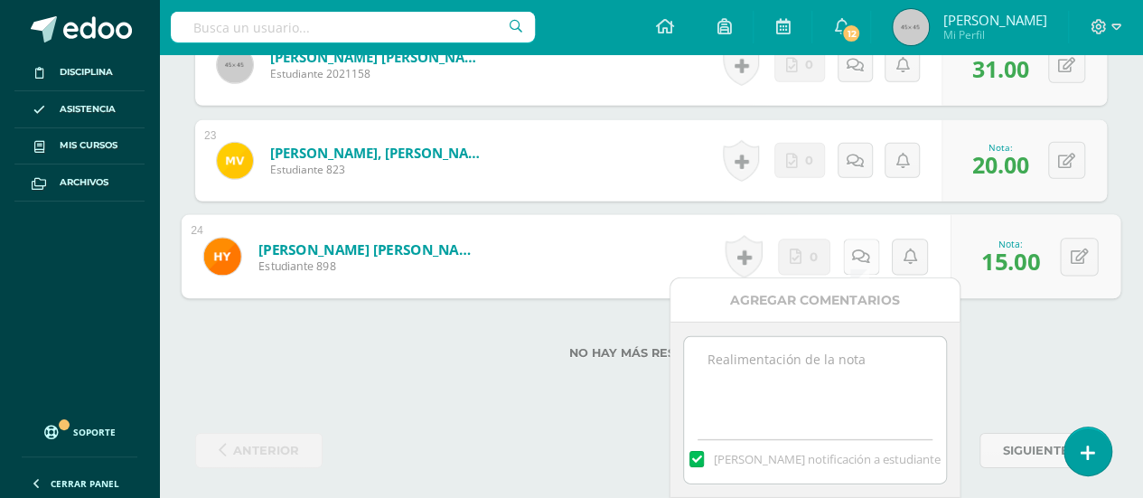
scroll to position [2699, 0]
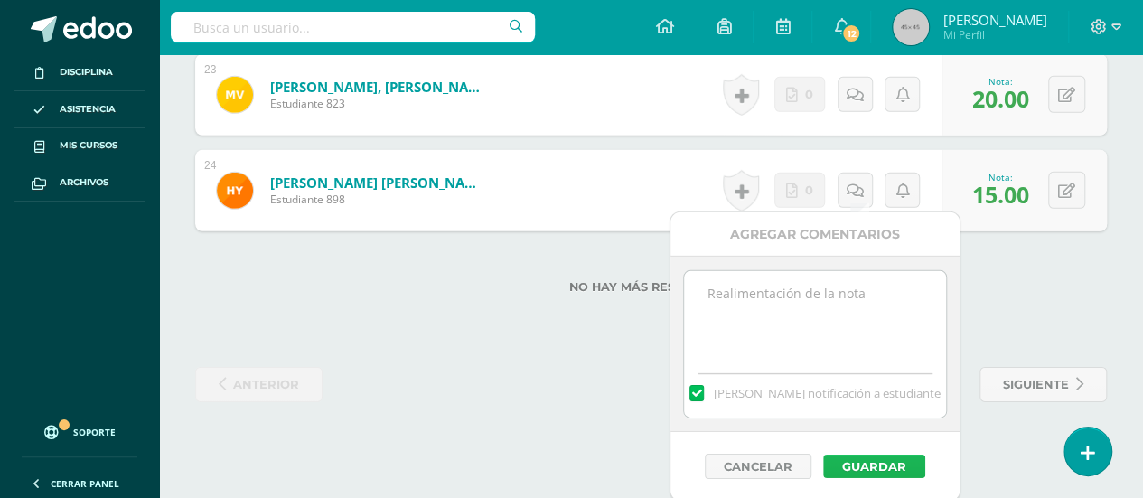
click at [852, 460] on button "Guardar" at bounding box center [874, 466] width 102 height 23
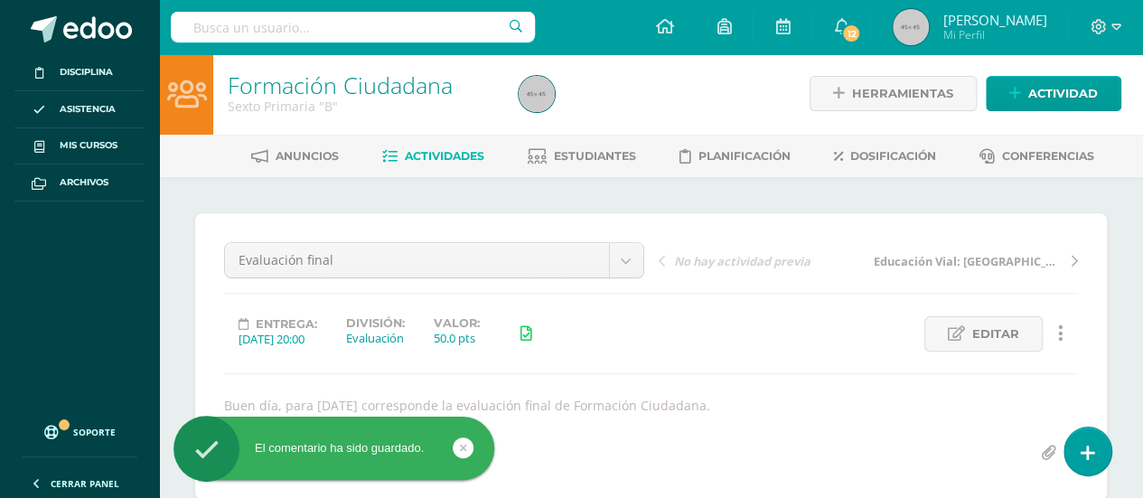
scroll to position [0, 0]
click at [428, 156] on span "Actividades" at bounding box center [445, 158] width 80 height 14
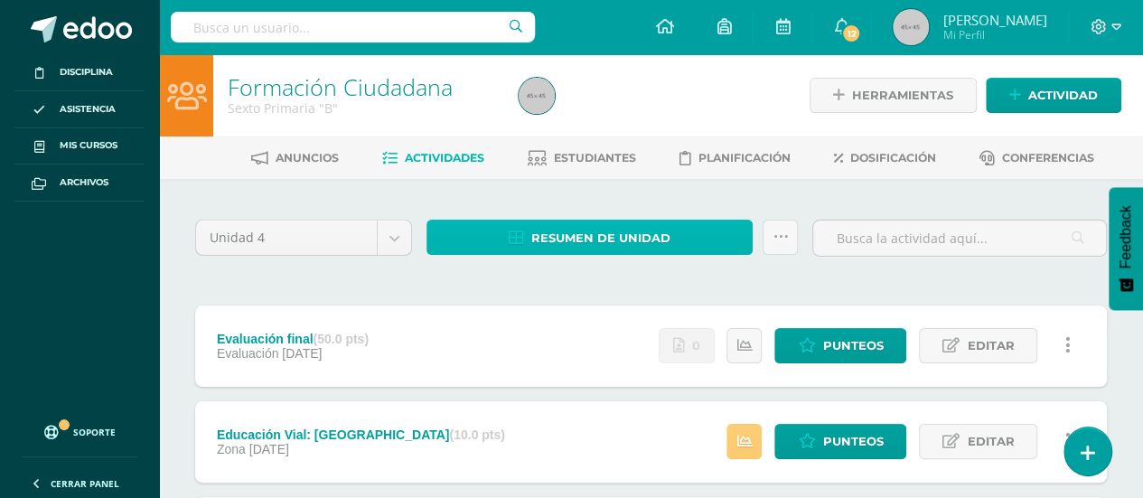
click at [578, 234] on span "Resumen de unidad" at bounding box center [600, 237] width 139 height 33
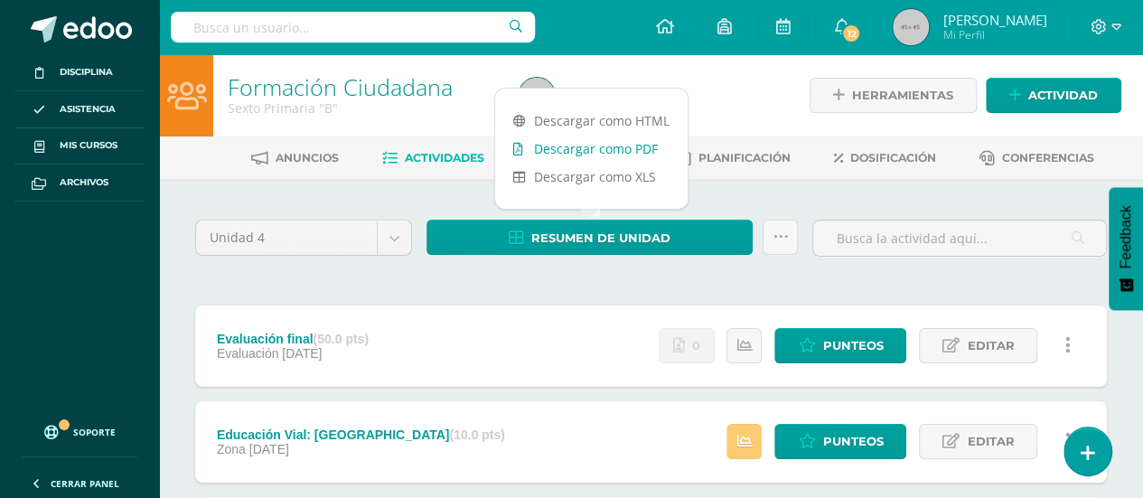
click at [582, 146] on link "Descargar como PDF" at bounding box center [591, 149] width 193 height 28
